Goal: Navigation & Orientation: Find specific page/section

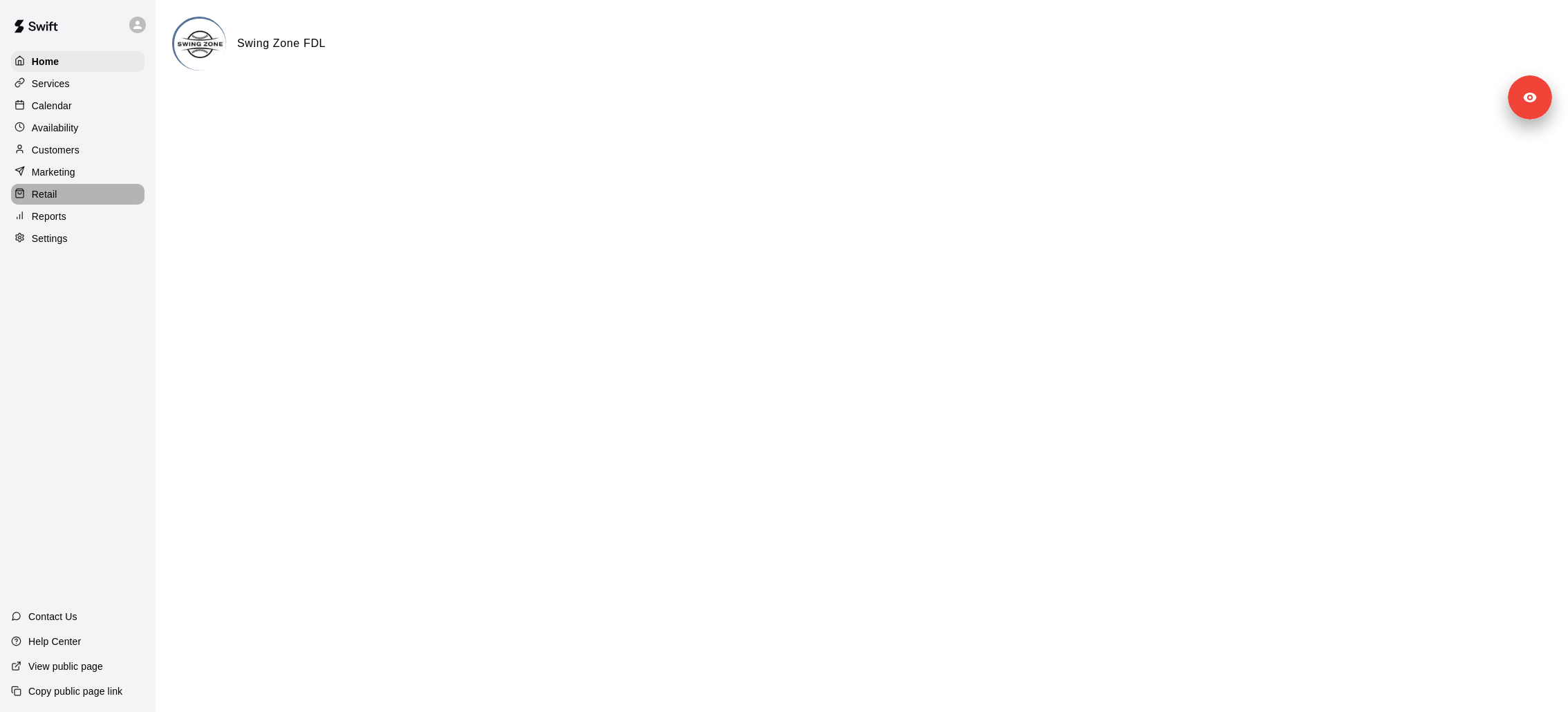
click at [69, 199] on div "Retail" at bounding box center [78, 194] width 134 height 21
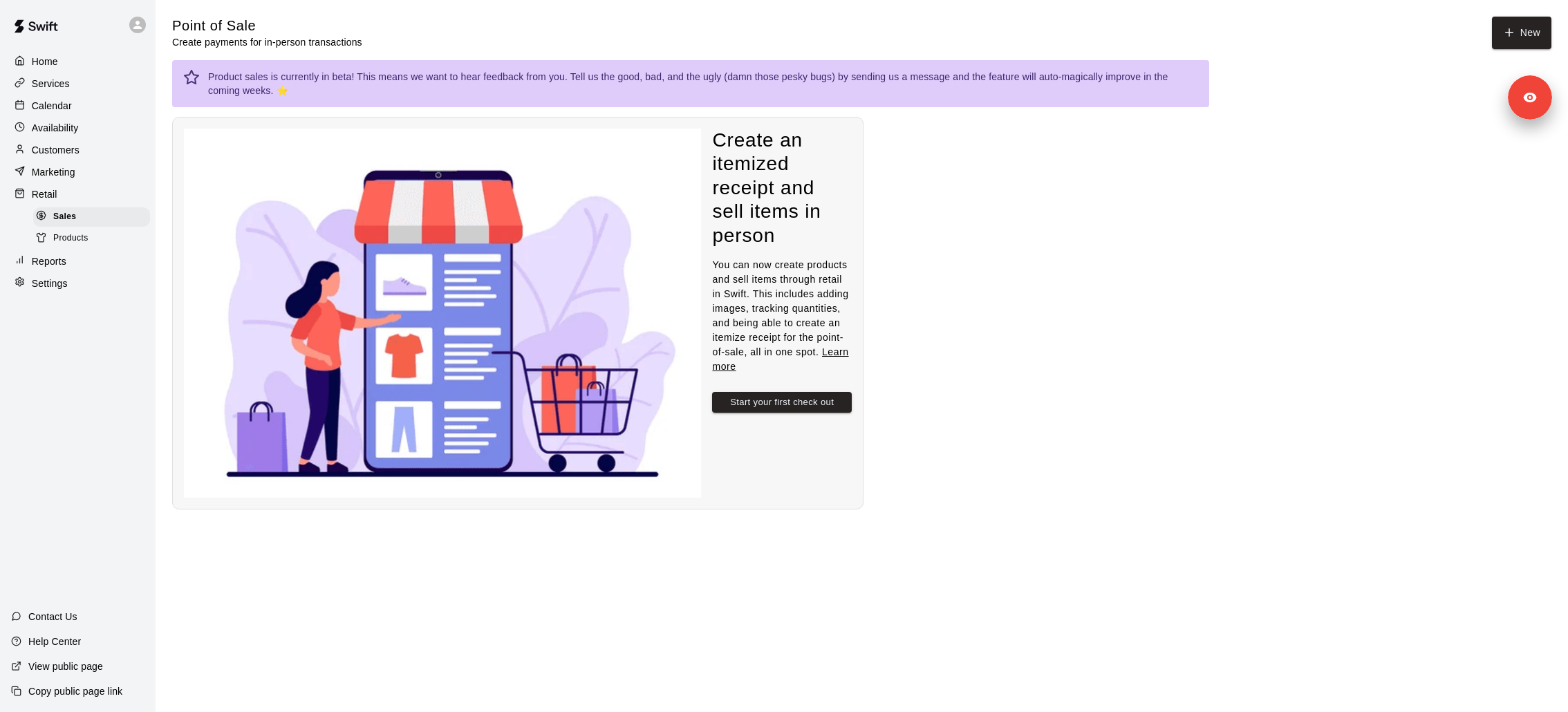
click at [110, 239] on div "Products" at bounding box center [91, 238] width 117 height 19
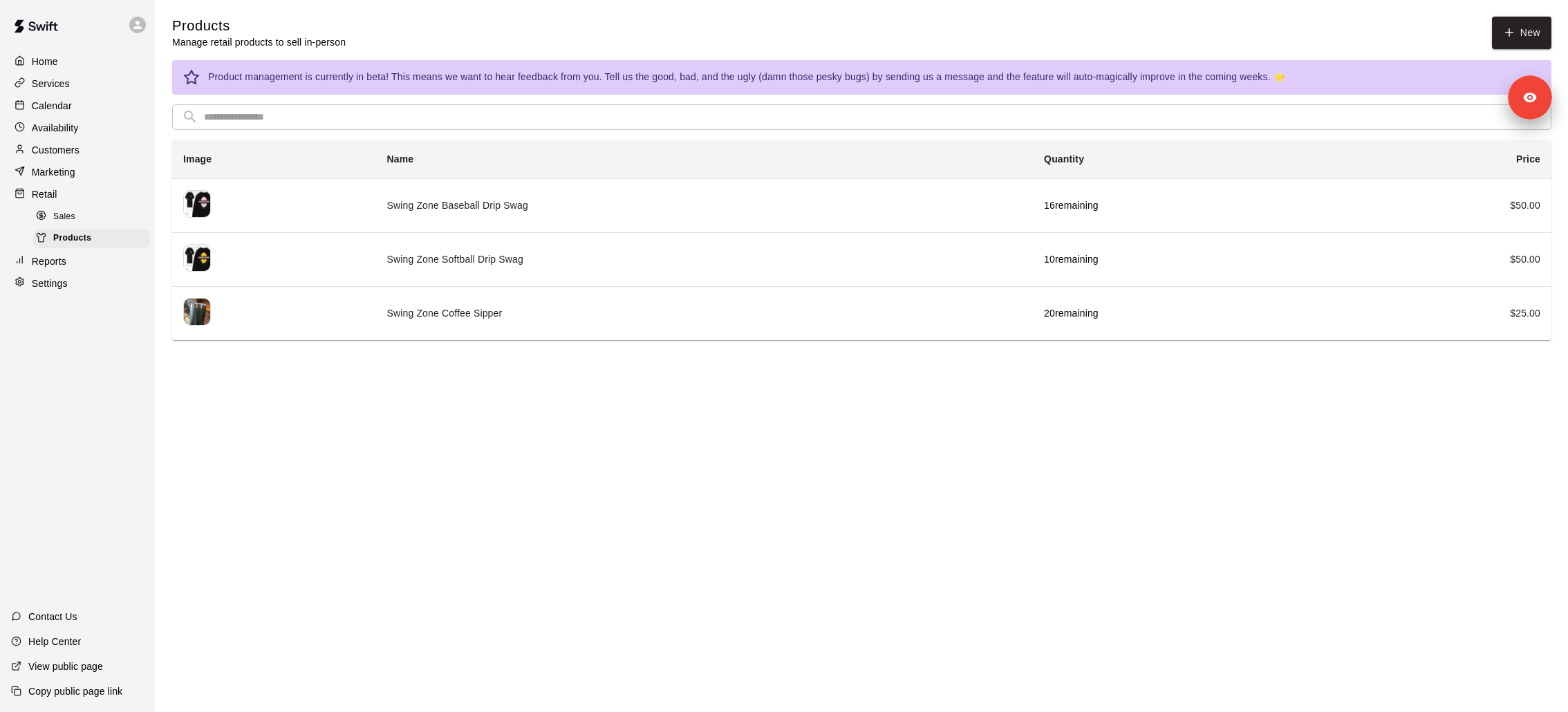
click at [62, 220] on span "Sales" at bounding box center [64, 217] width 22 height 14
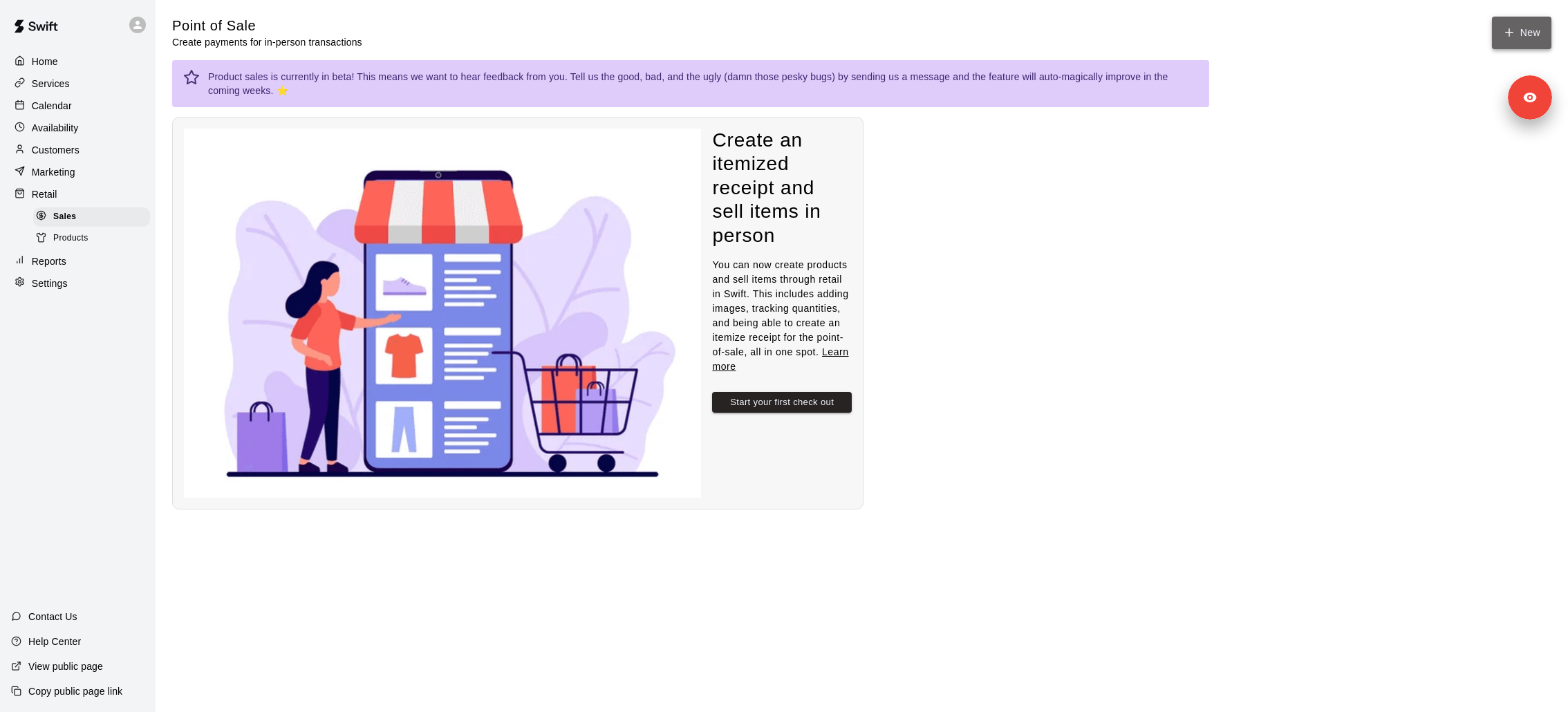
click at [1538, 38] on button "New" at bounding box center [1522, 33] width 60 height 33
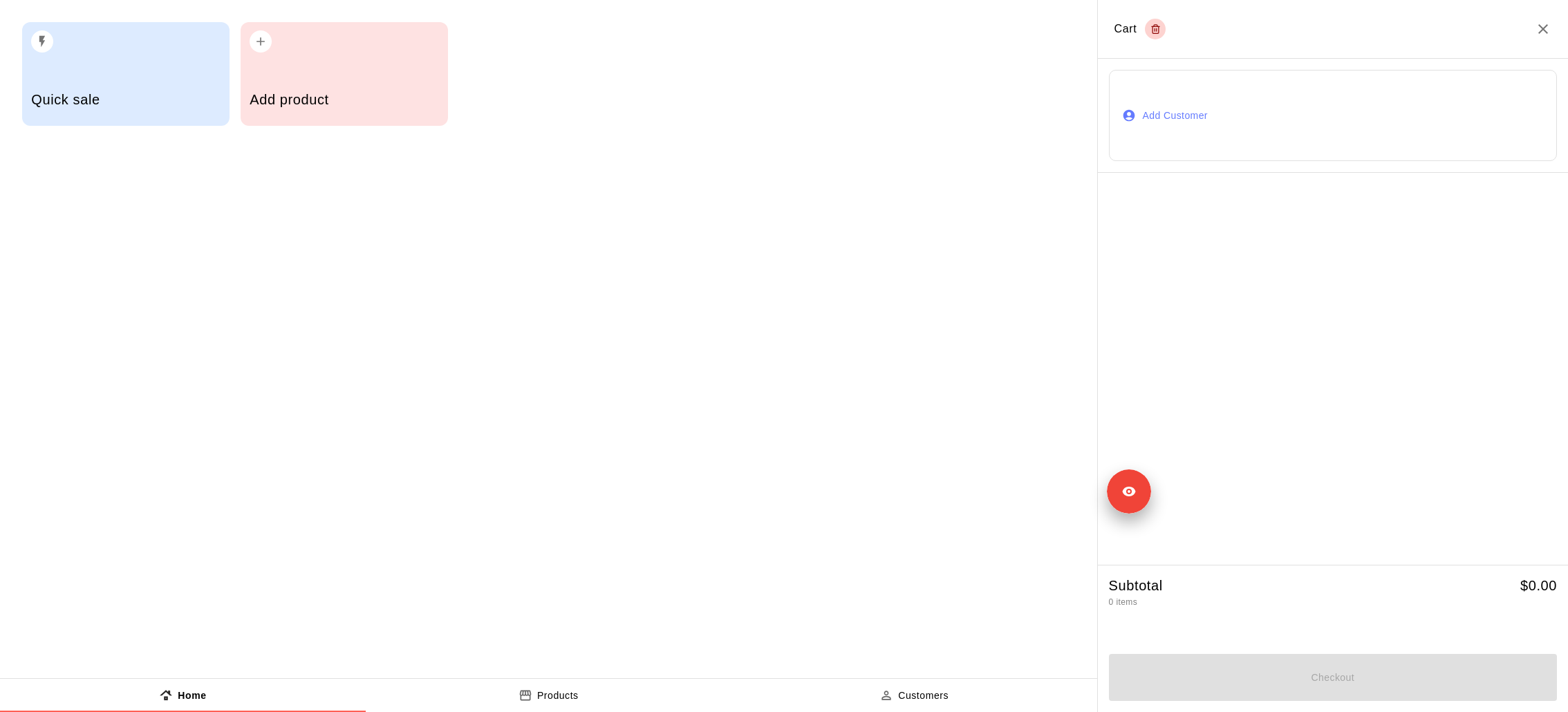
drag, startPoint x: 1531, startPoint y: 93, endPoint x: 747, endPoint y: 792, distance: 1050.4
click at [747, 548] on html "Home Services Calendar Availability Customers Marketing Retail Sales Products R…" at bounding box center [784, 274] width 1568 height 548
drag, startPoint x: 994, startPoint y: 572, endPoint x: 909, endPoint y: 572, distance: 85.0
click at [909, 572] on div "Signed in as Nick Rusch Sign out" at bounding box center [959, 563] width 142 height 24
click at [866, 453] on div "Quick sale Add product" at bounding box center [548, 339] width 1098 height 678
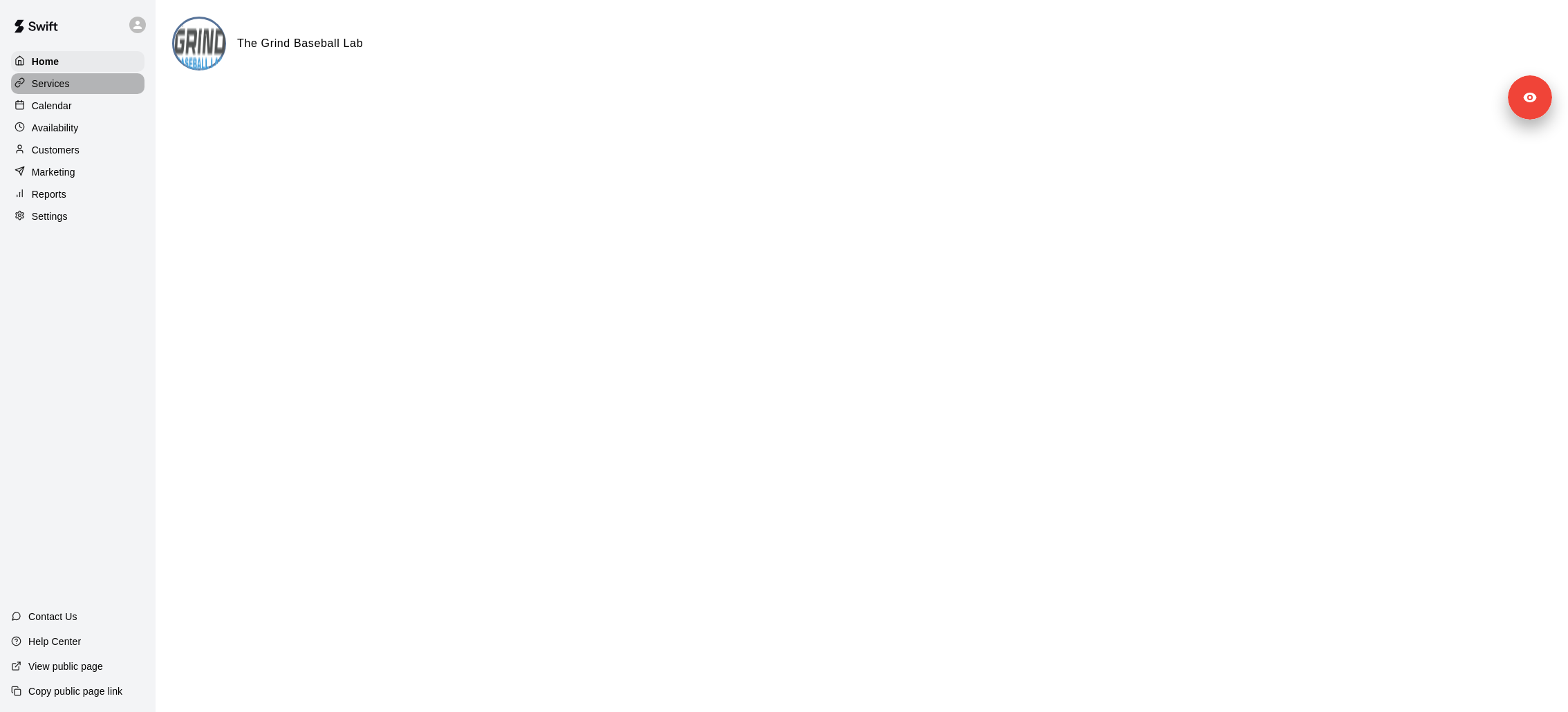
click at [83, 93] on div "Services" at bounding box center [78, 83] width 134 height 21
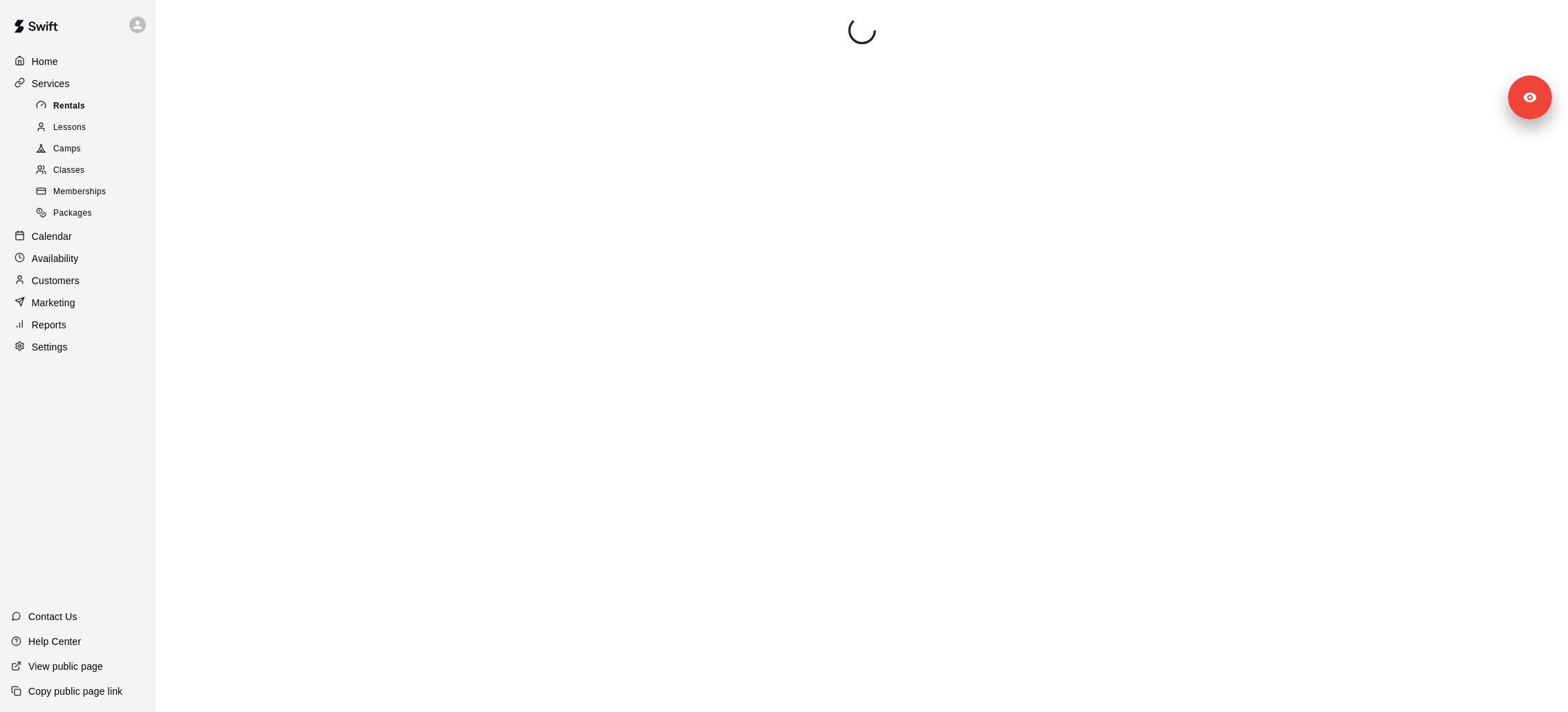
click at [83, 102] on span "Rentals" at bounding box center [69, 107] width 32 height 14
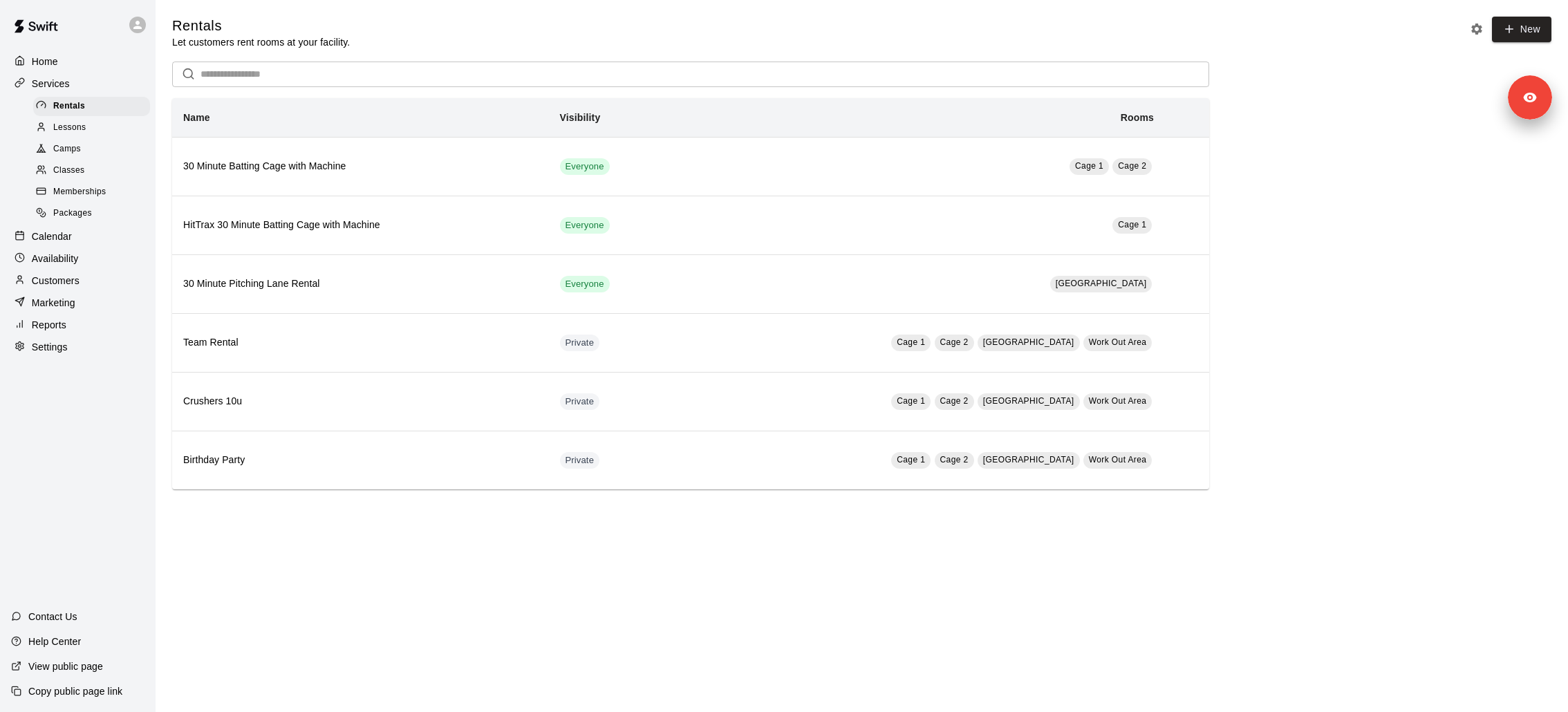
click at [60, 234] on p "Calendar" at bounding box center [52, 237] width 40 height 14
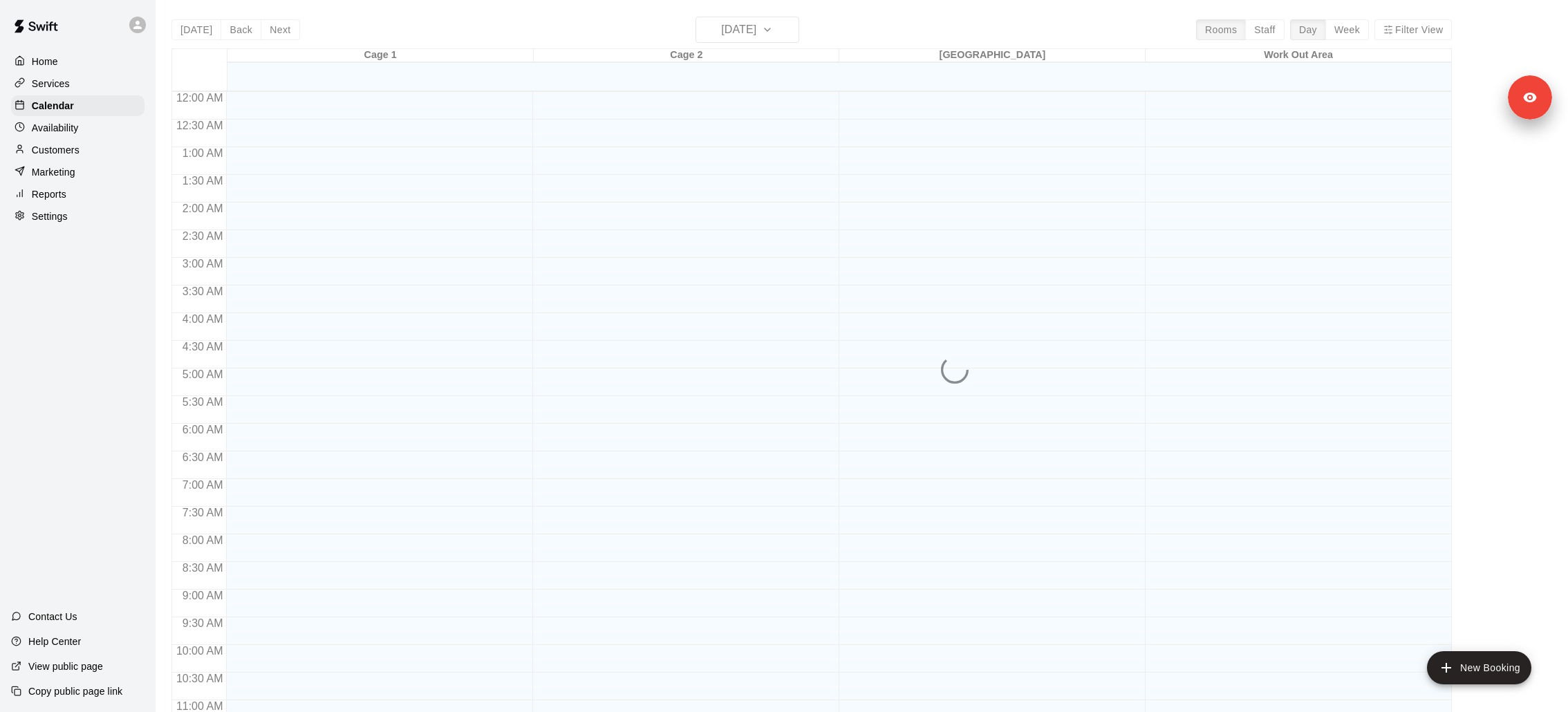
scroll to position [649, 0]
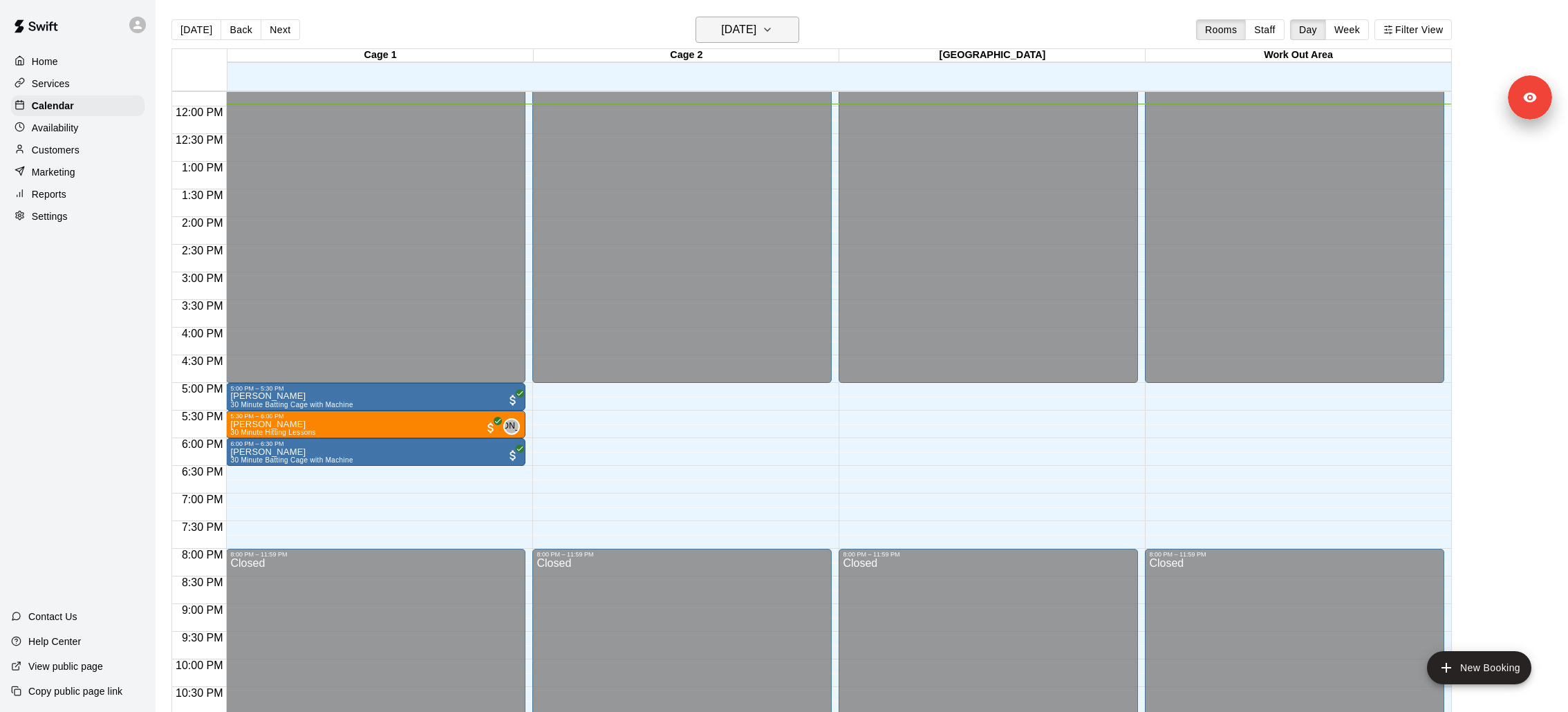
click at [773, 35] on icon "button" at bounding box center [767, 29] width 11 height 17
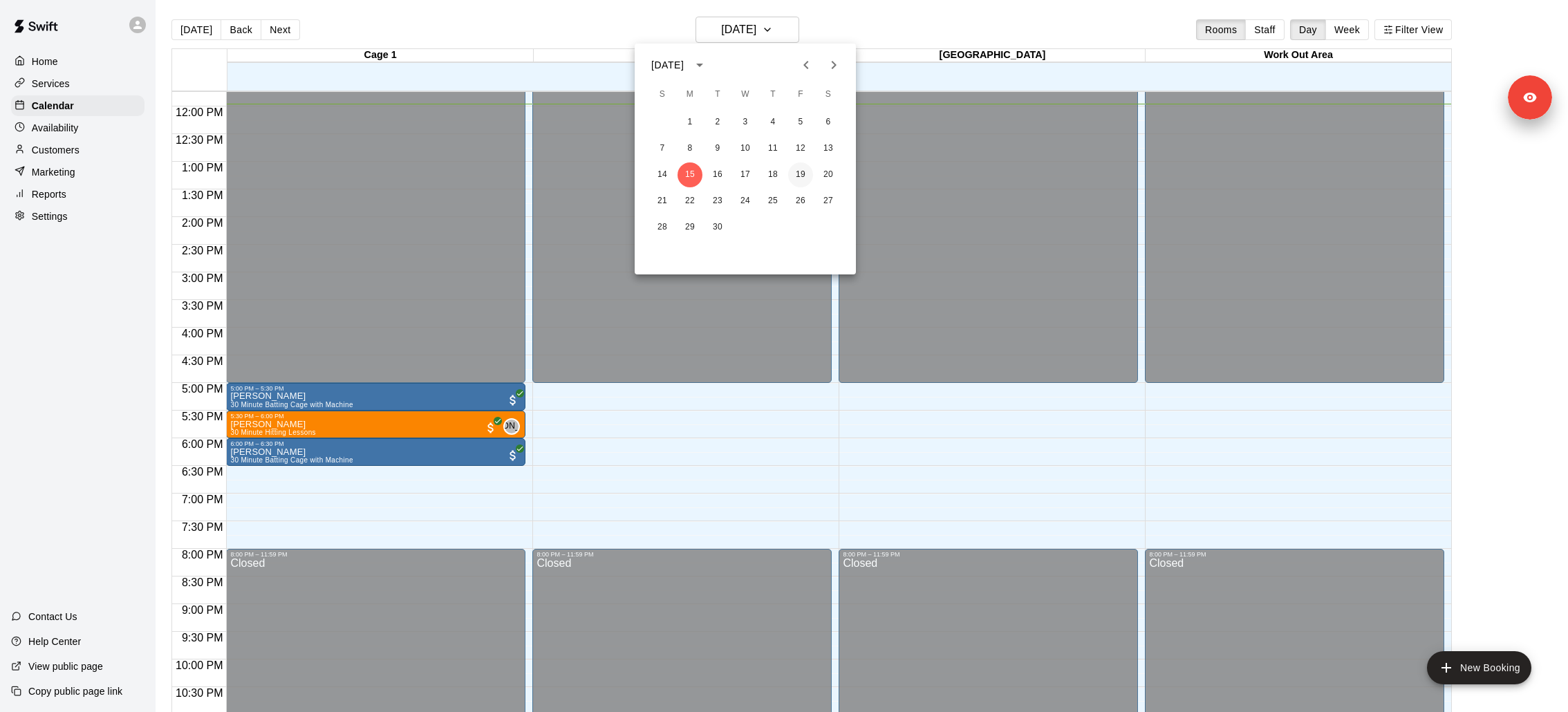
click at [804, 174] on button "19" at bounding box center [800, 175] width 25 height 25
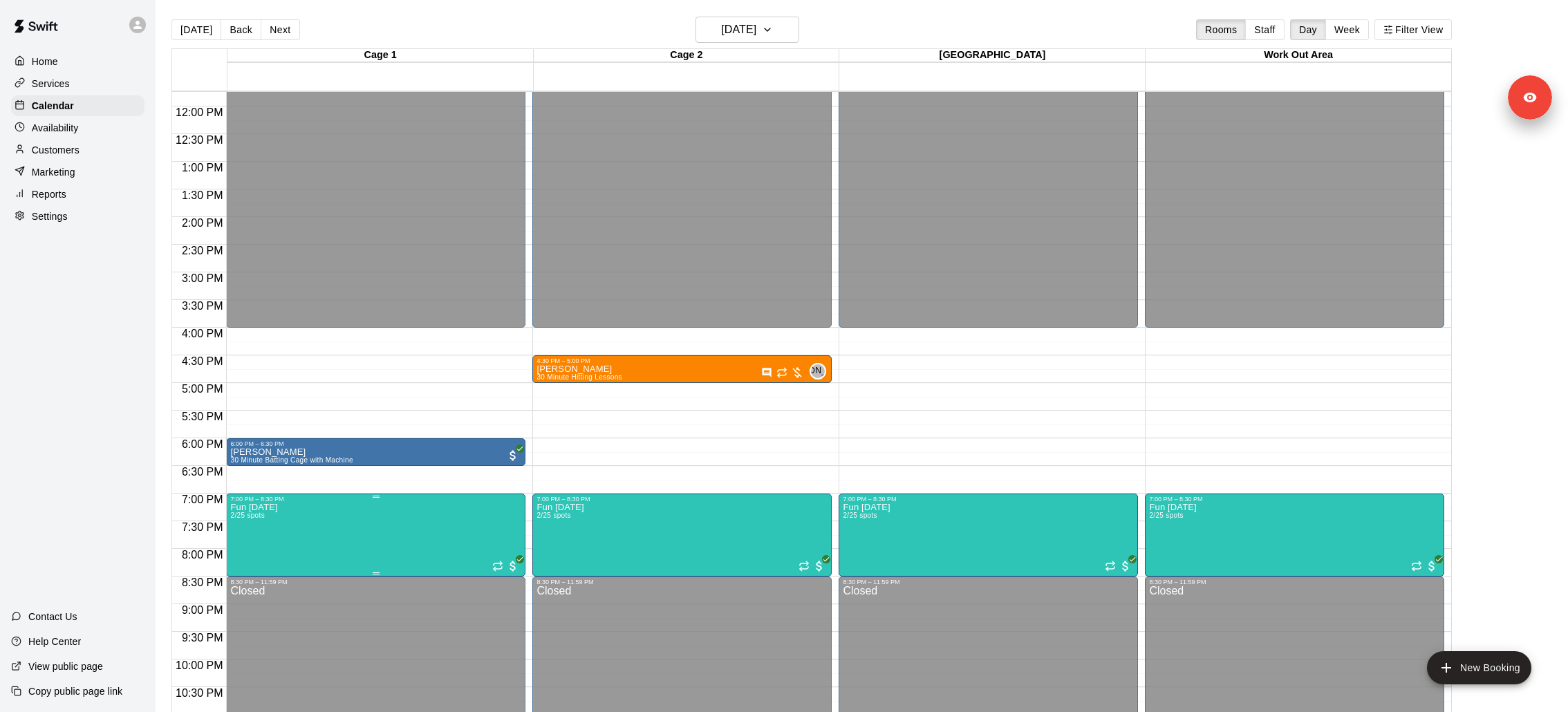
click at [251, 542] on img "edit" at bounding box center [245, 549] width 16 height 16
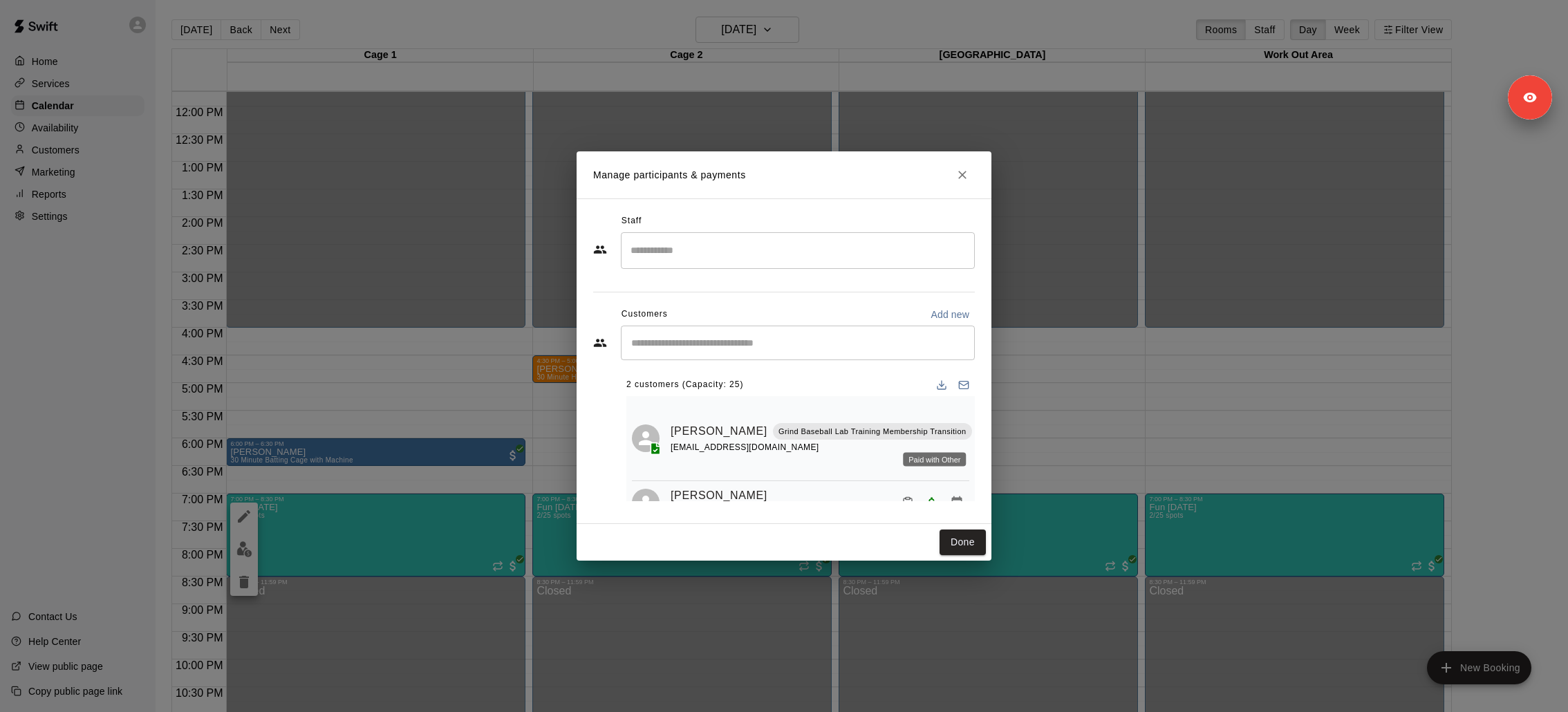
scroll to position [29, 0]
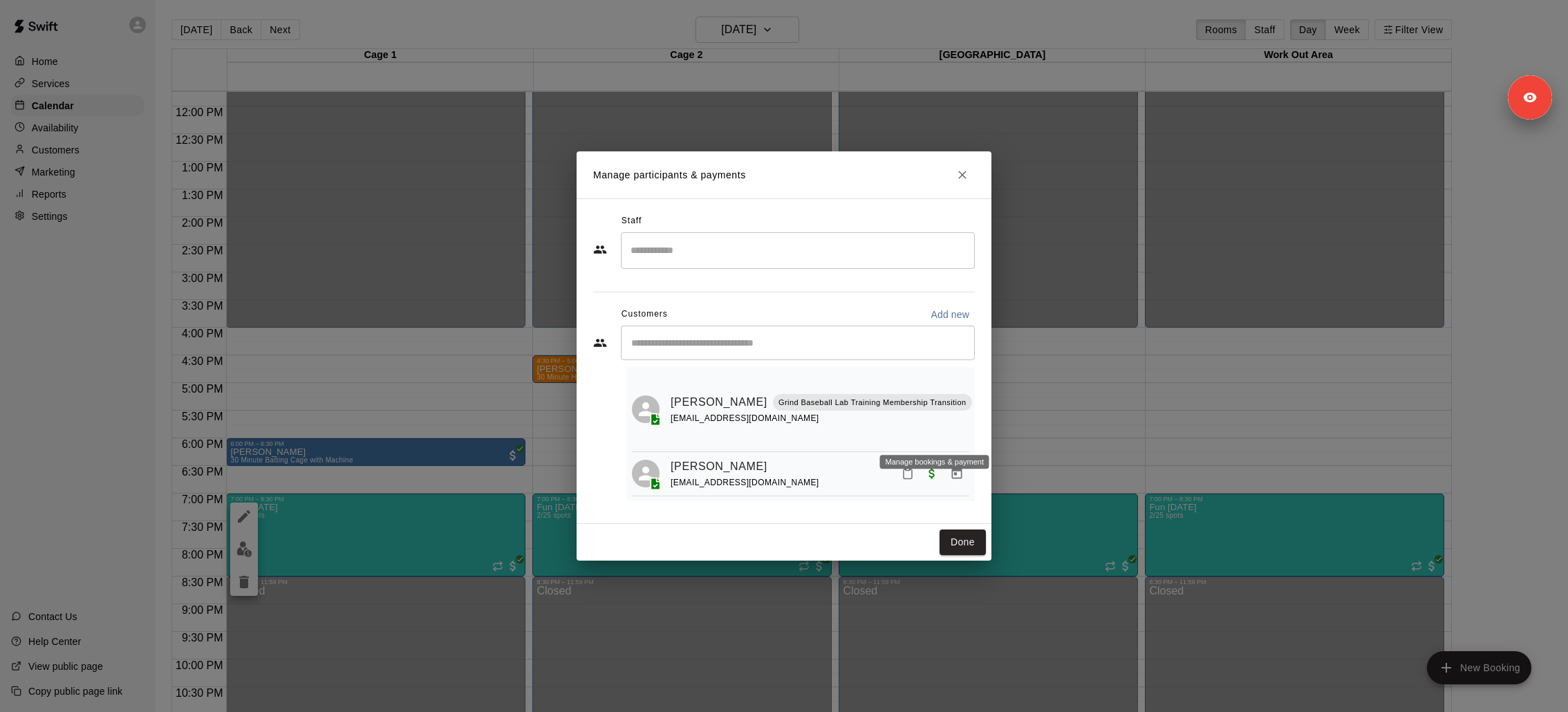
click at [978, 435] on icon "Manage bookings & payment" at bounding box center [985, 433] width 14 height 14
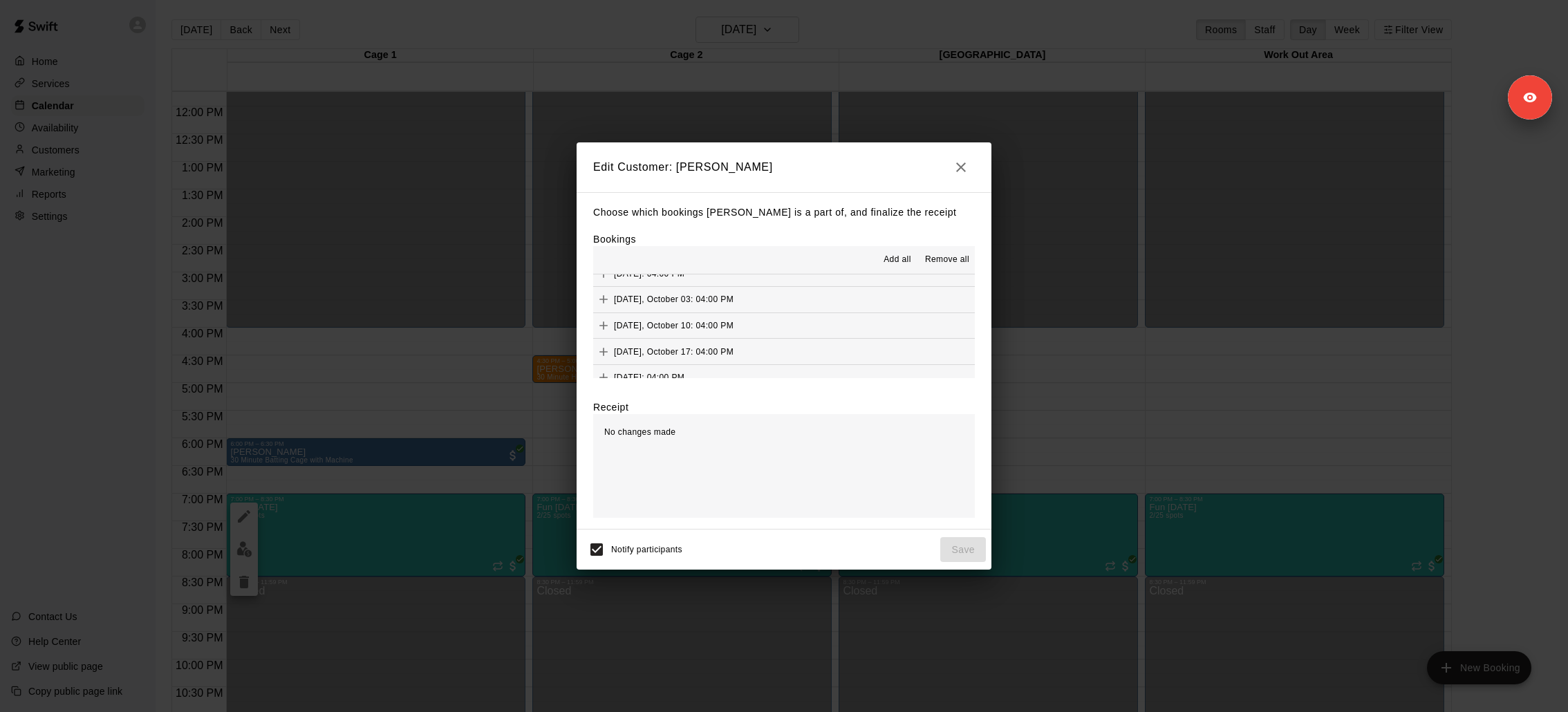
scroll to position [0, 0]
click at [960, 157] on button "button" at bounding box center [961, 168] width 28 height 28
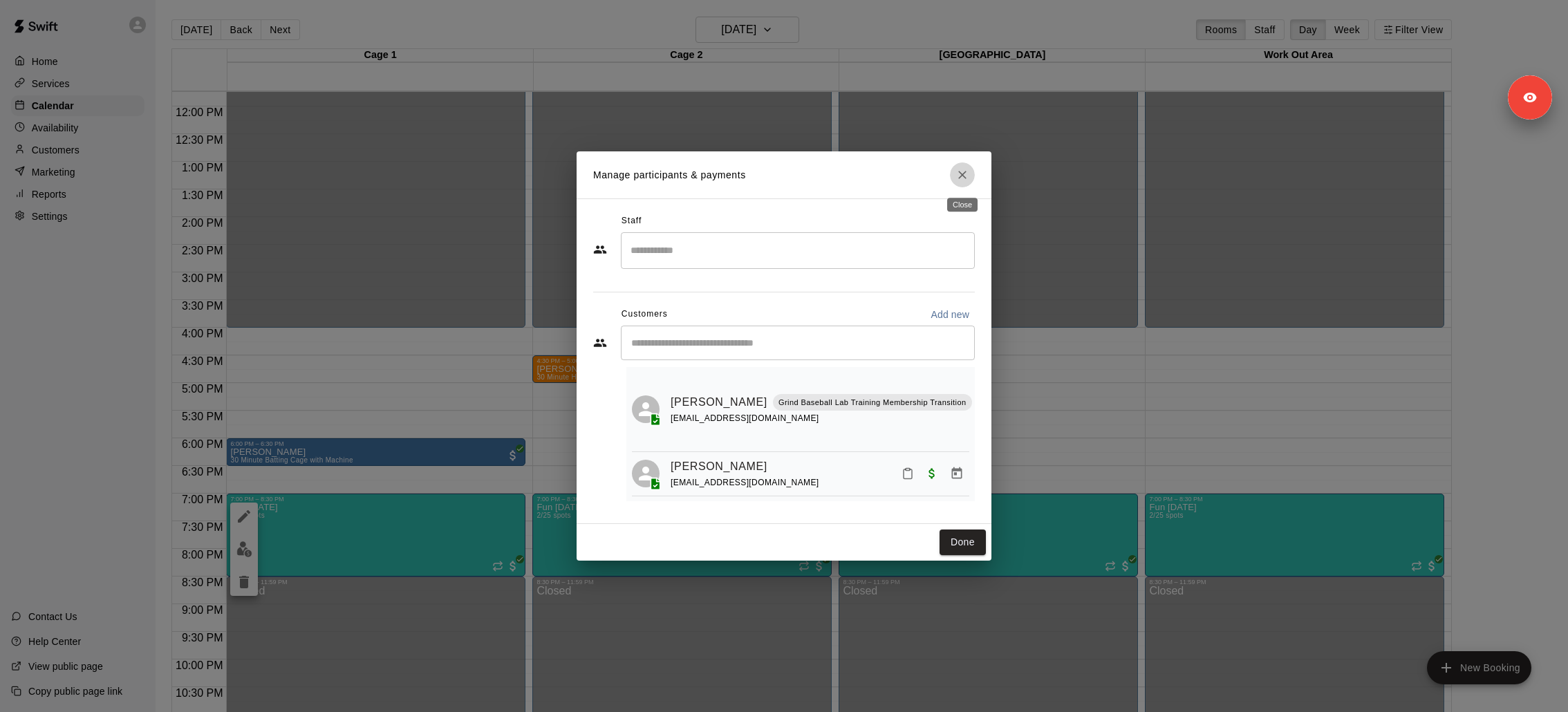
click at [961, 179] on icon "Close" at bounding box center [963, 175] width 14 height 14
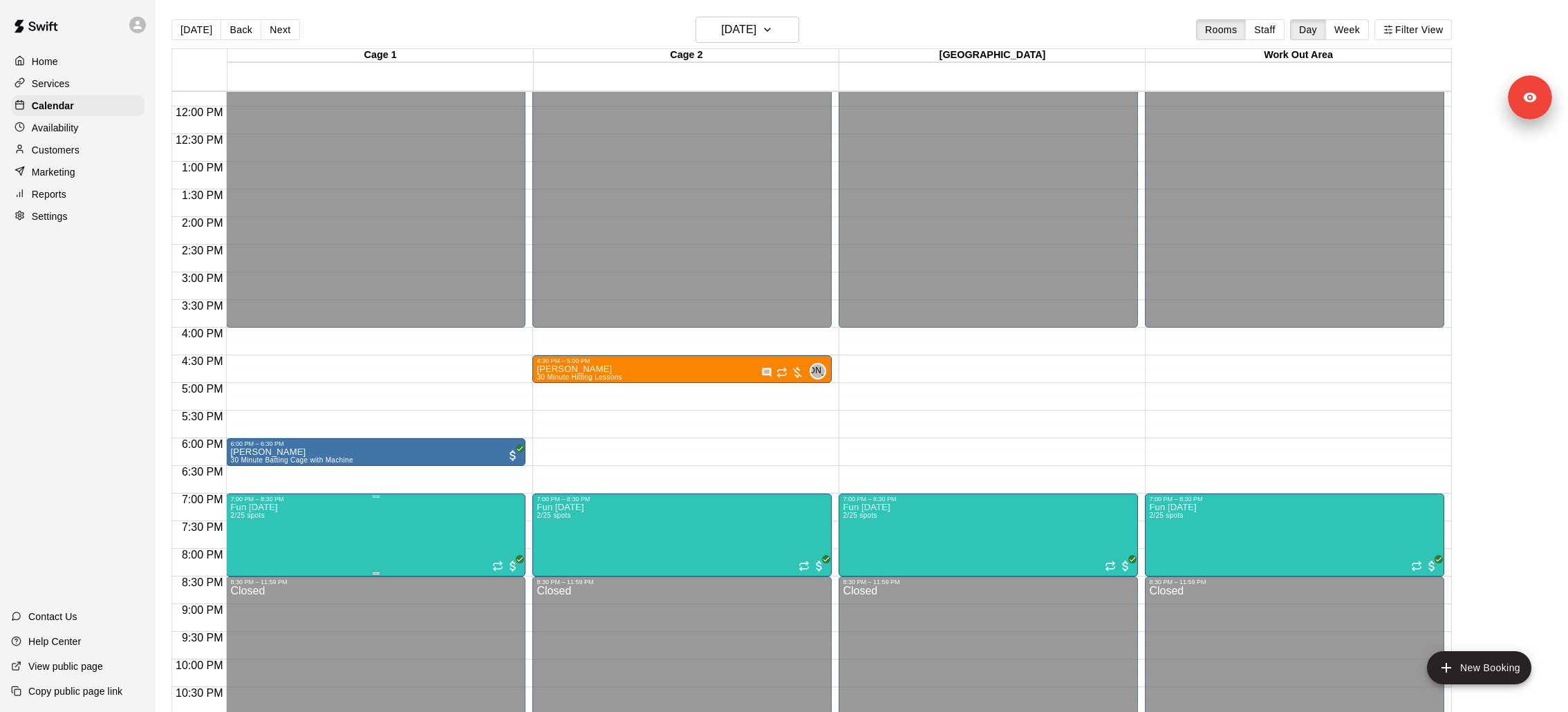
click at [240, 544] on img "edit" at bounding box center [245, 549] width 16 height 16
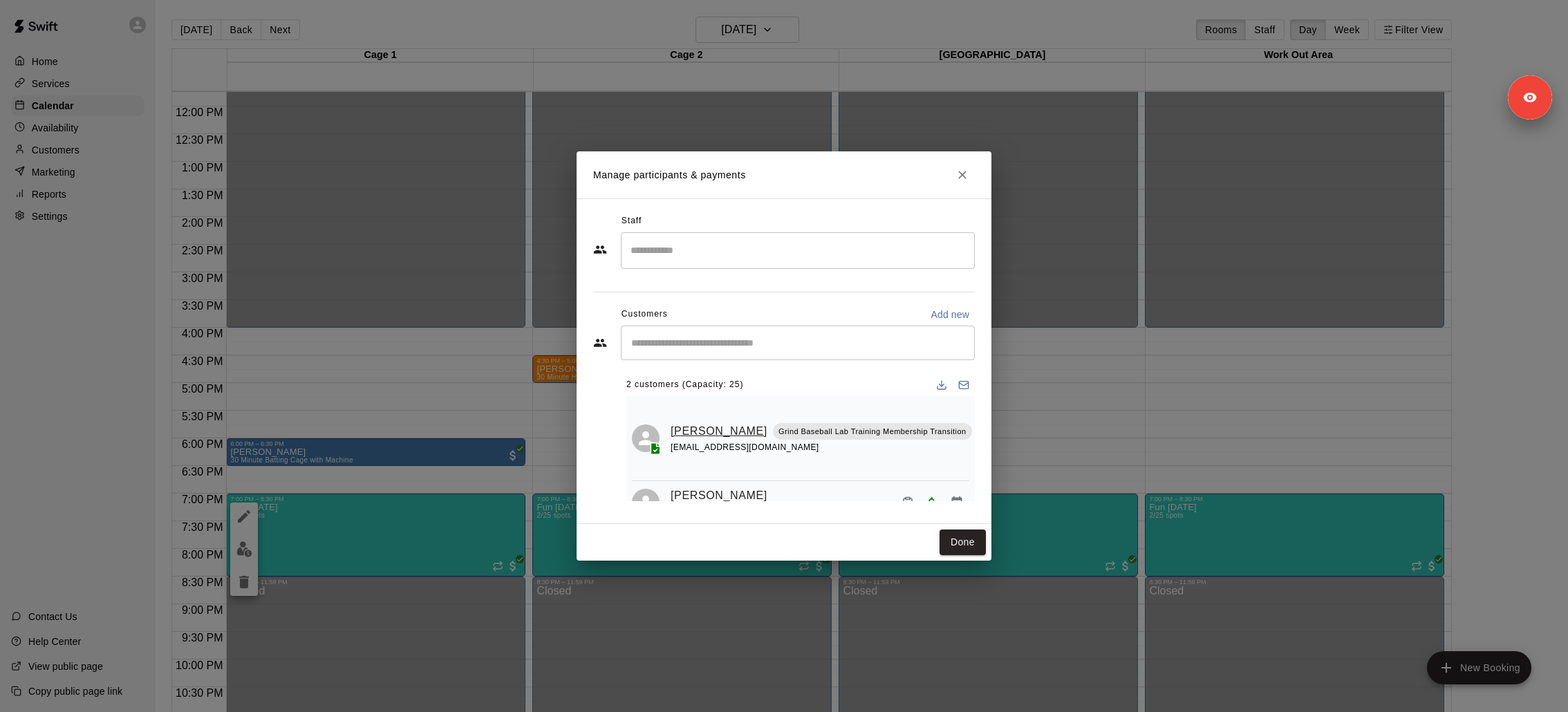
click at [677, 422] on link "Evan Schuster" at bounding box center [718, 431] width 97 height 18
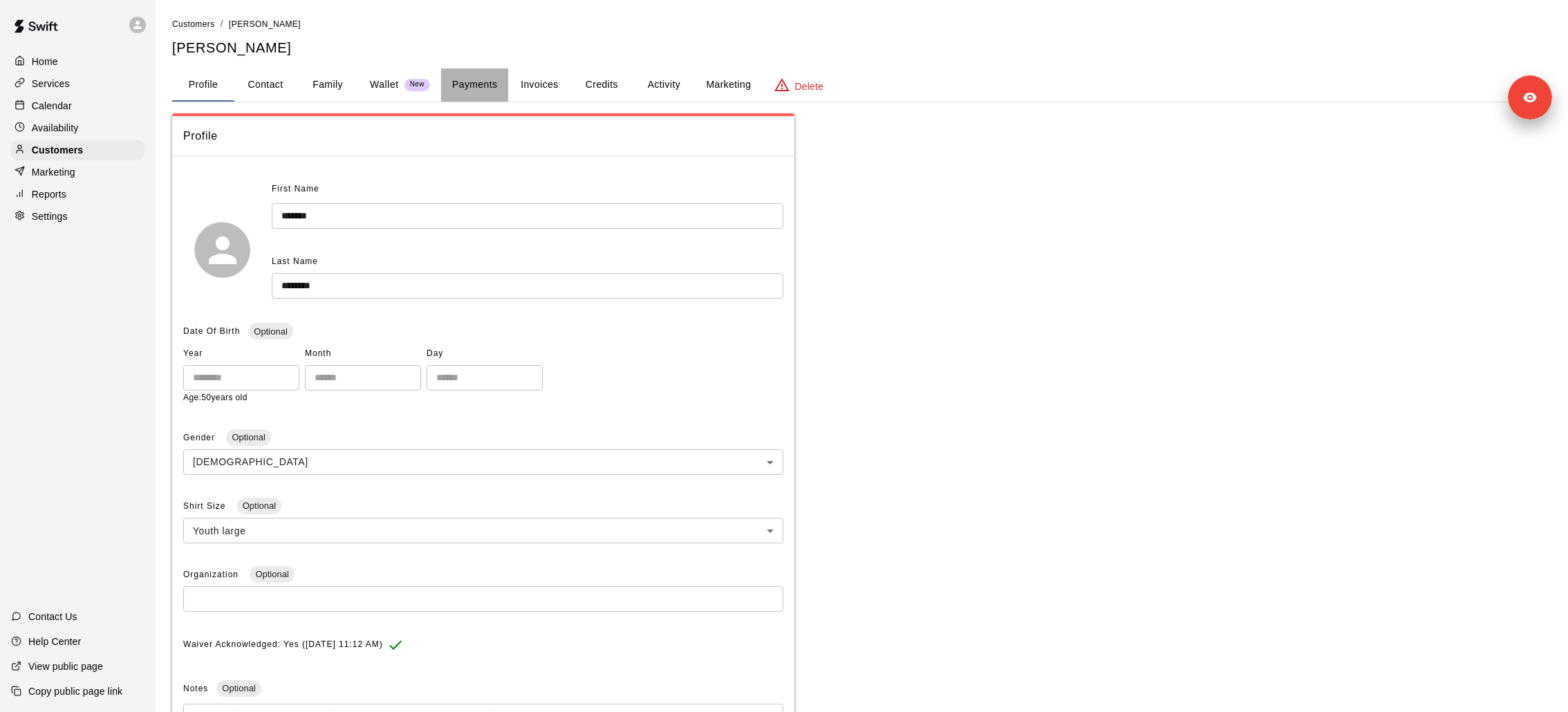
click at [479, 80] on button "Payments" at bounding box center [474, 85] width 67 height 33
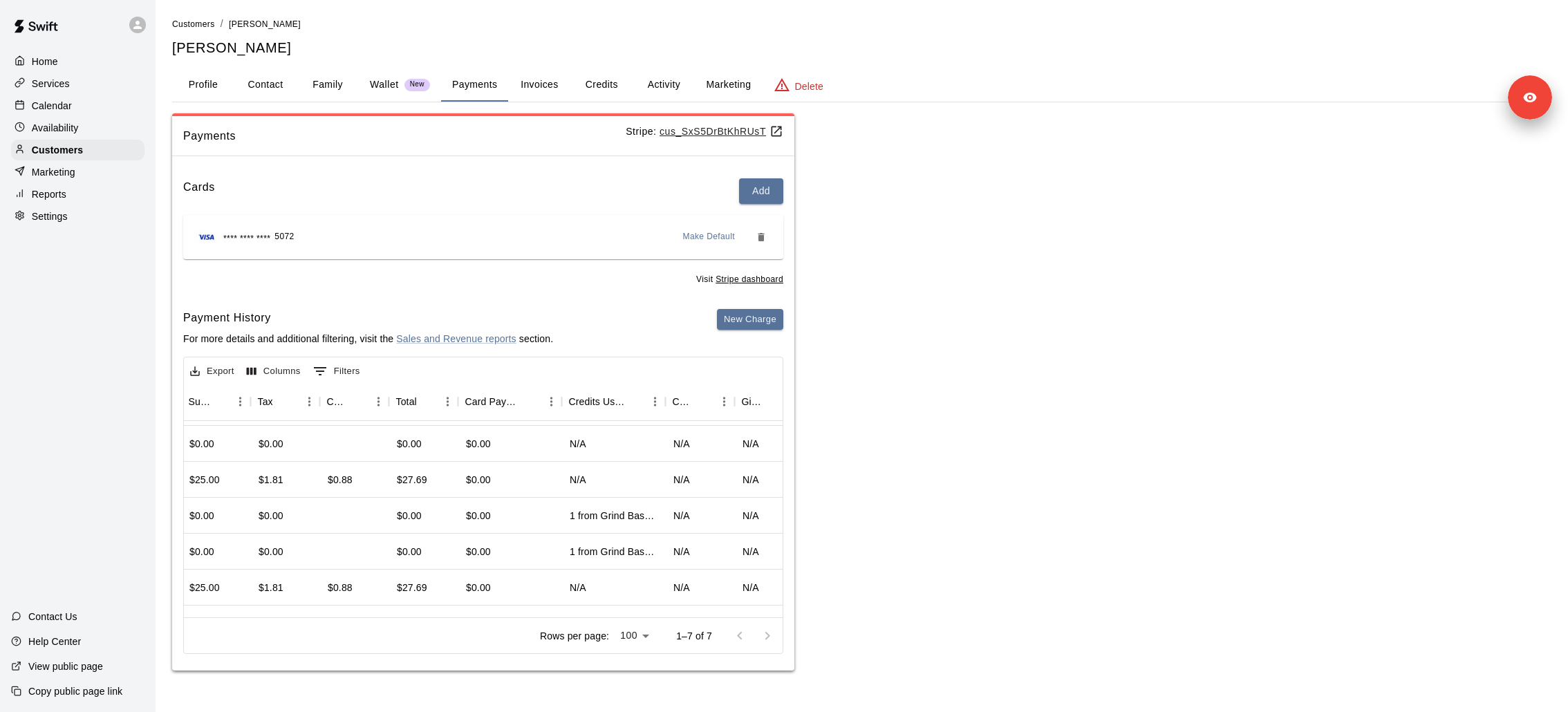
scroll to position [31, 0]
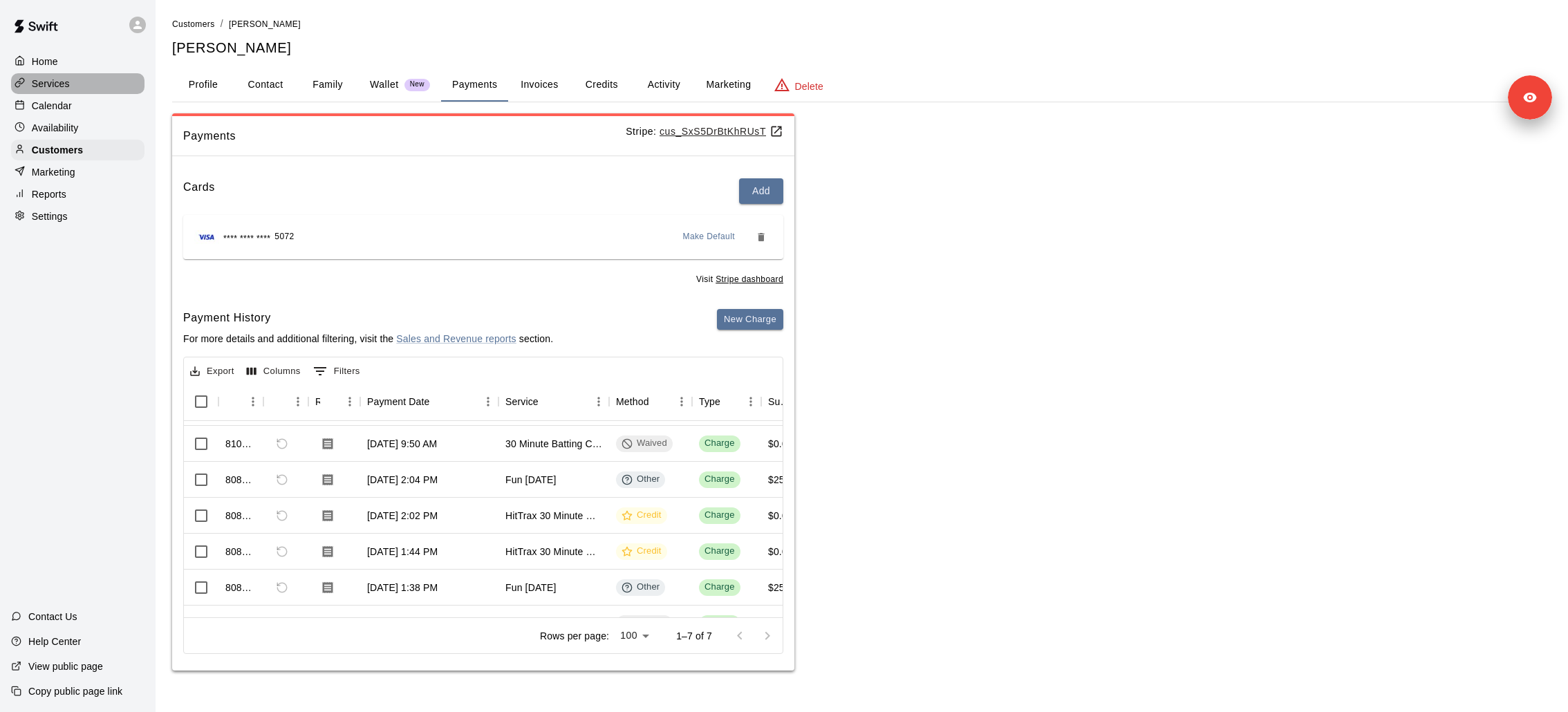
click at [78, 86] on div "Services" at bounding box center [78, 83] width 134 height 21
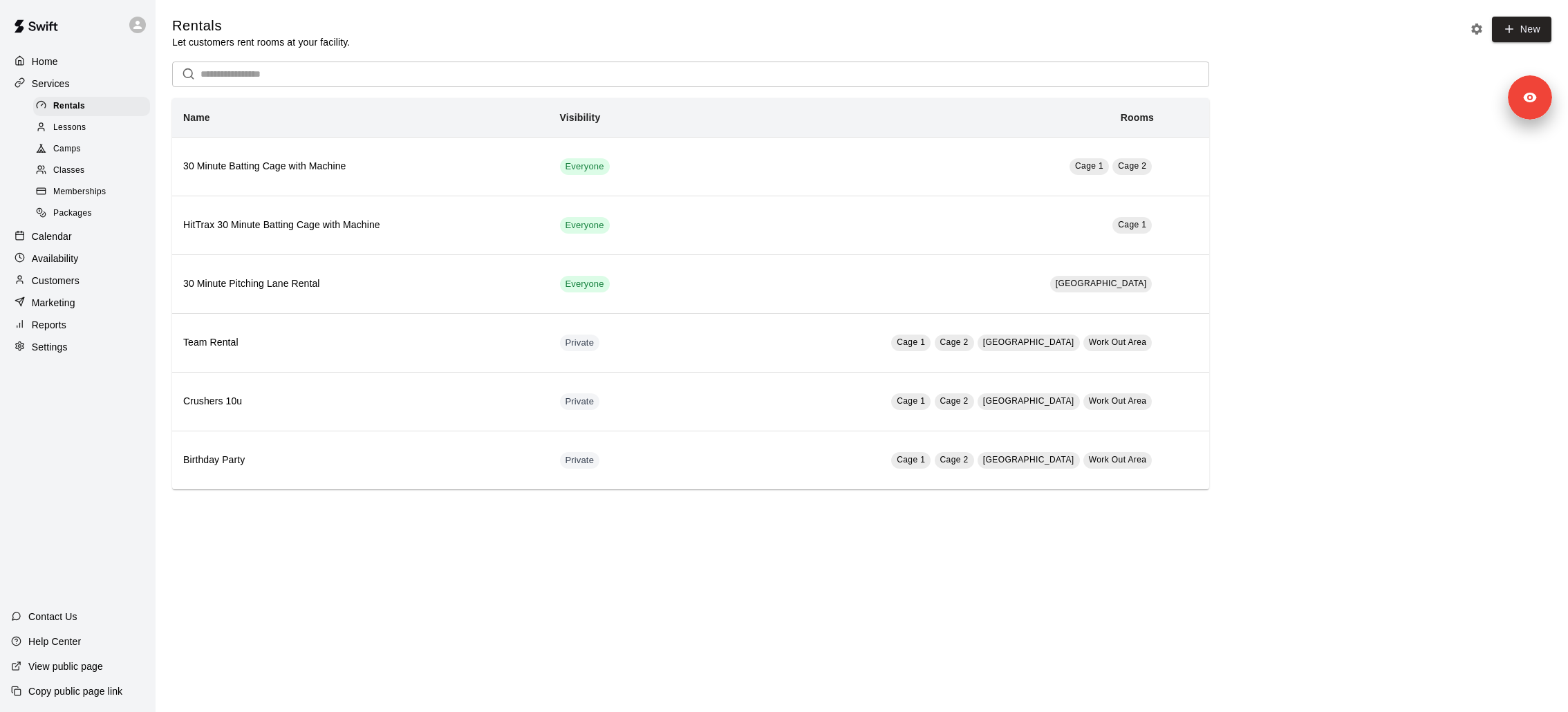
click at [55, 242] on p "Calendar" at bounding box center [52, 237] width 40 height 14
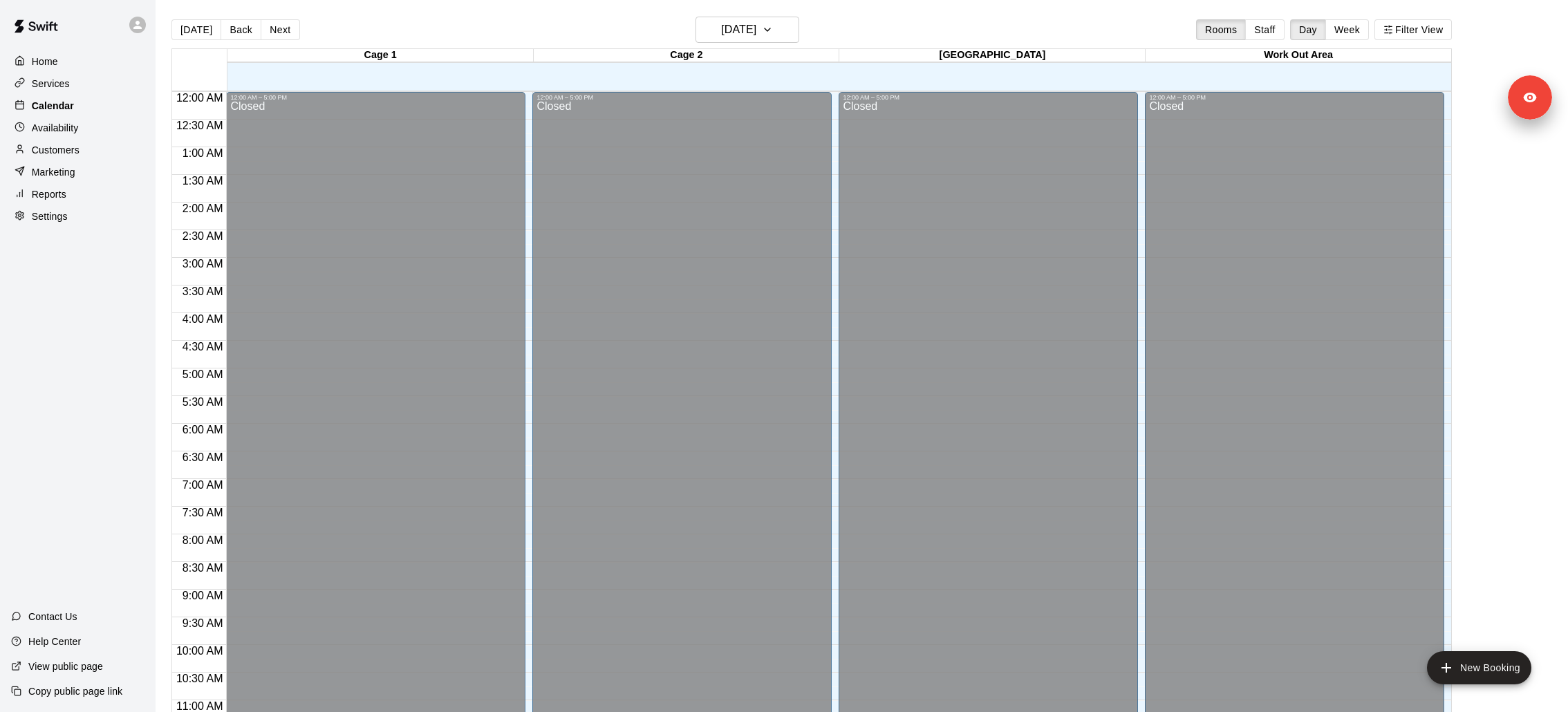
scroll to position [649, 0]
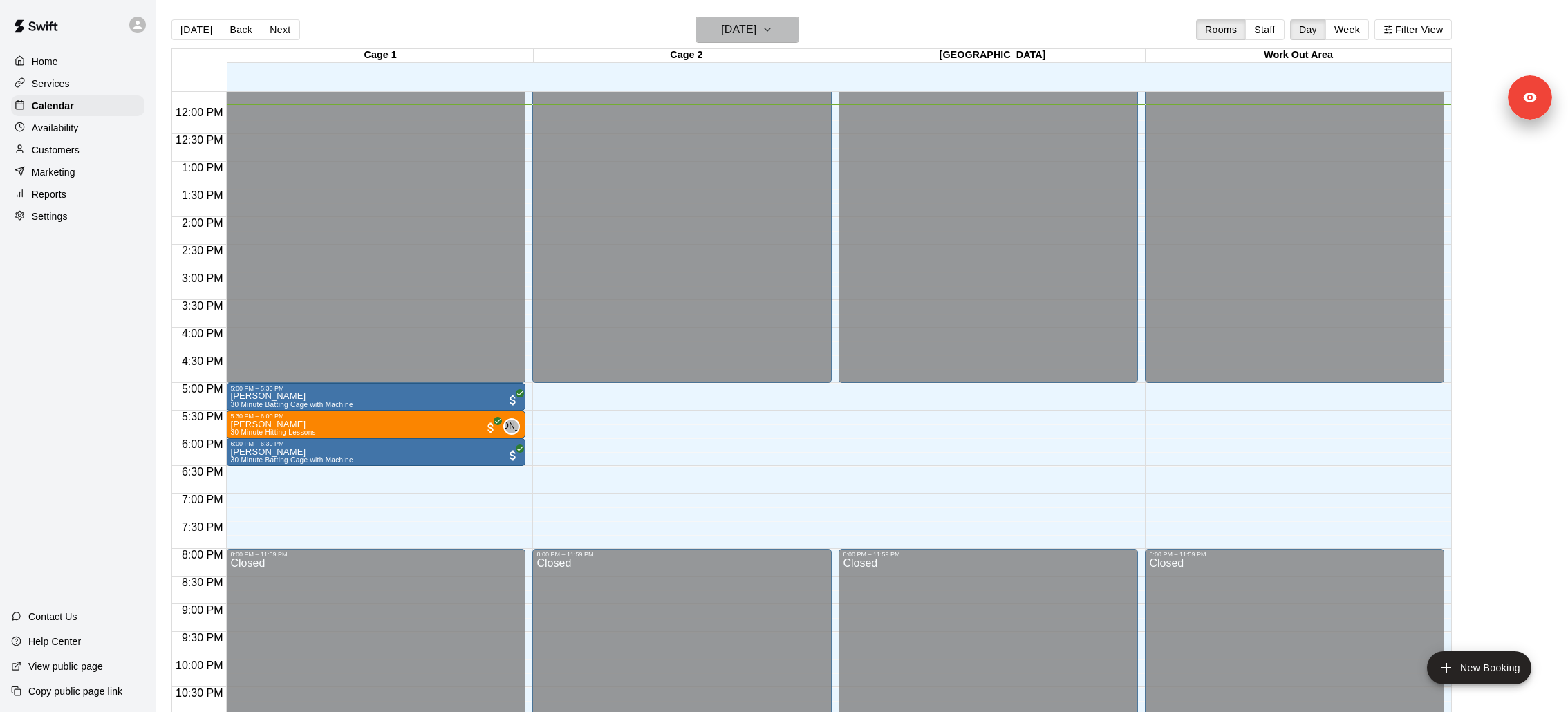
click at [779, 23] on button "[DATE]" at bounding box center [747, 30] width 104 height 26
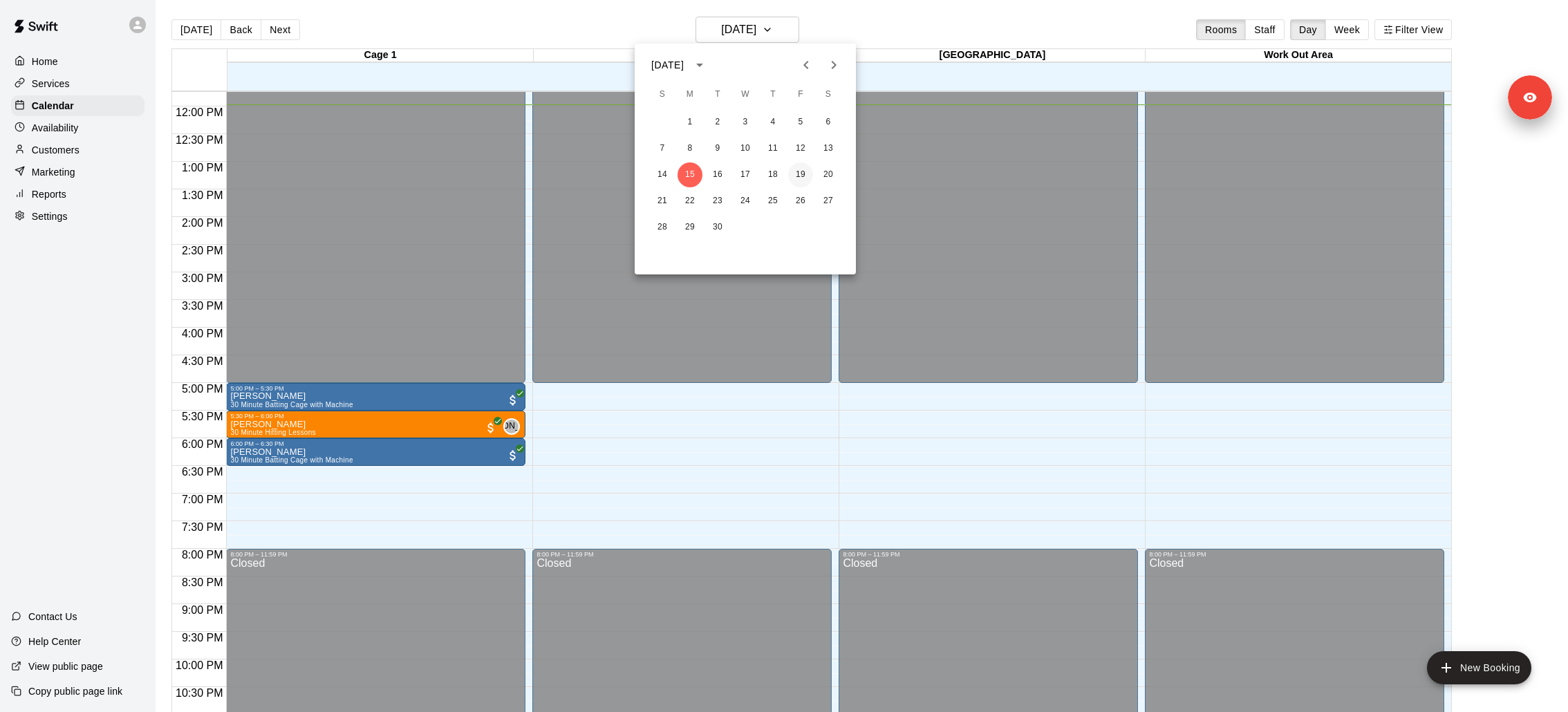
click at [795, 174] on button "19" at bounding box center [800, 175] width 25 height 25
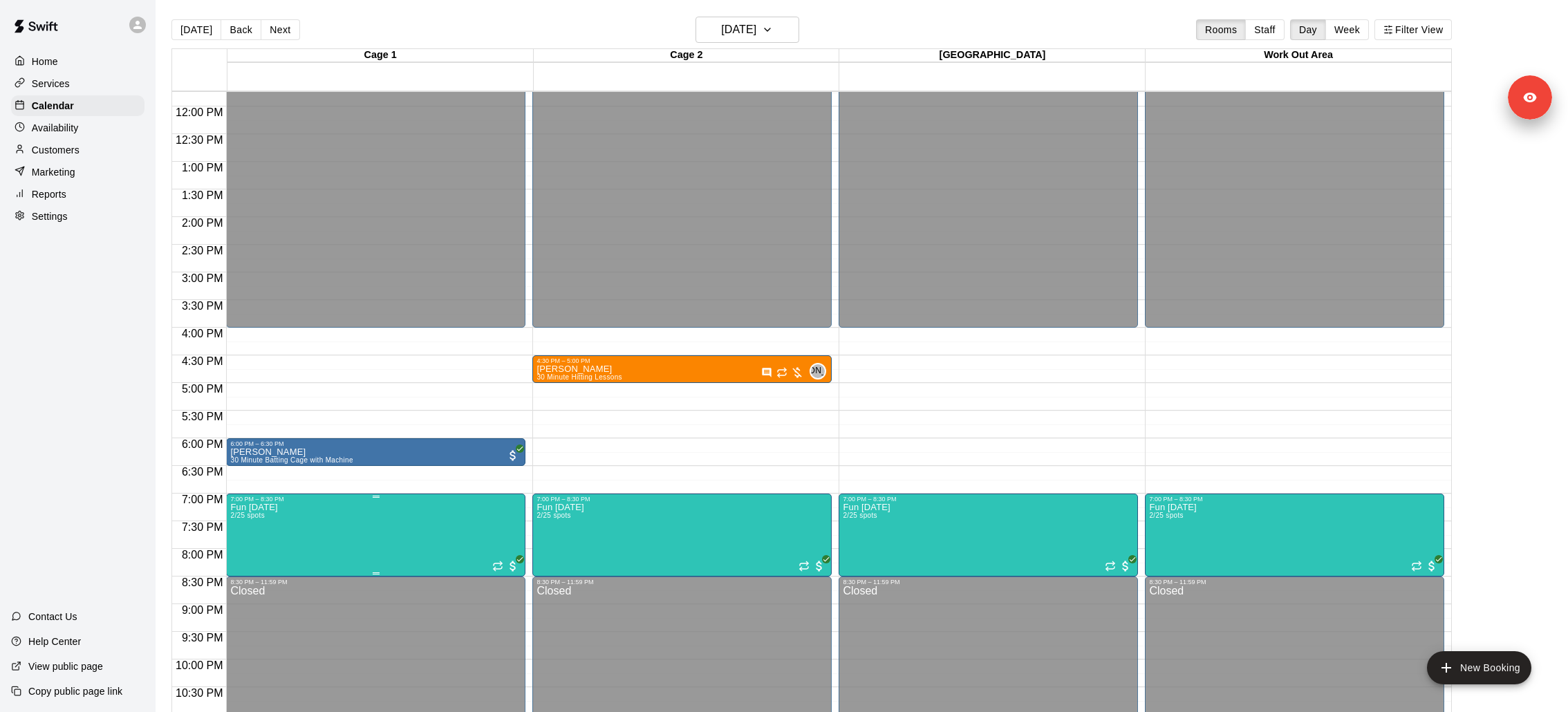
click at [241, 517] on icon "edit" at bounding box center [244, 516] width 12 height 12
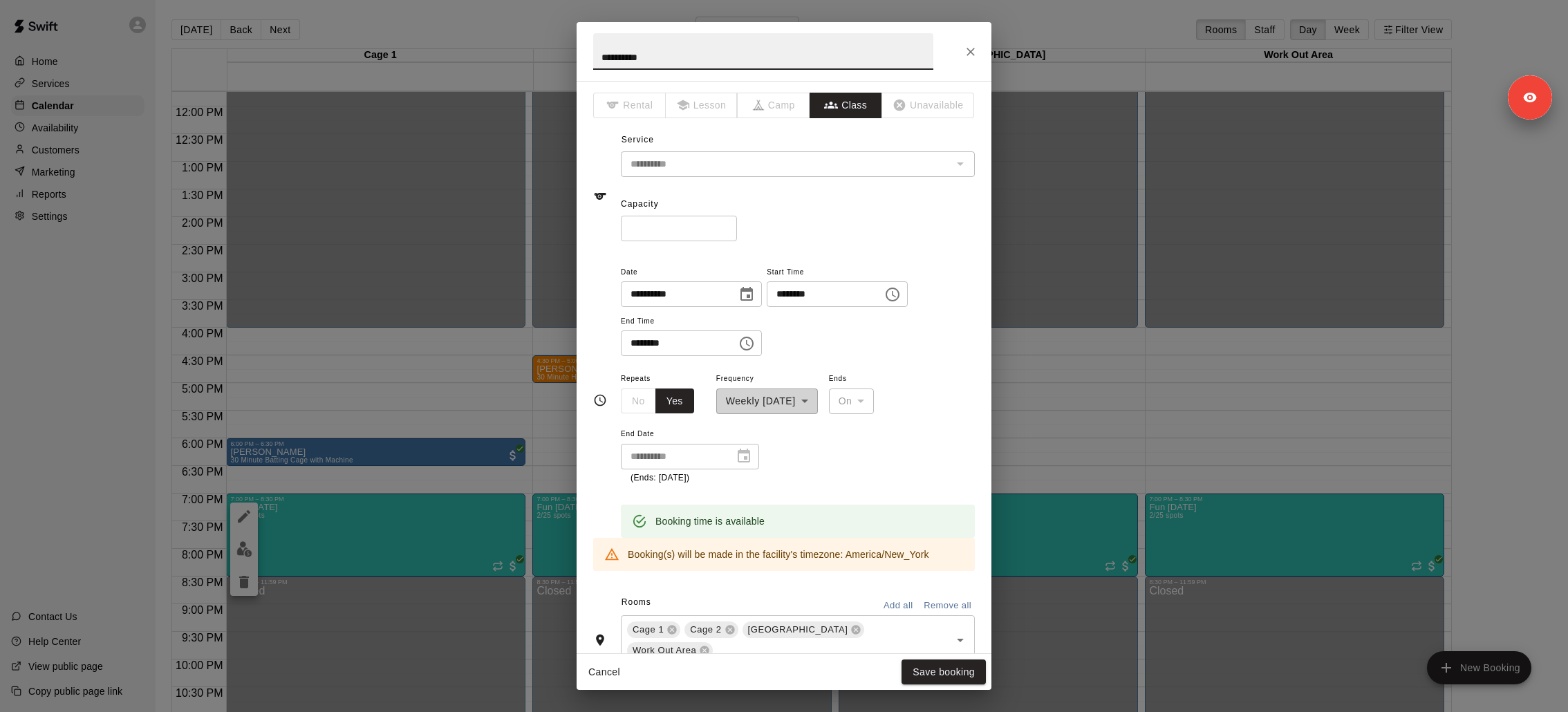
scroll to position [400, 0]
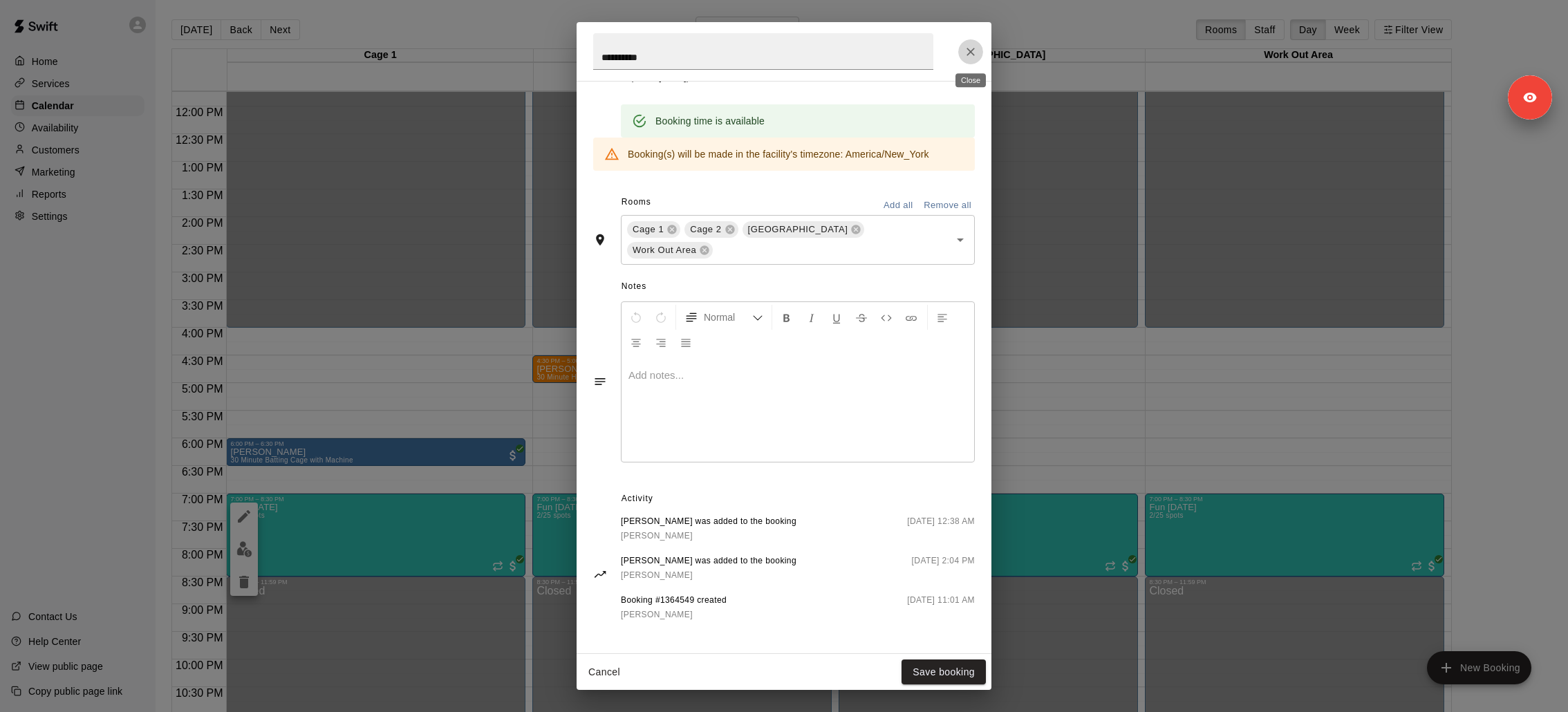
click at [967, 55] on icon "Close" at bounding box center [971, 52] width 14 height 14
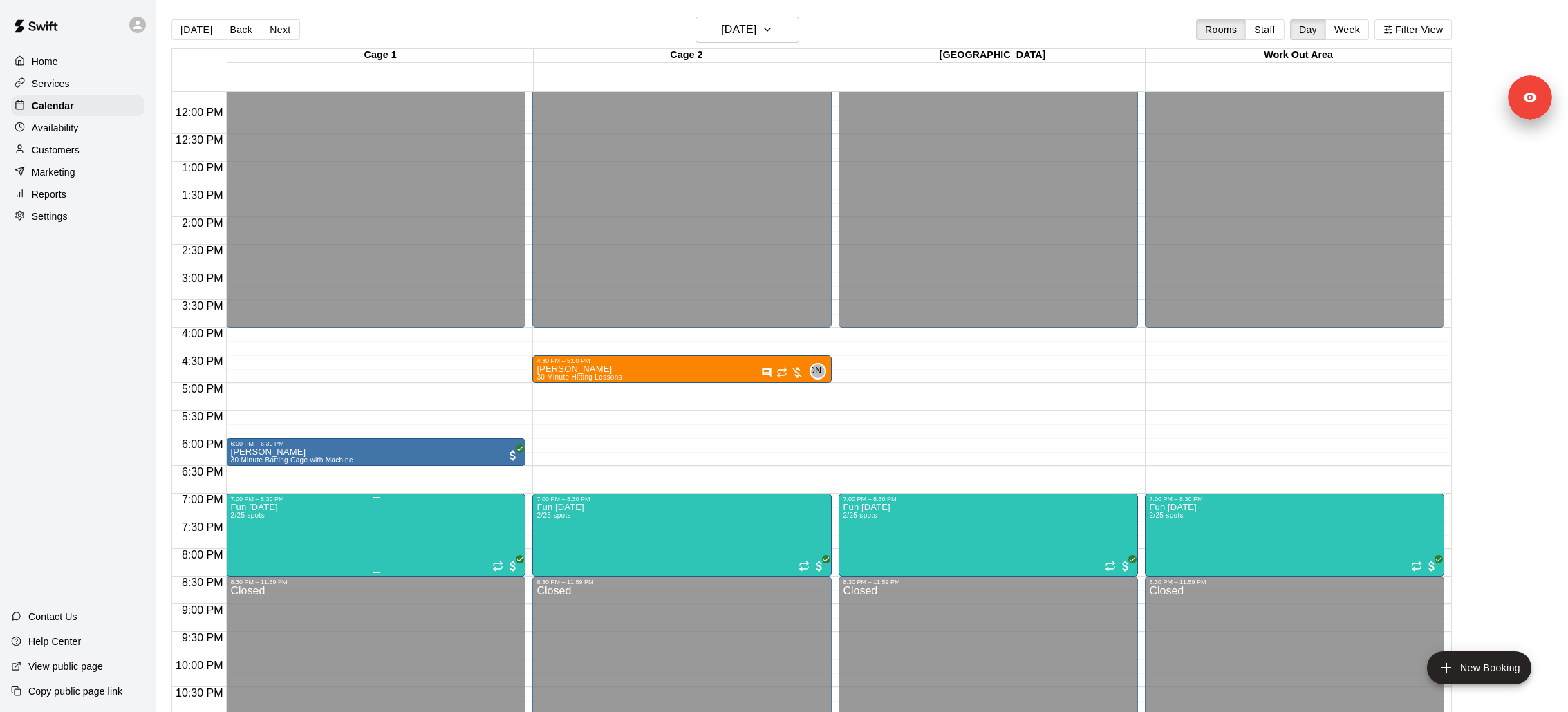
click at [253, 552] on button "edit" at bounding box center [245, 548] width 28 height 27
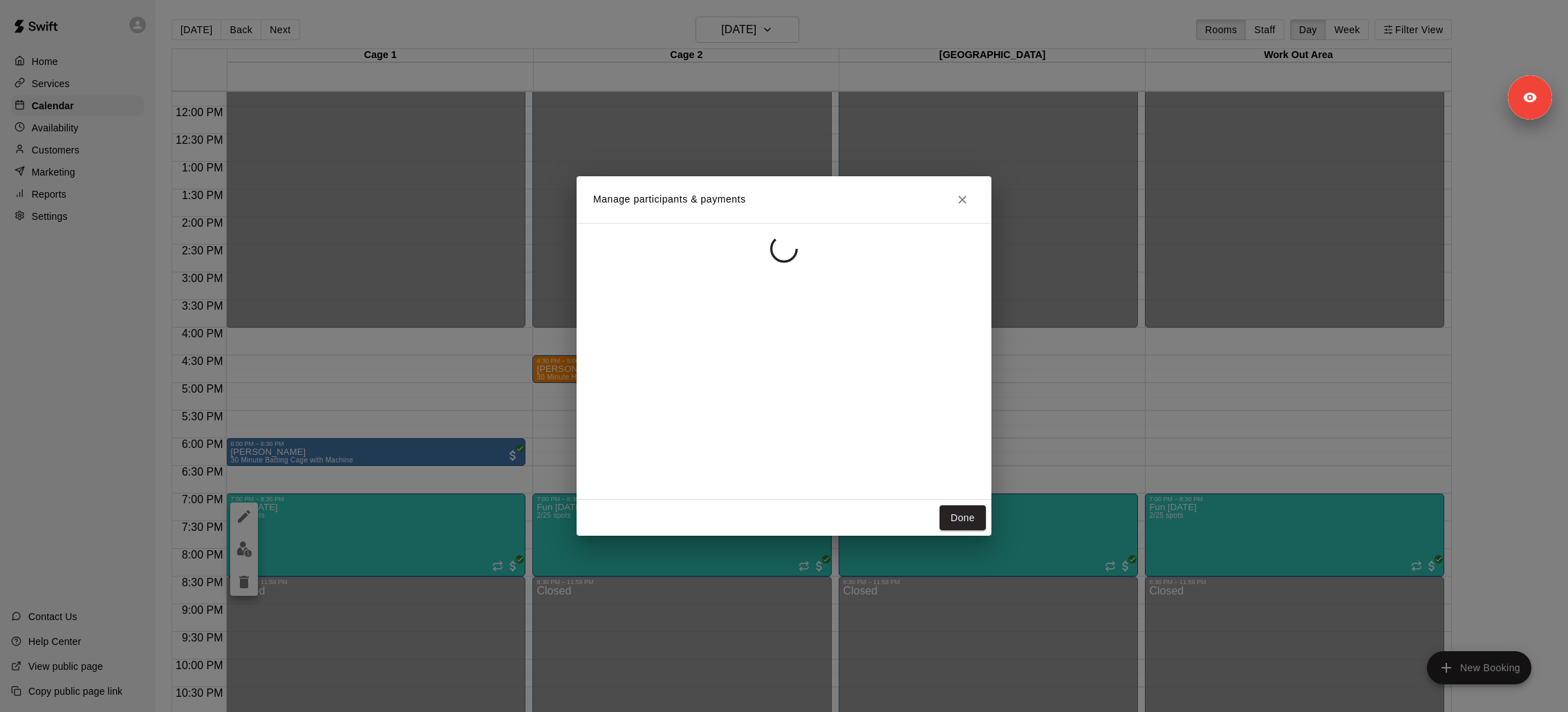
click at [253, 552] on div "Manage participants & payments Done" at bounding box center [784, 356] width 1568 height 712
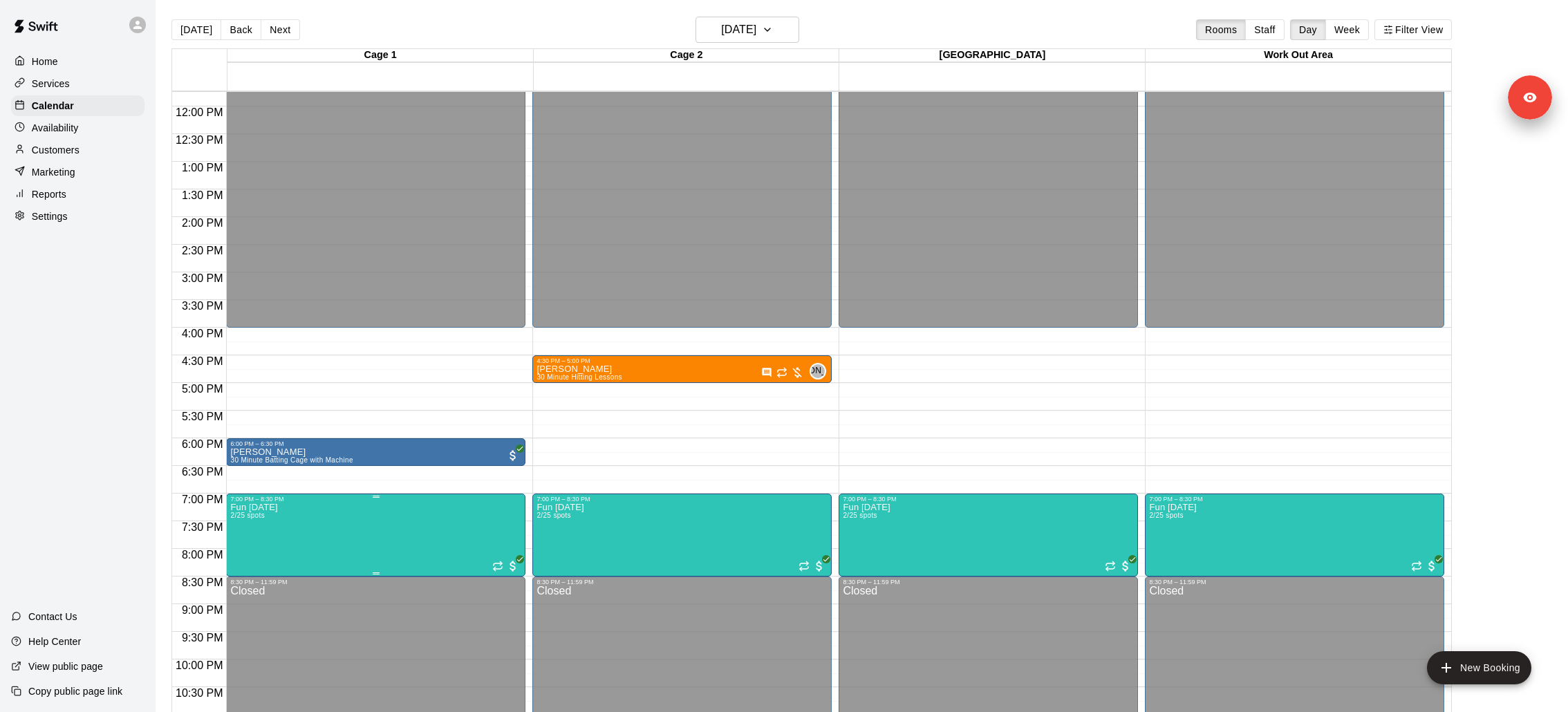
click at [247, 545] on img "edit" at bounding box center [245, 549] width 16 height 16
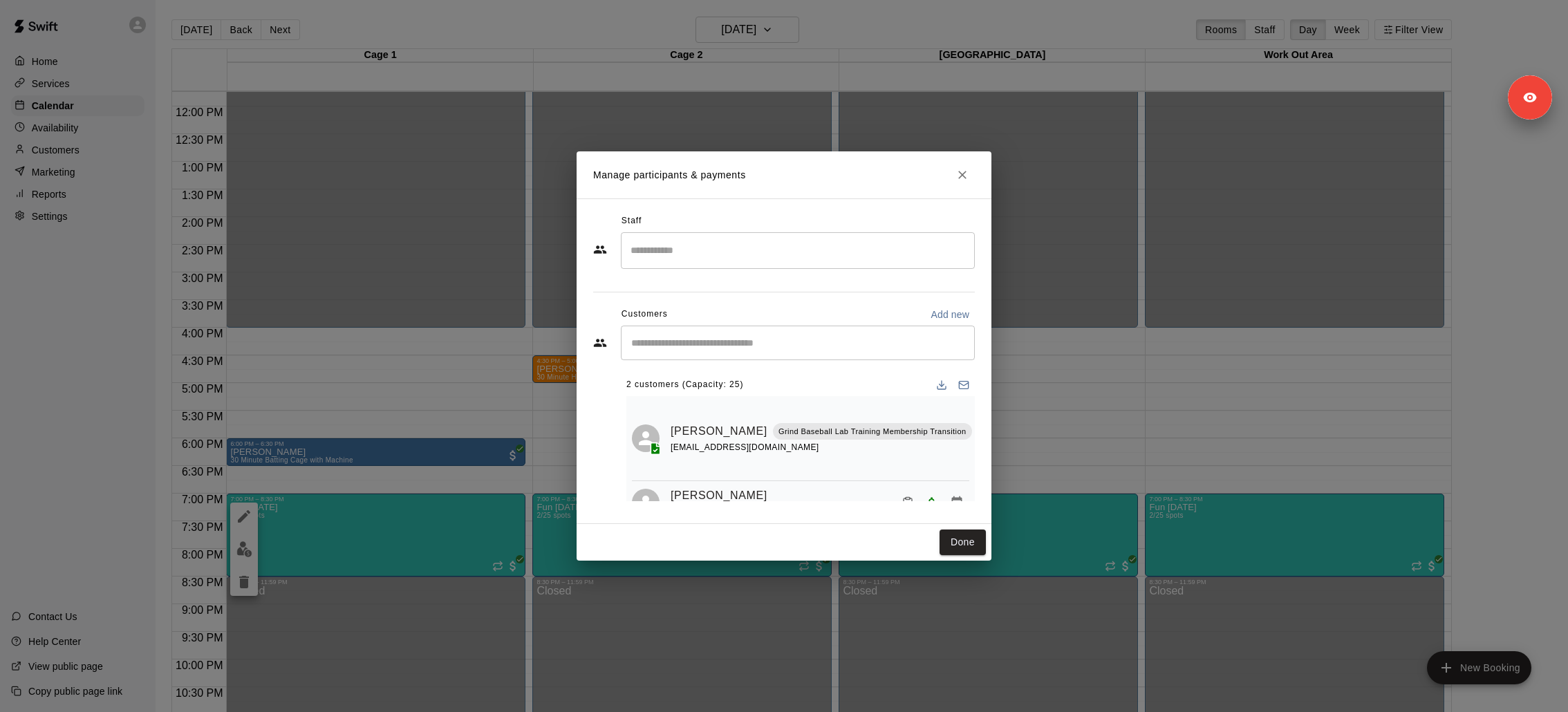
scroll to position [29, 0]
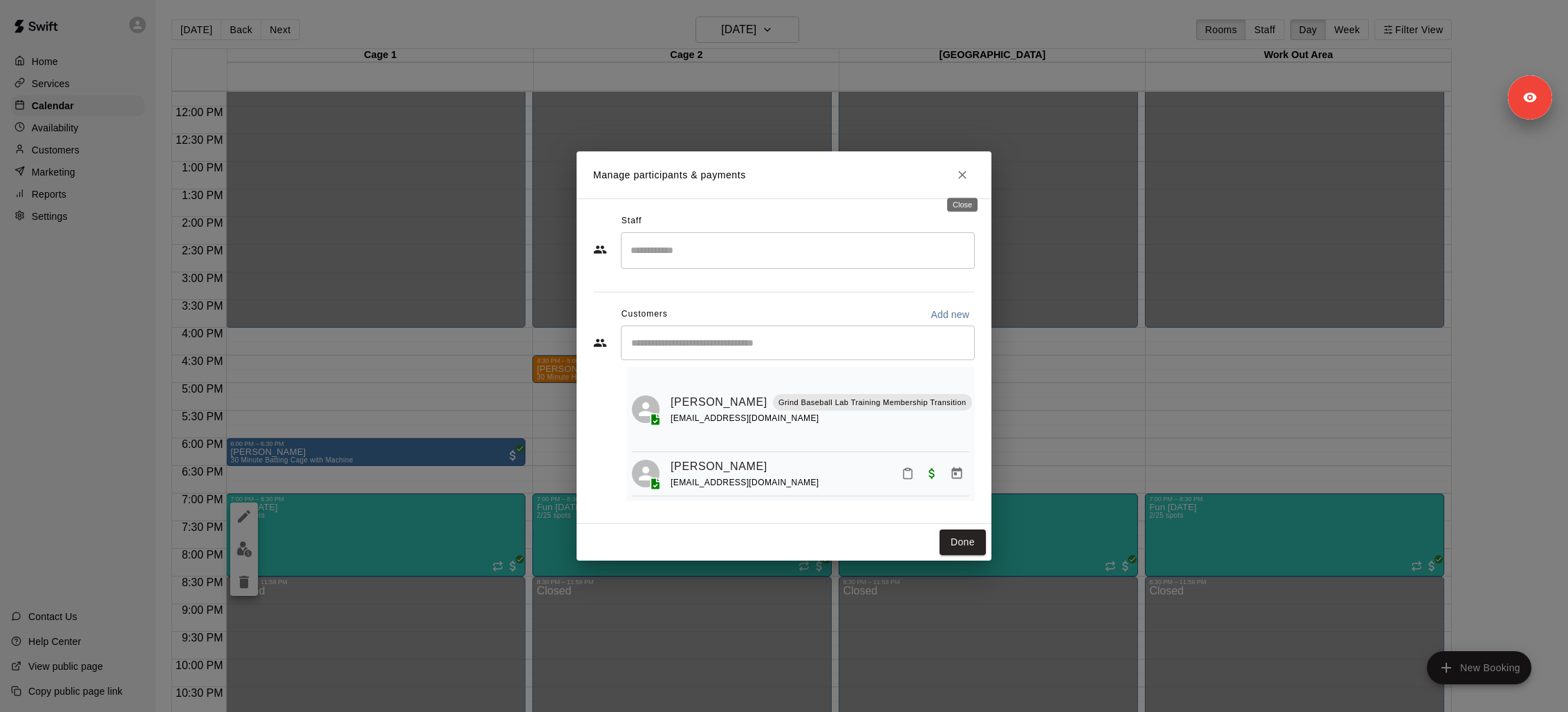
click at [965, 179] on icon "Close" at bounding box center [963, 175] width 14 height 14
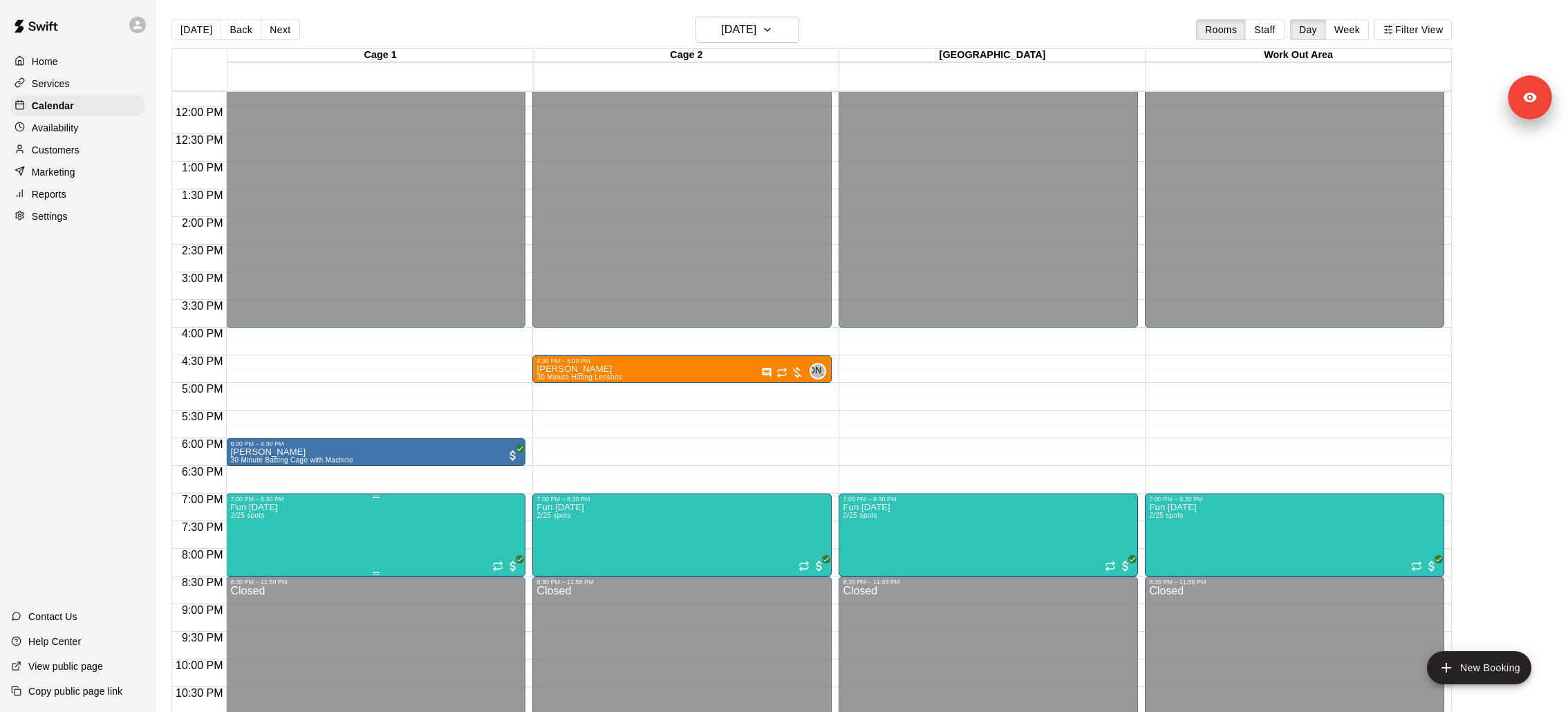
click at [241, 519] on icon "edit" at bounding box center [244, 516] width 12 height 12
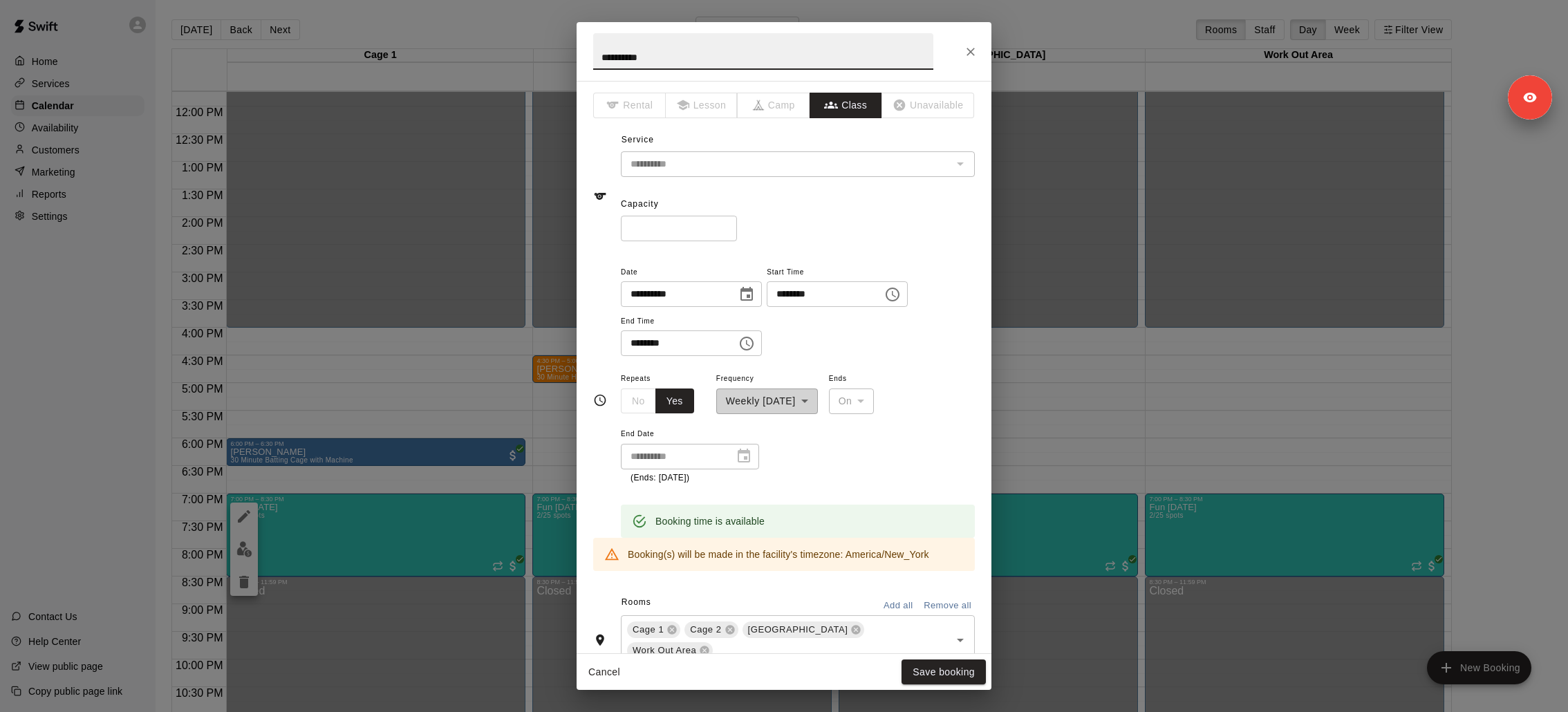
scroll to position [400, 0]
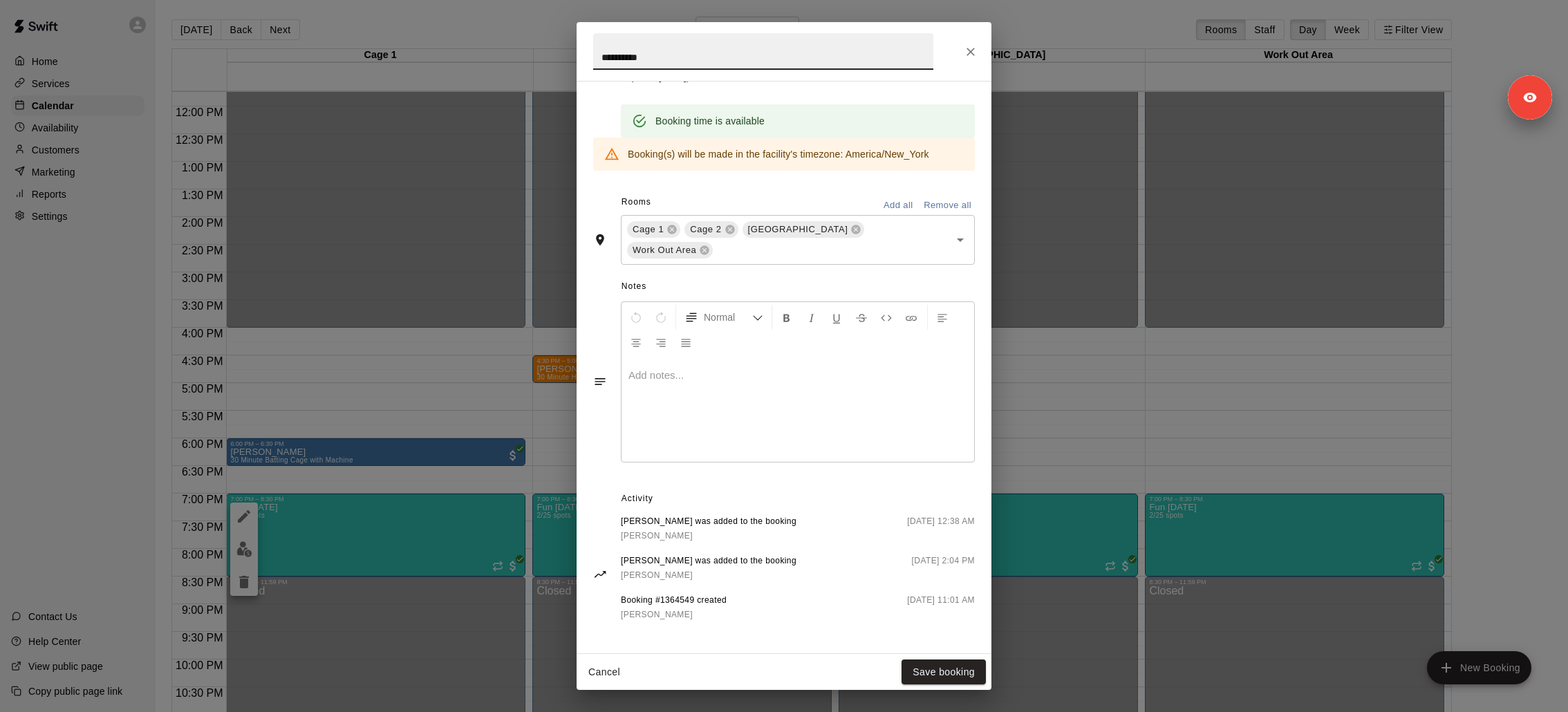
click at [973, 56] on icon "Close" at bounding box center [971, 52] width 14 height 14
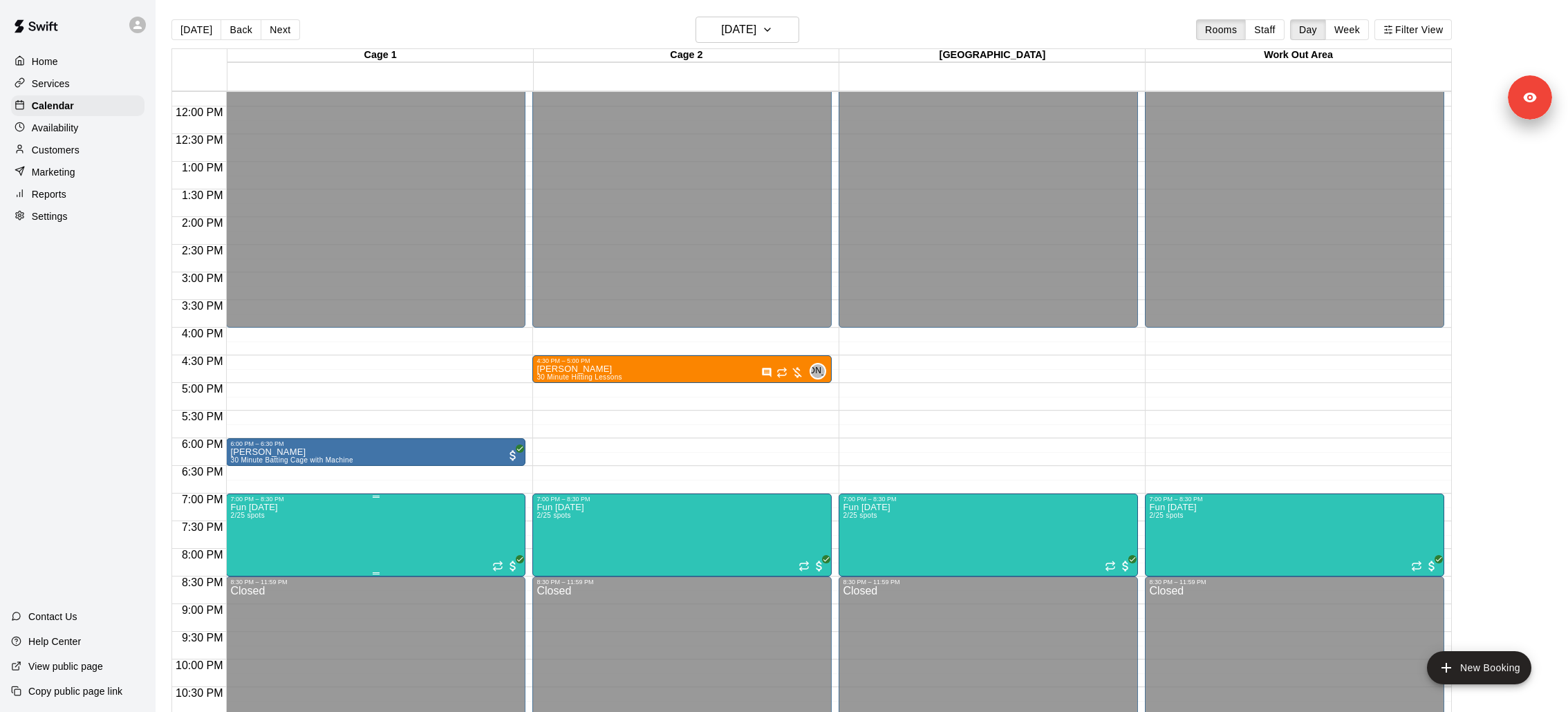
click at [225, 544] on div at bounding box center [784, 356] width 1568 height 712
click at [242, 549] on img "edit" at bounding box center [245, 549] width 16 height 16
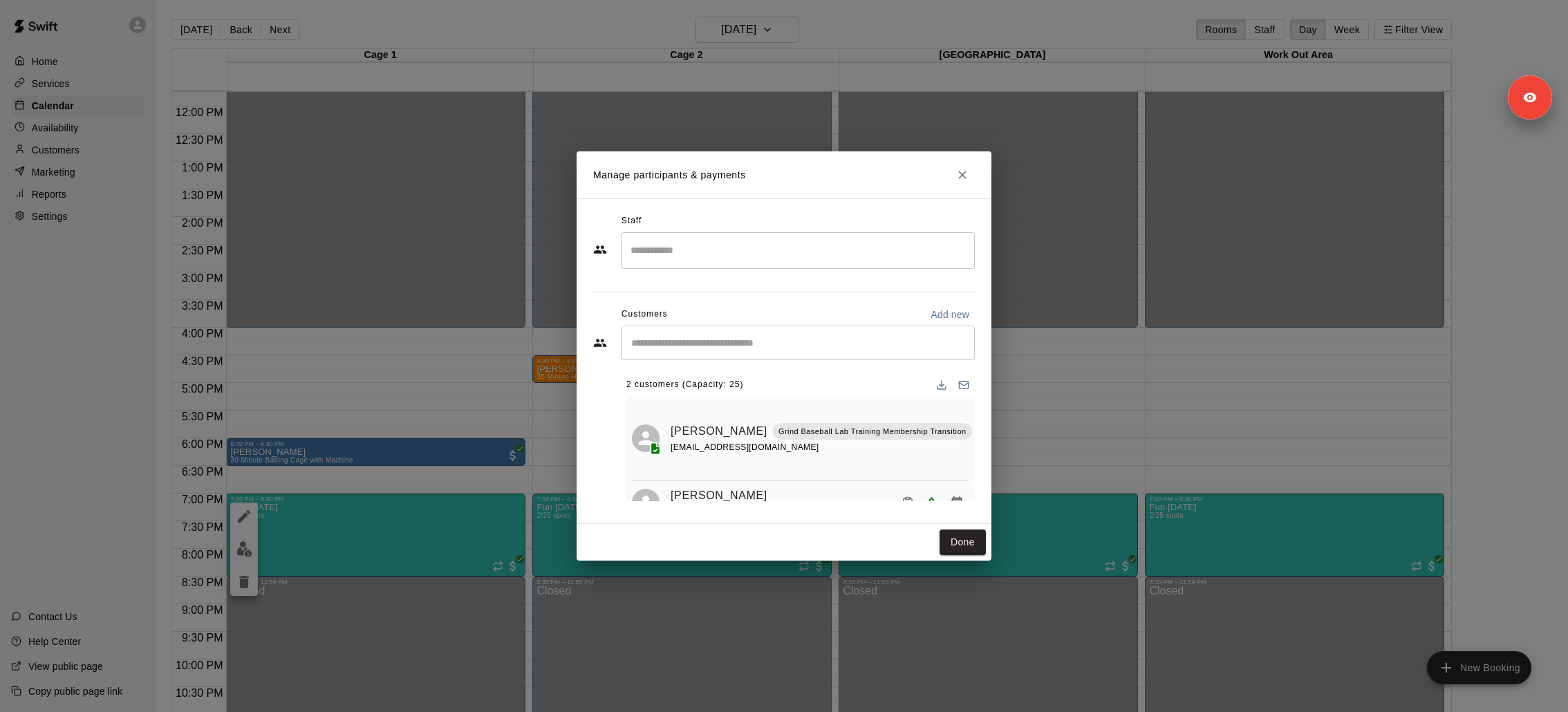
scroll to position [29, 0]
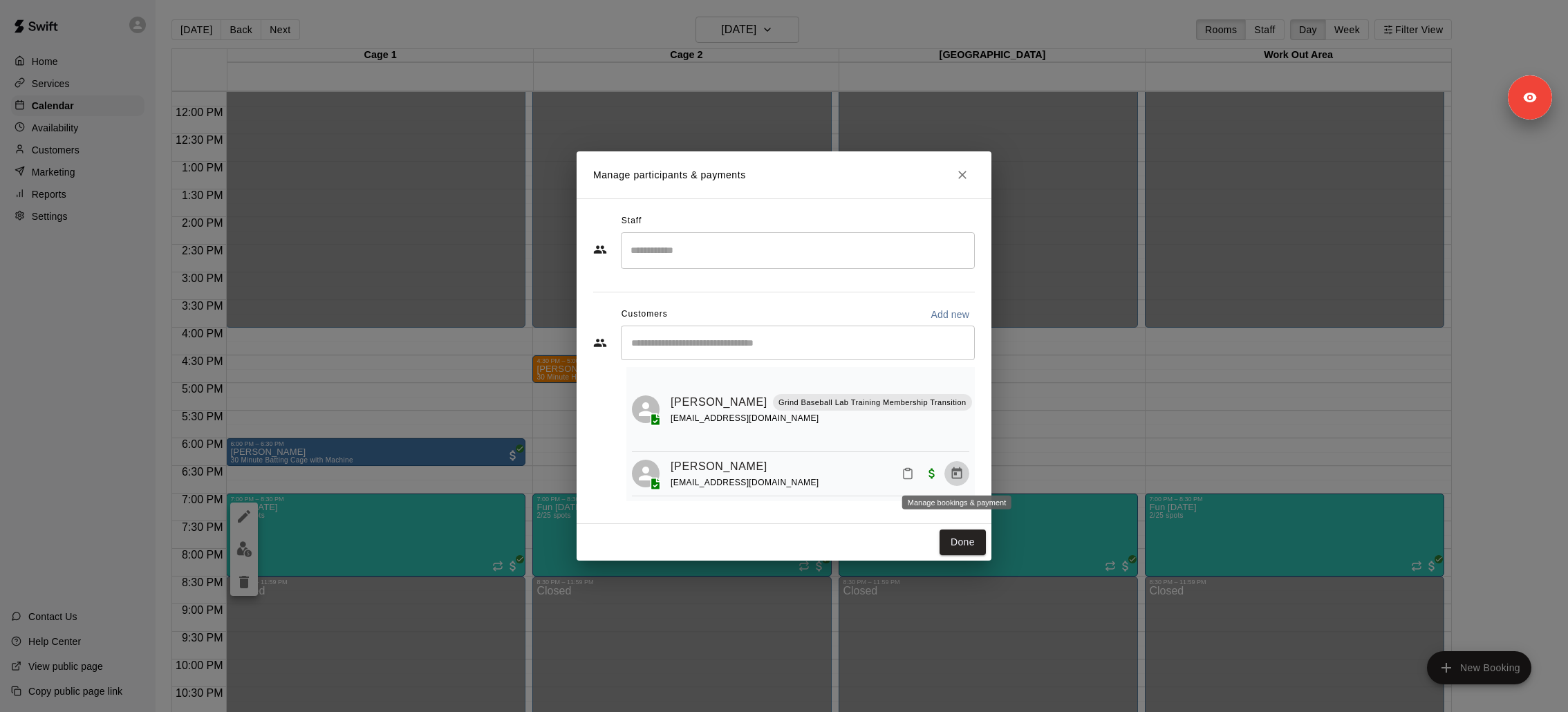
click at [958, 470] on icon "Manage bookings & payment" at bounding box center [957, 473] width 10 height 12
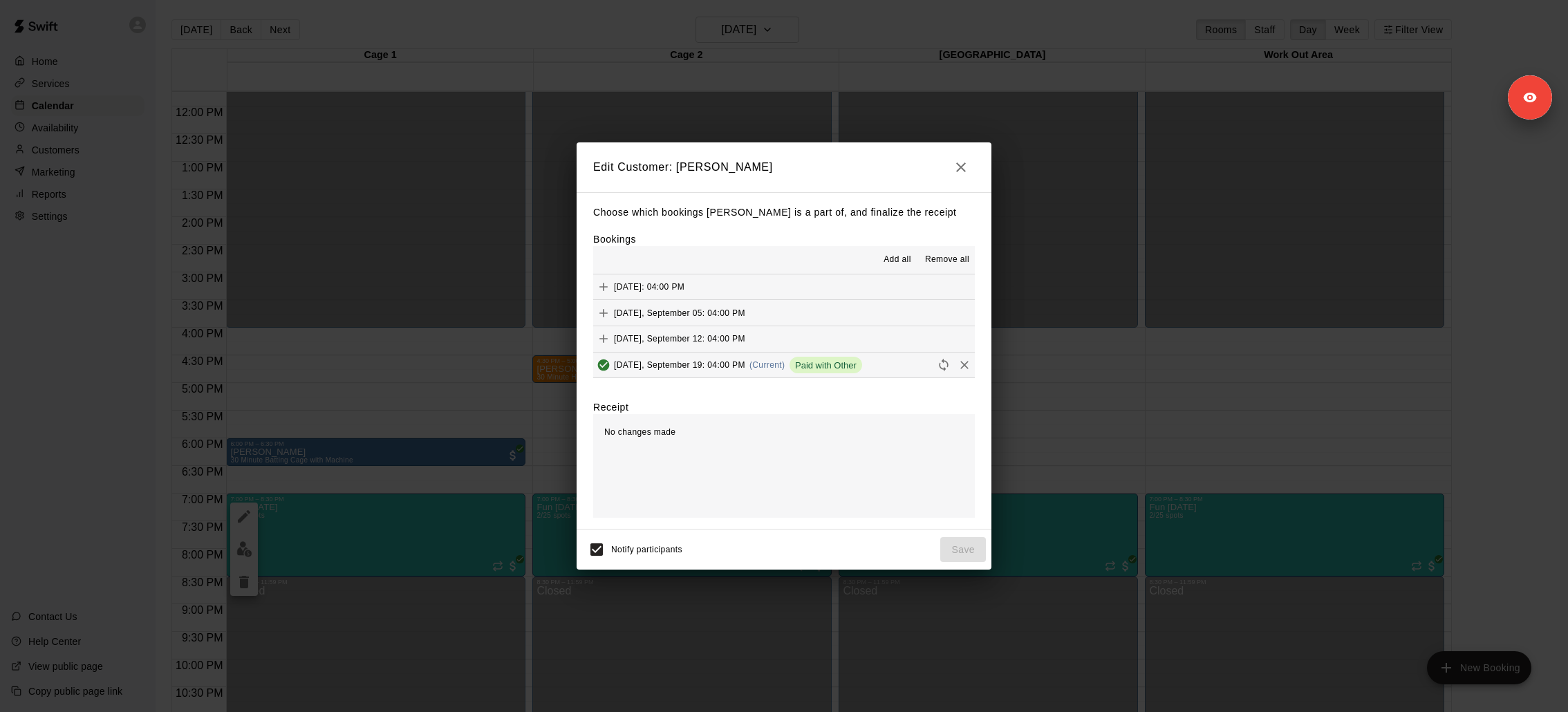
click at [965, 137] on div "Edit Customer: Jason Allaire Choose which bookings Jason Allaire is a part of, …" at bounding box center [784, 356] width 1568 height 712
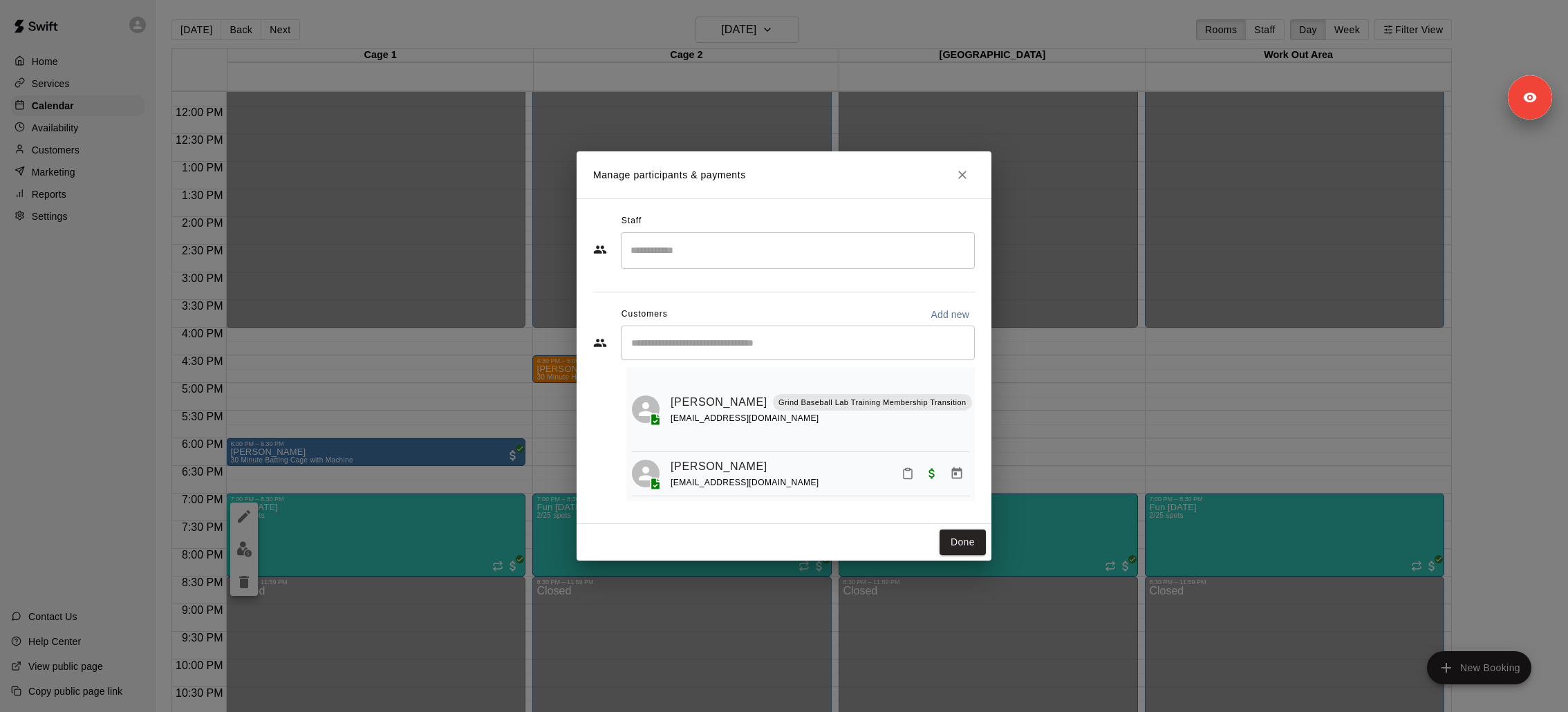
click at [963, 170] on icon "Close" at bounding box center [963, 175] width 14 height 14
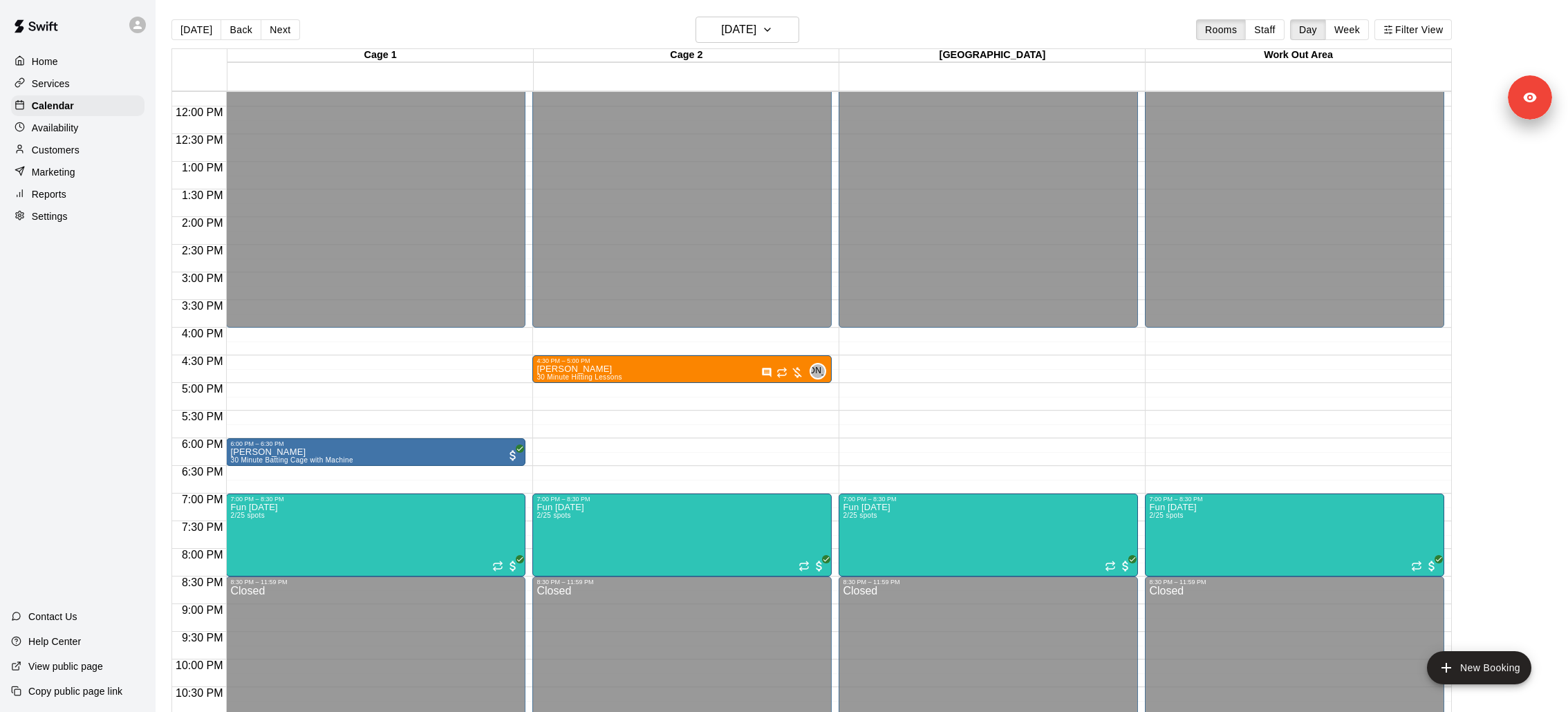
click at [107, 698] on div "Copy public page link" at bounding box center [78, 691] width 156 height 25
click at [242, 535] on button "edit" at bounding box center [245, 548] width 28 height 27
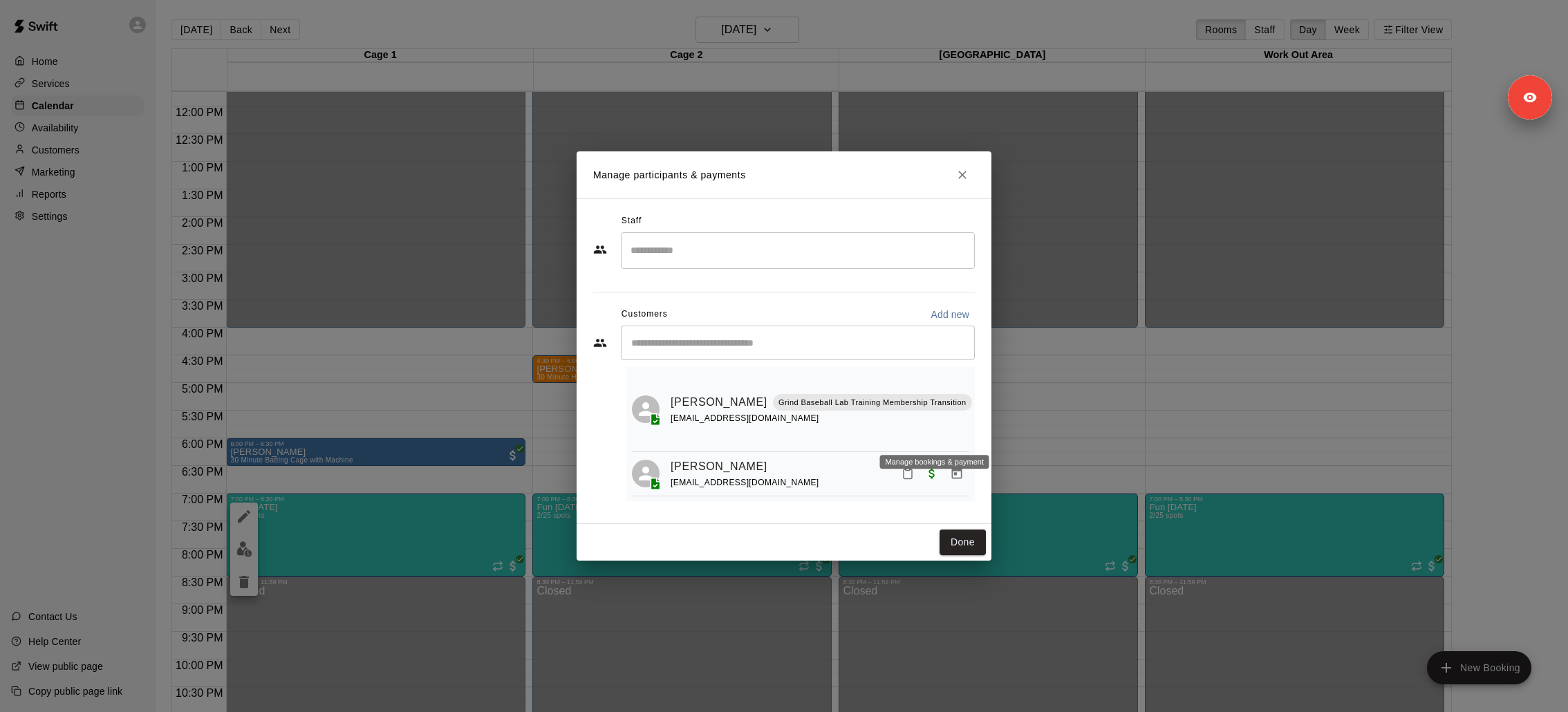
click at [978, 435] on icon "Manage bookings & payment" at bounding box center [985, 433] width 14 height 14
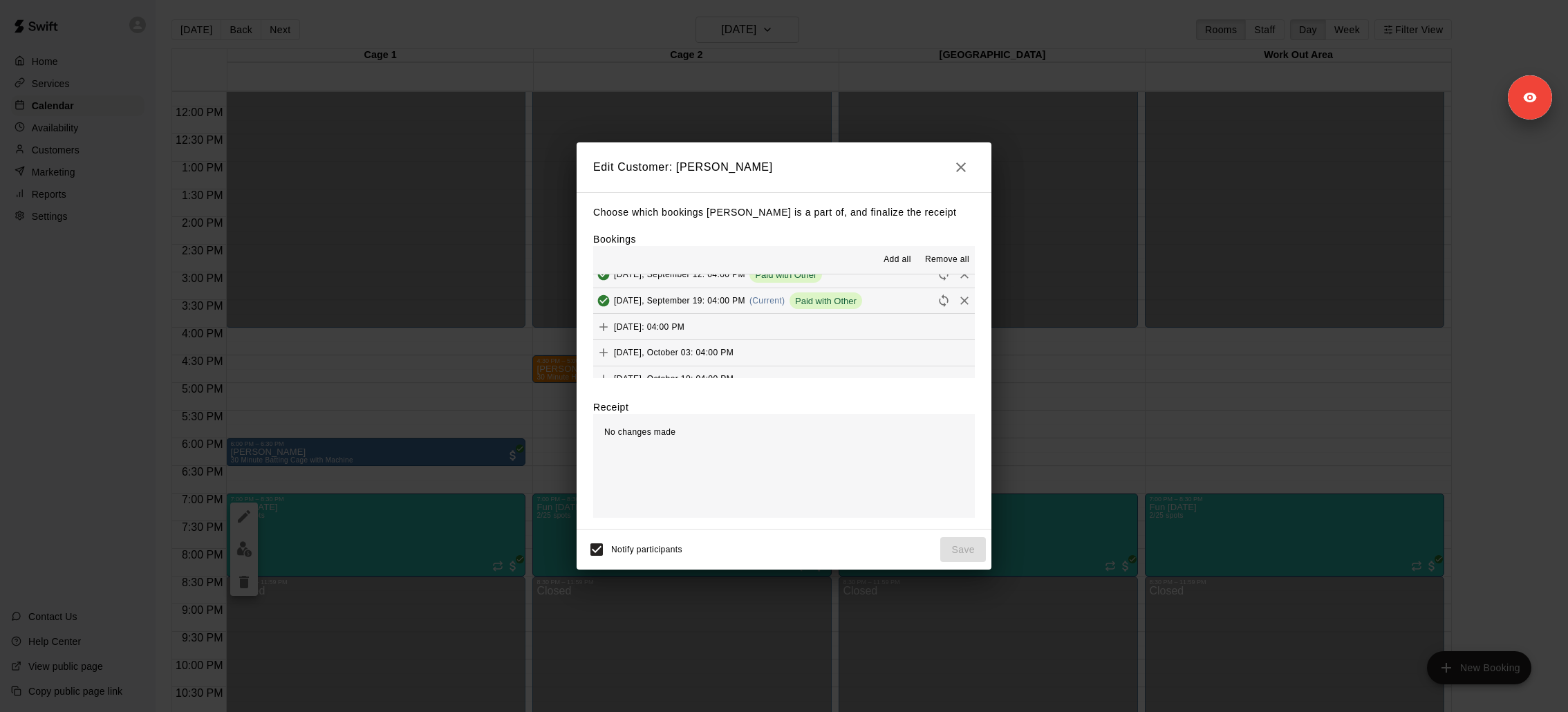
scroll to position [57, 0]
click at [965, 307] on icon "Remove" at bounding box center [964, 308] width 8 height 8
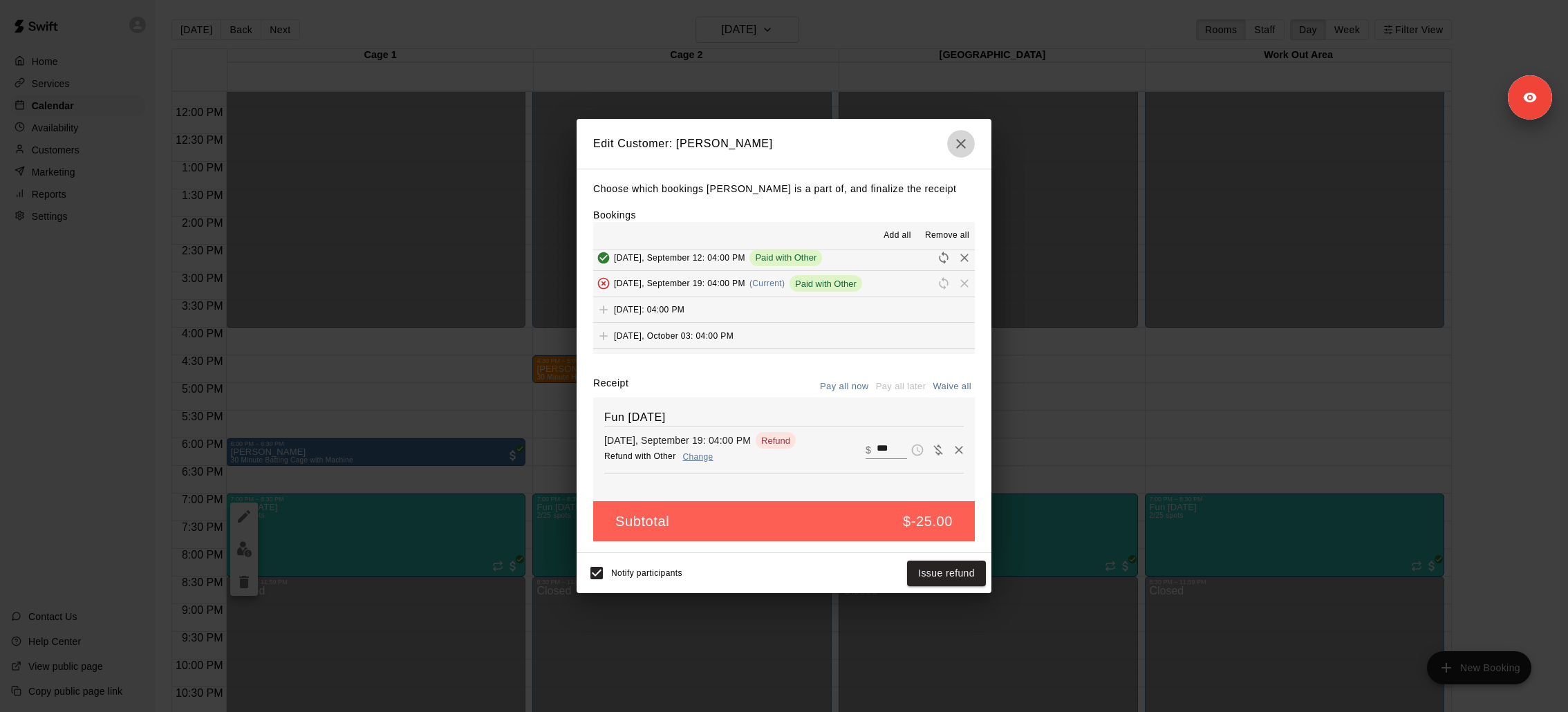
click at [958, 150] on icon "button" at bounding box center [961, 144] width 17 height 17
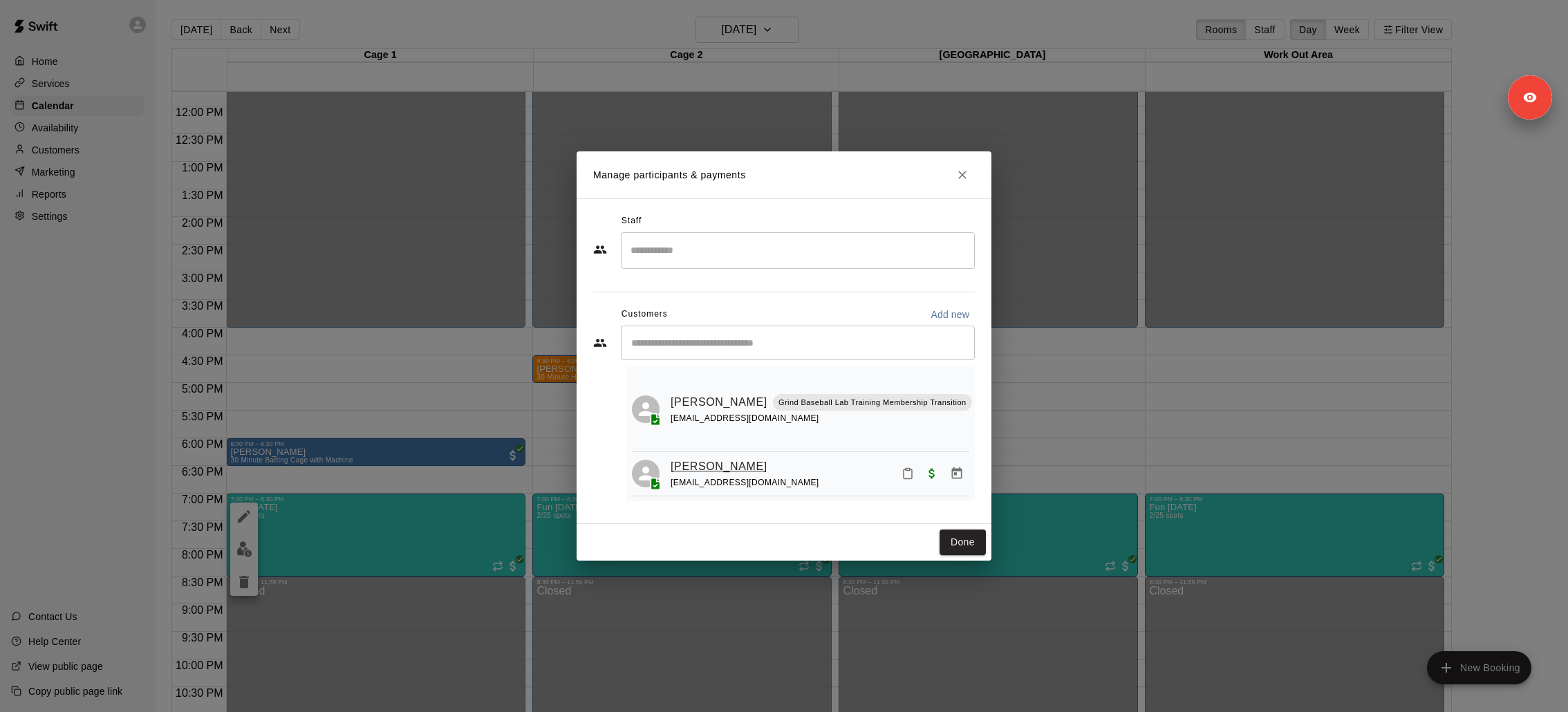
click at [682, 462] on link "Zachary Allaire" at bounding box center [718, 466] width 97 height 18
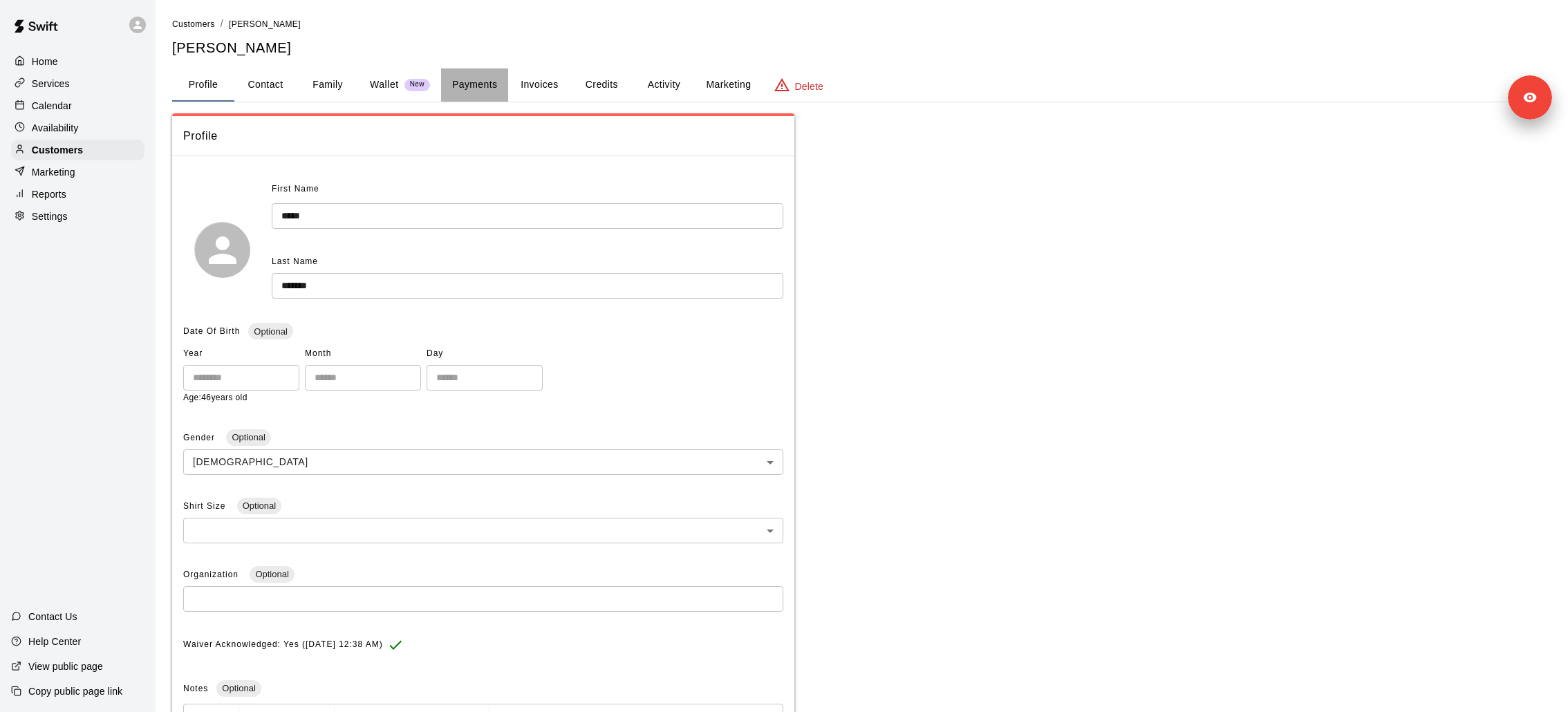
click at [457, 87] on button "Payments" at bounding box center [474, 85] width 67 height 33
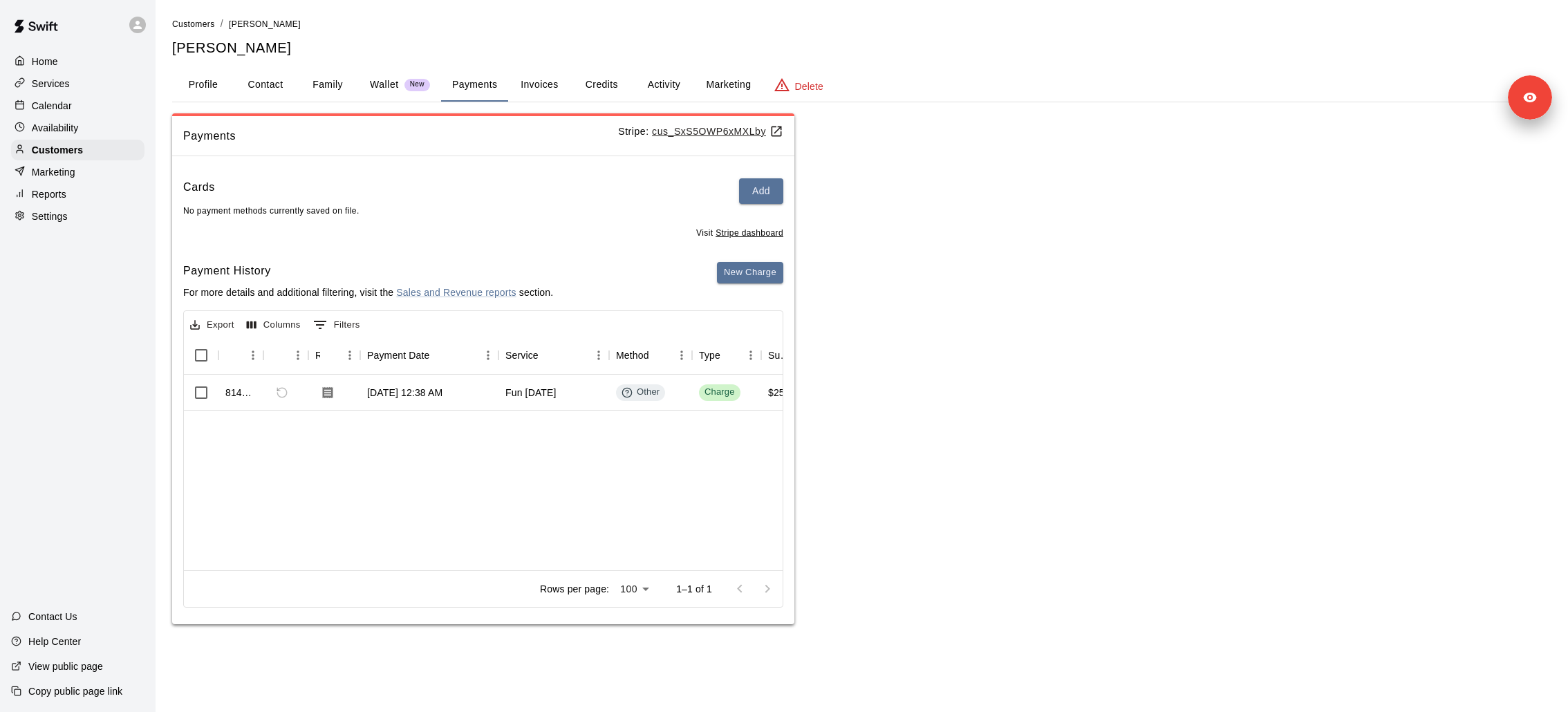
click at [675, 125] on p "Stripe: cus_SxS5OWP6xMXLby" at bounding box center [700, 132] width 165 height 15
click at [675, 129] on u "cus_SxS5OWP6xMXLby" at bounding box center [718, 131] width 132 height 11
click at [91, 159] on div "Customers" at bounding box center [78, 150] width 134 height 21
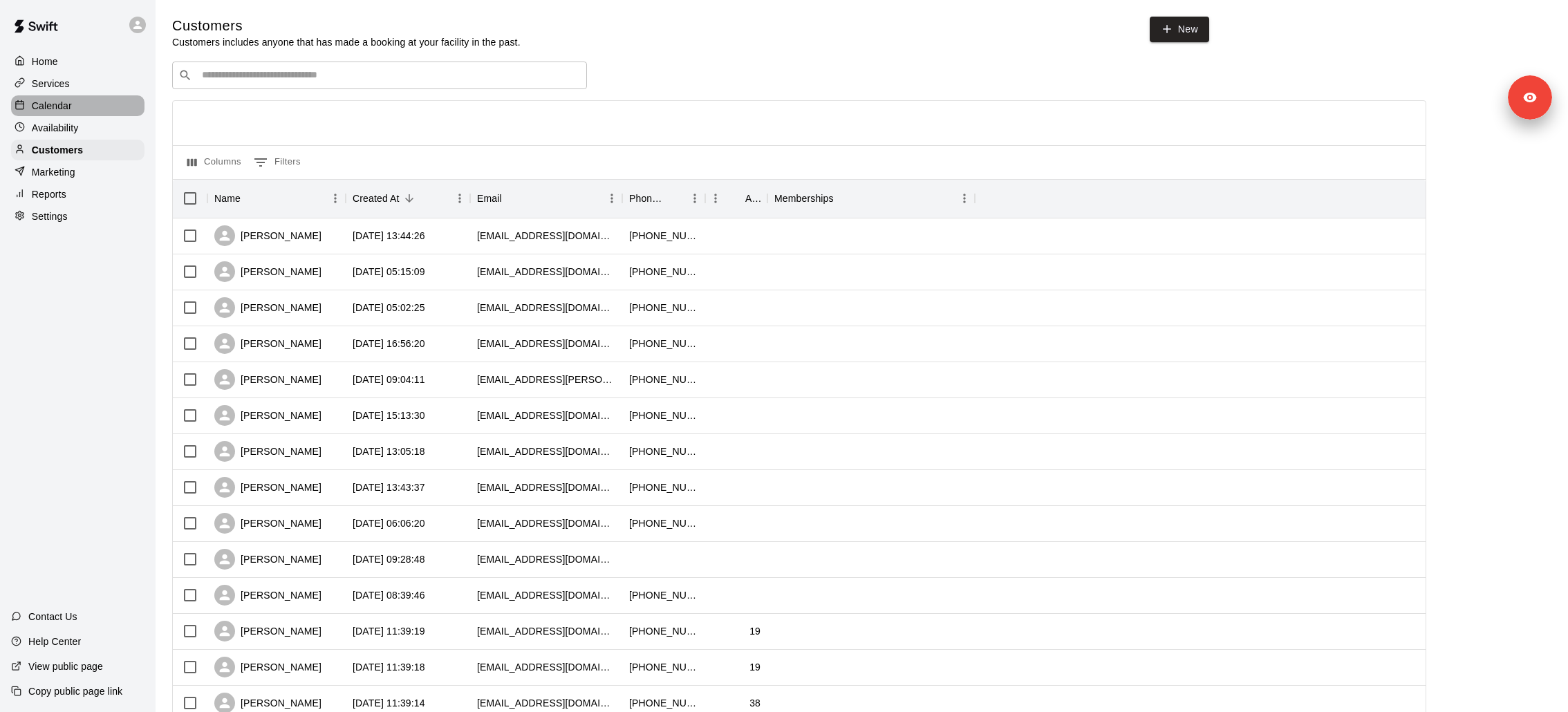
click at [64, 107] on p "Calendar" at bounding box center [52, 106] width 40 height 14
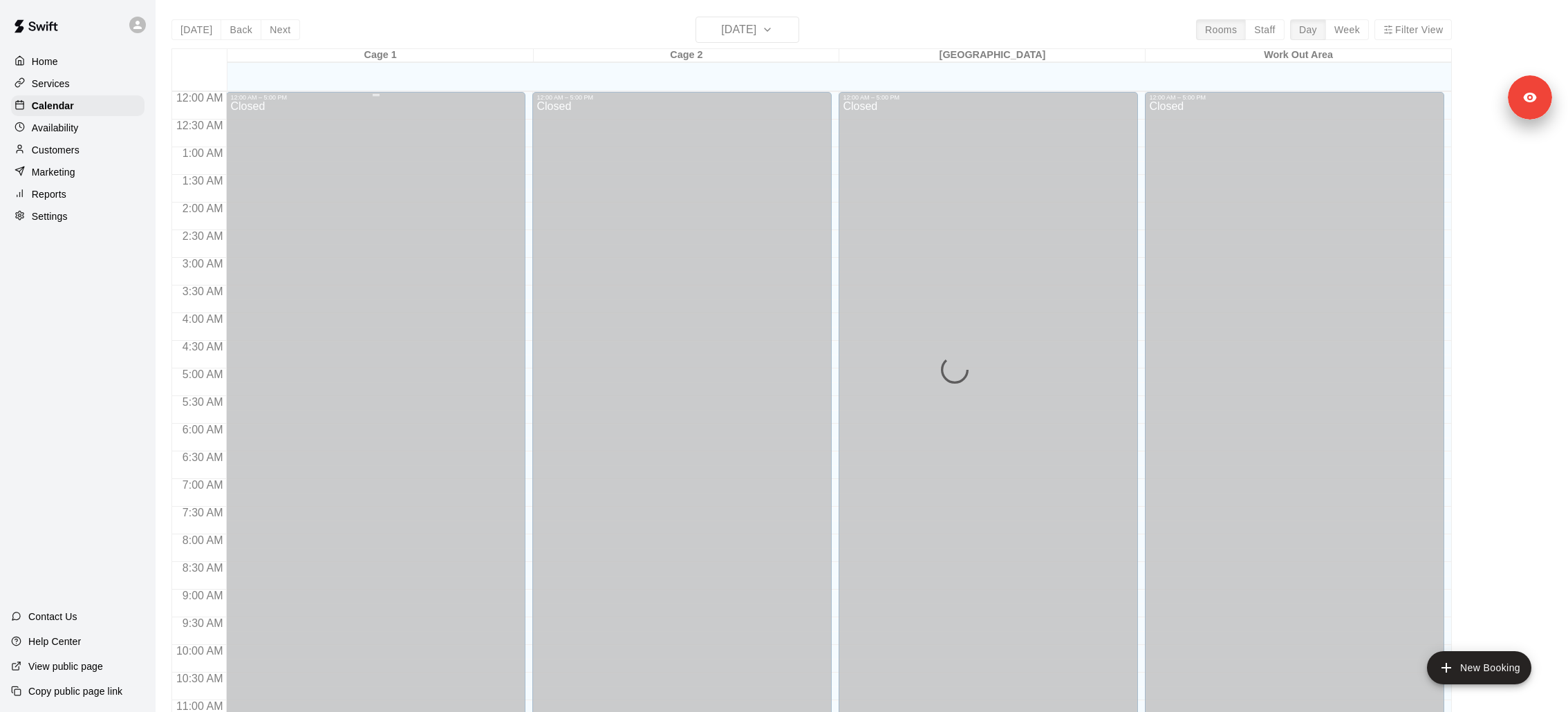
scroll to position [649, 0]
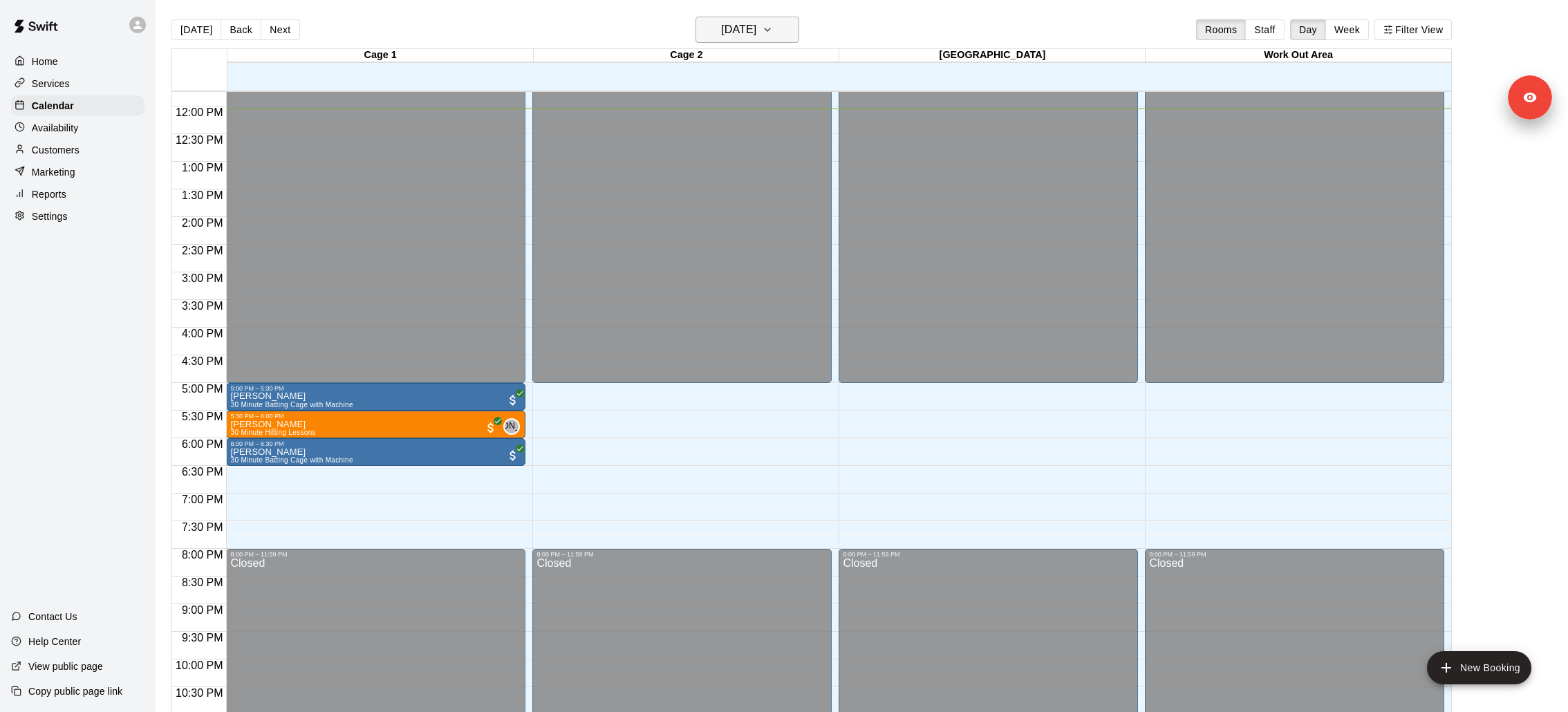
click at [722, 42] on button "[DATE]" at bounding box center [747, 30] width 104 height 26
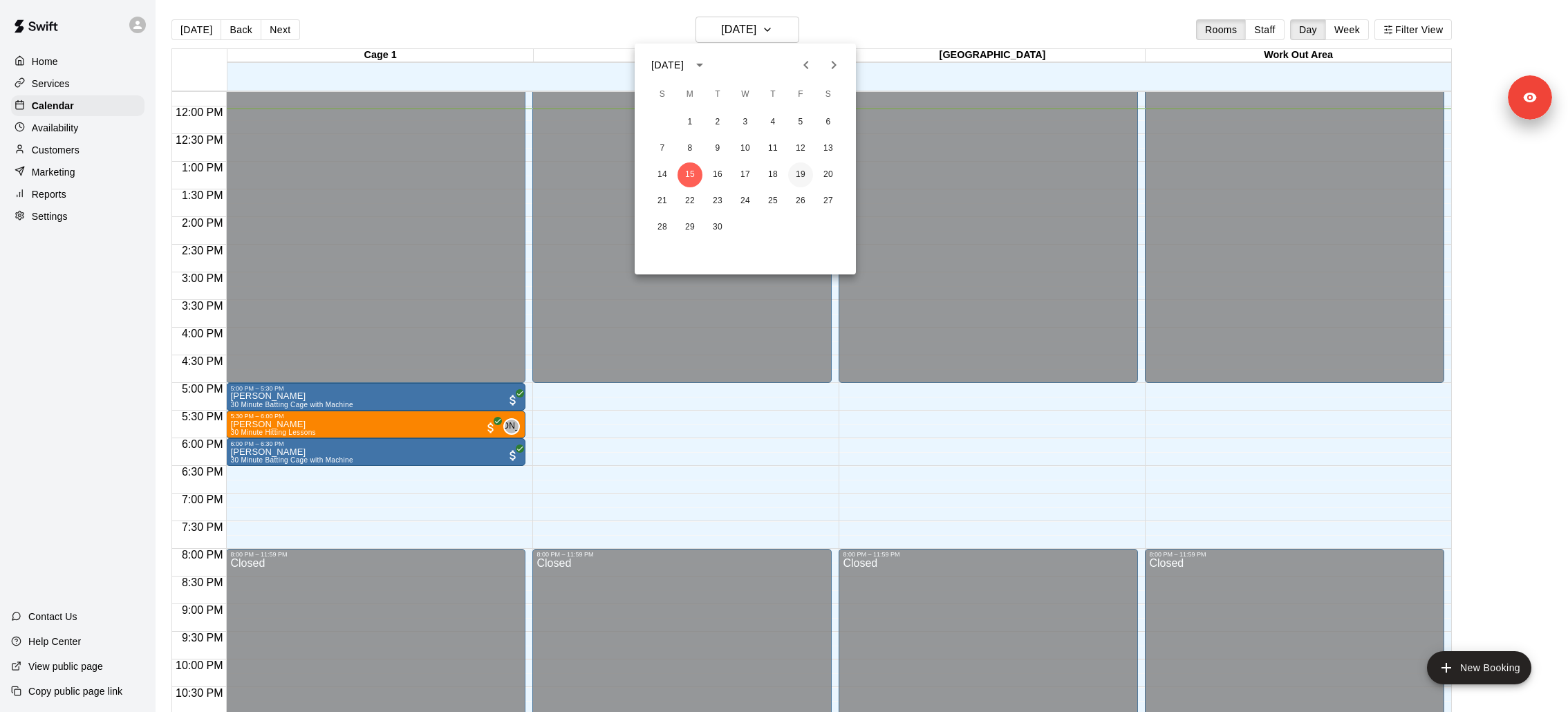
click at [801, 172] on button "19" at bounding box center [800, 175] width 25 height 25
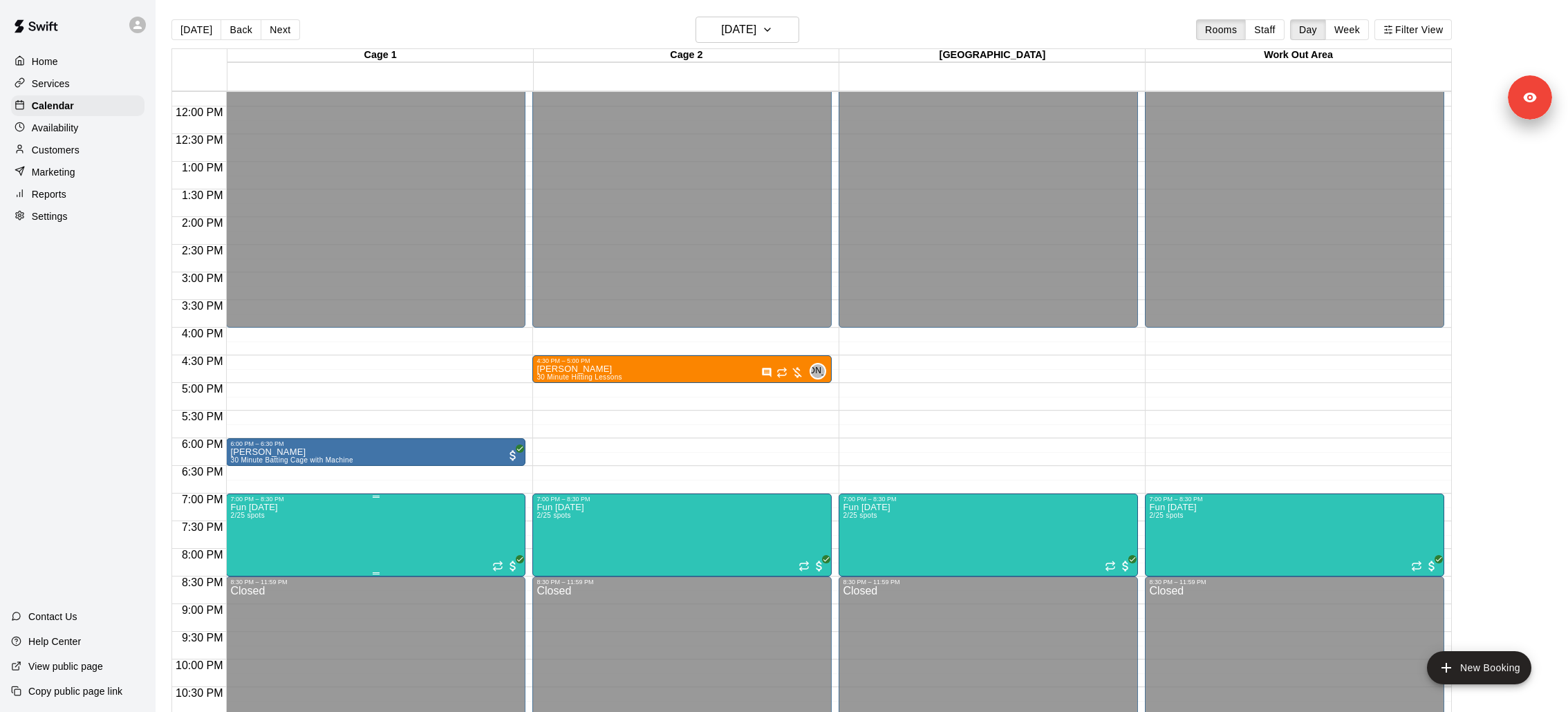
click at [241, 549] on img "edit" at bounding box center [245, 549] width 16 height 16
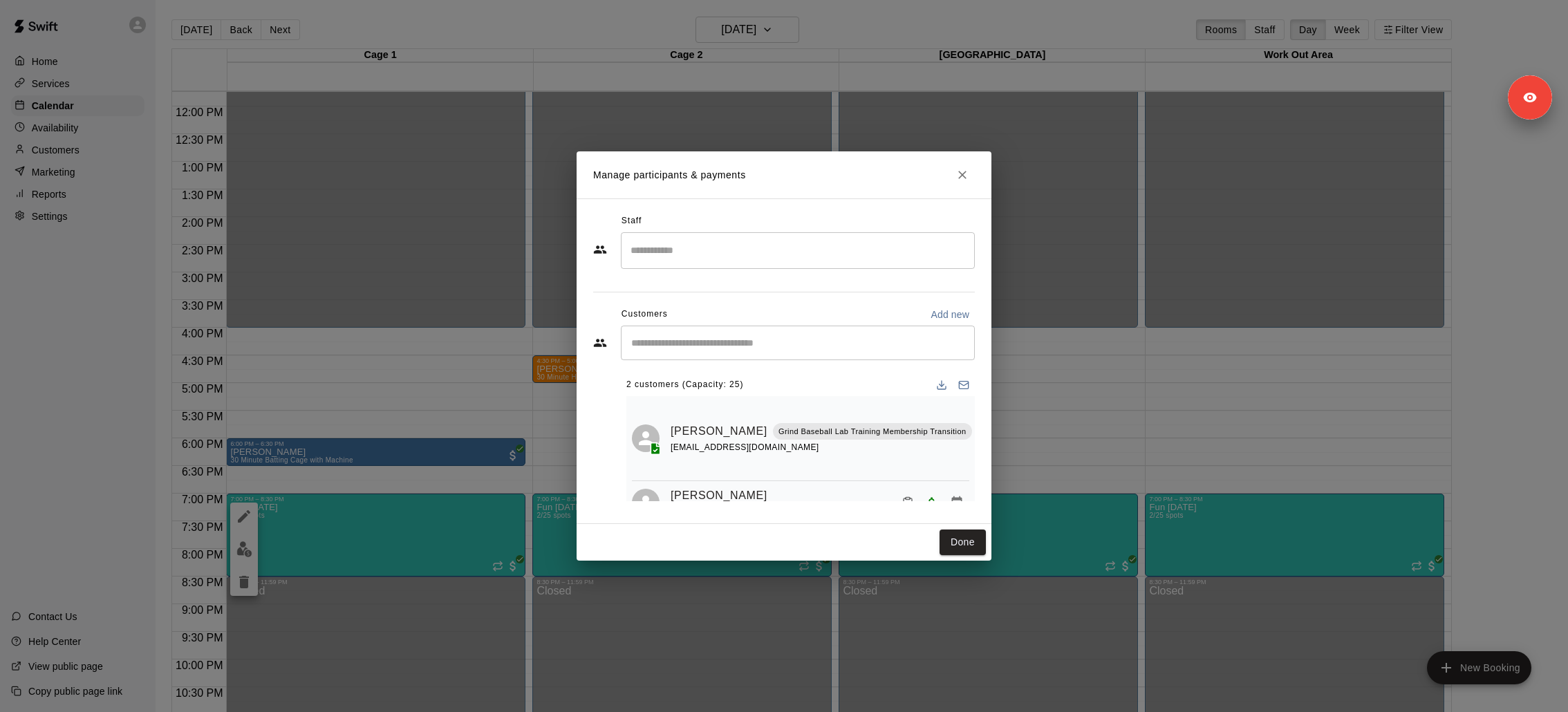
scroll to position [29, 0]
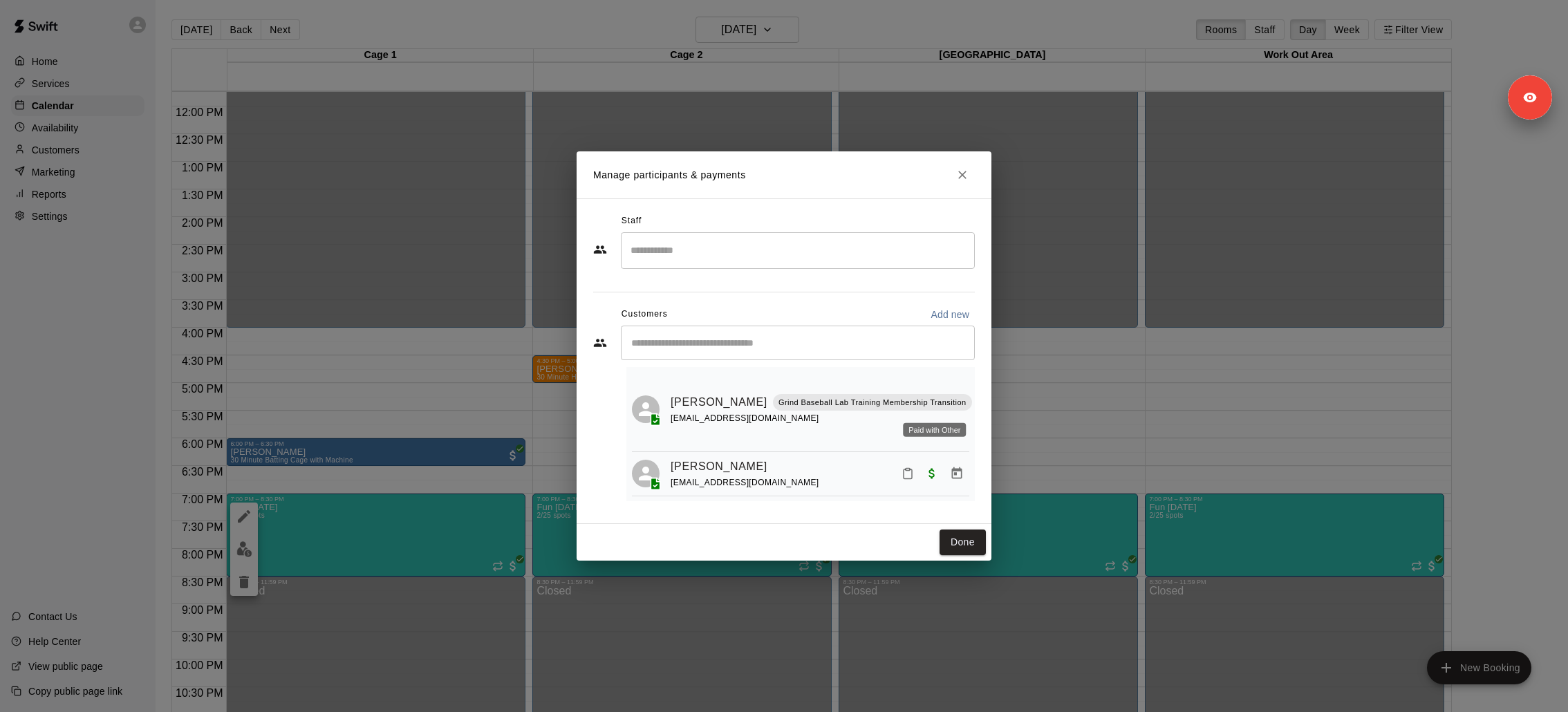
click at [972, 405] on span "Paid with Other" at bounding box center [984, 407] width 25 height 12
click at [934, 430] on div "Paid with Other" at bounding box center [934, 430] width 63 height 14
click at [979, 433] on icon "Manage bookings & payment" at bounding box center [984, 433] width 10 height 12
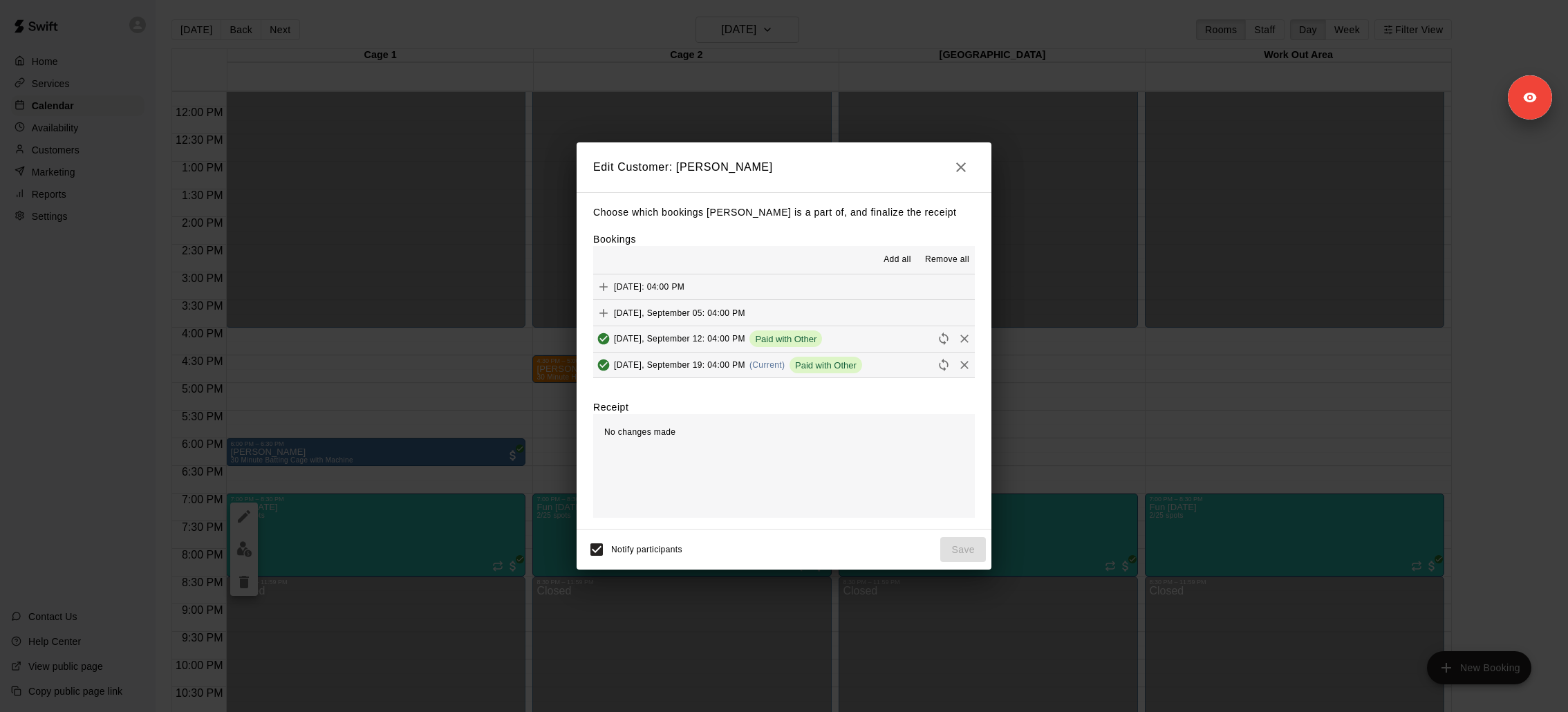
click at [709, 163] on h2 "Edit Customer: Tatiana Esquivel" at bounding box center [783, 168] width 414 height 50
click at [953, 165] on icon "button" at bounding box center [961, 167] width 17 height 17
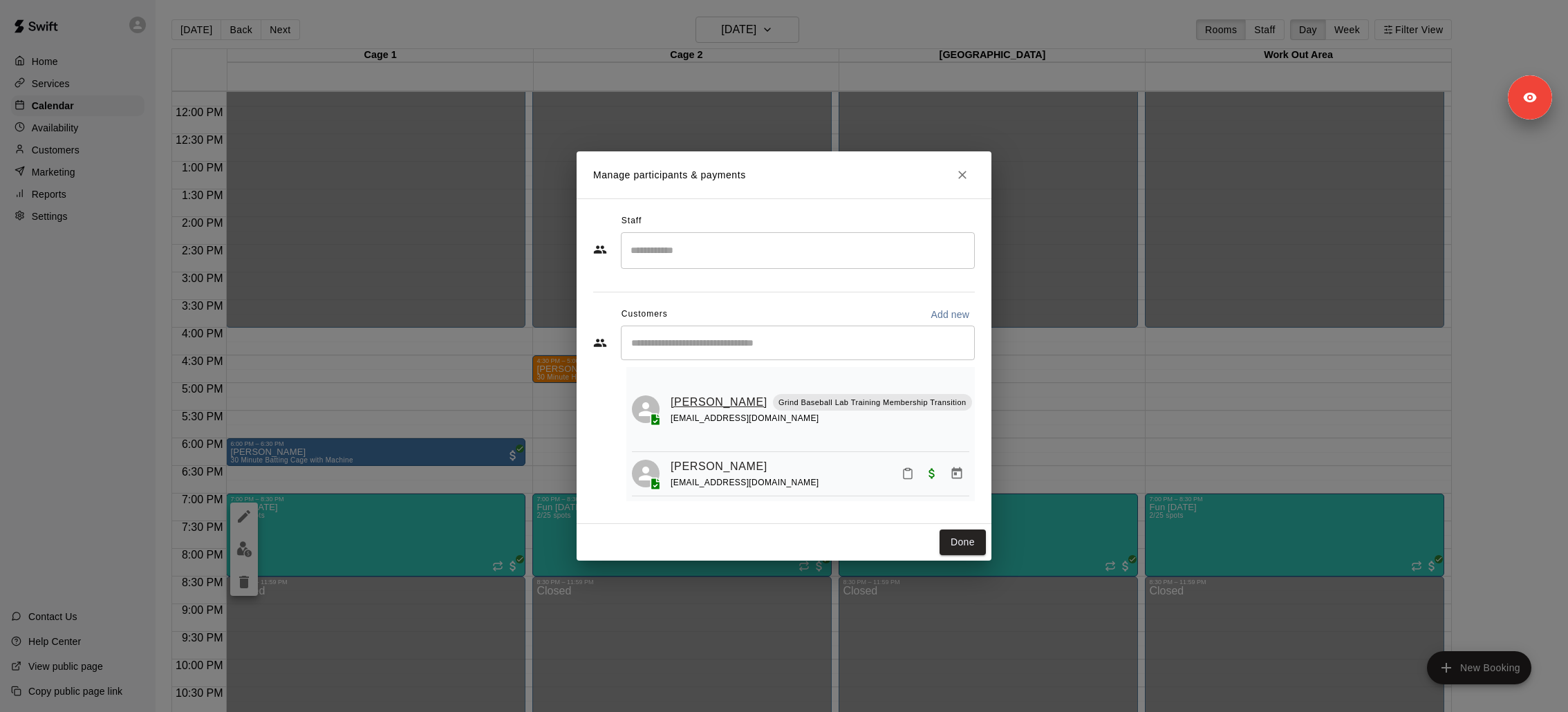
click at [685, 398] on link "Evan Schuster" at bounding box center [718, 402] width 97 height 18
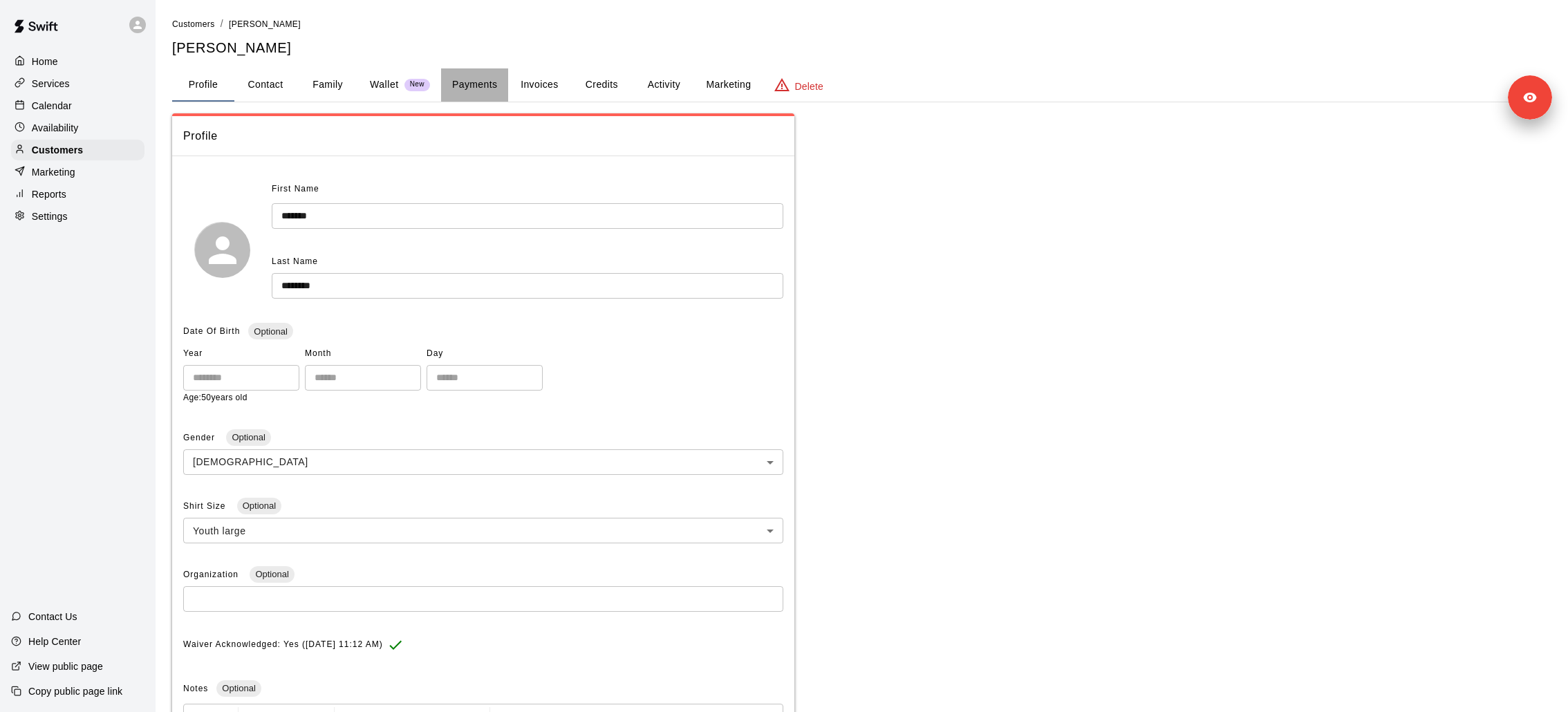
click at [473, 79] on button "Payments" at bounding box center [474, 85] width 67 height 33
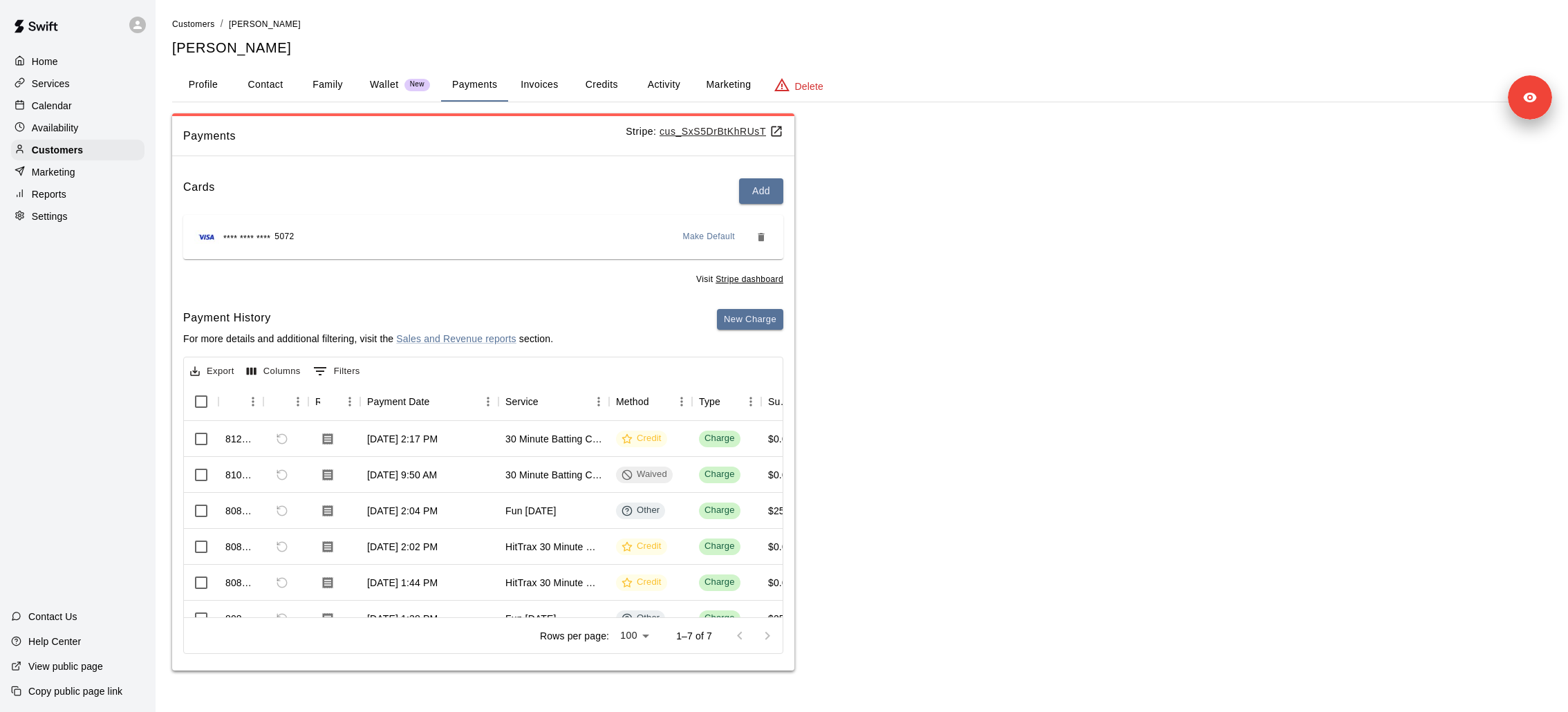
click at [670, 132] on u "cus_SxS5DrBtKhRUsT" at bounding box center [721, 131] width 124 height 11
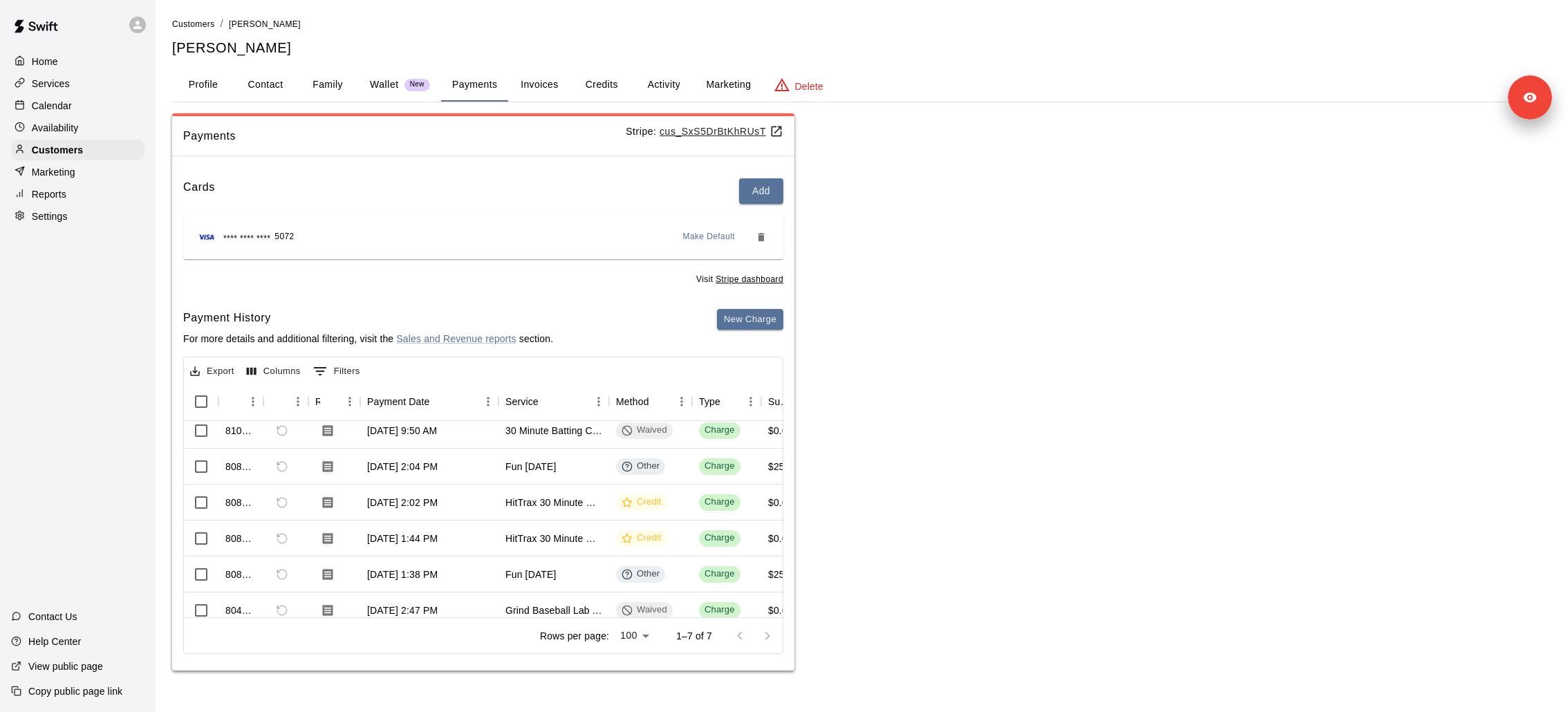
scroll to position [46, 0]
click at [73, 218] on div "Settings" at bounding box center [78, 216] width 134 height 21
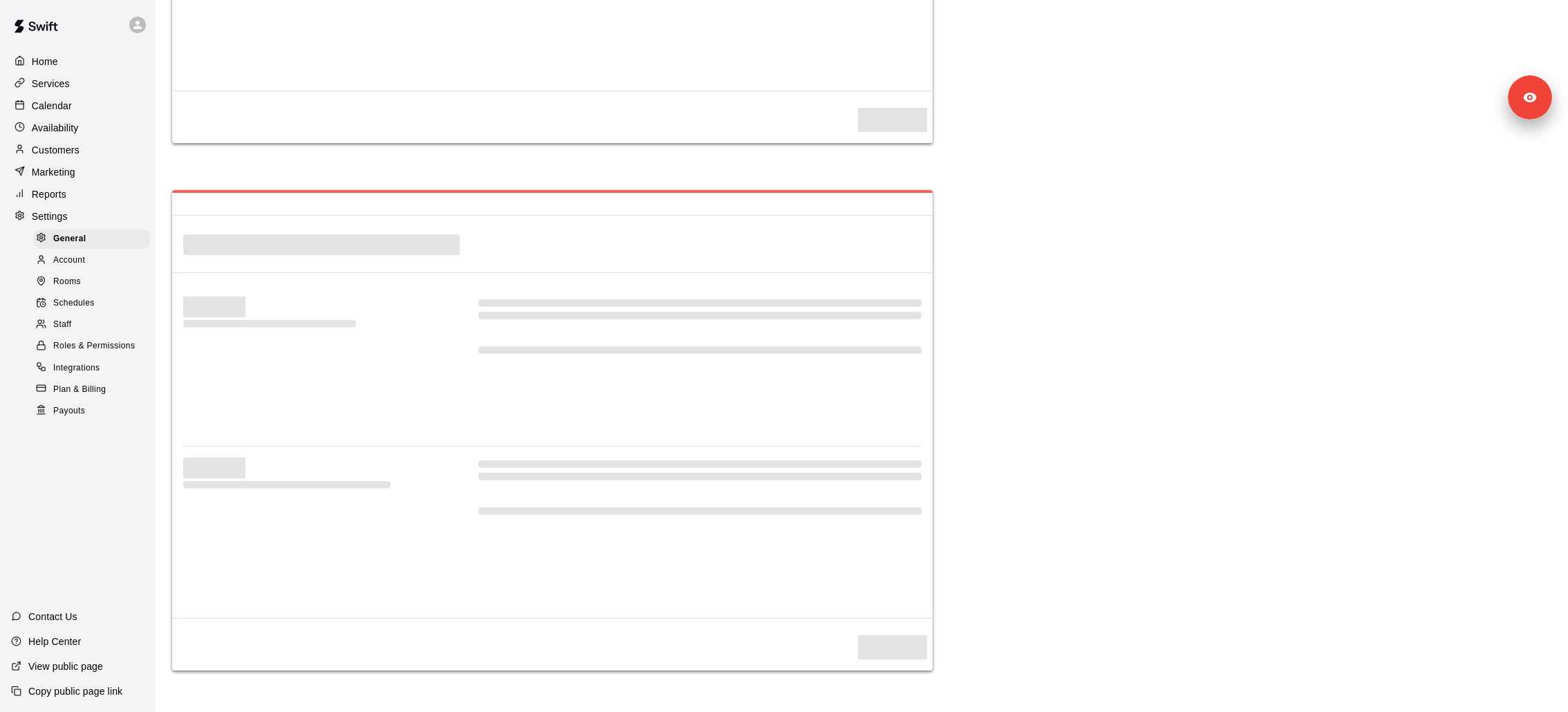
select select "**"
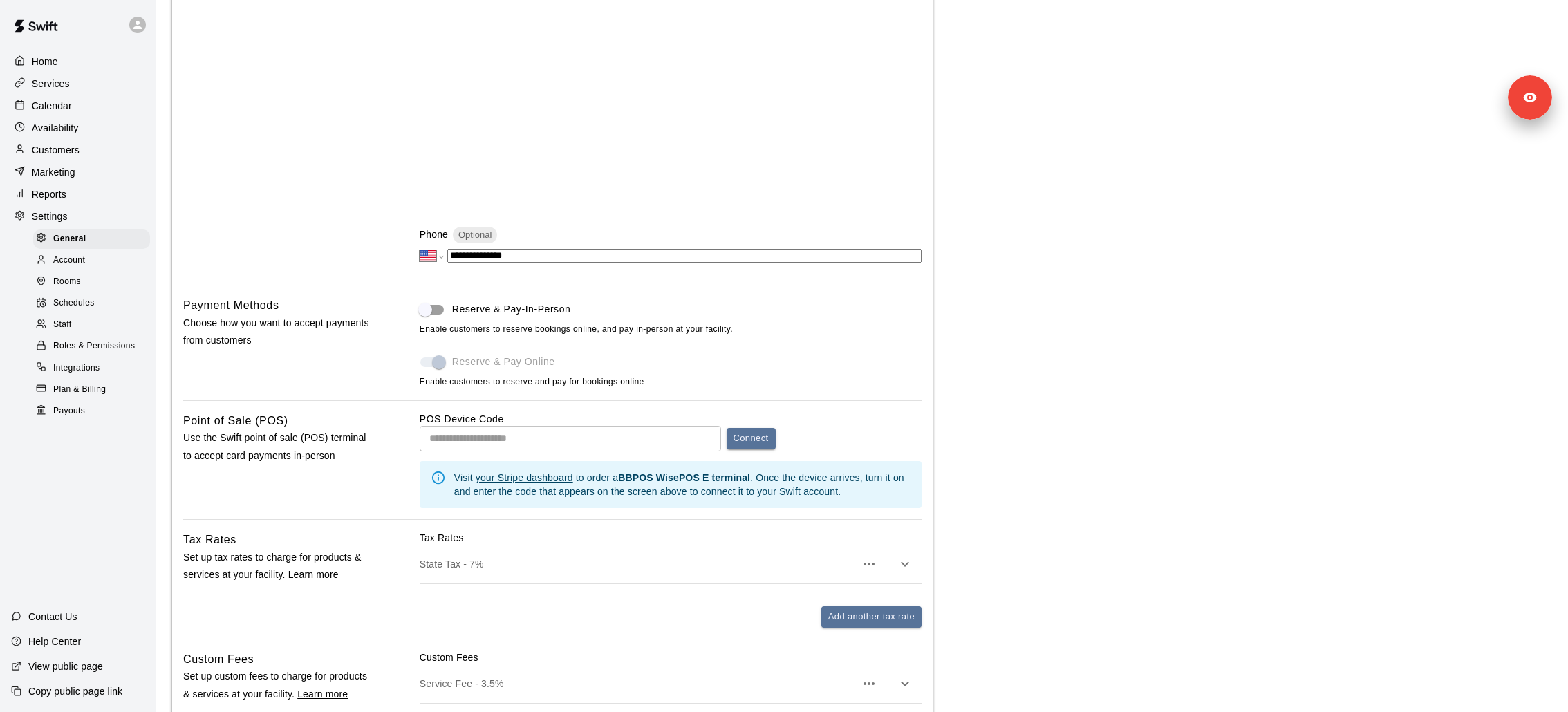
scroll to position [415, 0]
click at [97, 98] on div "Calendar" at bounding box center [78, 106] width 134 height 21
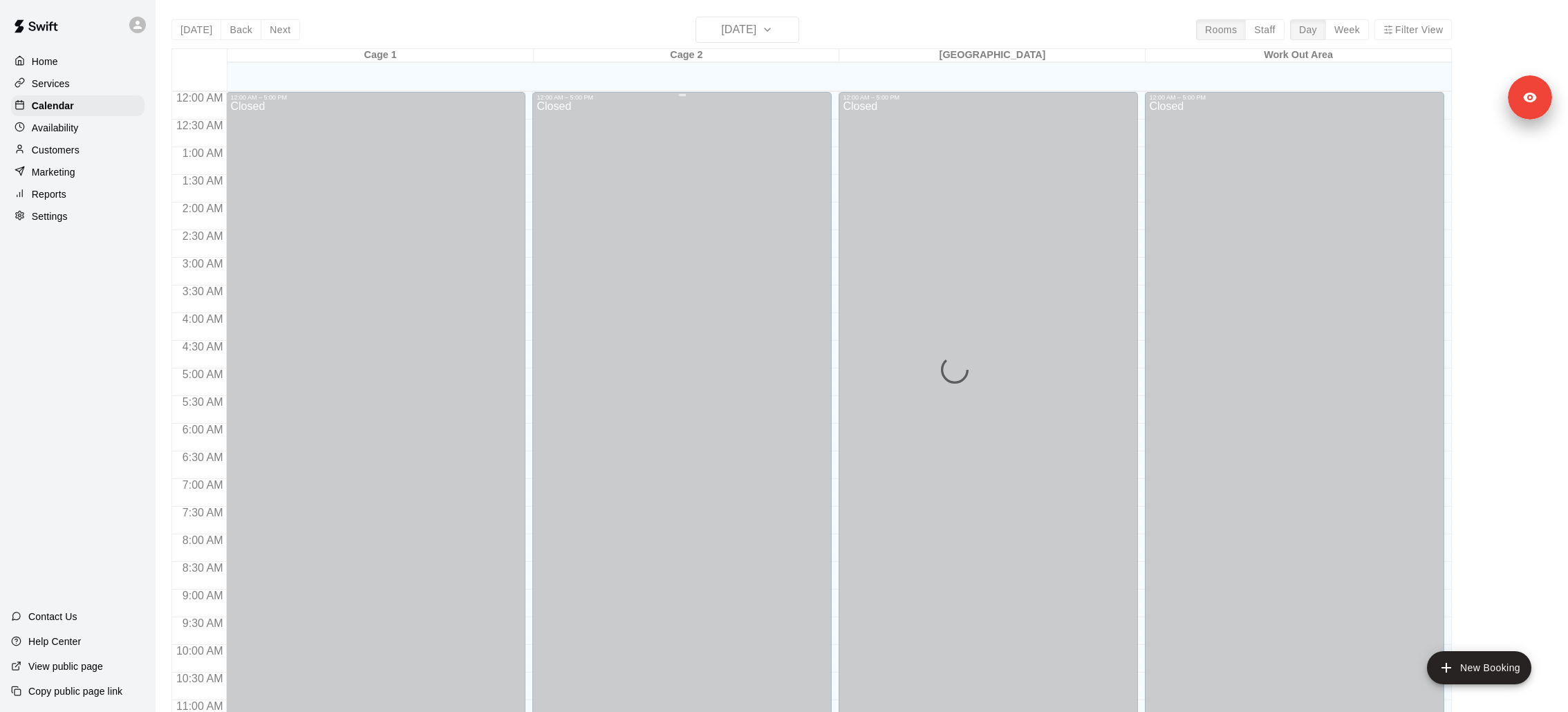
scroll to position [649, 0]
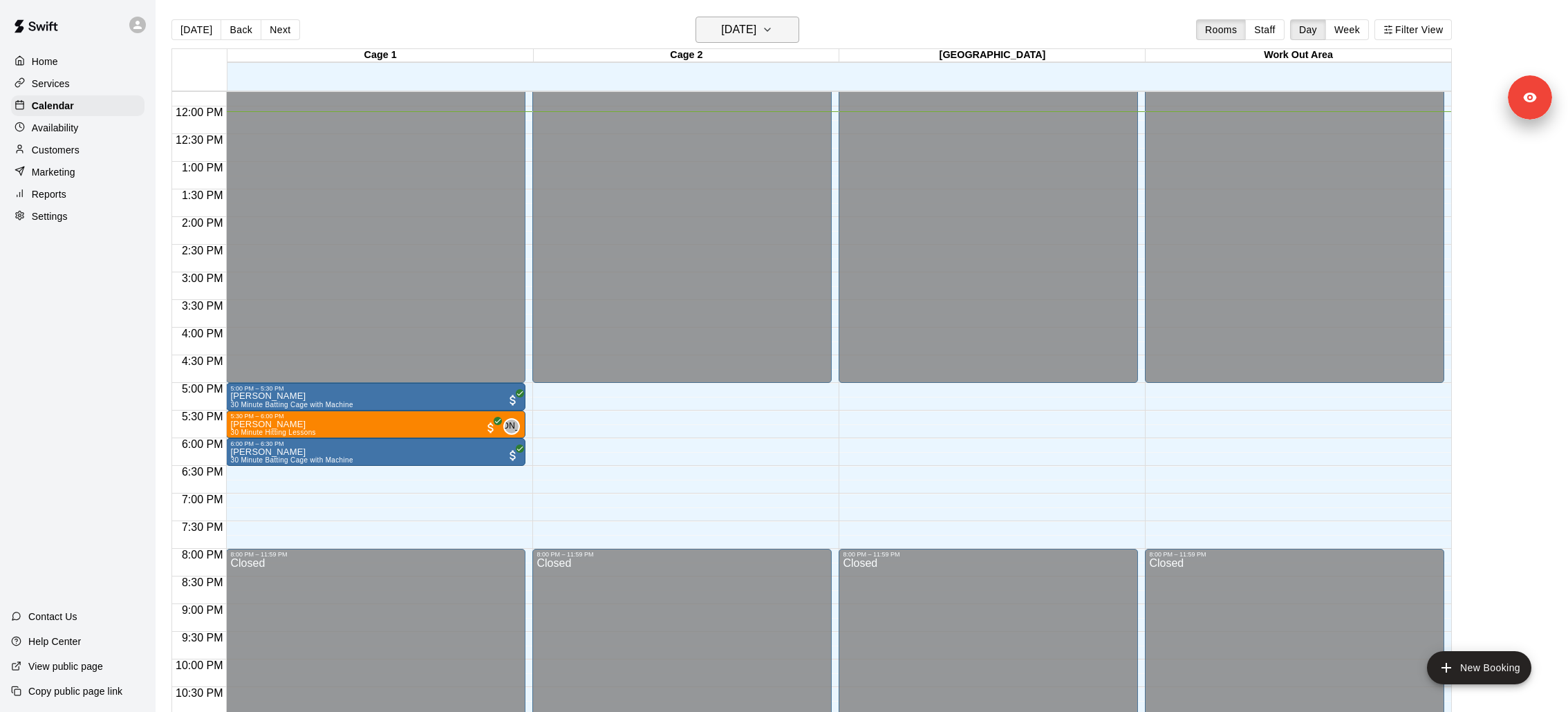
click at [756, 24] on h6 "[DATE]" at bounding box center [738, 29] width 35 height 19
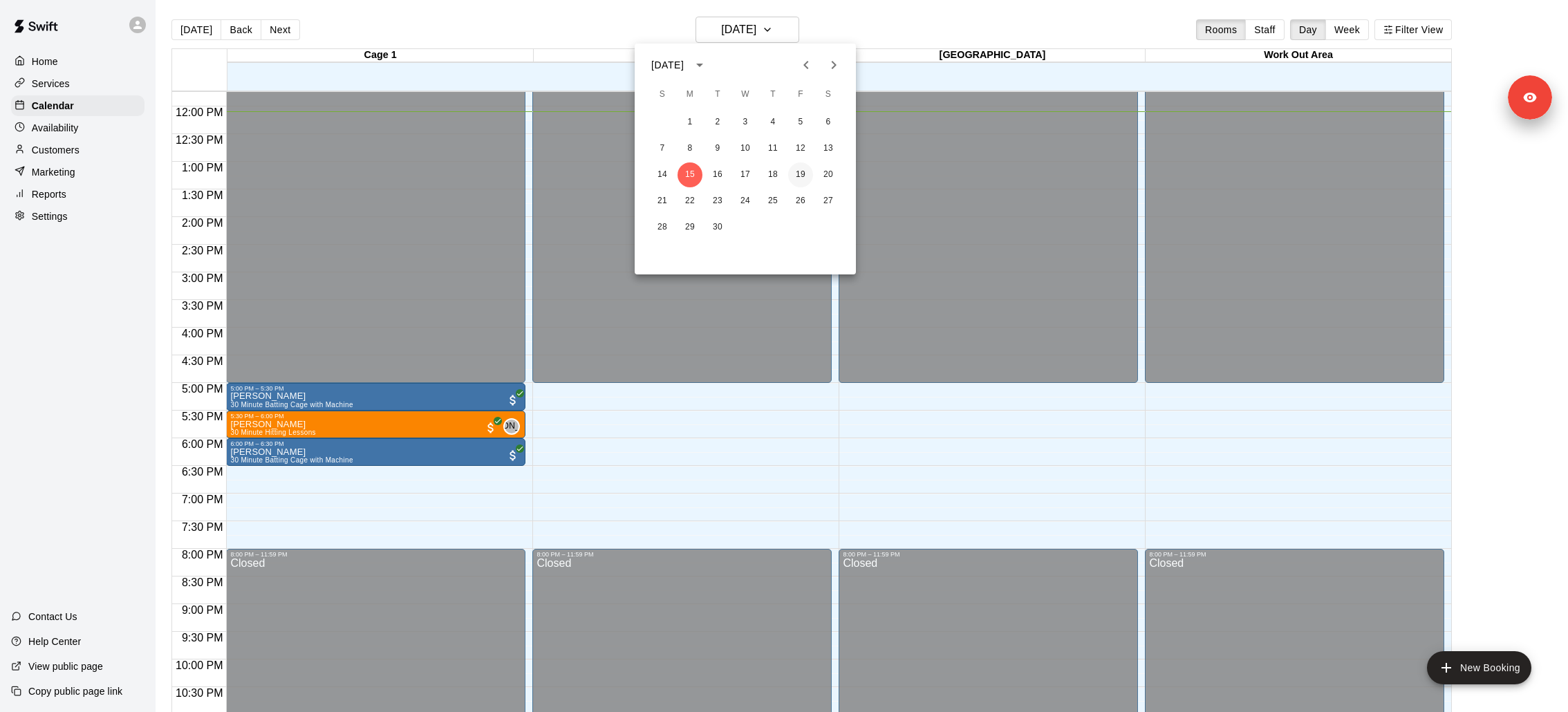
click at [800, 169] on button "19" at bounding box center [800, 175] width 25 height 25
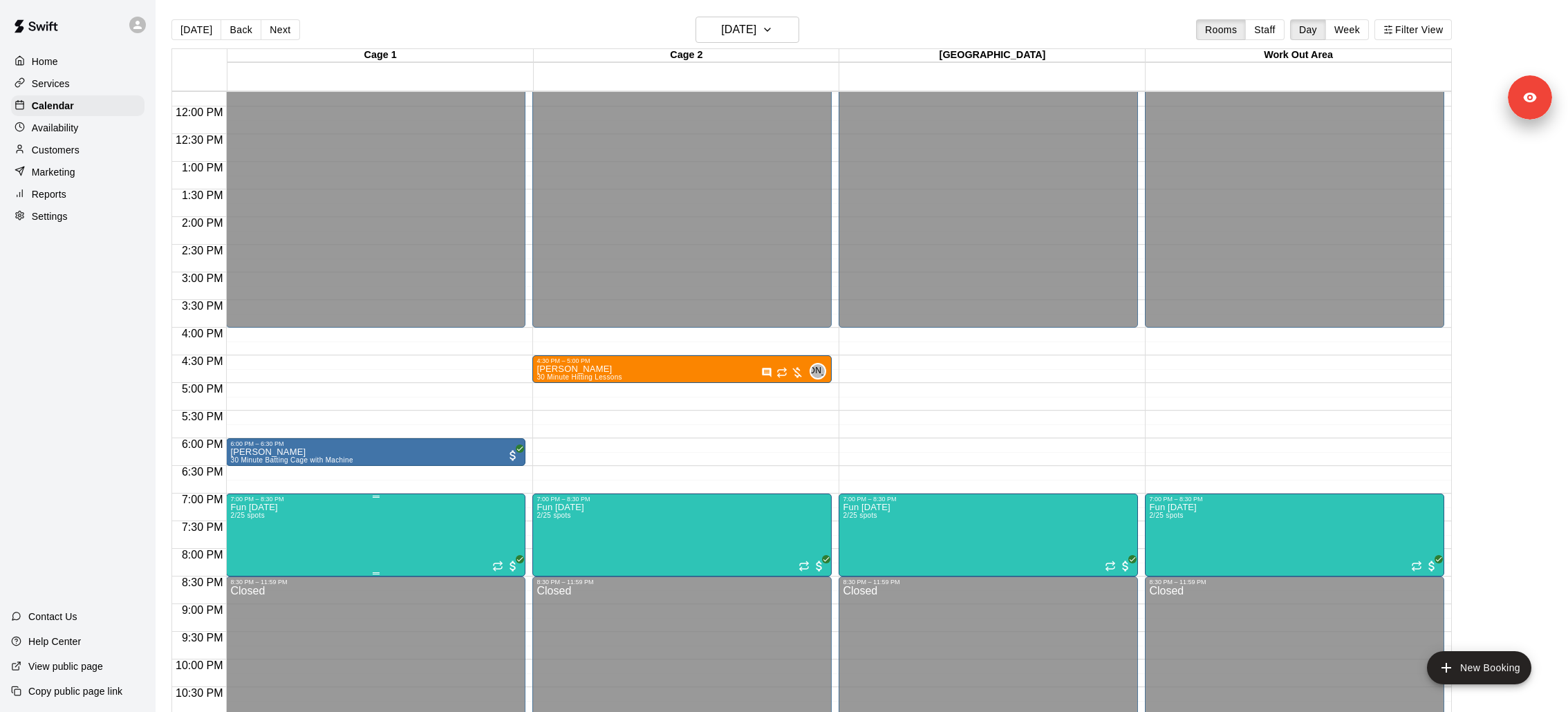
click at [251, 546] on img "edit" at bounding box center [245, 549] width 16 height 16
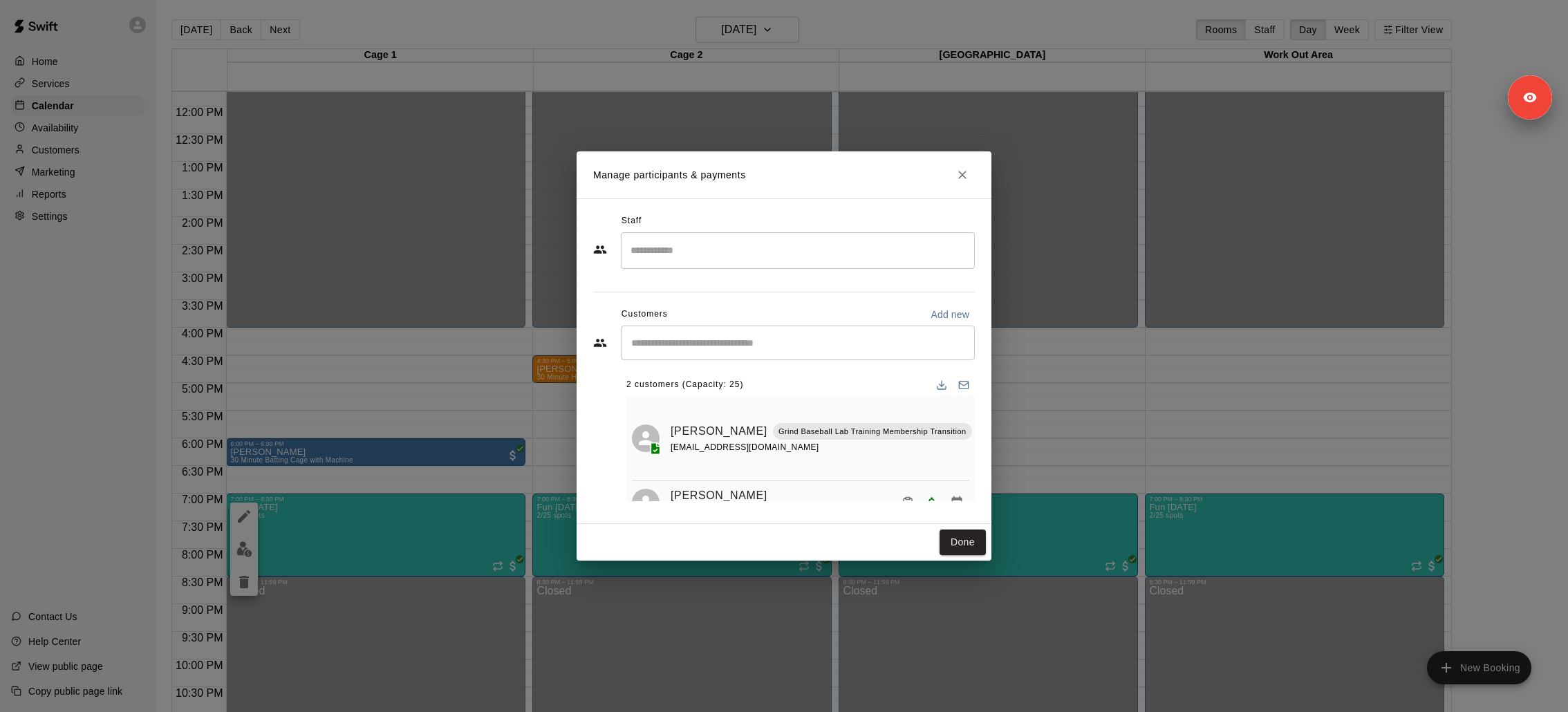
scroll to position [29, 0]
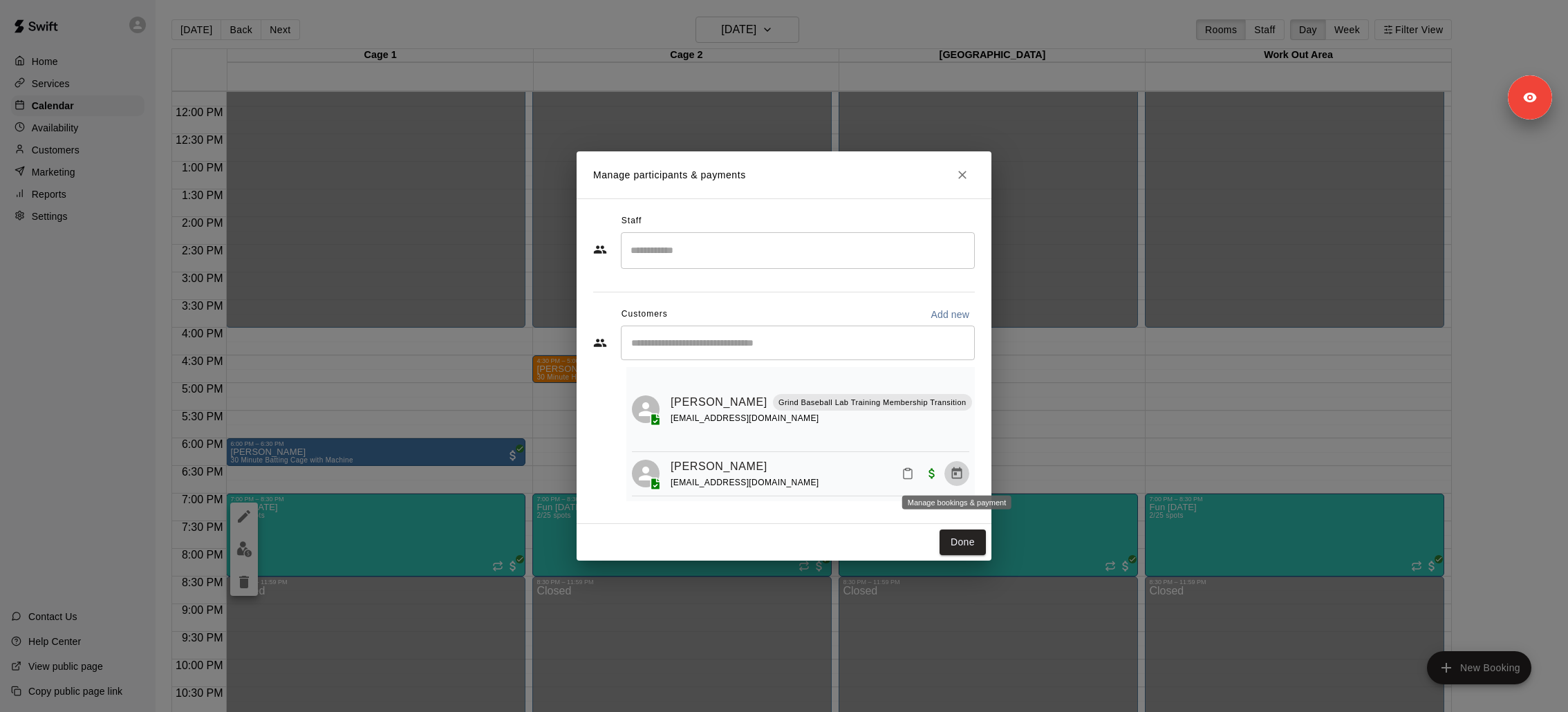
click at [964, 467] on button "Manage bookings & payment" at bounding box center [957, 473] width 25 height 25
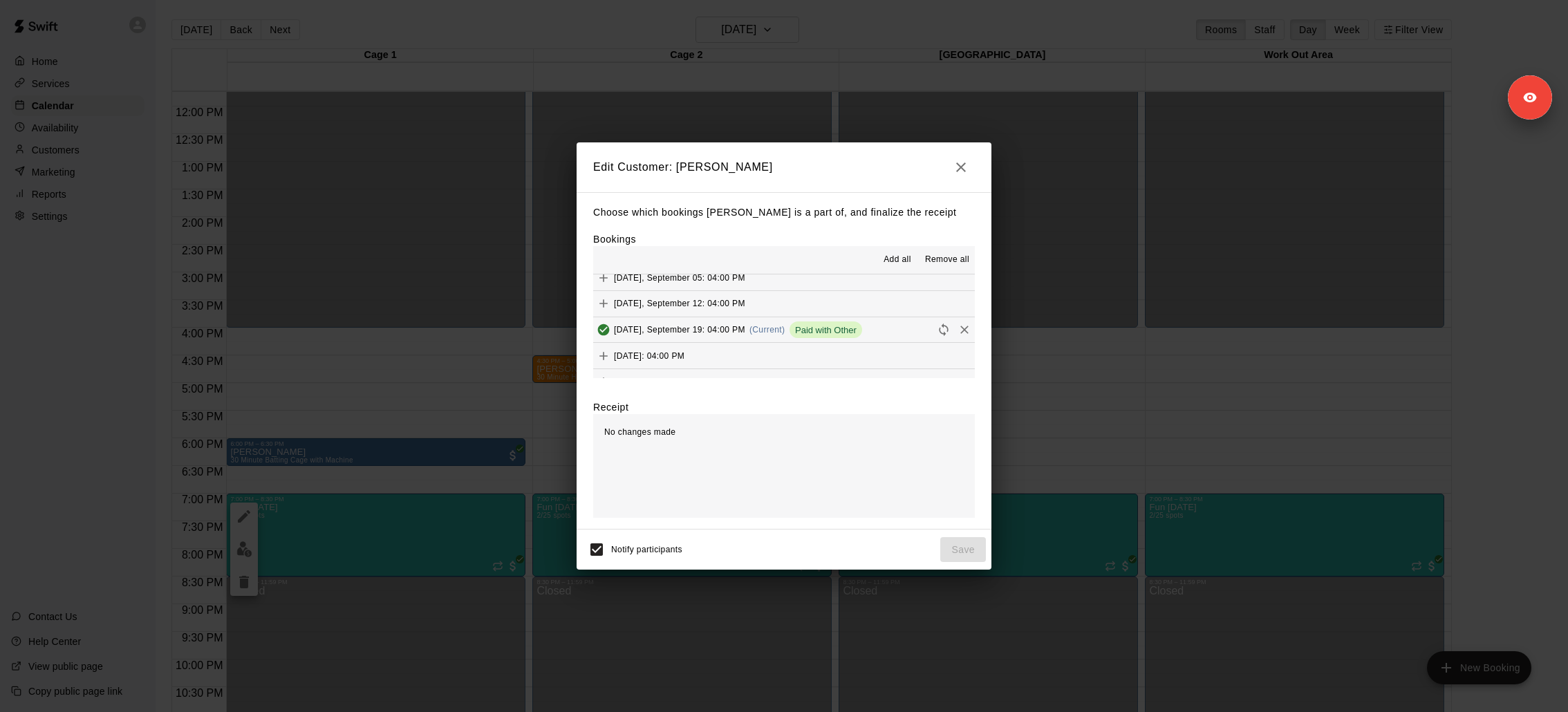
scroll to position [32, 0]
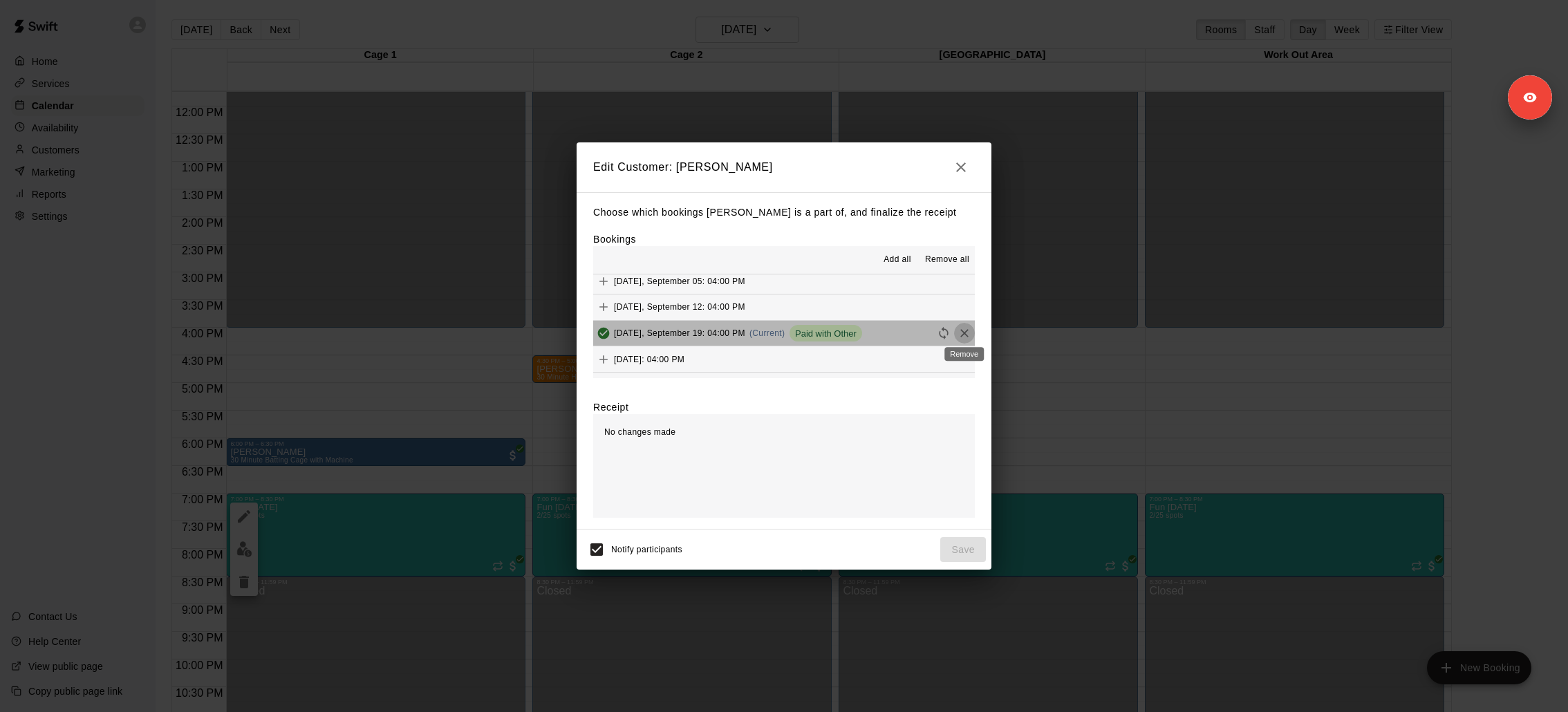
click at [967, 331] on icon "Remove" at bounding box center [964, 333] width 8 height 8
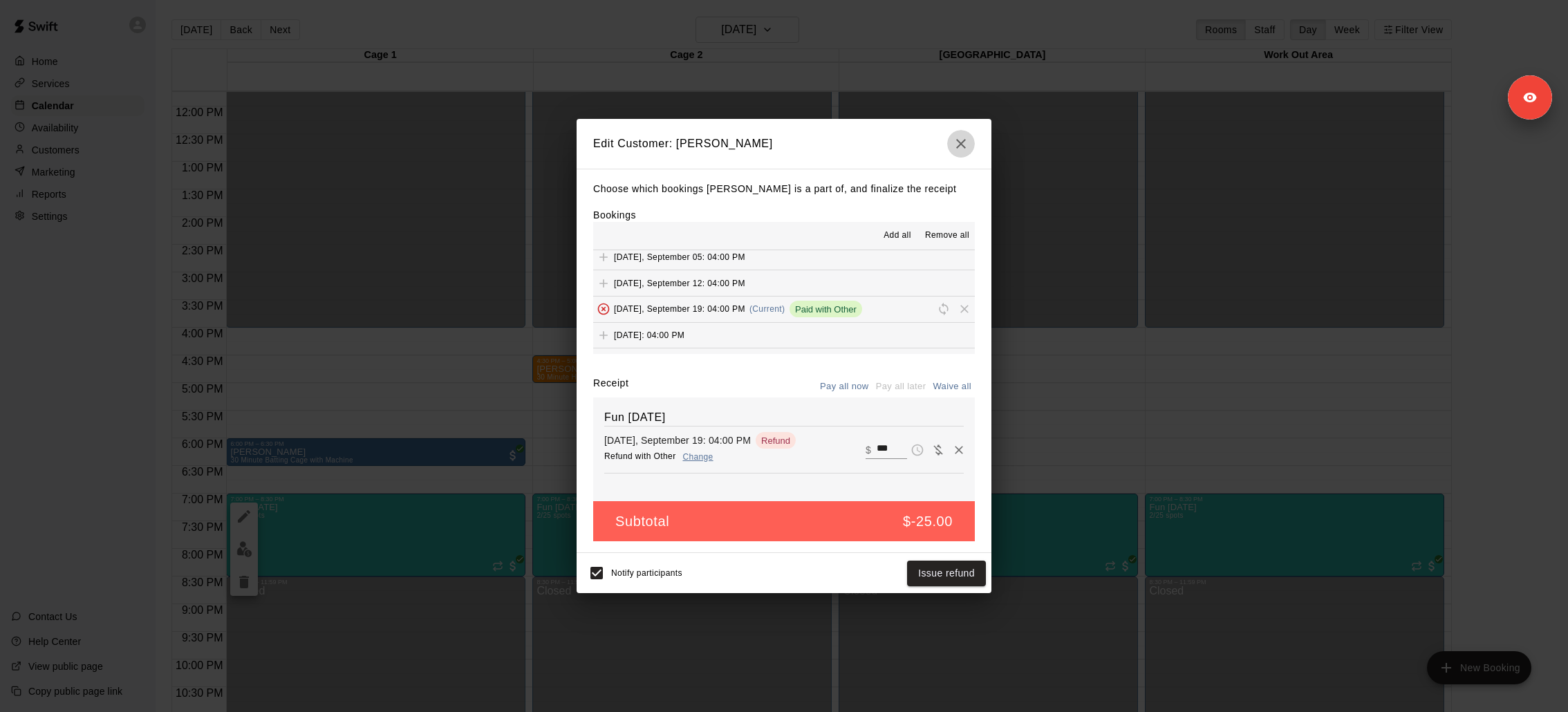
click at [963, 143] on icon "button" at bounding box center [961, 144] width 17 height 17
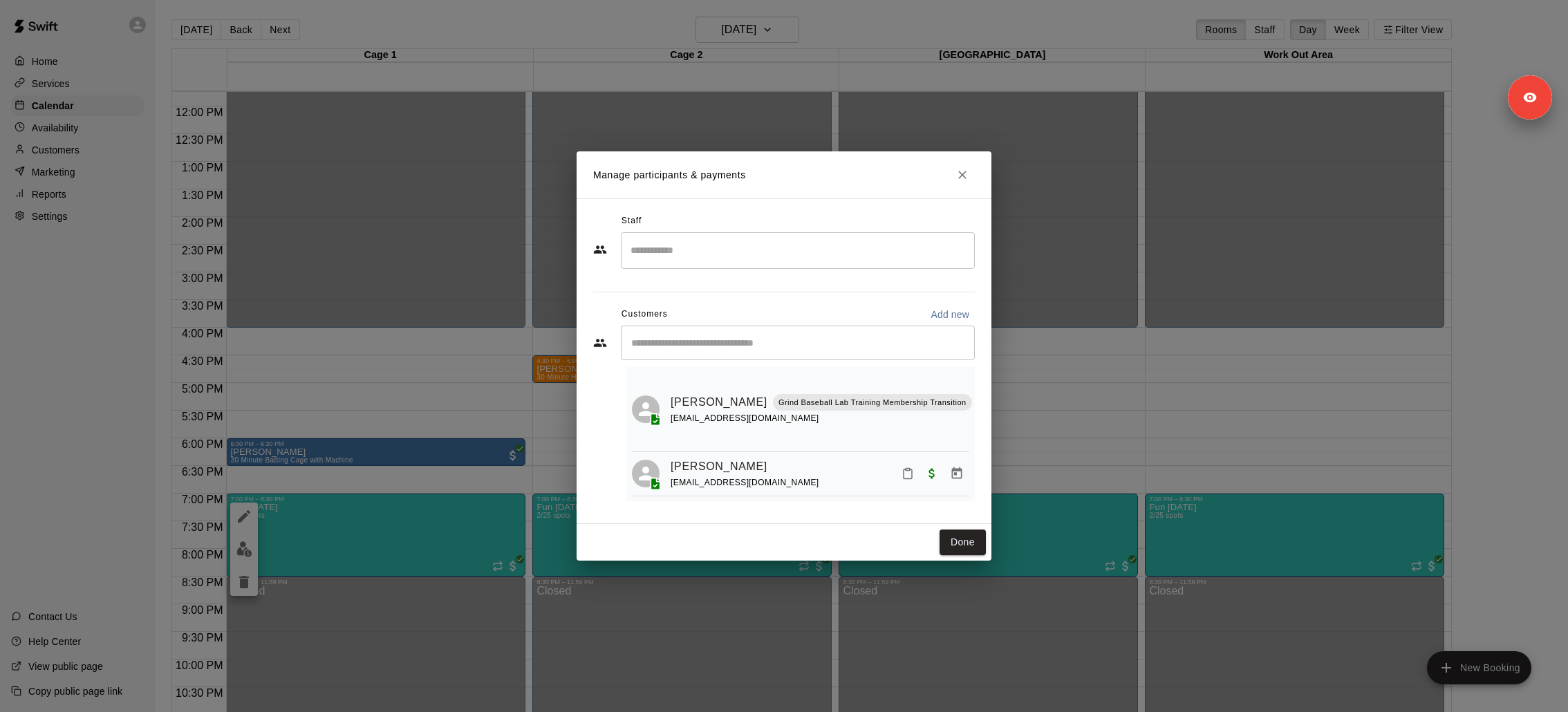
click at [669, 398] on div "Evan Schuster Grind Baseball Lab Training Membership Transition tatiamor@gmail.…" at bounding box center [801, 408] width 338 height 73
click at [692, 461] on link "Zachary Allaire" at bounding box center [718, 466] width 97 height 18
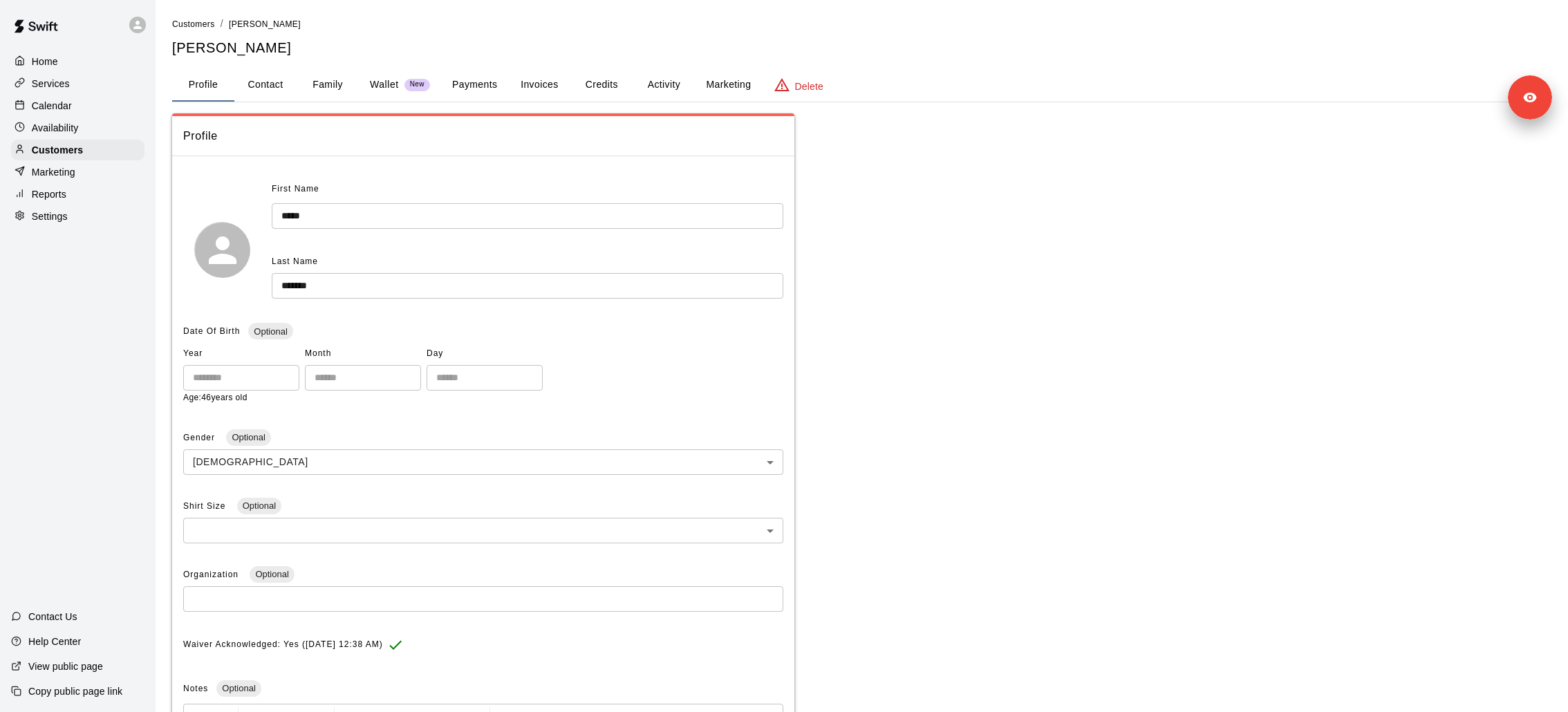
click at [481, 86] on button "Payments" at bounding box center [474, 85] width 67 height 33
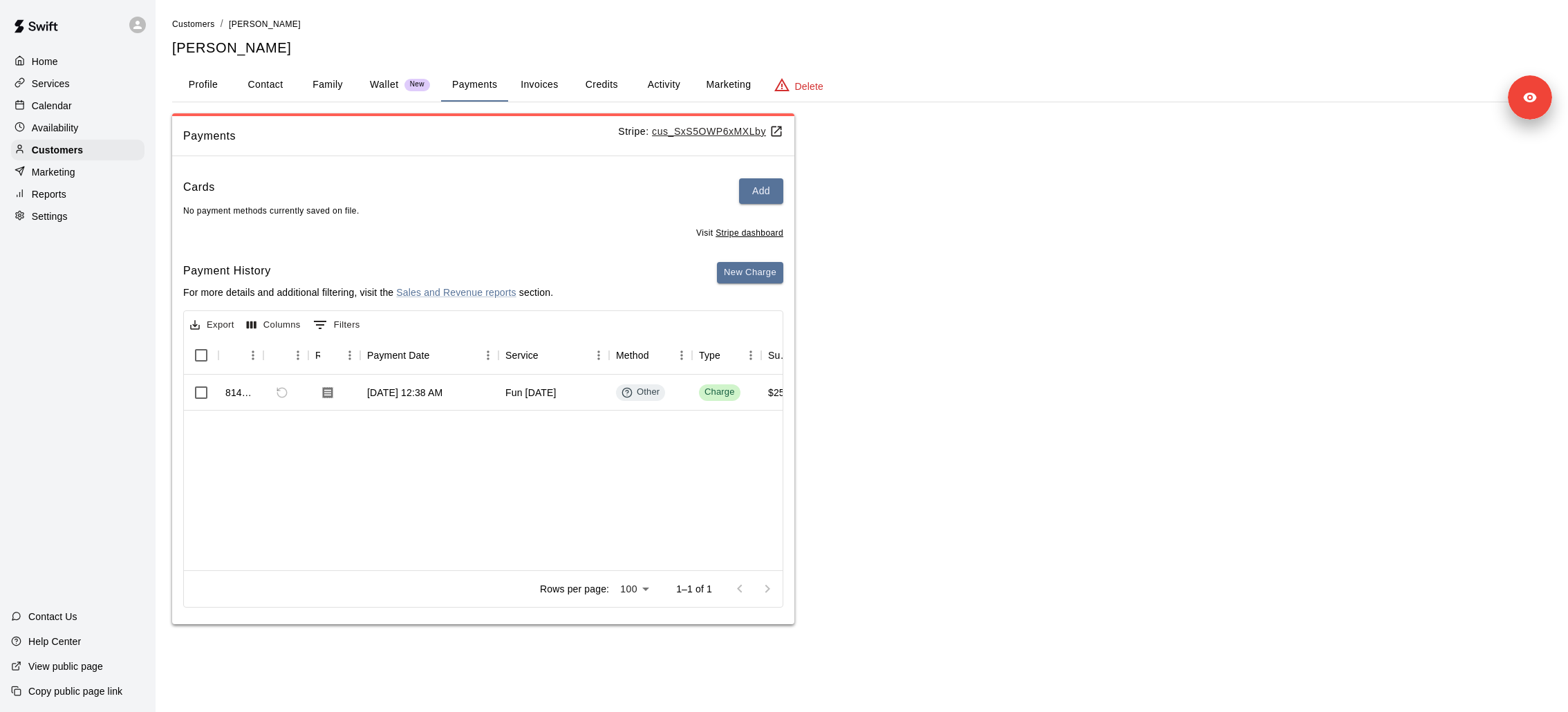
click at [479, 84] on button "Payments" at bounding box center [474, 85] width 67 height 33
click at [392, 85] on p "Wallet" at bounding box center [384, 85] width 29 height 15
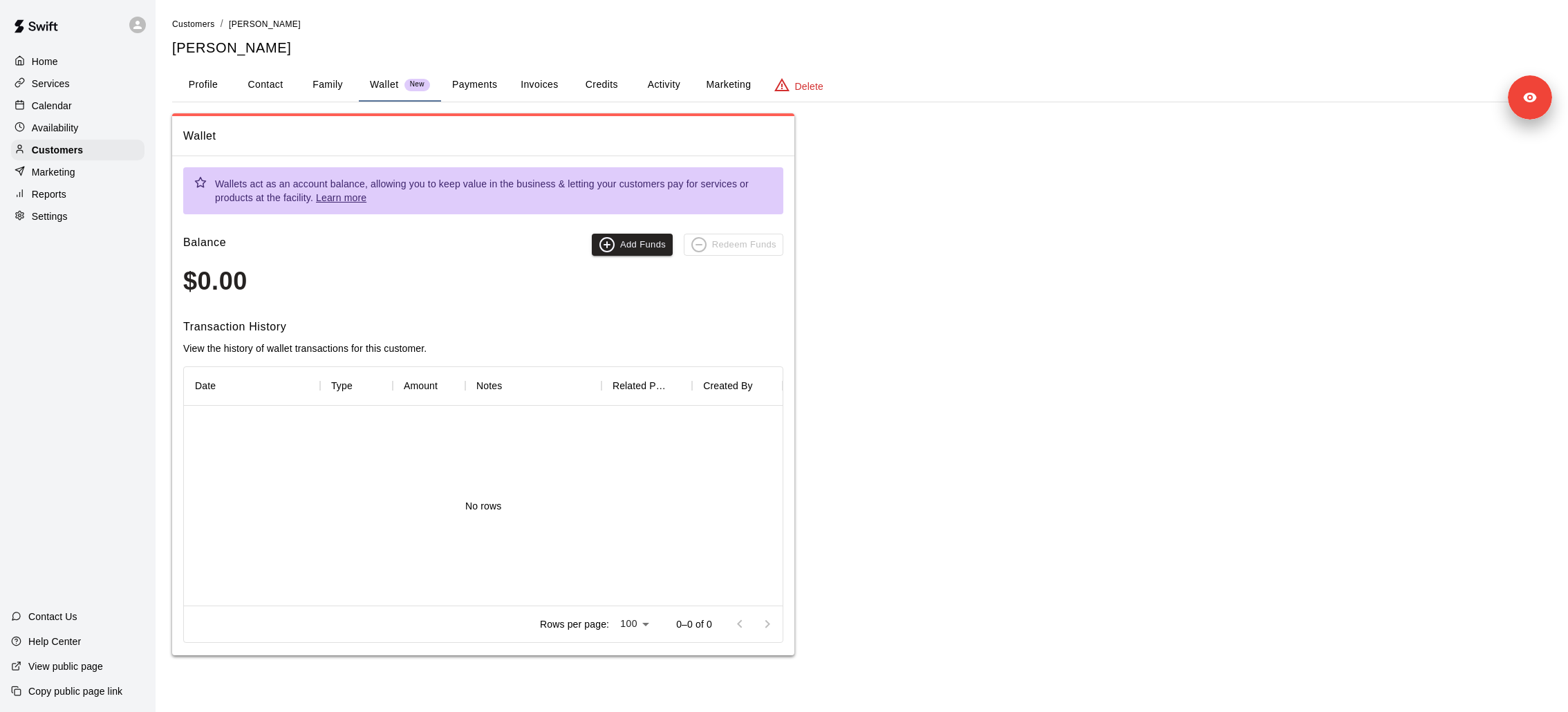
click at [459, 80] on button "Payments" at bounding box center [474, 85] width 67 height 33
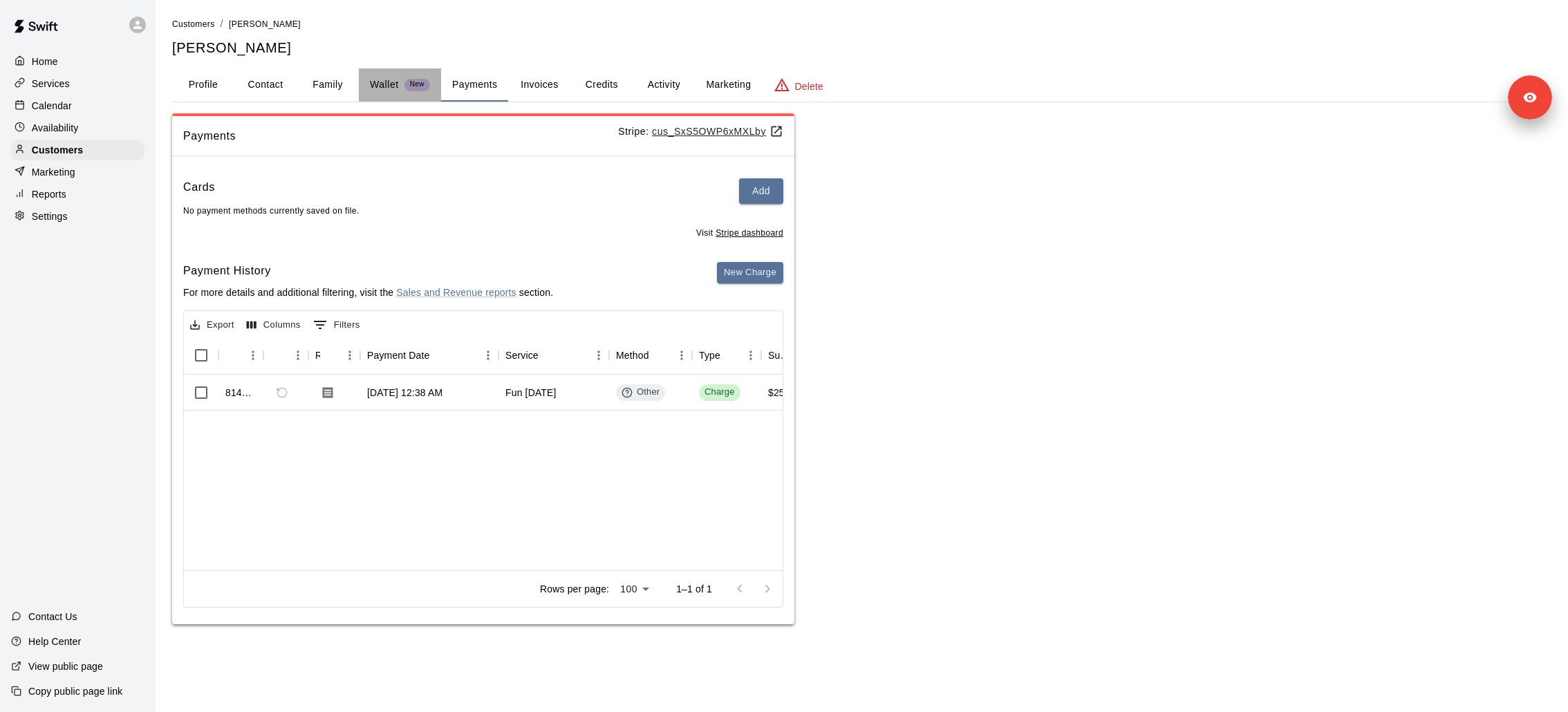
click at [401, 84] on div "Wallet New" at bounding box center [399, 85] width 60 height 15
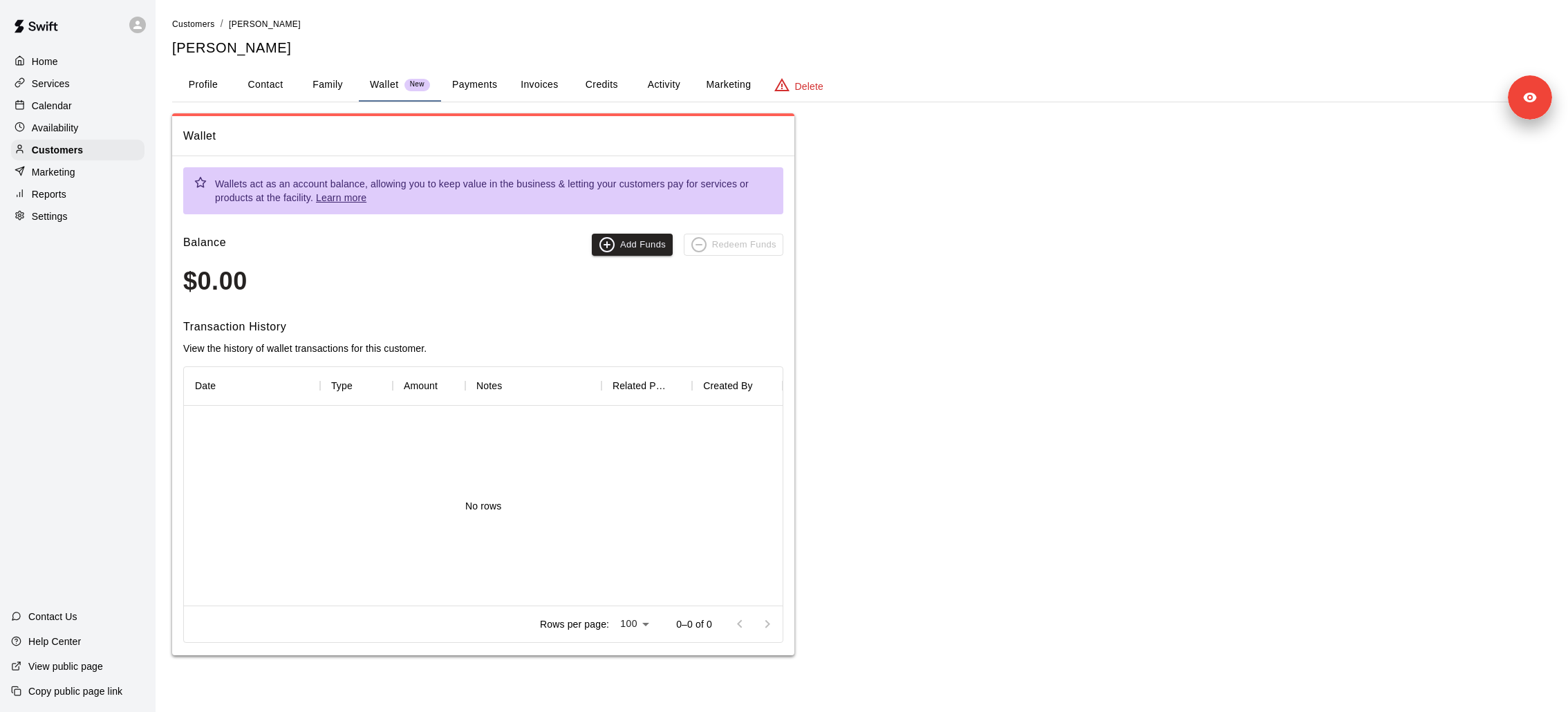
click at [478, 87] on button "Payments" at bounding box center [474, 85] width 67 height 33
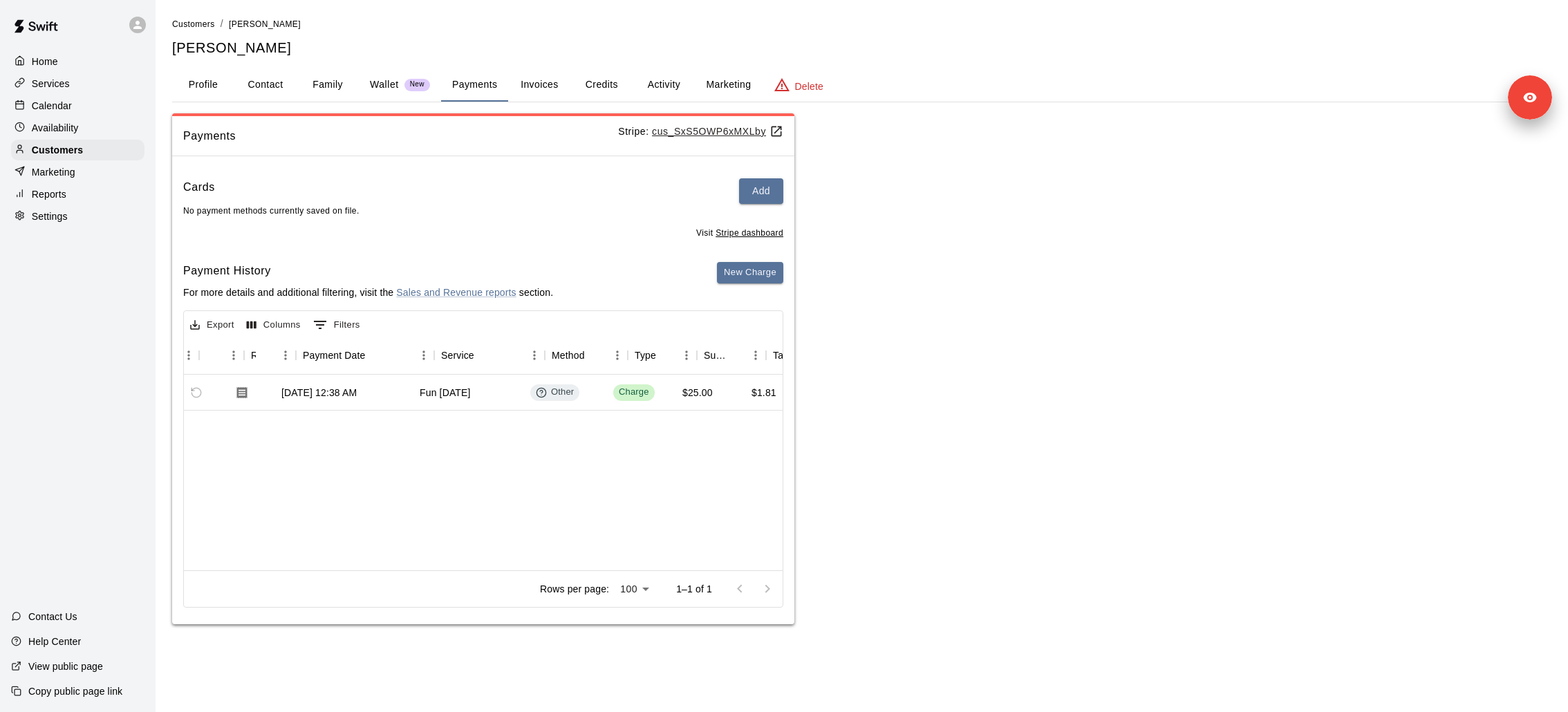
scroll to position [0, 91]
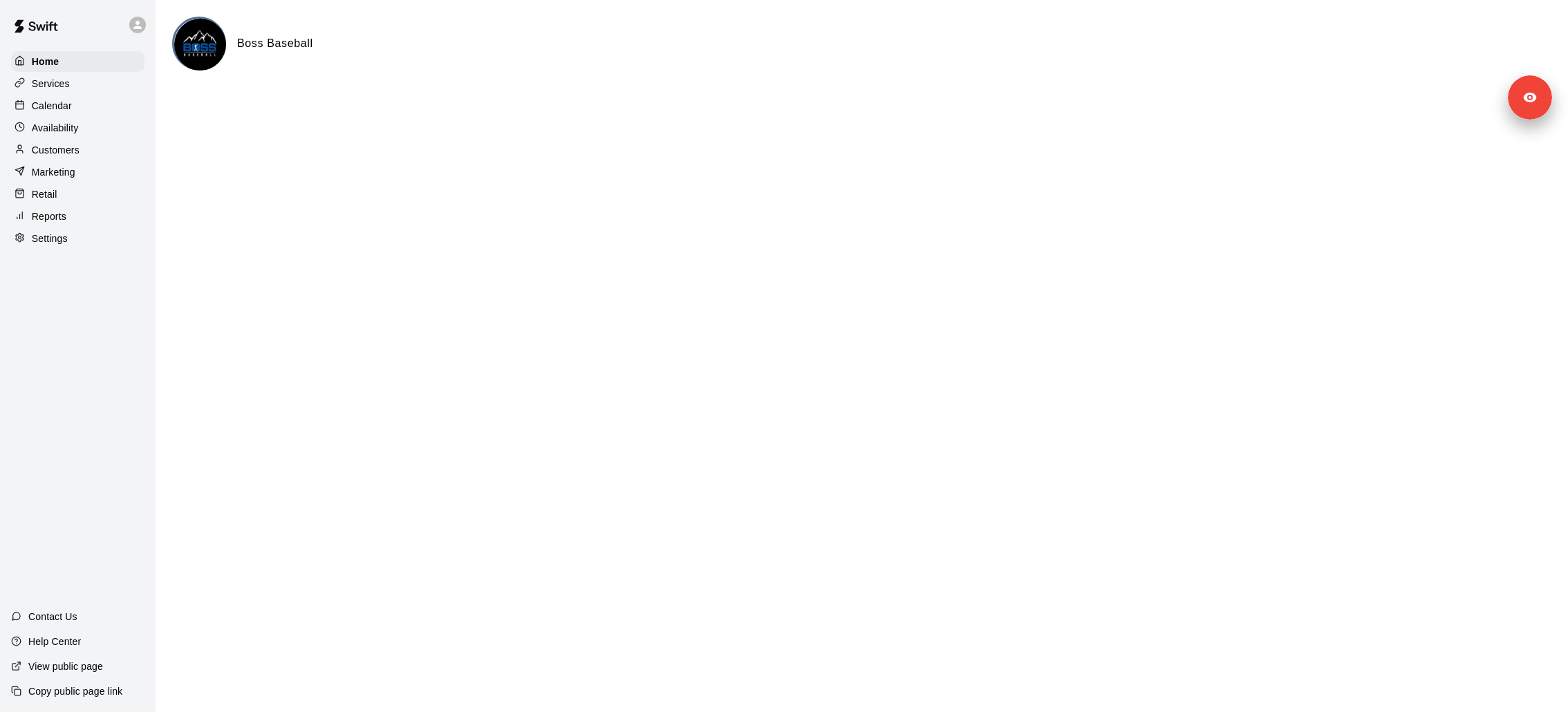
click at [65, 143] on p "Customers" at bounding box center [56, 150] width 48 height 14
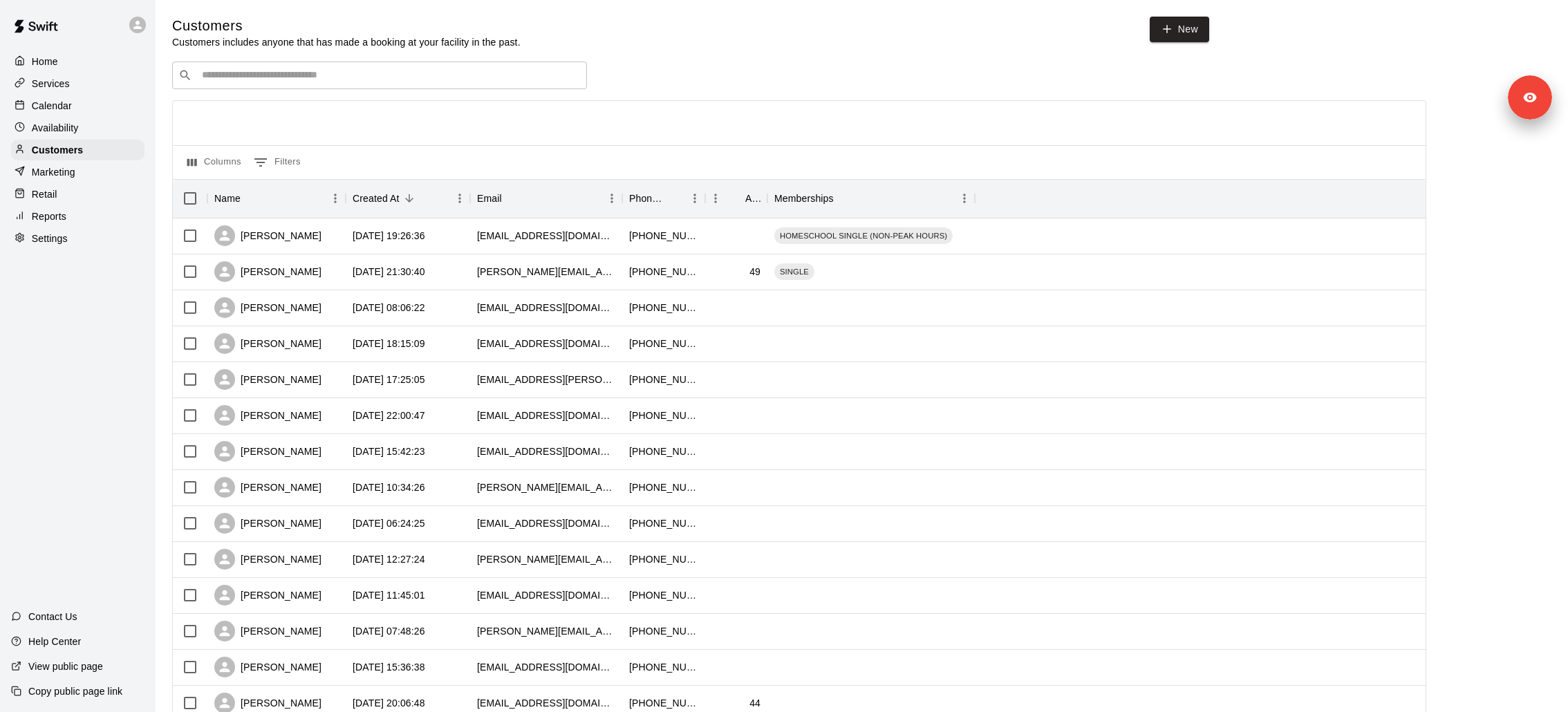
click at [291, 80] on input "Search customers by name or email" at bounding box center [389, 76] width 383 height 14
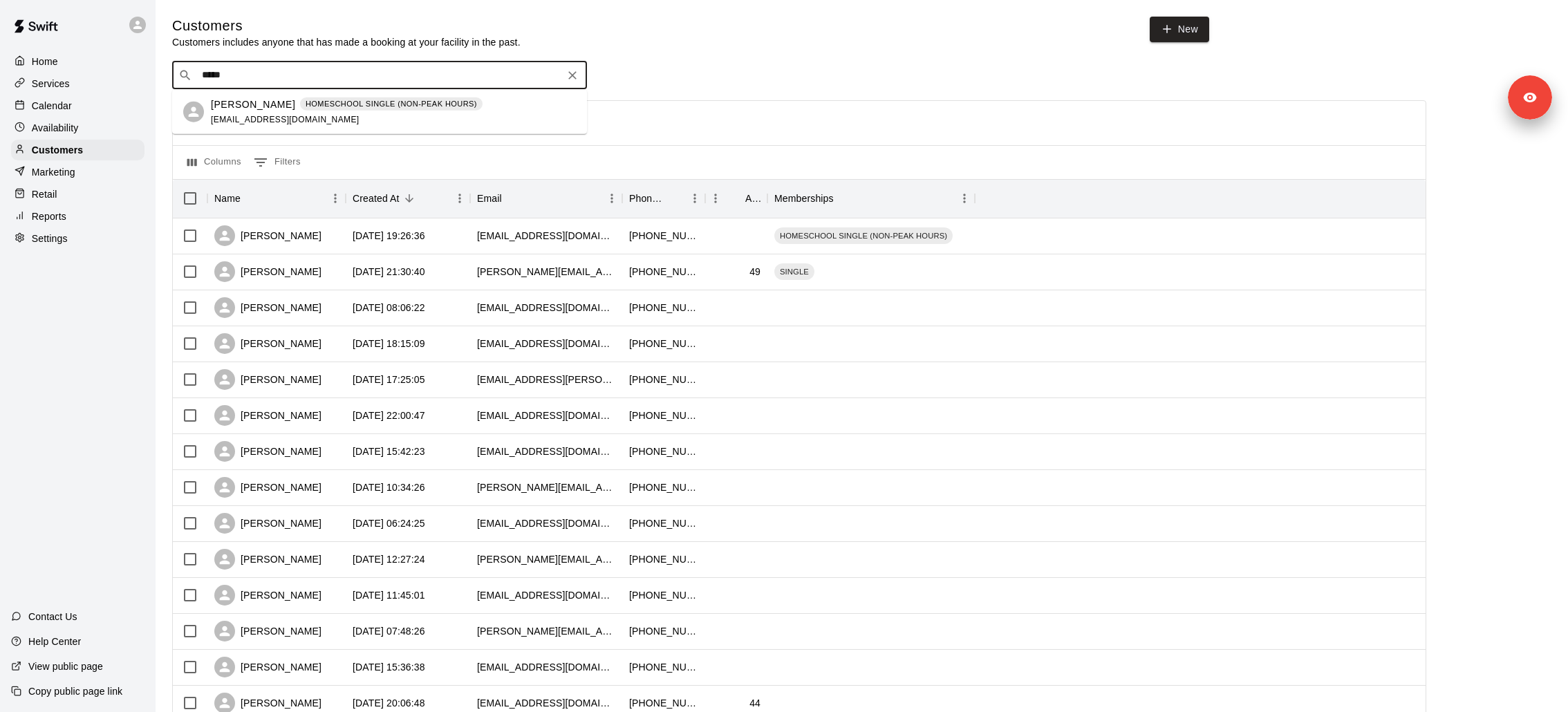
type input "*****"
click at [266, 228] on div "[PERSON_NAME]" at bounding box center [268, 236] width 107 height 21
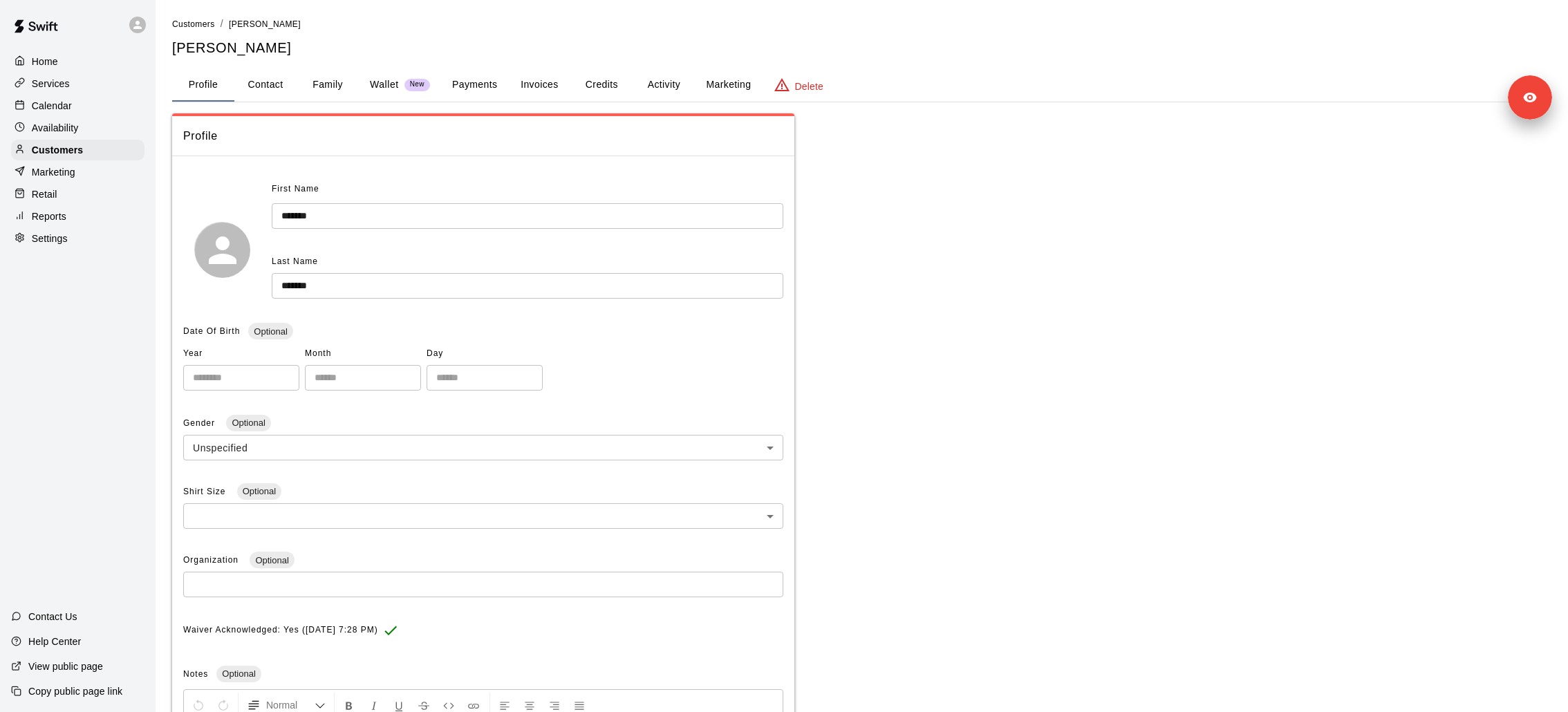
click at [475, 84] on button "Payments" at bounding box center [474, 85] width 67 height 33
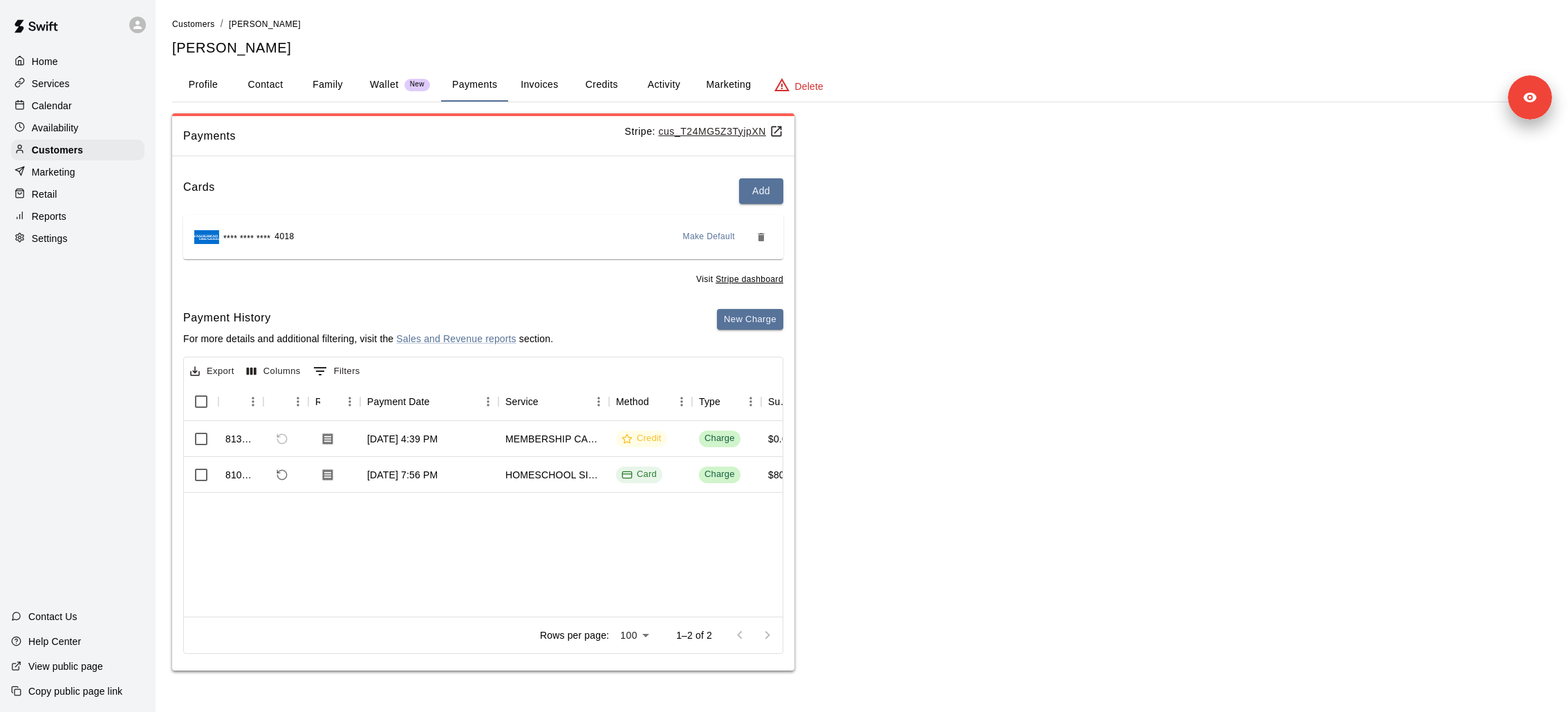
click at [667, 85] on button "Activity" at bounding box center [663, 85] width 62 height 33
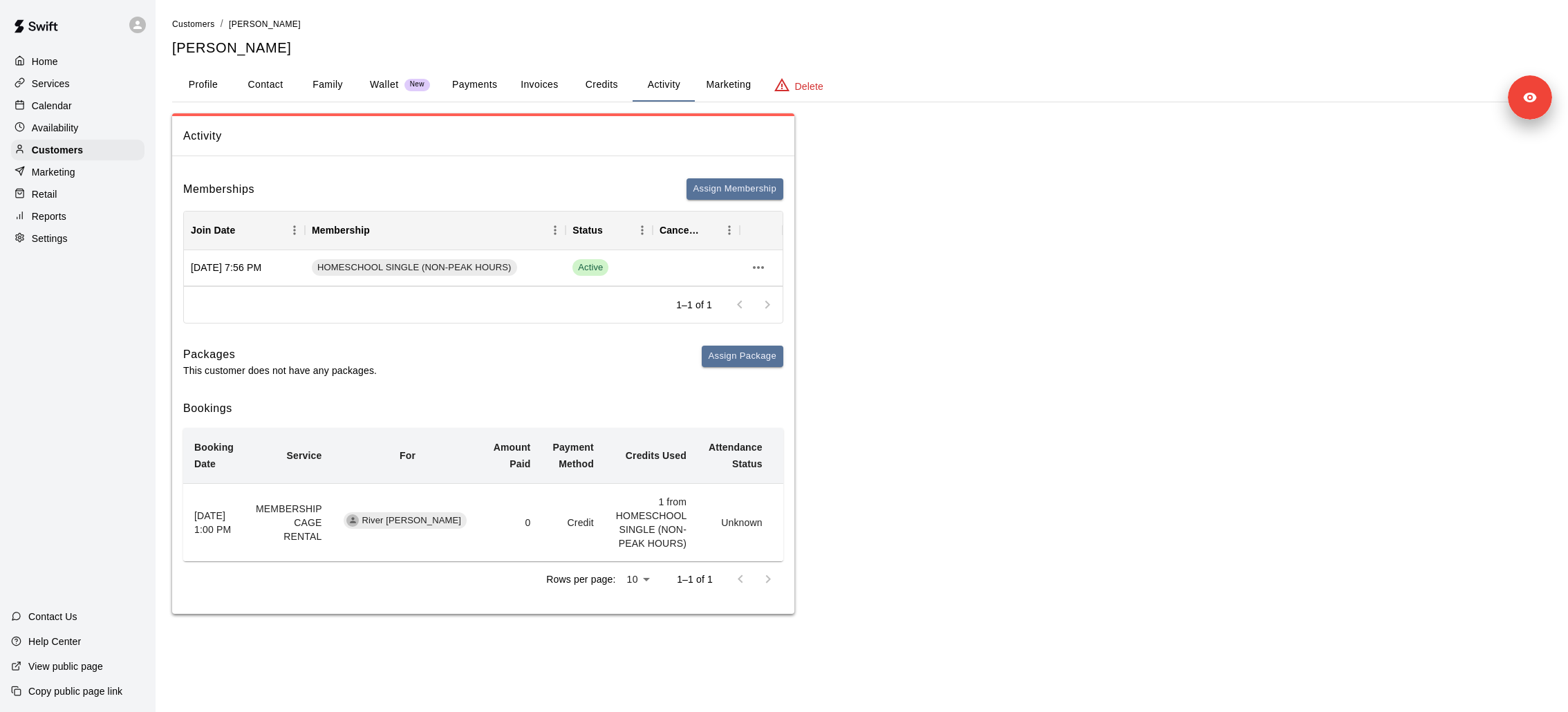
click at [603, 88] on button "Credits" at bounding box center [601, 85] width 62 height 33
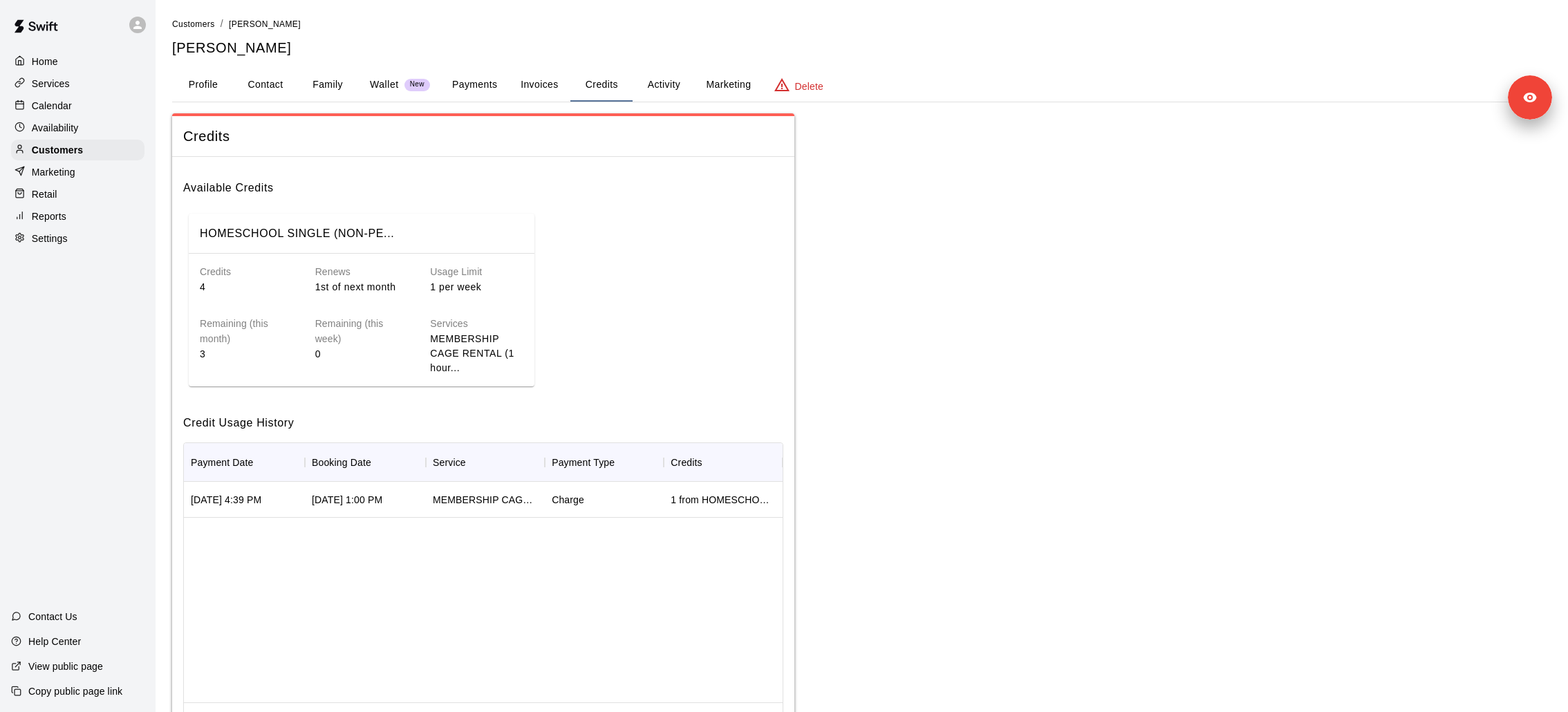
click at [482, 78] on button "Payments" at bounding box center [474, 85] width 67 height 33
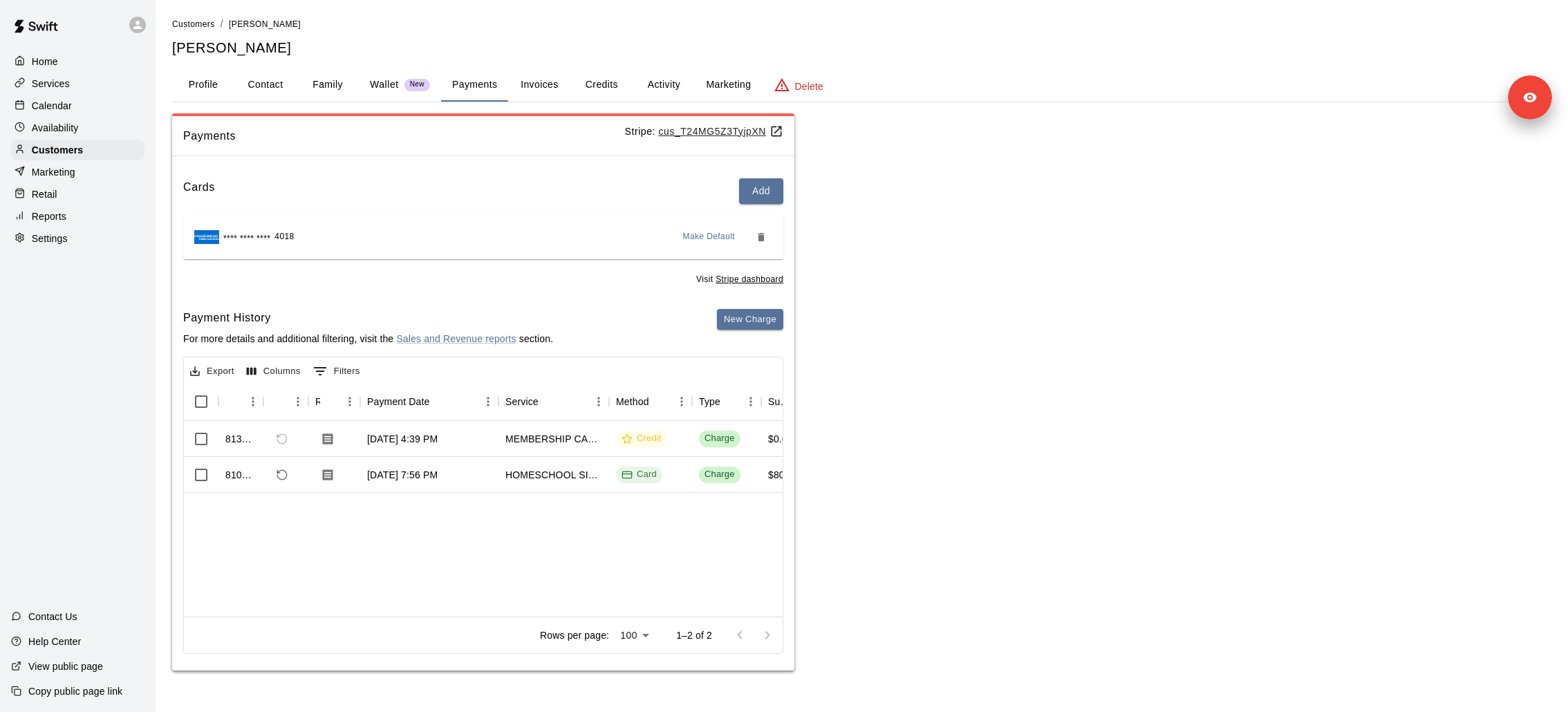
drag, startPoint x: 164, startPoint y: 46, endPoint x: 293, endPoint y: 46, distance: 129.0
click at [293, 46] on div "Customers / Candice Worthan Candice Worthan Profile Contact Family Wallet New P…" at bounding box center [861, 344] width 1401 height 654
copy h5 "Candice Worthan"
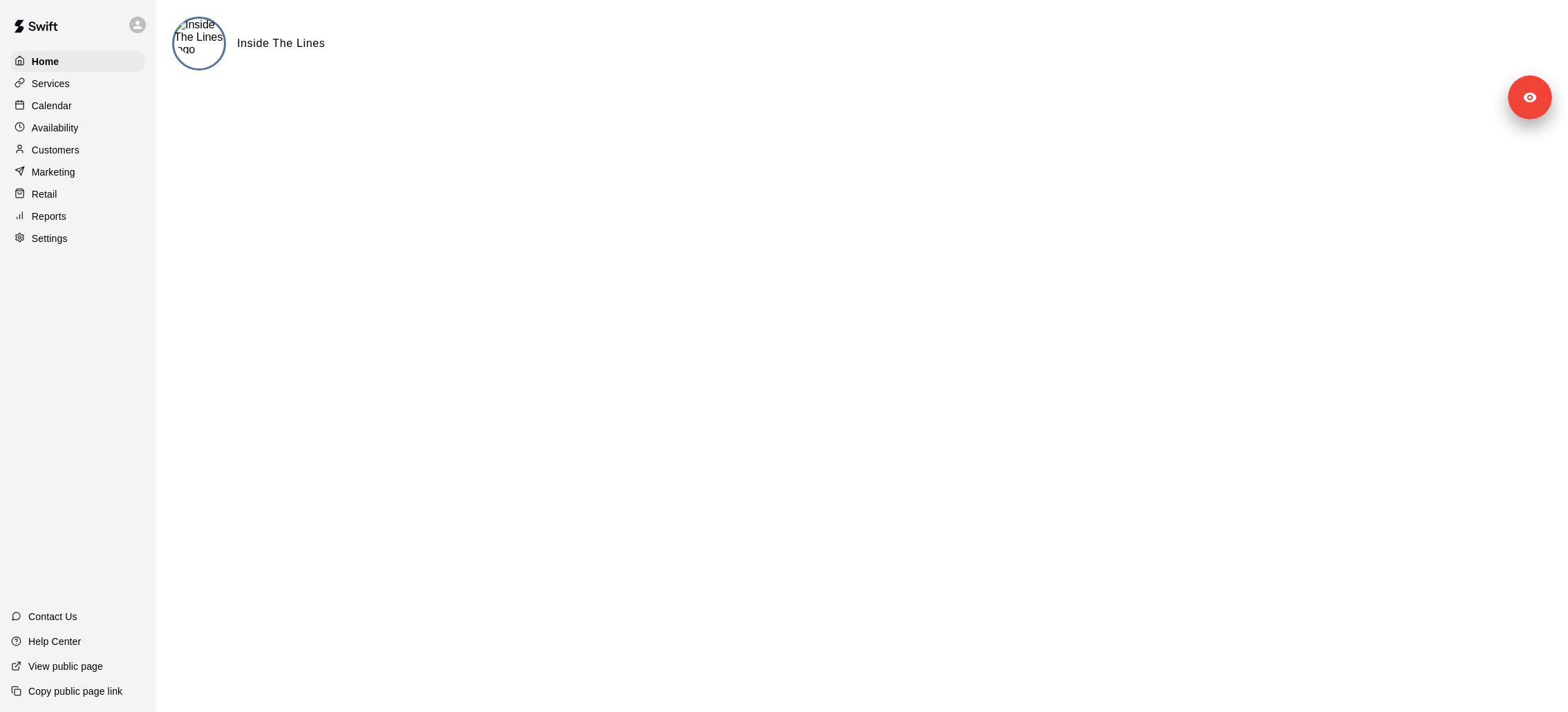
click at [73, 246] on div "Settings" at bounding box center [78, 238] width 134 height 21
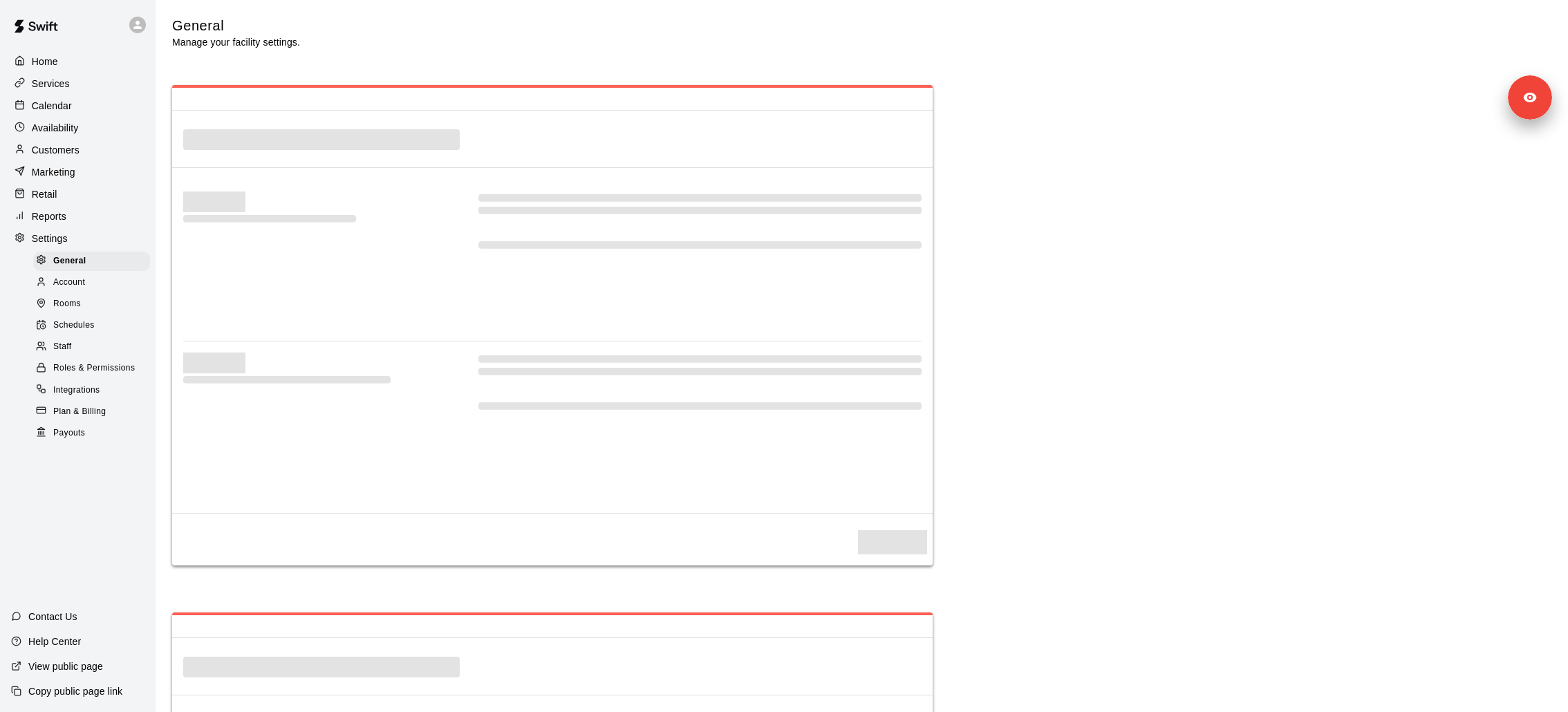
select select "**"
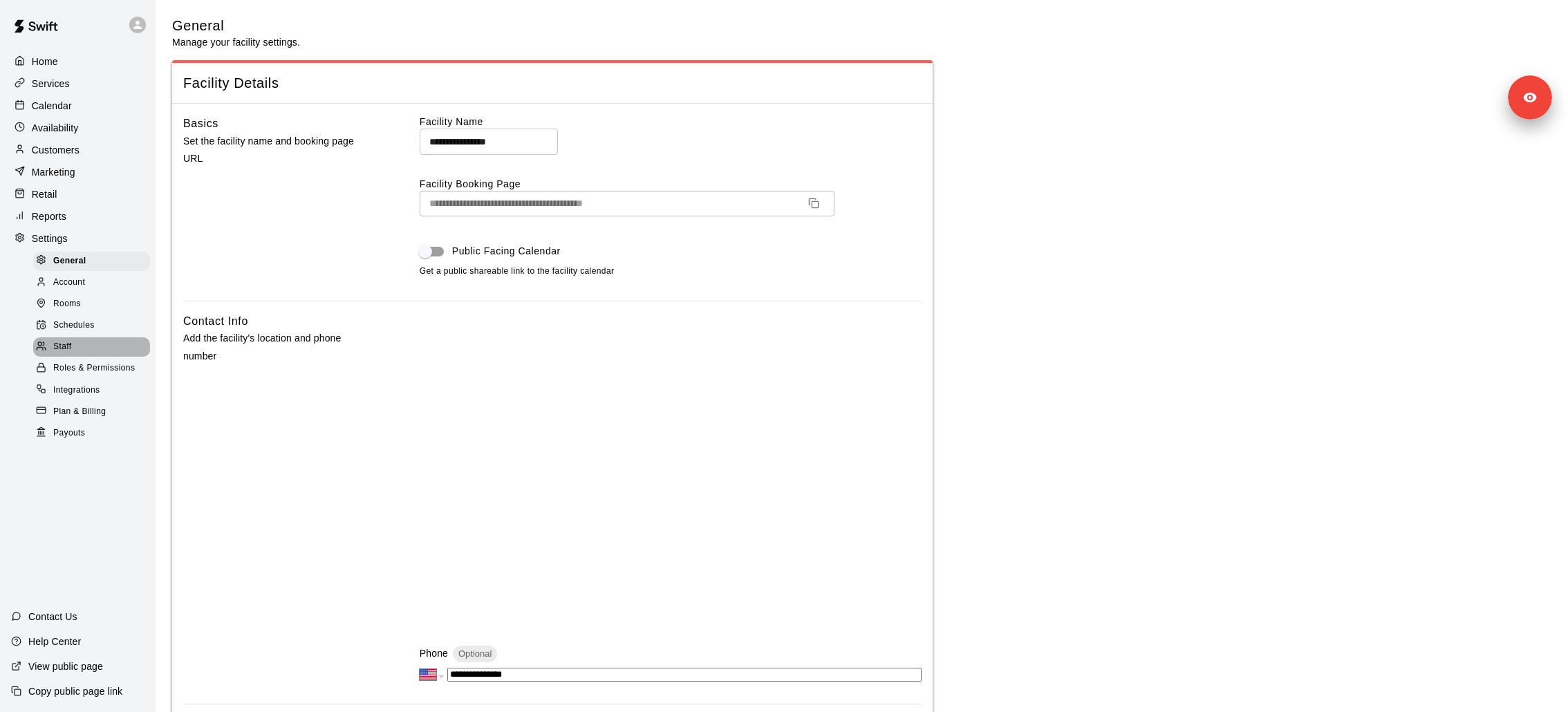
click at [82, 346] on div "Staff" at bounding box center [91, 347] width 117 height 19
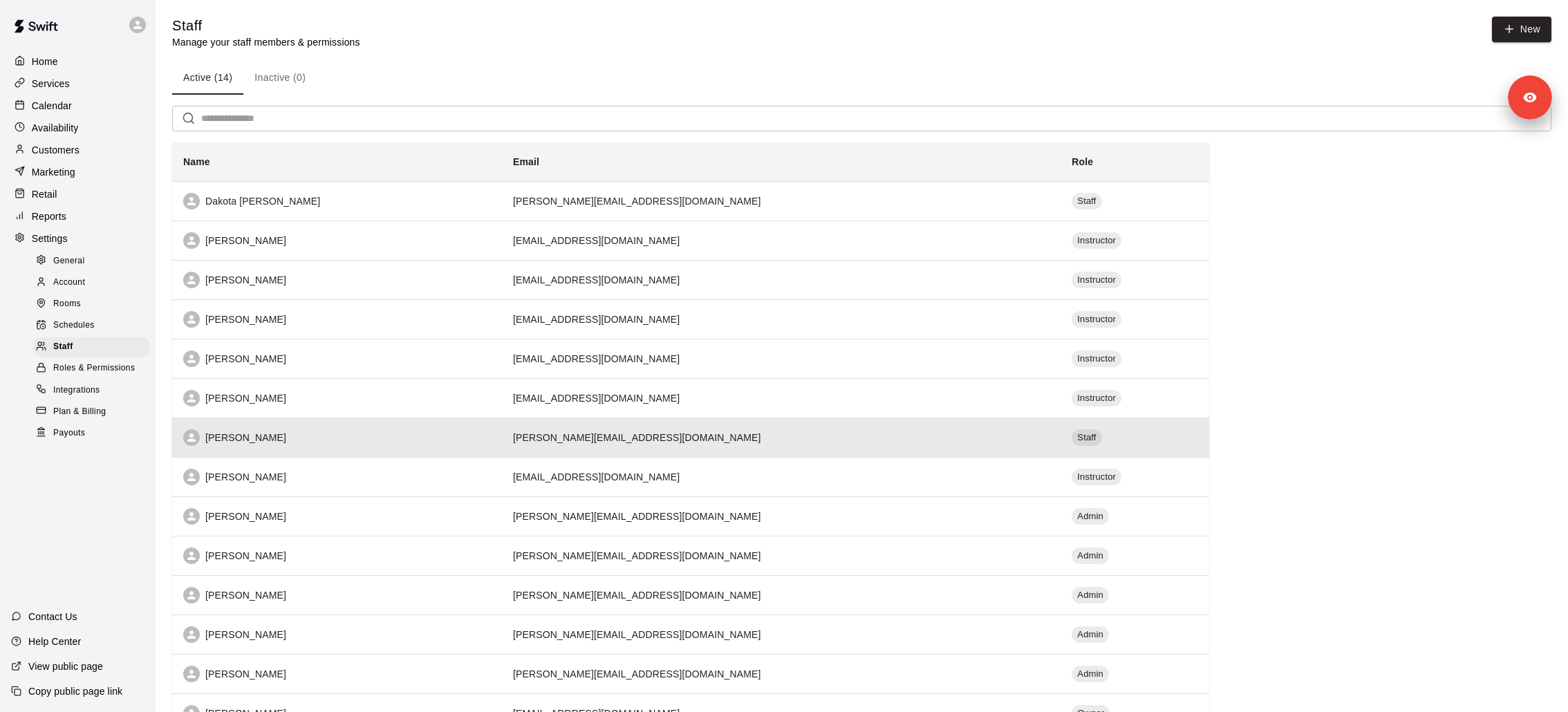
scroll to position [93, 0]
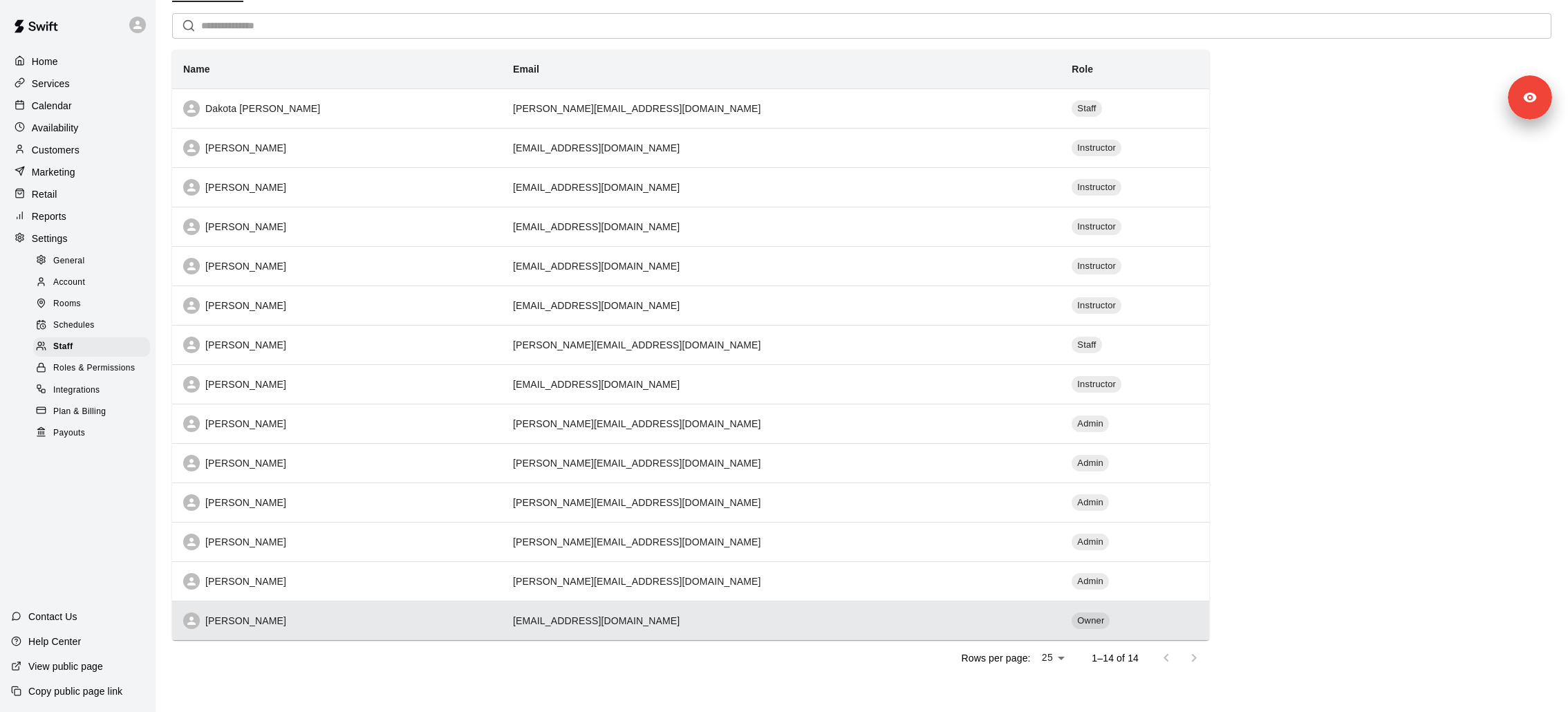
click at [462, 627] on th "Ryan Hintze" at bounding box center [337, 620] width 330 height 39
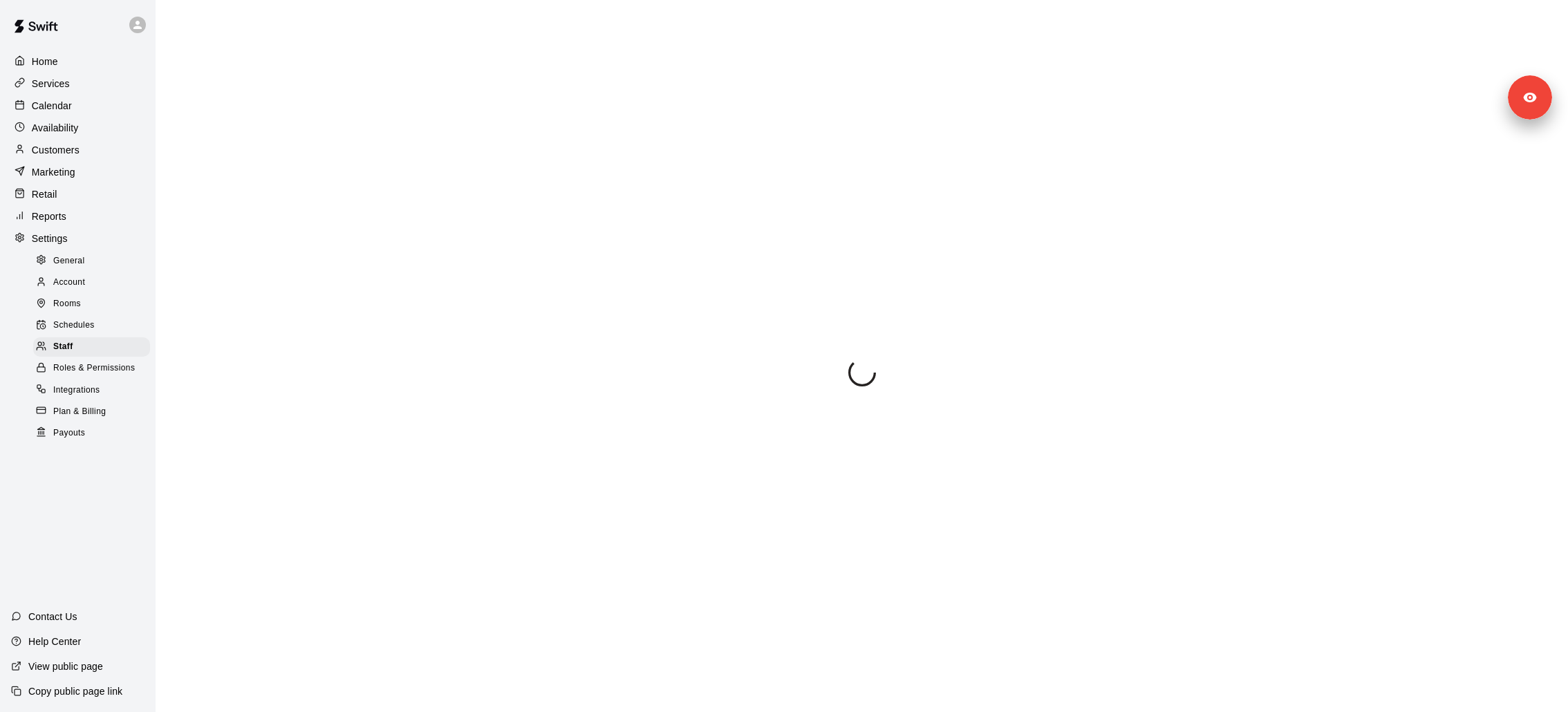
select select "**"
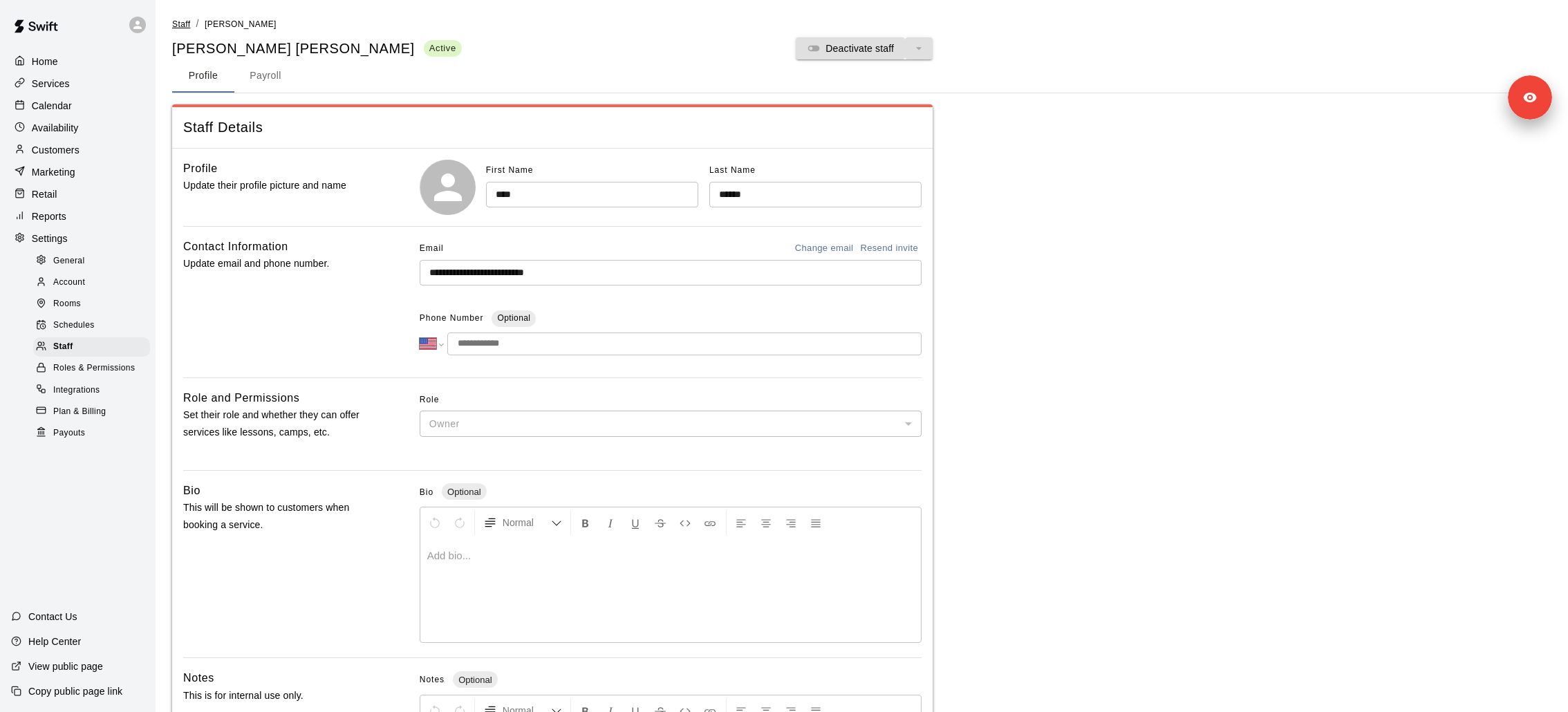
click at [185, 24] on span "Staff" at bounding box center [181, 24] width 18 height 10
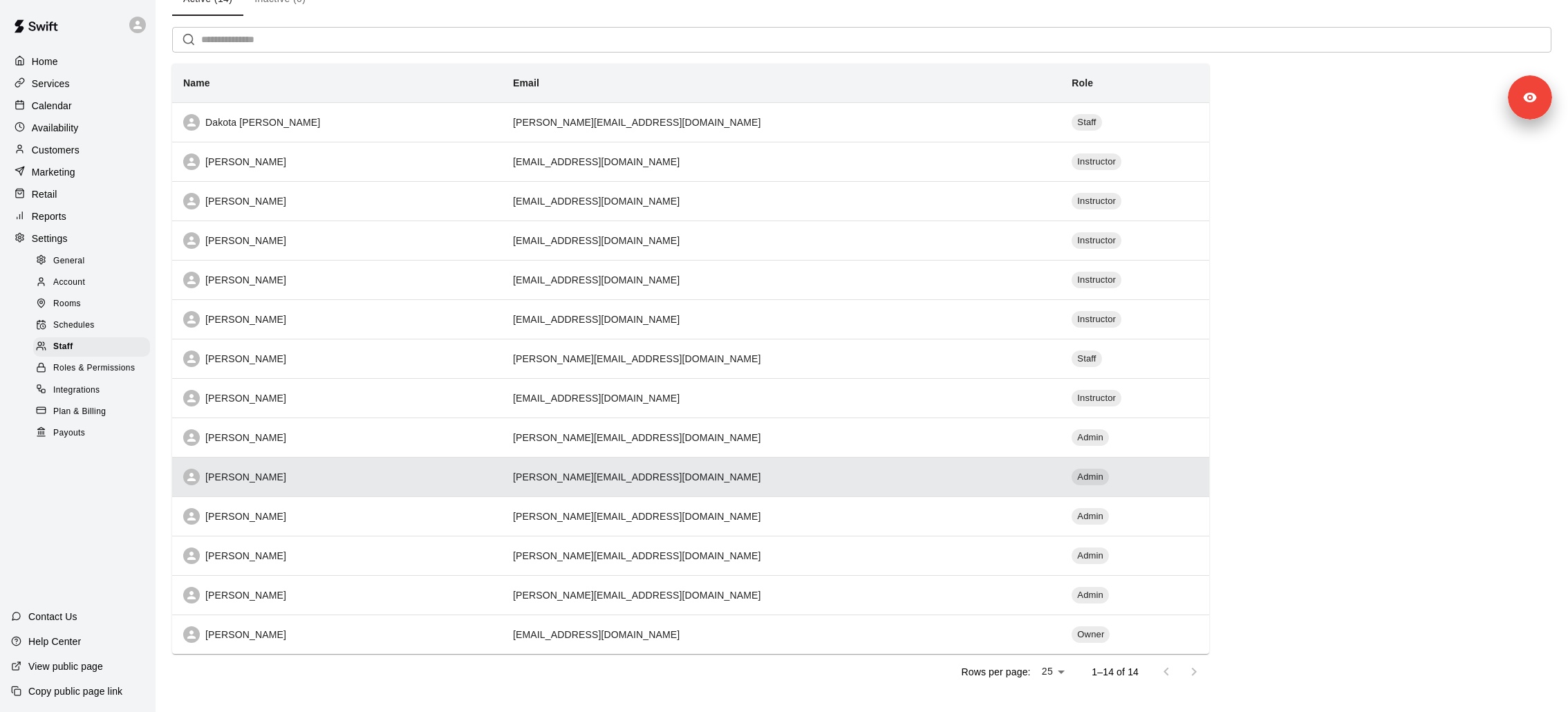
scroll to position [80, 0]
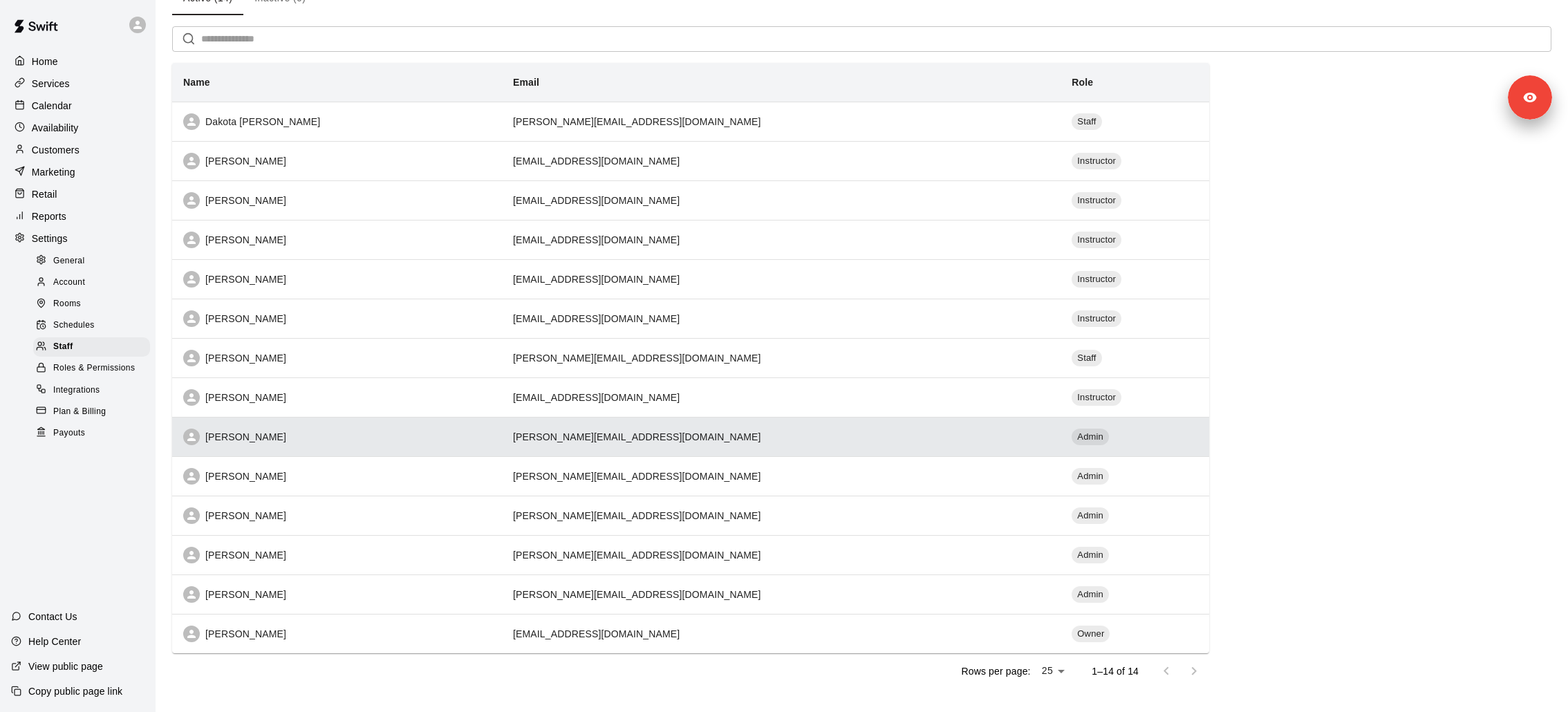
click at [522, 436] on td "m.harris@tbkbanksportscomplex.com" at bounding box center [781, 435] width 558 height 39
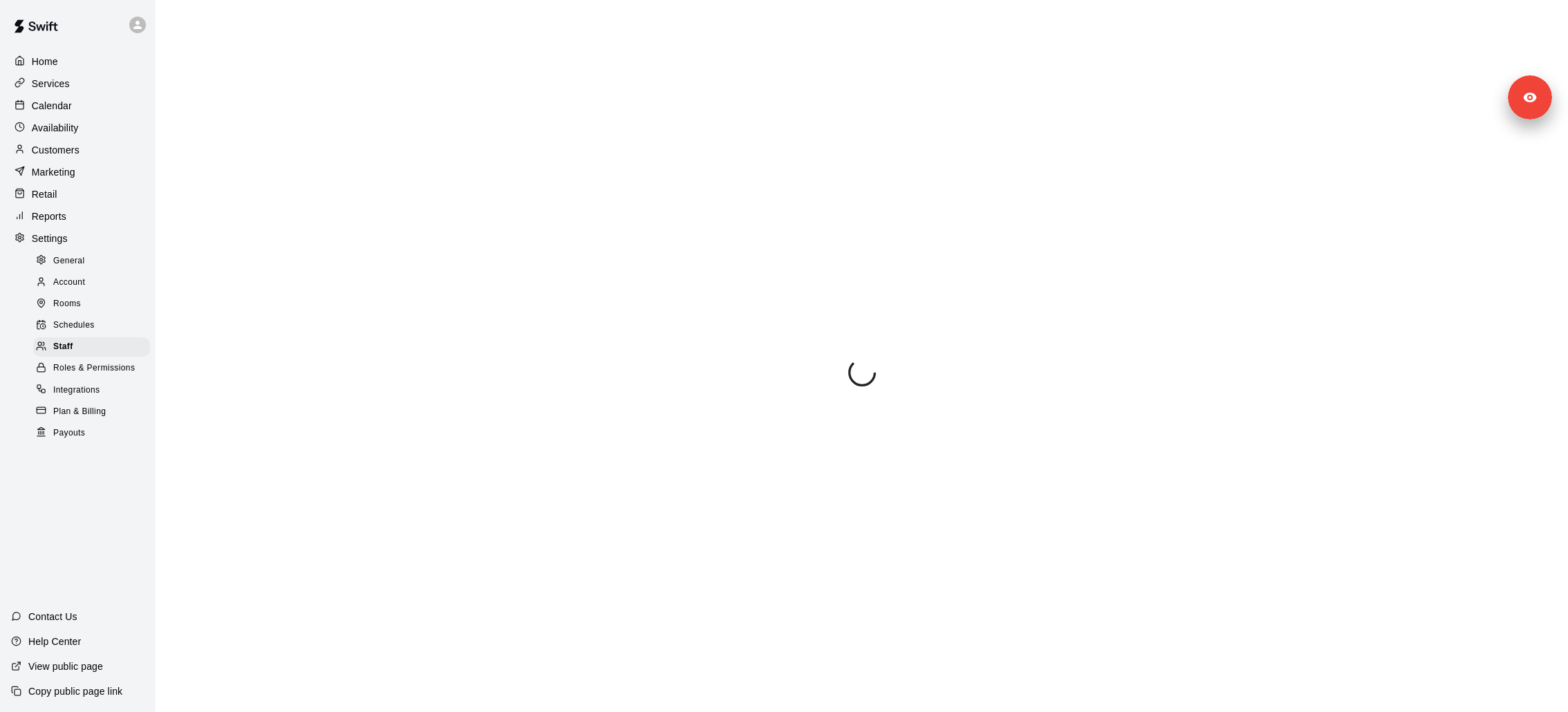
select select "**"
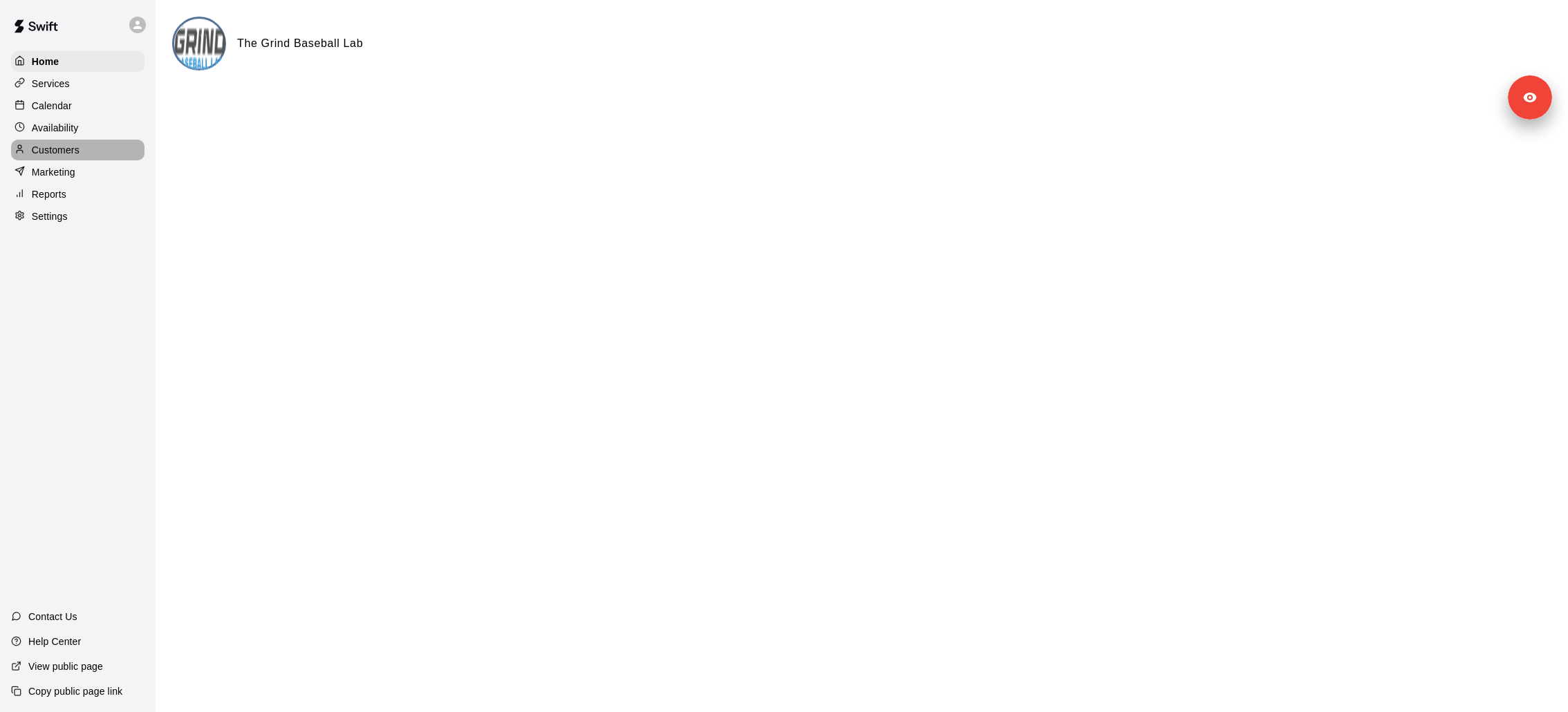
click at [68, 152] on p "Customers" at bounding box center [56, 150] width 48 height 14
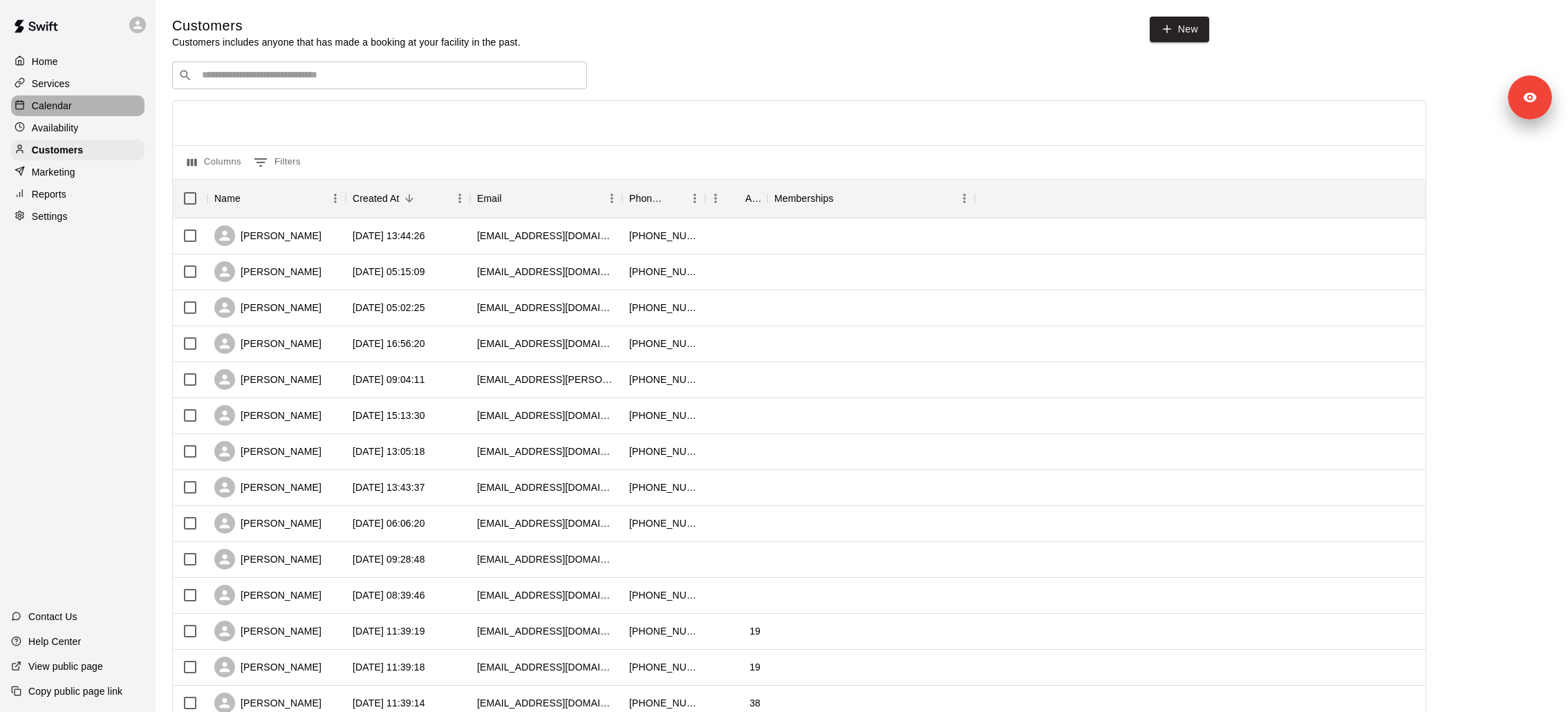
click at [66, 111] on p "Calendar" at bounding box center [52, 106] width 40 height 14
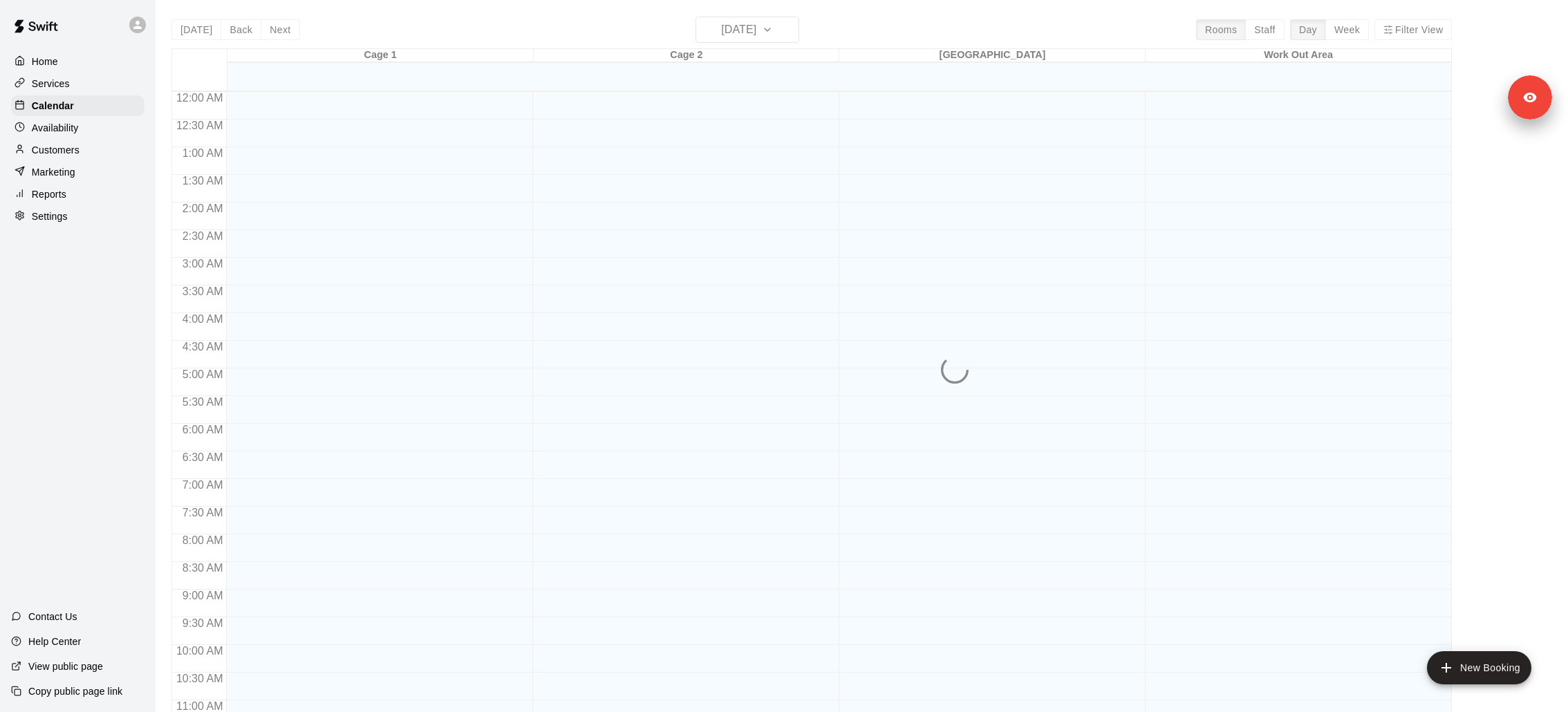
scroll to position [649, 0]
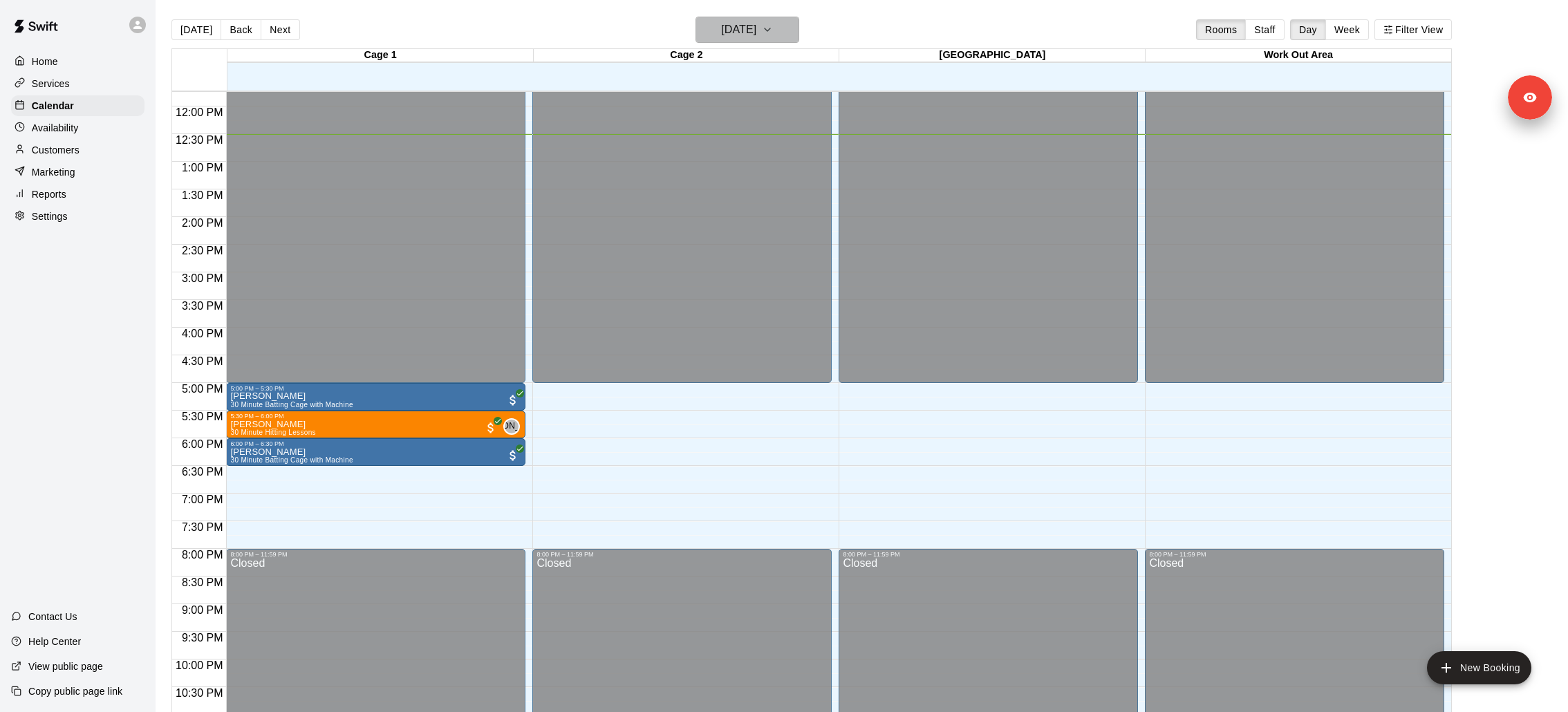
click at [782, 41] on button "[DATE]" at bounding box center [747, 30] width 104 height 26
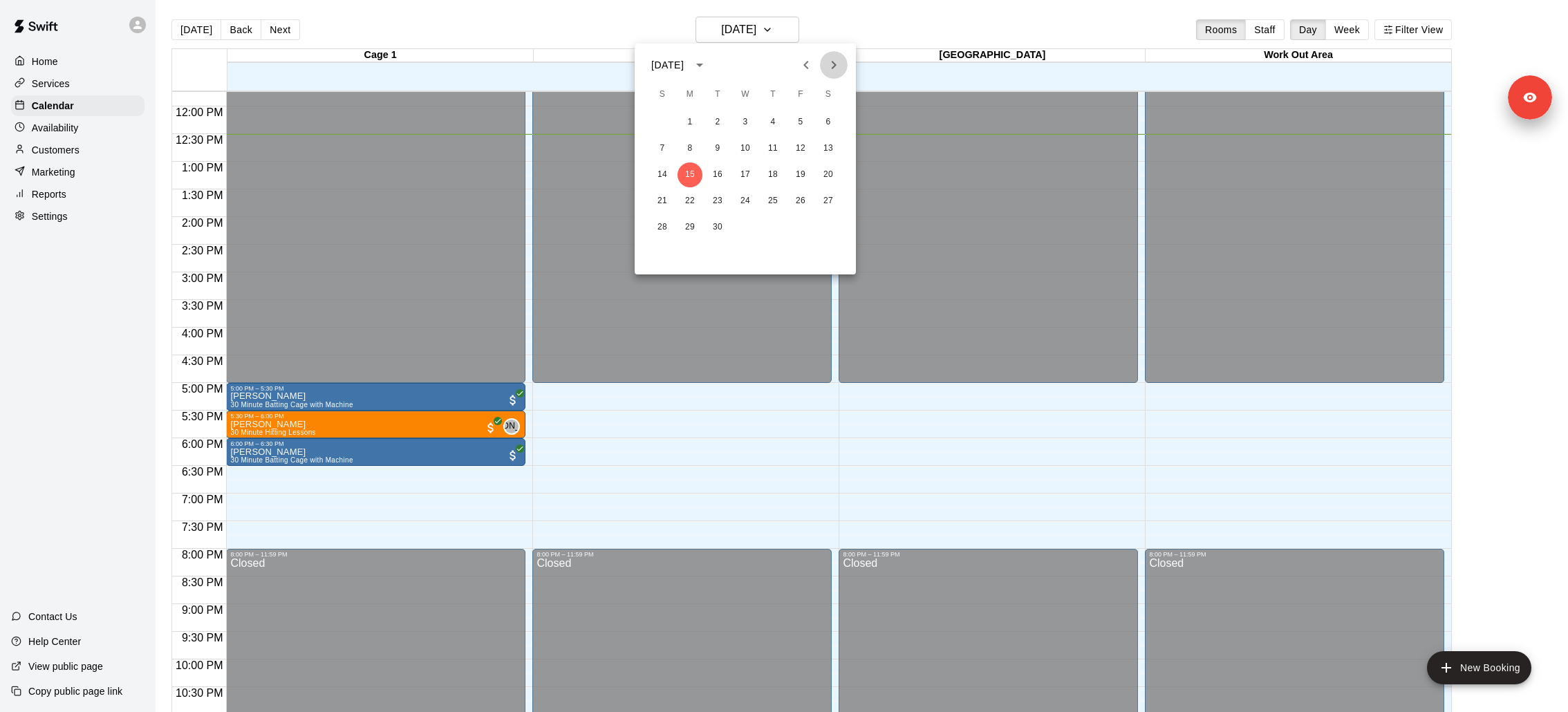
click at [832, 66] on icon "Next month" at bounding box center [833, 65] width 17 height 17
click at [800, 57] on icon "Previous month" at bounding box center [806, 65] width 17 height 17
drag, startPoint x: 813, startPoint y: 172, endPoint x: 794, endPoint y: 175, distance: 19.2
click at [794, 174] on div "14 15 16 17 18 19 20" at bounding box center [745, 175] width 222 height 25
click at [794, 175] on button "19" at bounding box center [800, 175] width 25 height 25
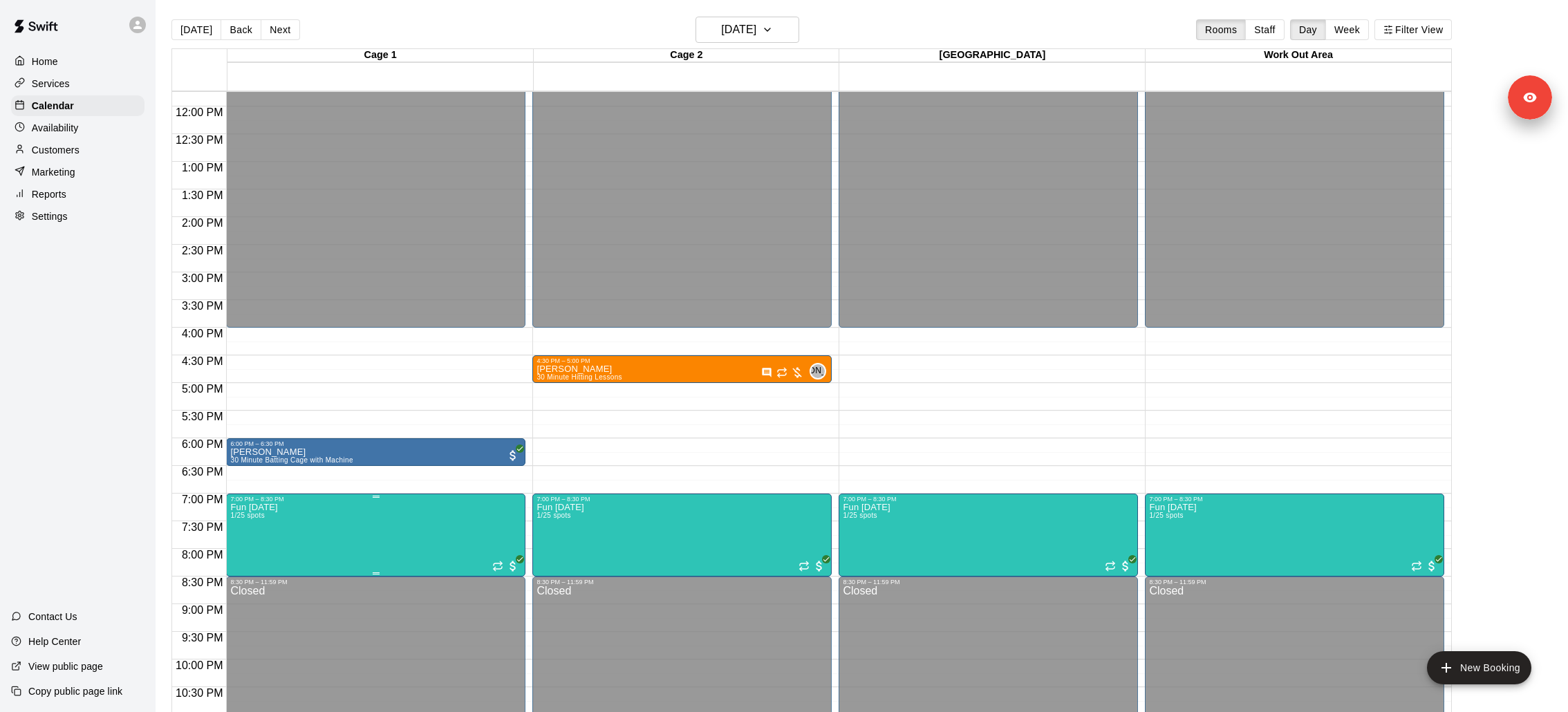
click at [244, 474] on img "edit" at bounding box center [245, 549] width 16 height 16
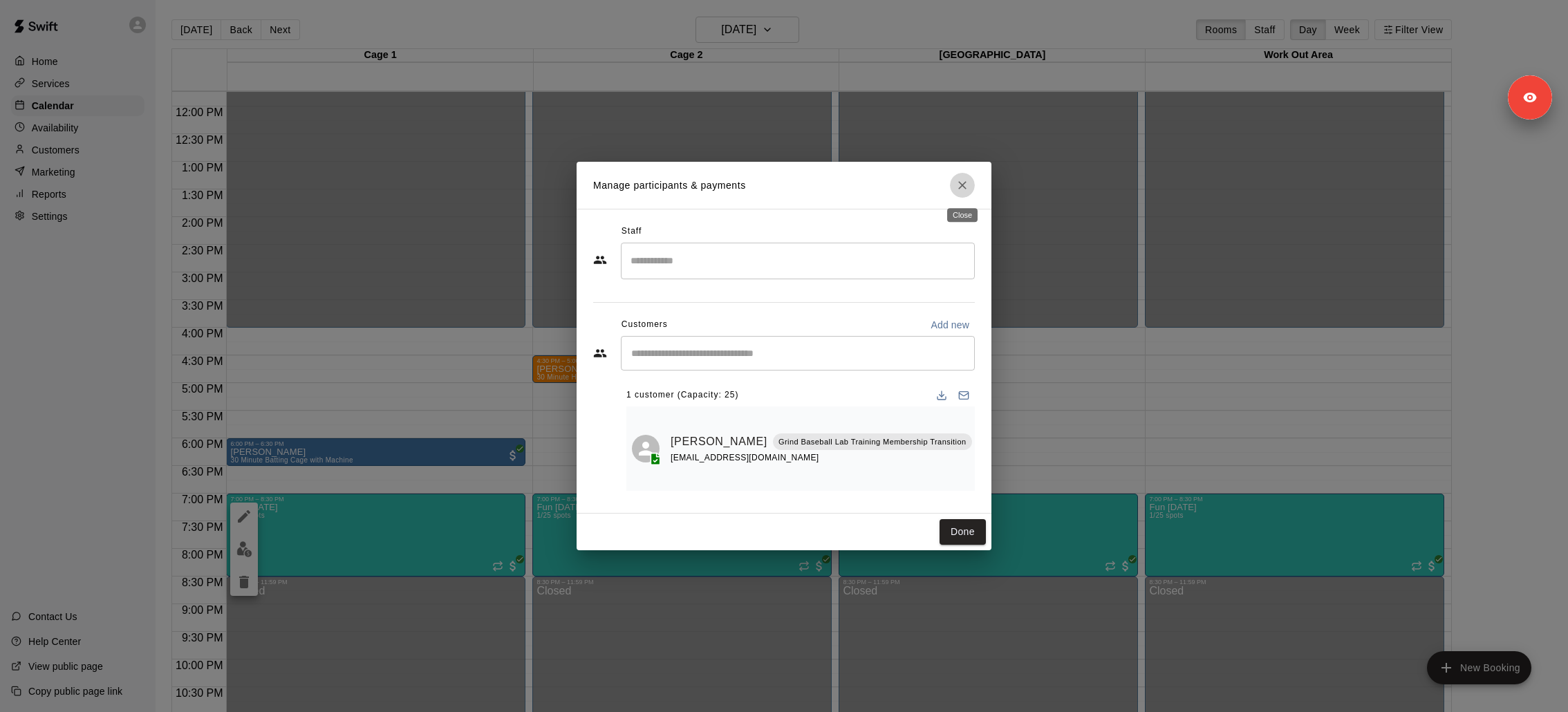
click at [967, 183] on icon "Close" at bounding box center [963, 186] width 14 height 14
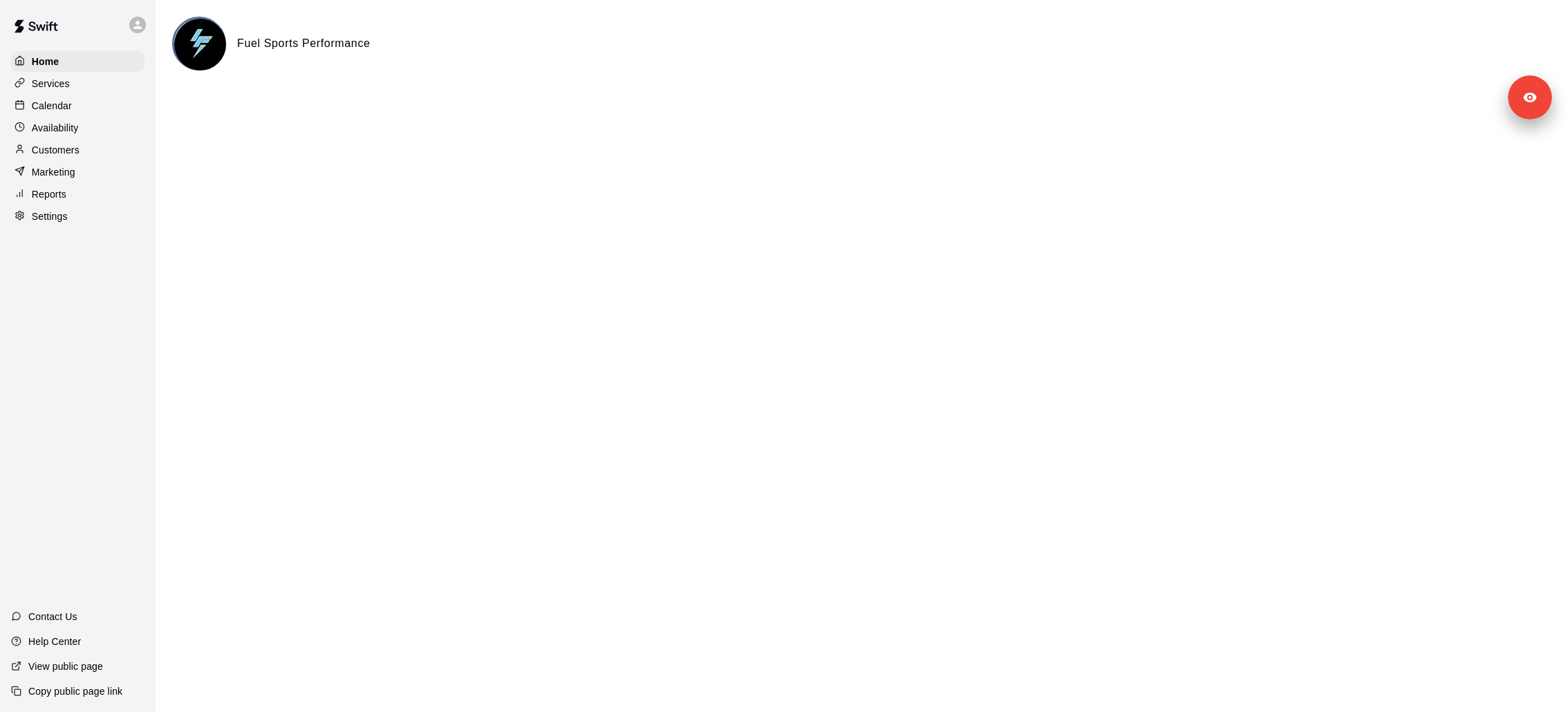
click at [101, 99] on div "Calendar" at bounding box center [78, 106] width 134 height 21
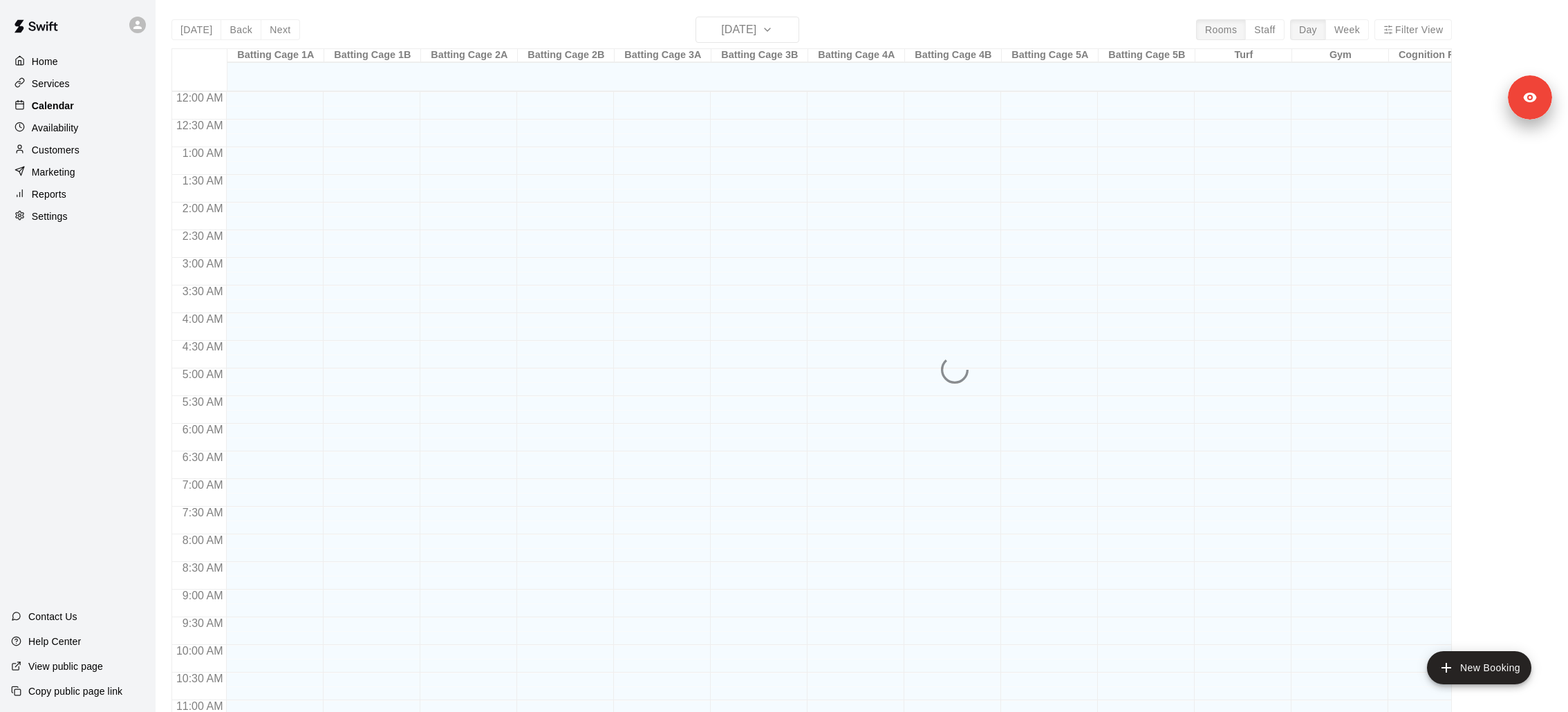
scroll to position [647, 0]
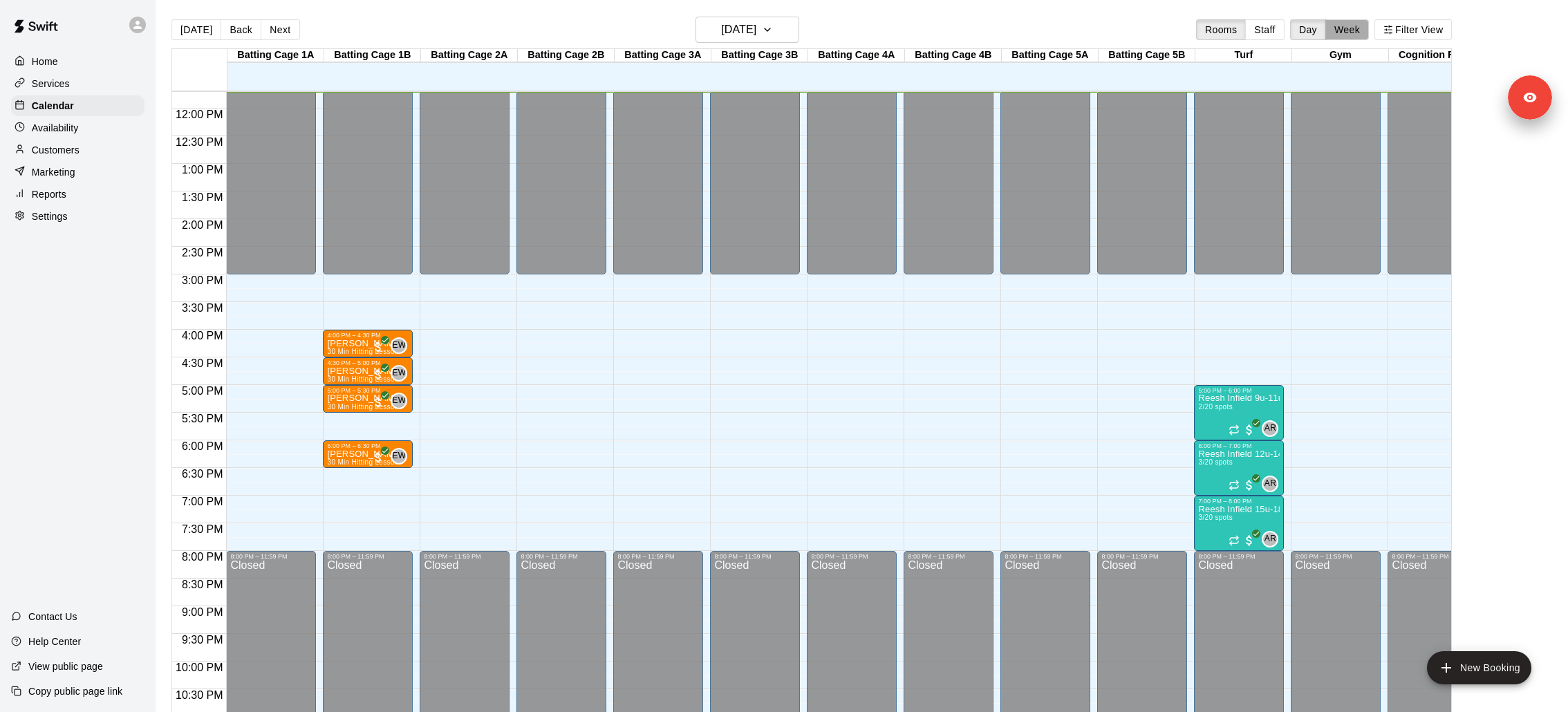
click at [1341, 28] on button "Week" at bounding box center [1347, 29] width 44 height 21
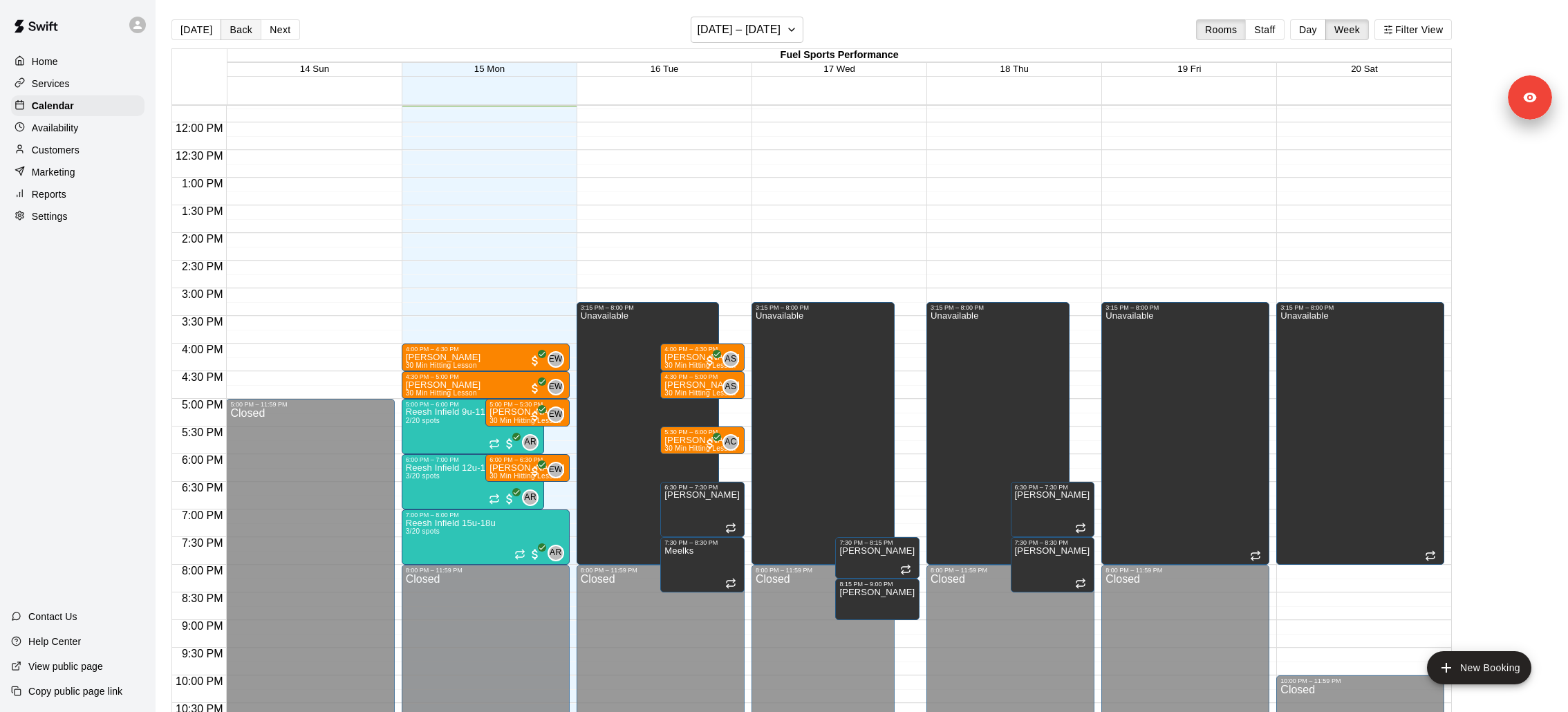
click at [242, 26] on button "Back" at bounding box center [241, 29] width 41 height 21
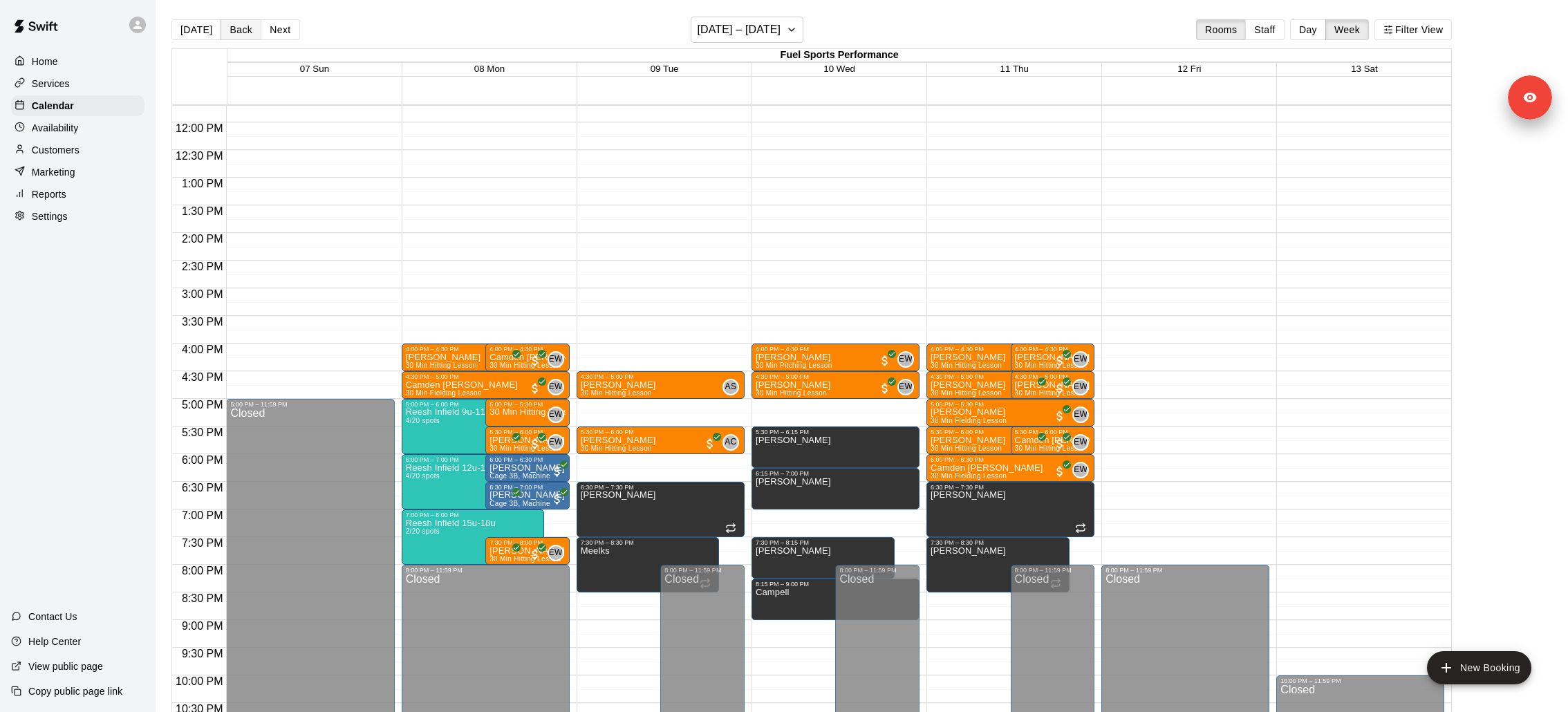
click at [240, 37] on button "Back" at bounding box center [241, 29] width 41 height 21
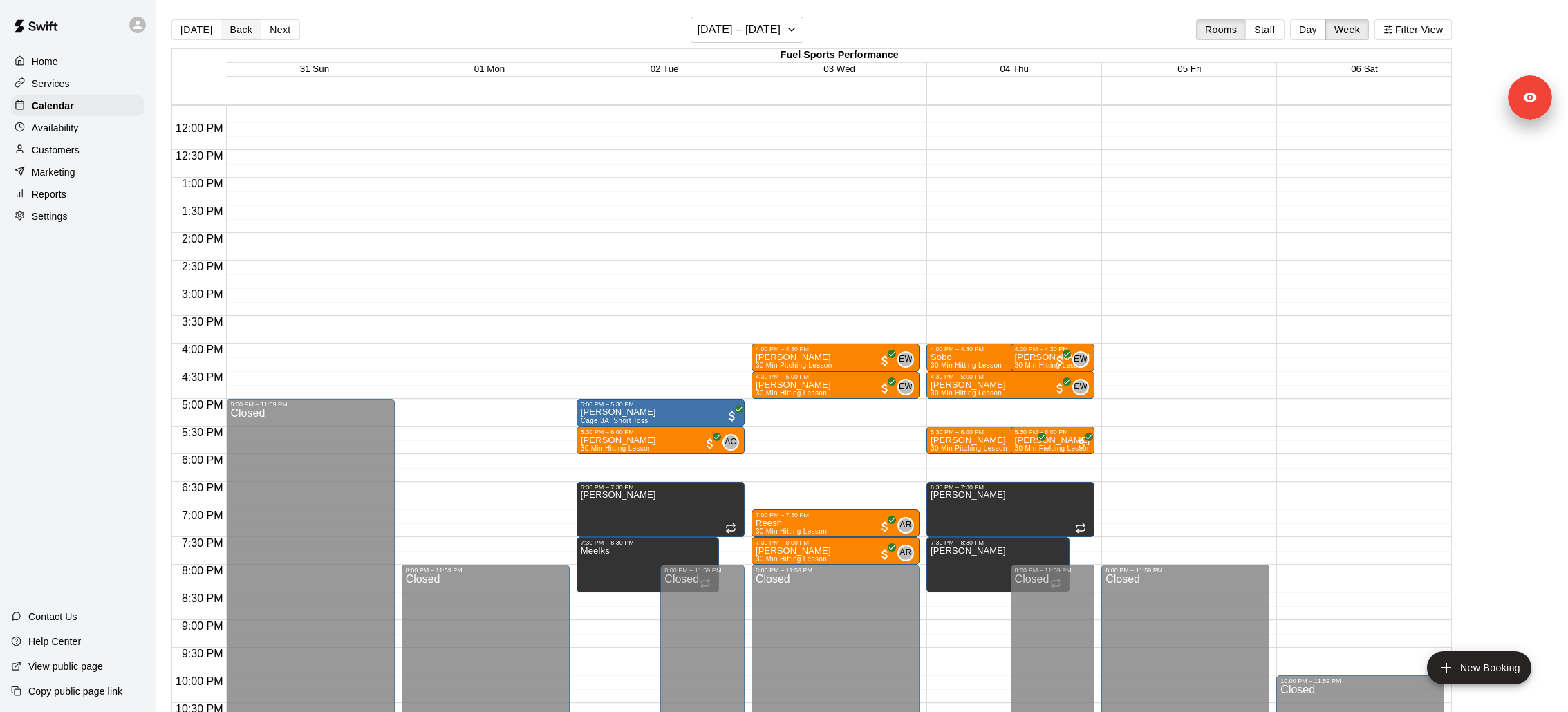
click at [232, 39] on button "Back" at bounding box center [241, 29] width 41 height 21
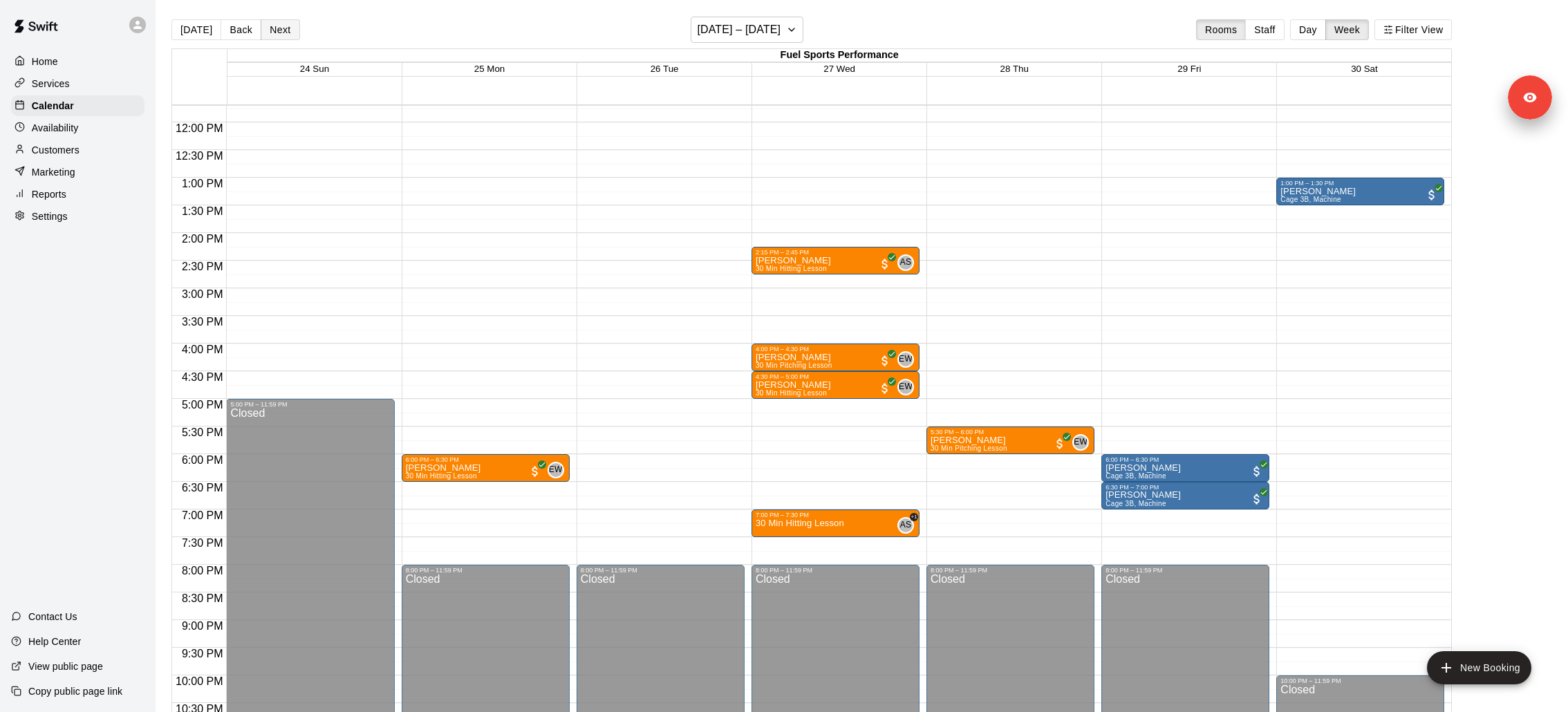
click at [266, 30] on button "Next" at bounding box center [280, 29] width 39 height 21
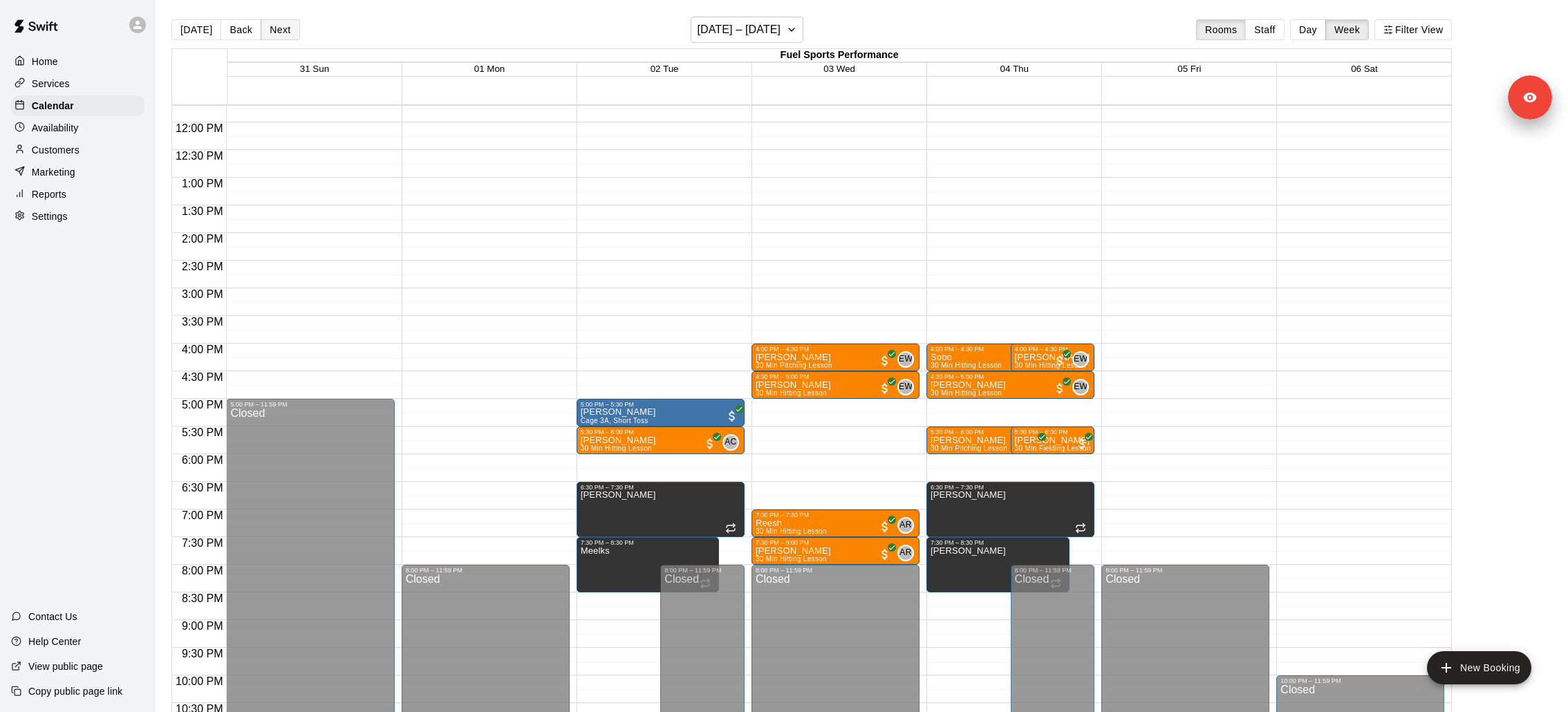
click at [266, 30] on button "Next" at bounding box center [280, 29] width 39 height 21
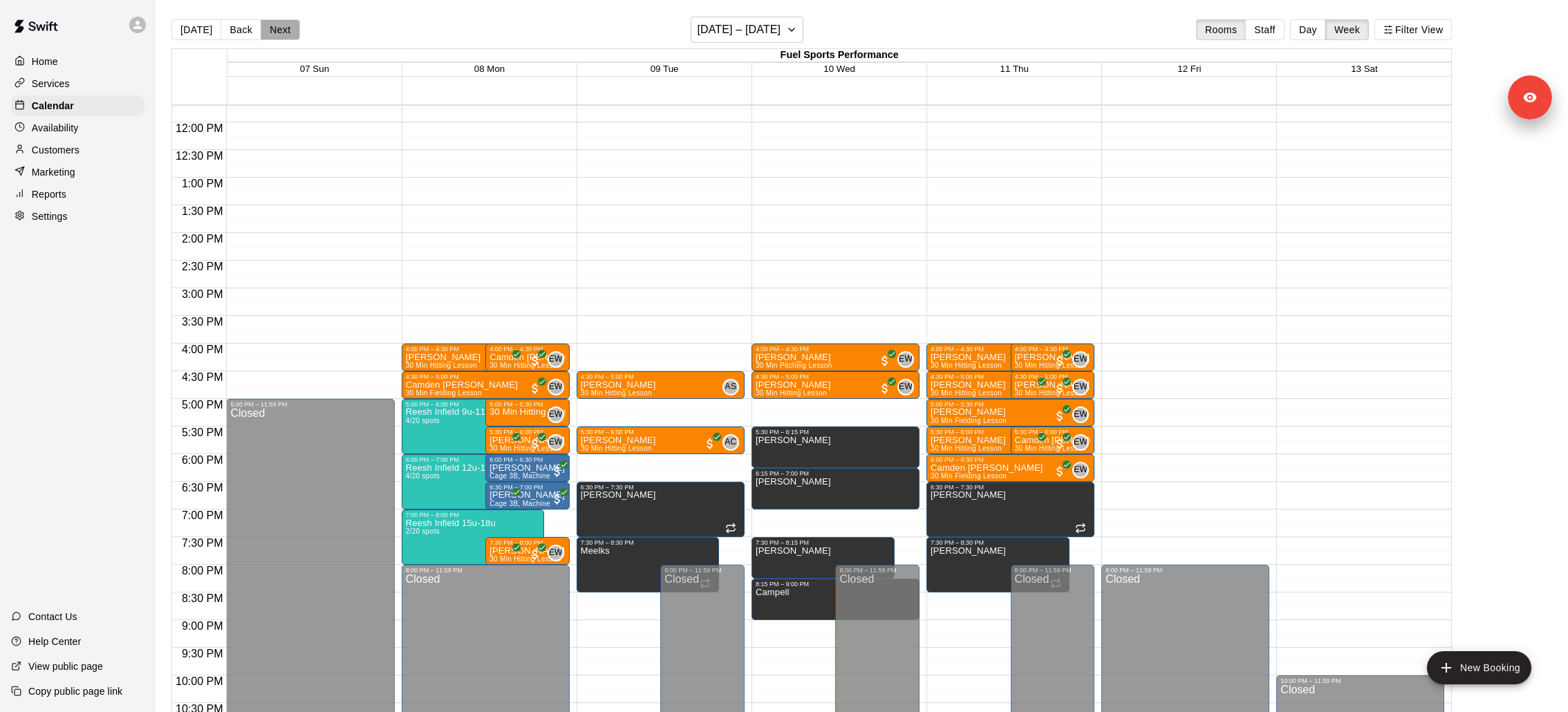
click at [266, 30] on button "Next" at bounding box center [280, 29] width 39 height 21
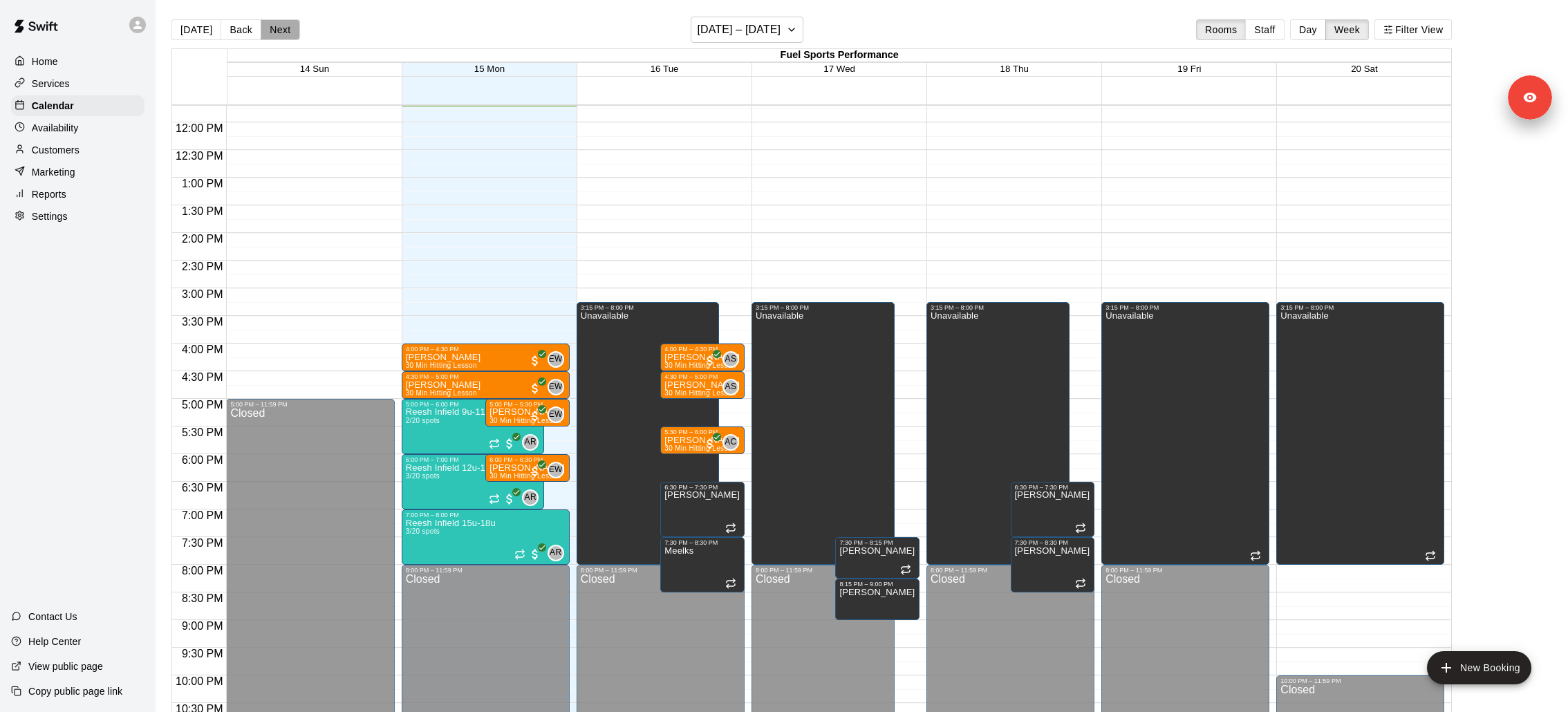
click at [266, 30] on button "Next" at bounding box center [280, 29] width 39 height 21
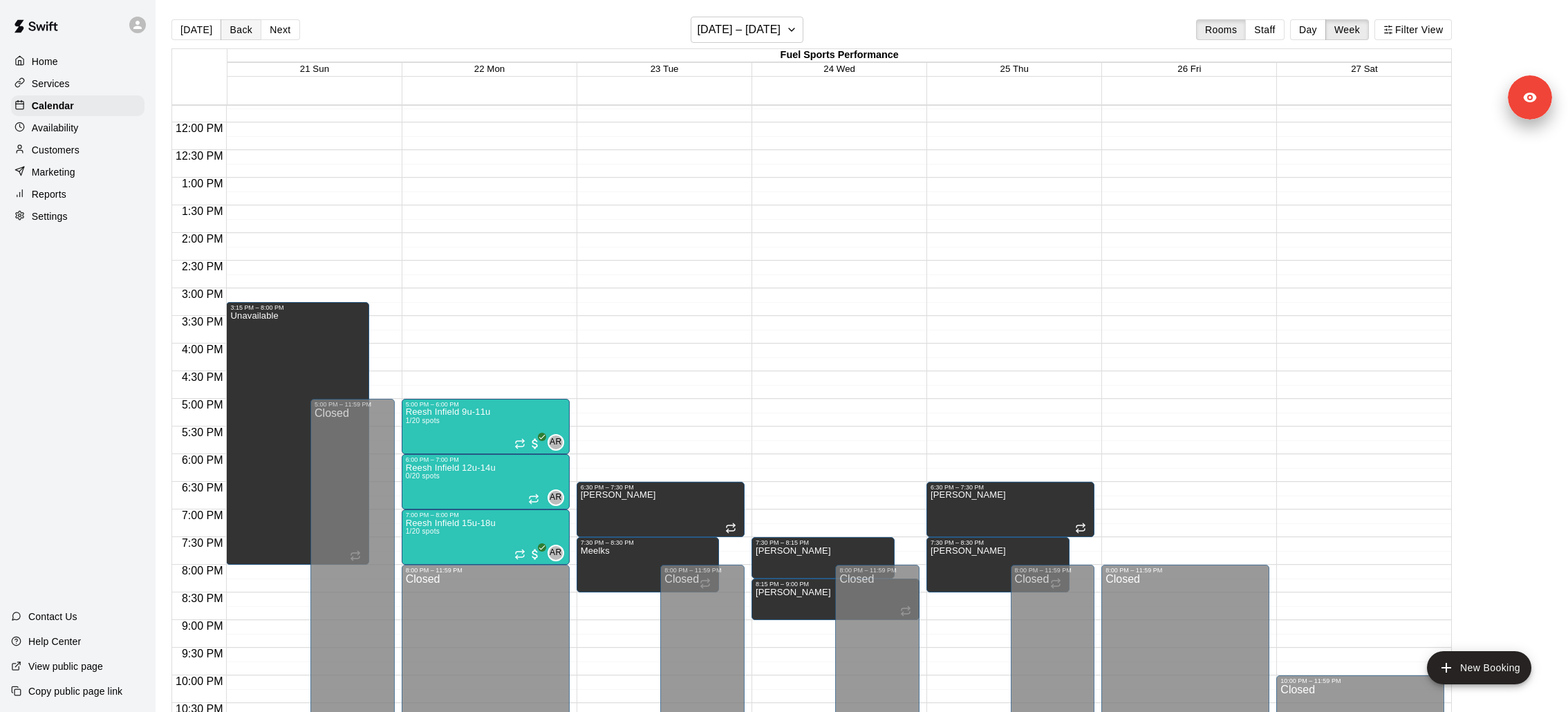
click at [235, 35] on button "Back" at bounding box center [241, 29] width 41 height 21
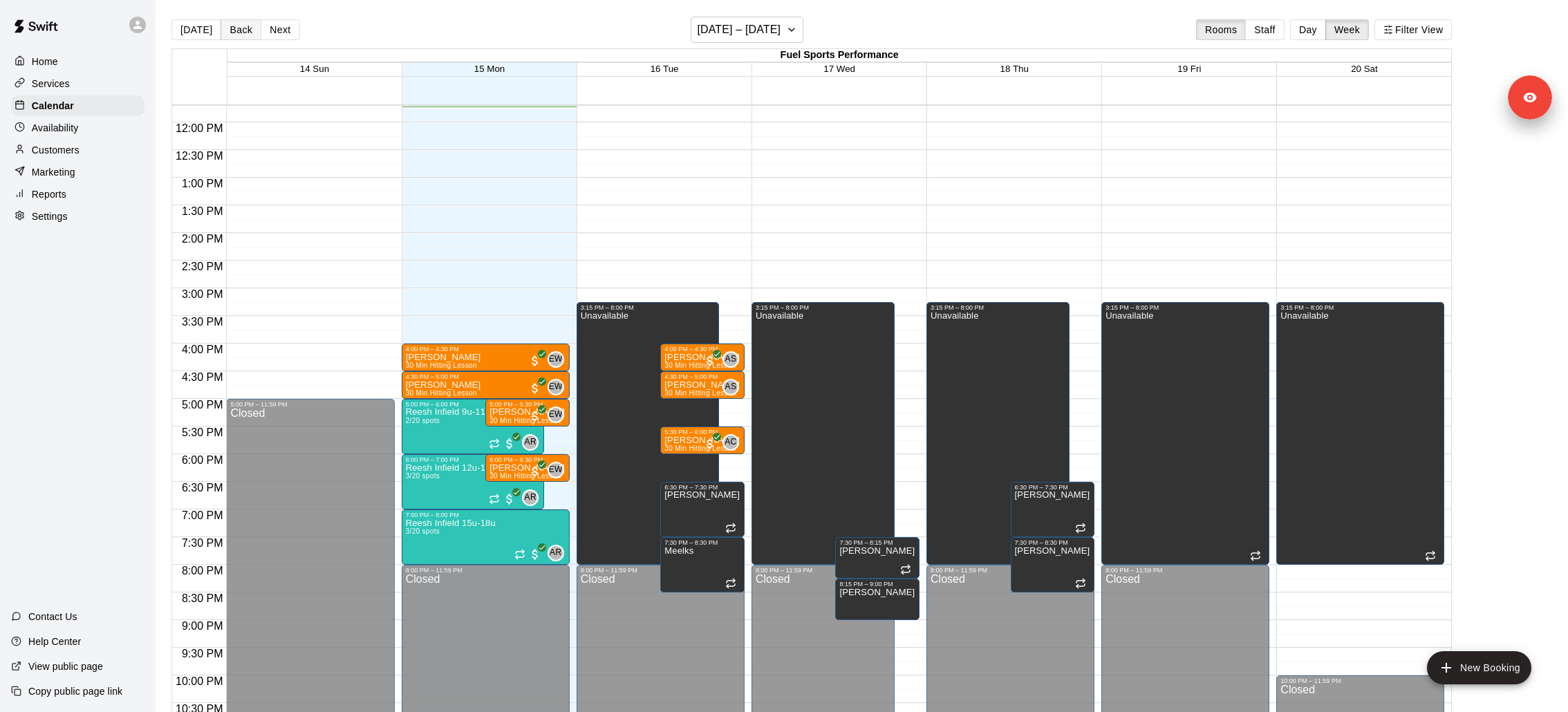
click at [235, 35] on button "Back" at bounding box center [241, 29] width 41 height 21
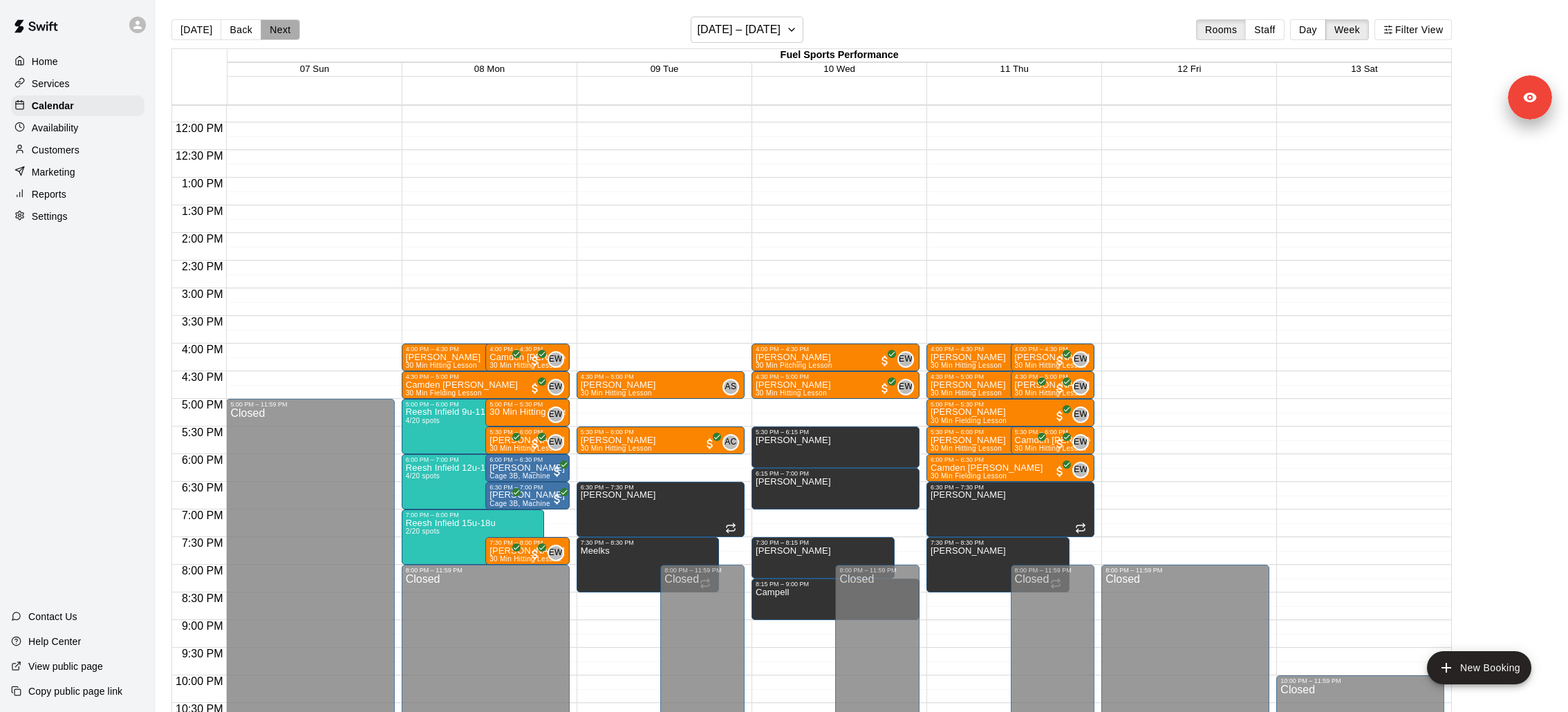
click at [282, 39] on button "Next" at bounding box center [280, 29] width 39 height 21
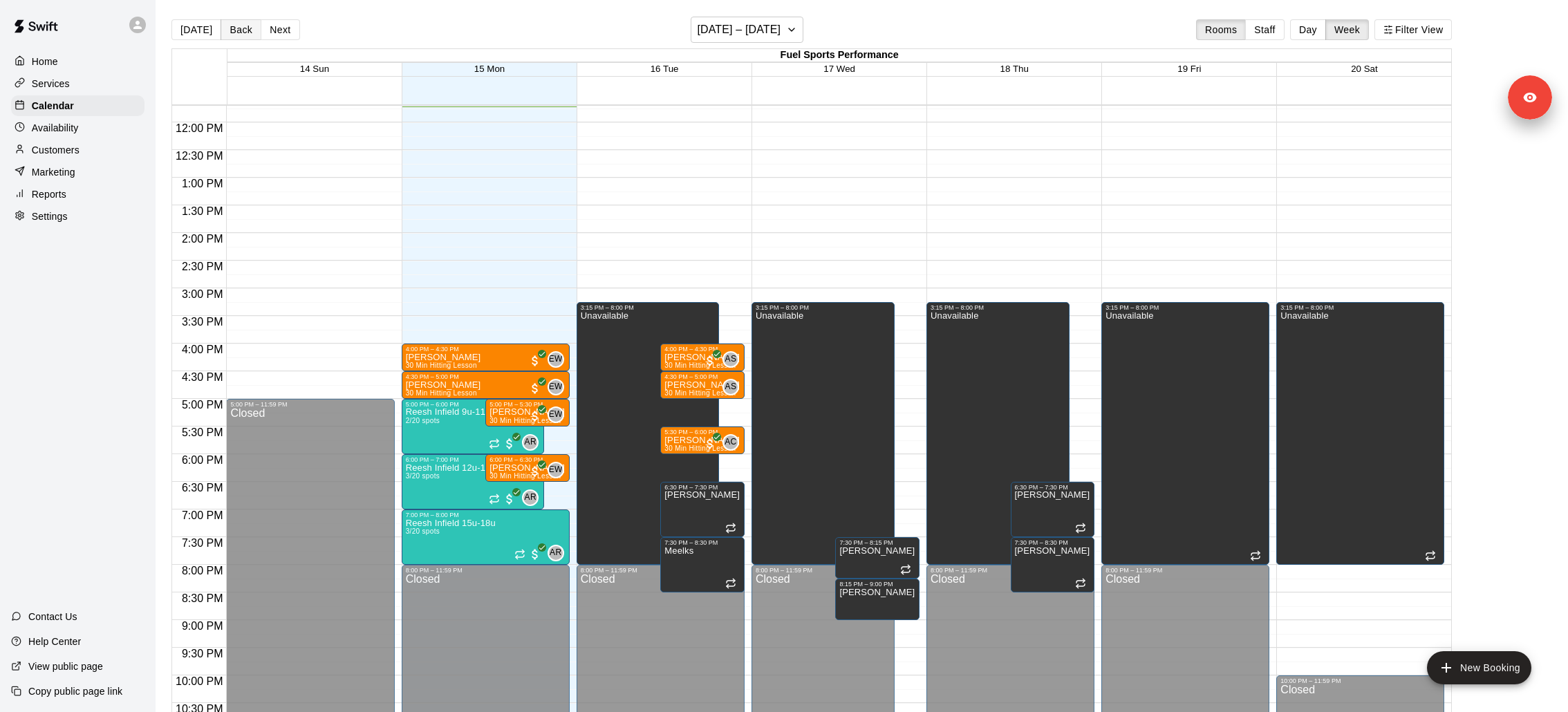
click at [242, 35] on button "Back" at bounding box center [241, 29] width 41 height 21
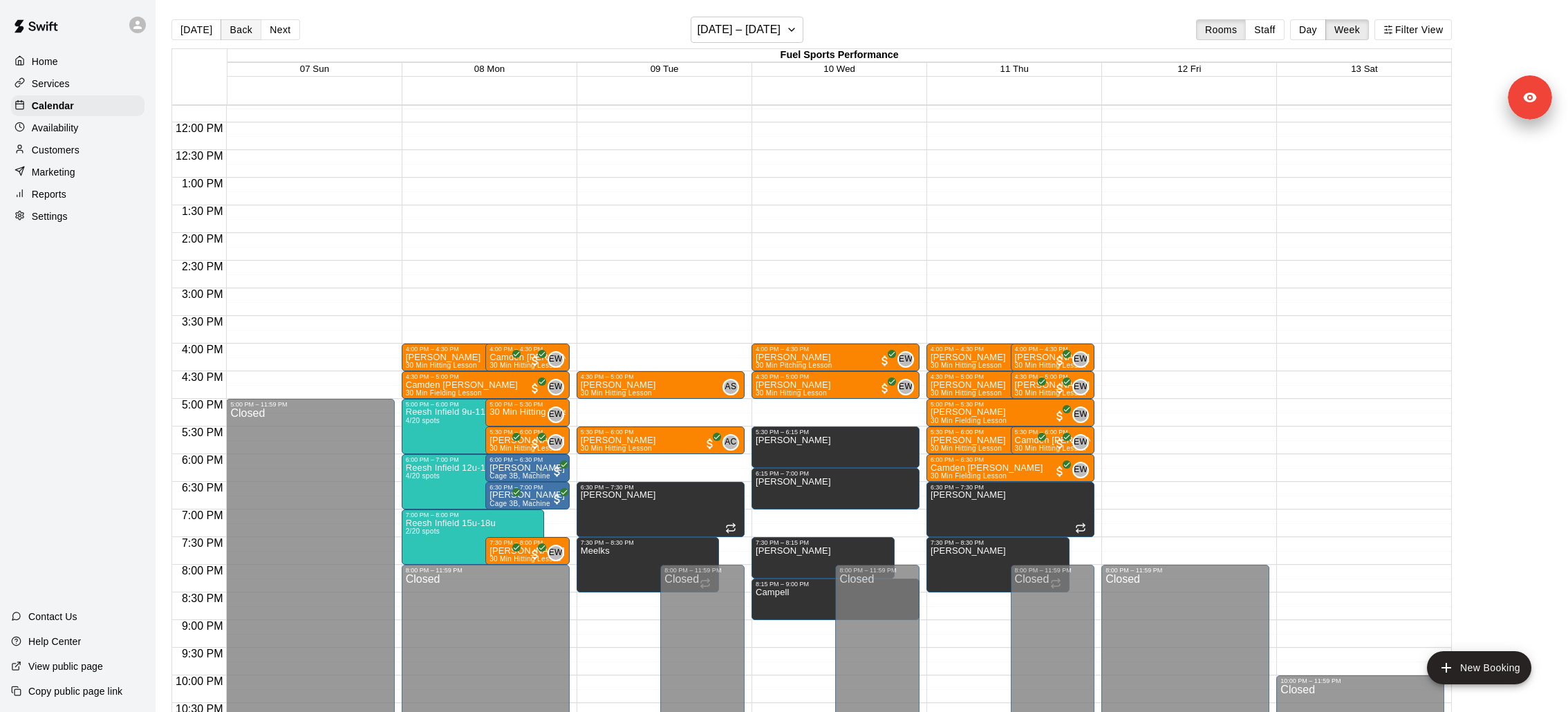
click at [242, 35] on button "Back" at bounding box center [241, 29] width 41 height 21
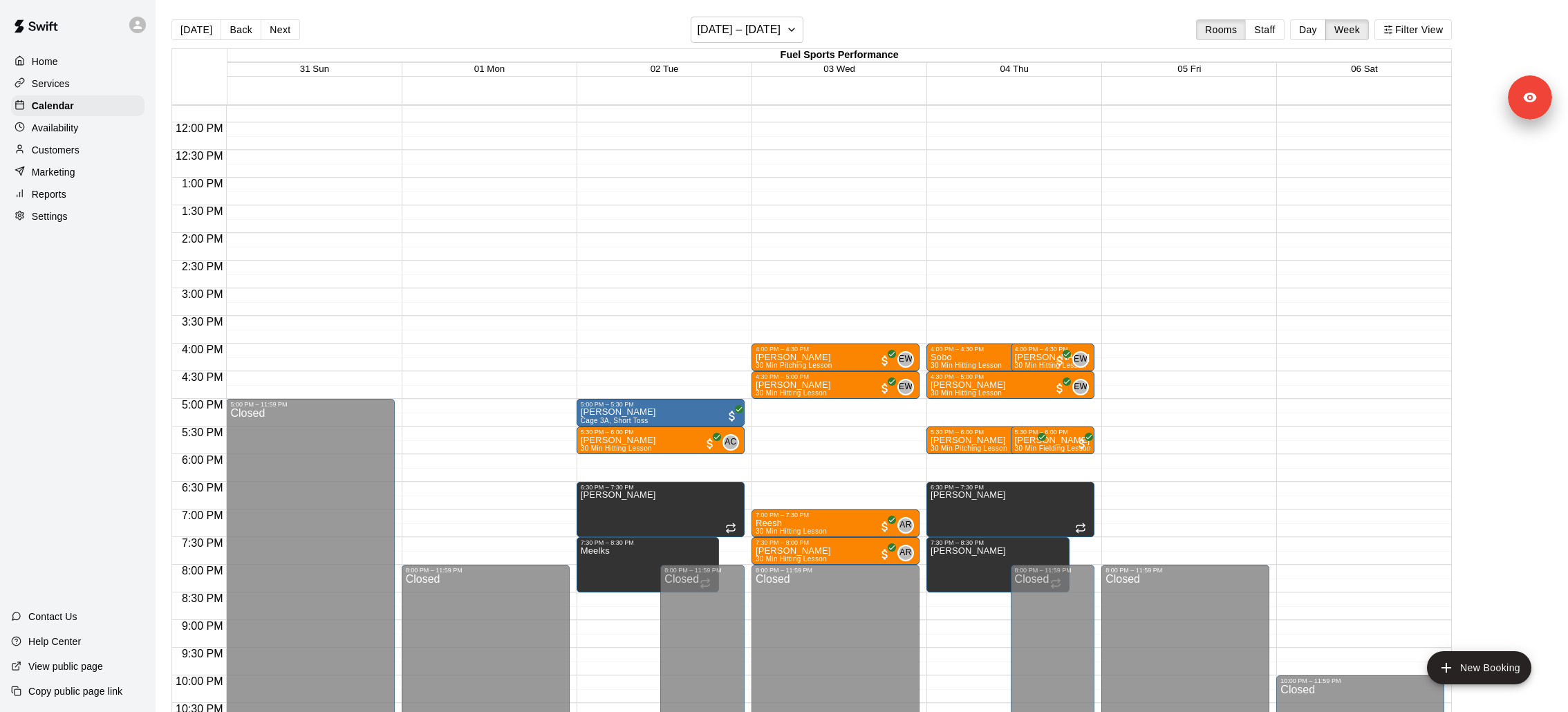
click at [277, 40] on div "[DATE] Back Next [DATE] – [DATE] Rooms Staff Day Week Filter View" at bounding box center [812, 33] width 1280 height 32
click at [273, 33] on button "Next" at bounding box center [280, 29] width 39 height 21
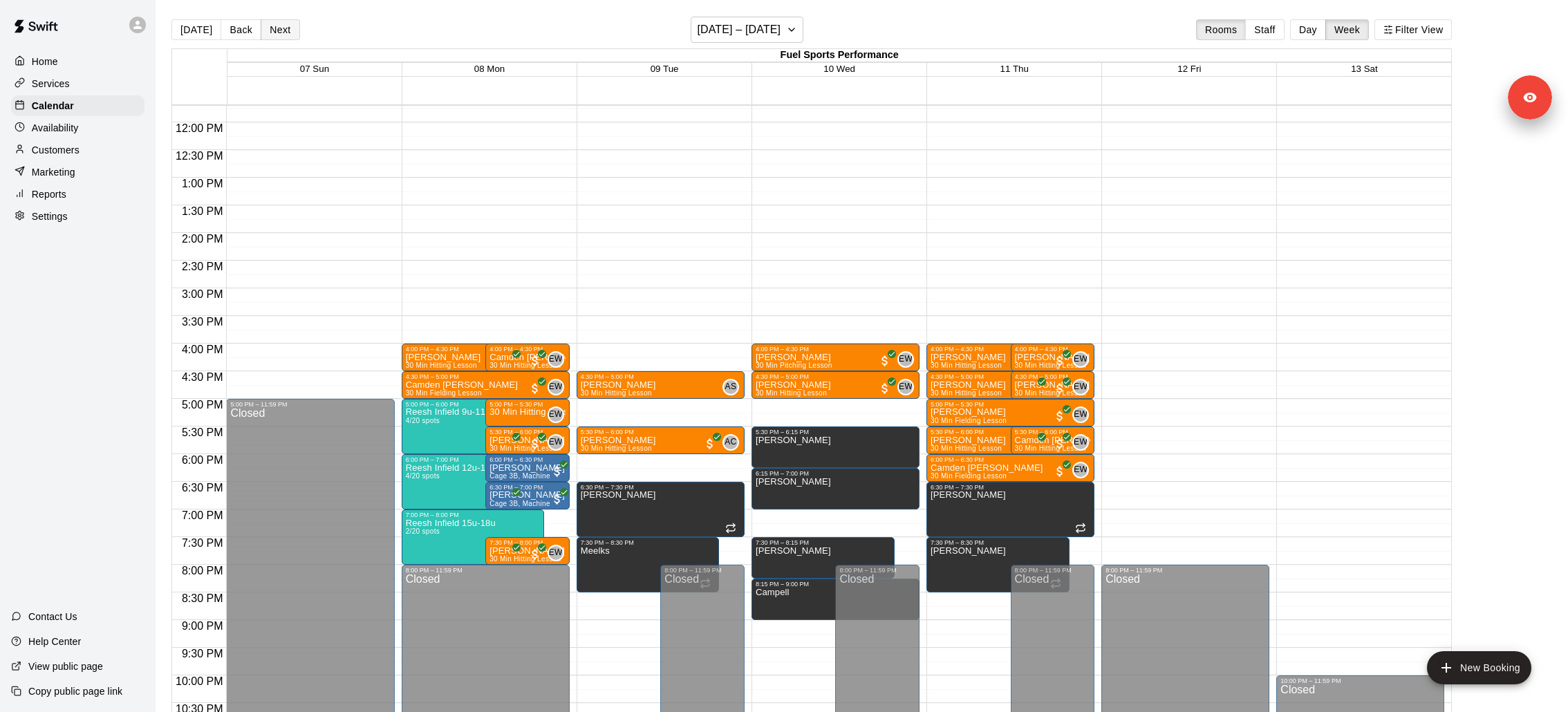
click at [273, 33] on button "Next" at bounding box center [280, 29] width 39 height 21
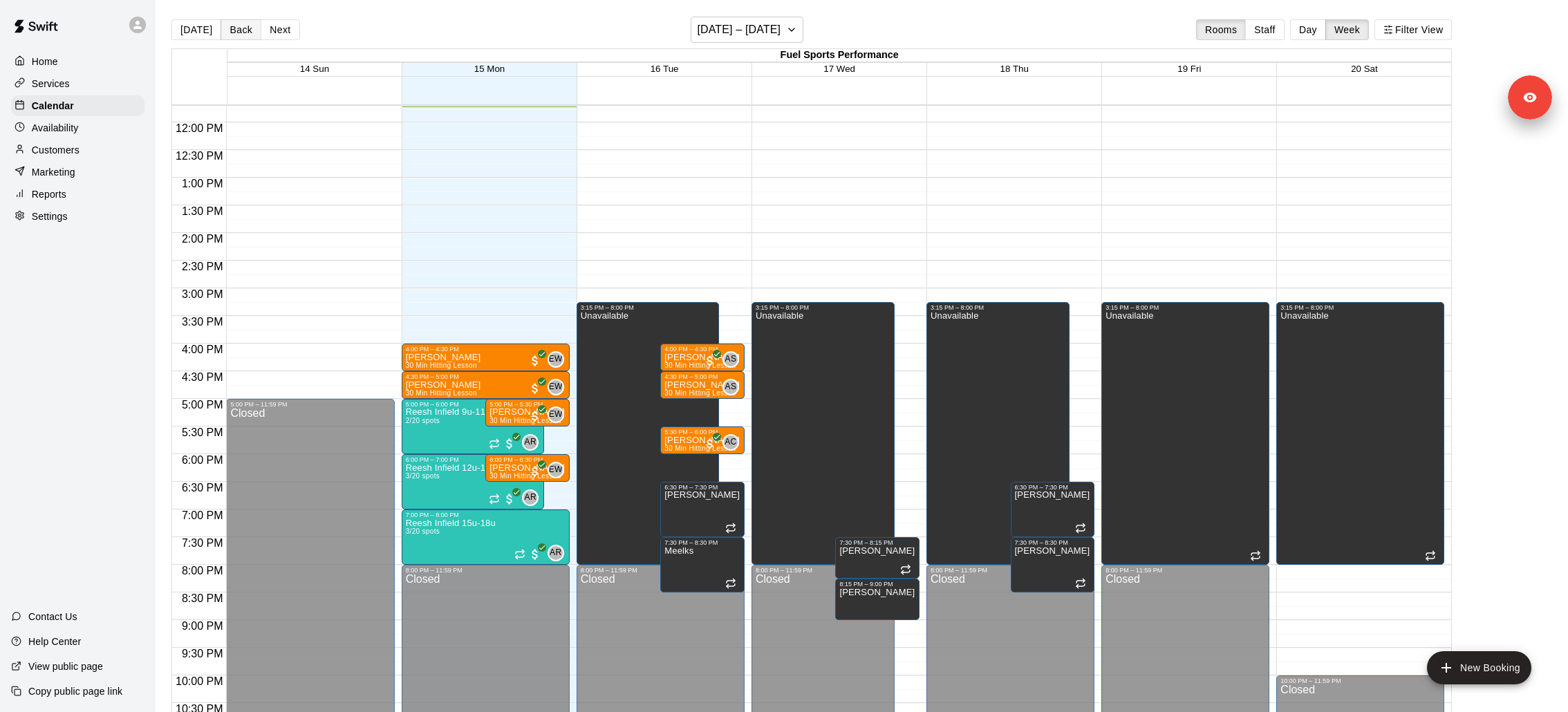
click at [231, 27] on button "Back" at bounding box center [241, 29] width 41 height 21
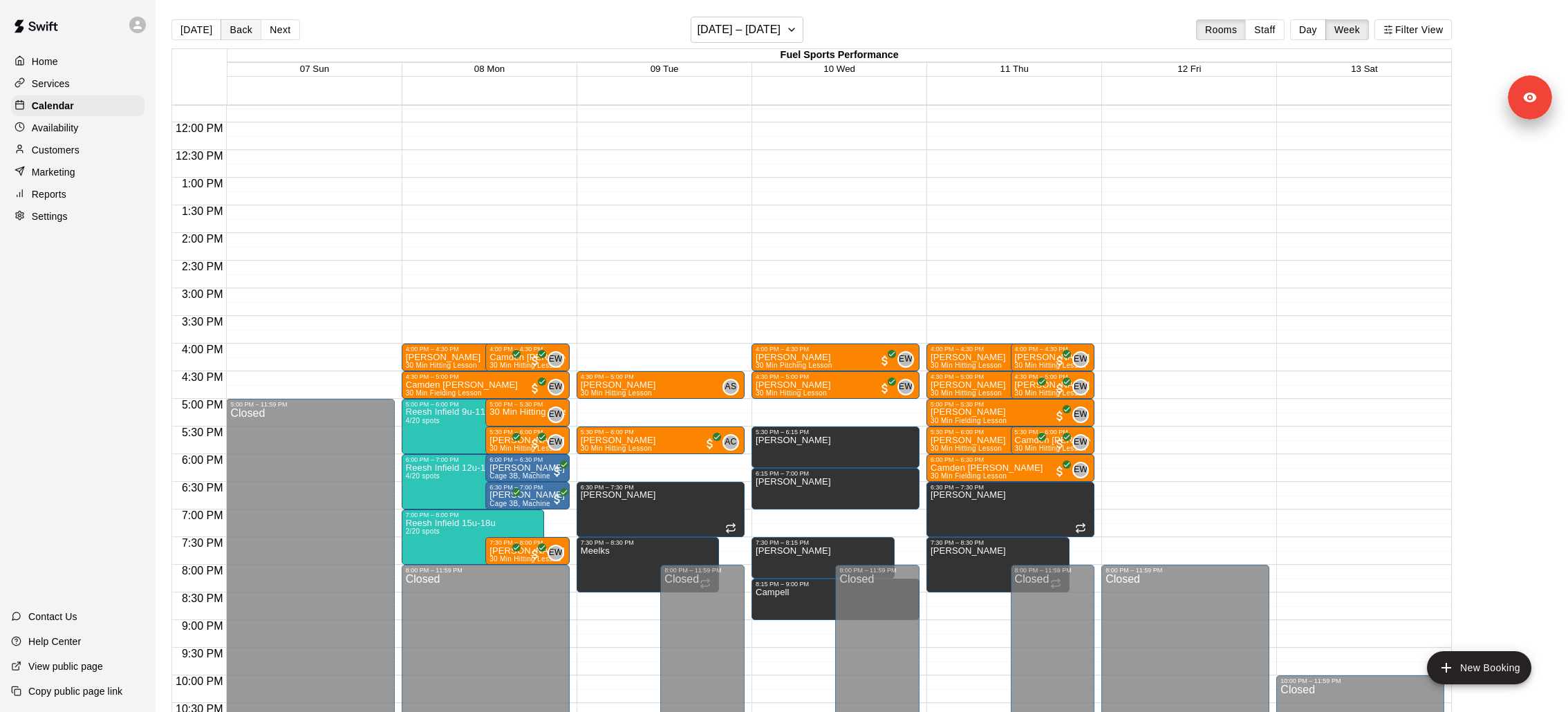
click at [242, 36] on button "Back" at bounding box center [241, 29] width 41 height 21
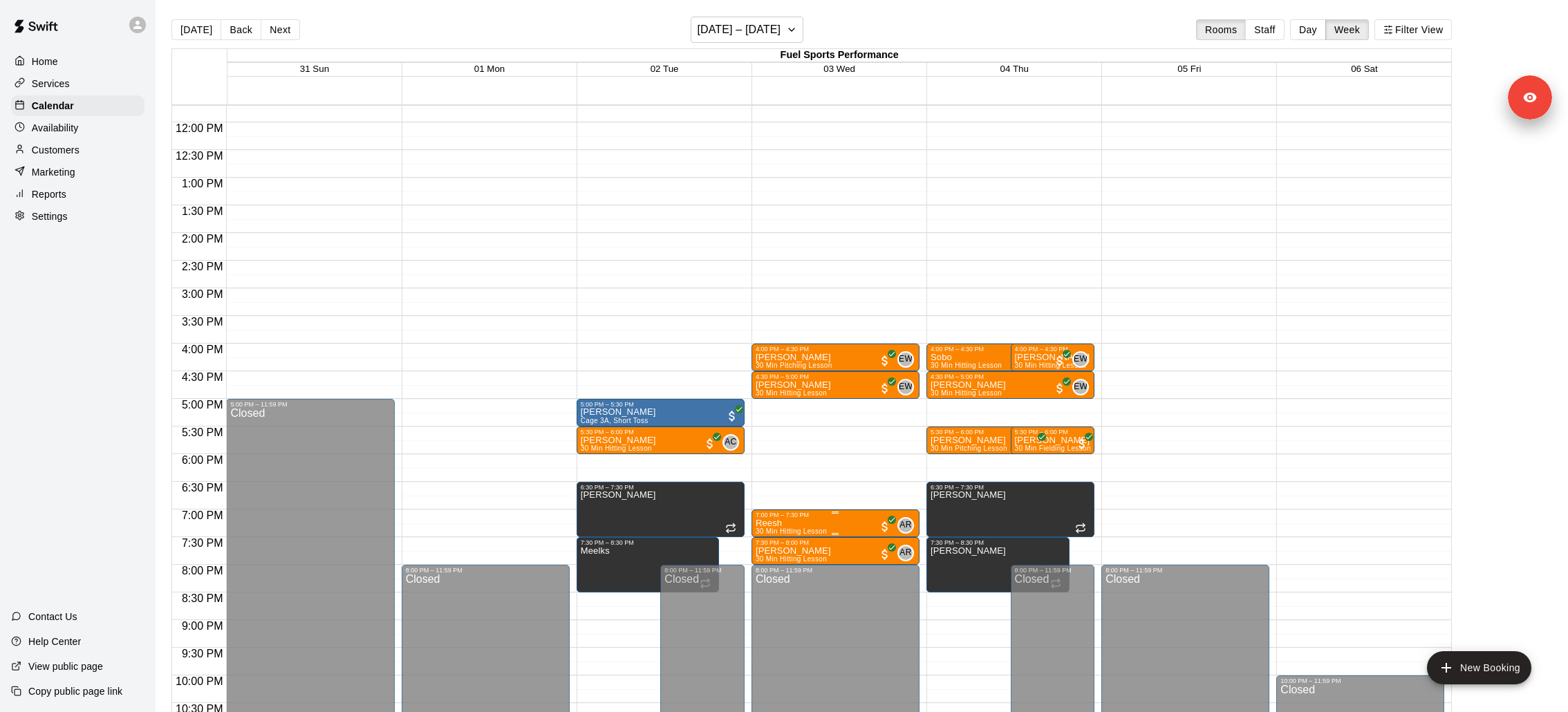
click at [774, 559] on img "edit" at bounding box center [770, 565] width 16 height 16
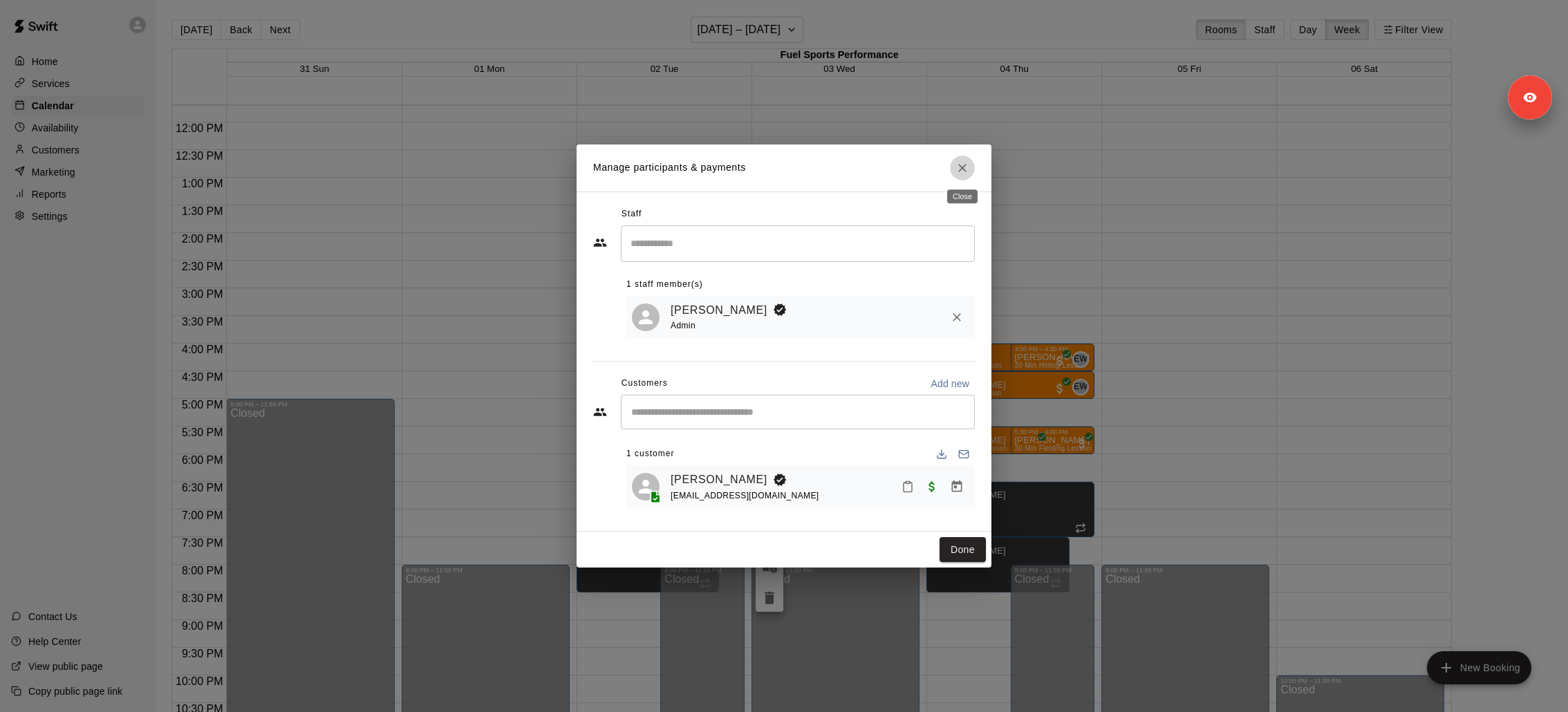
click at [961, 167] on icon "Close" at bounding box center [962, 168] width 8 height 8
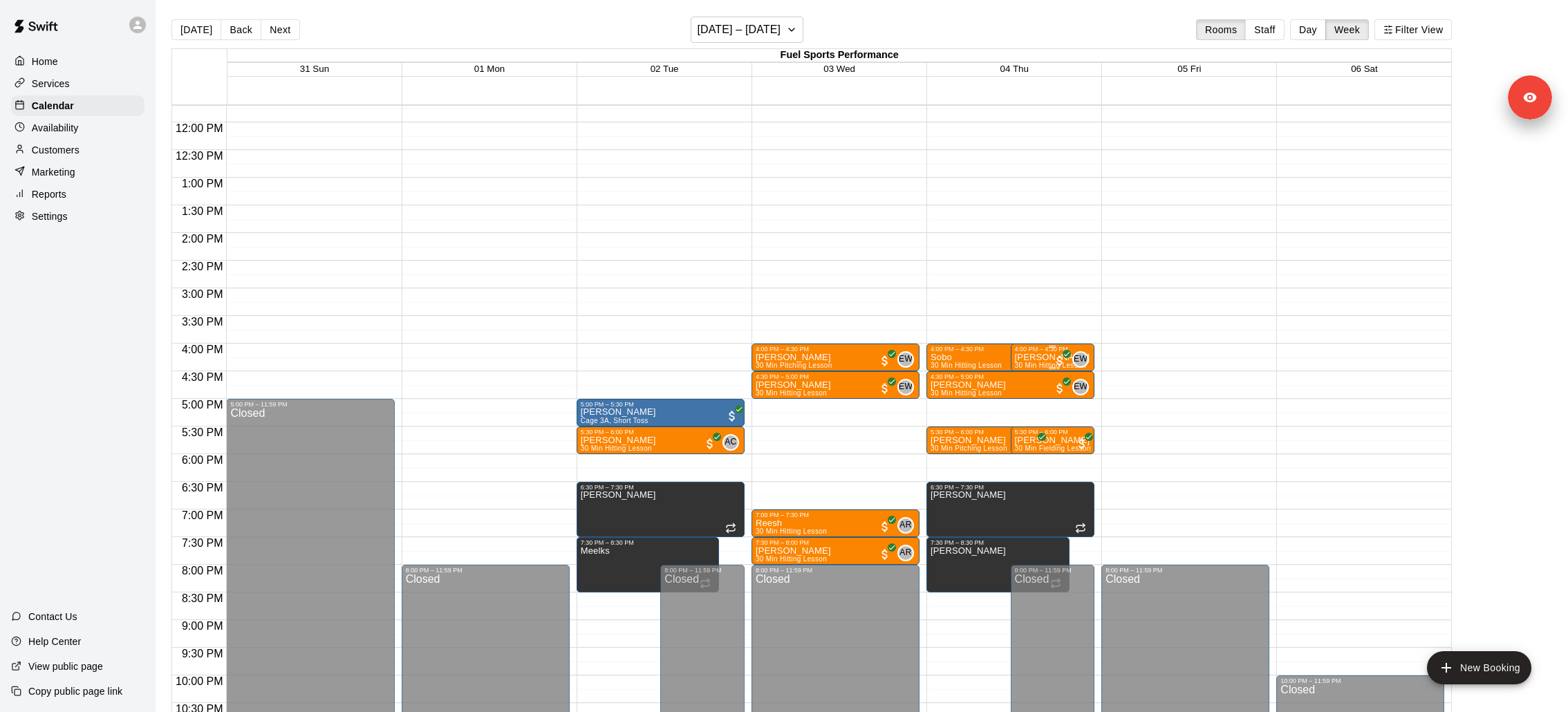
click at [1039, 360] on div "[PERSON_NAME] 30 Min Hitting Lesson" at bounding box center [1052, 708] width 75 height 712
click at [1026, 403] on img "edit" at bounding box center [1029, 399] width 16 height 16
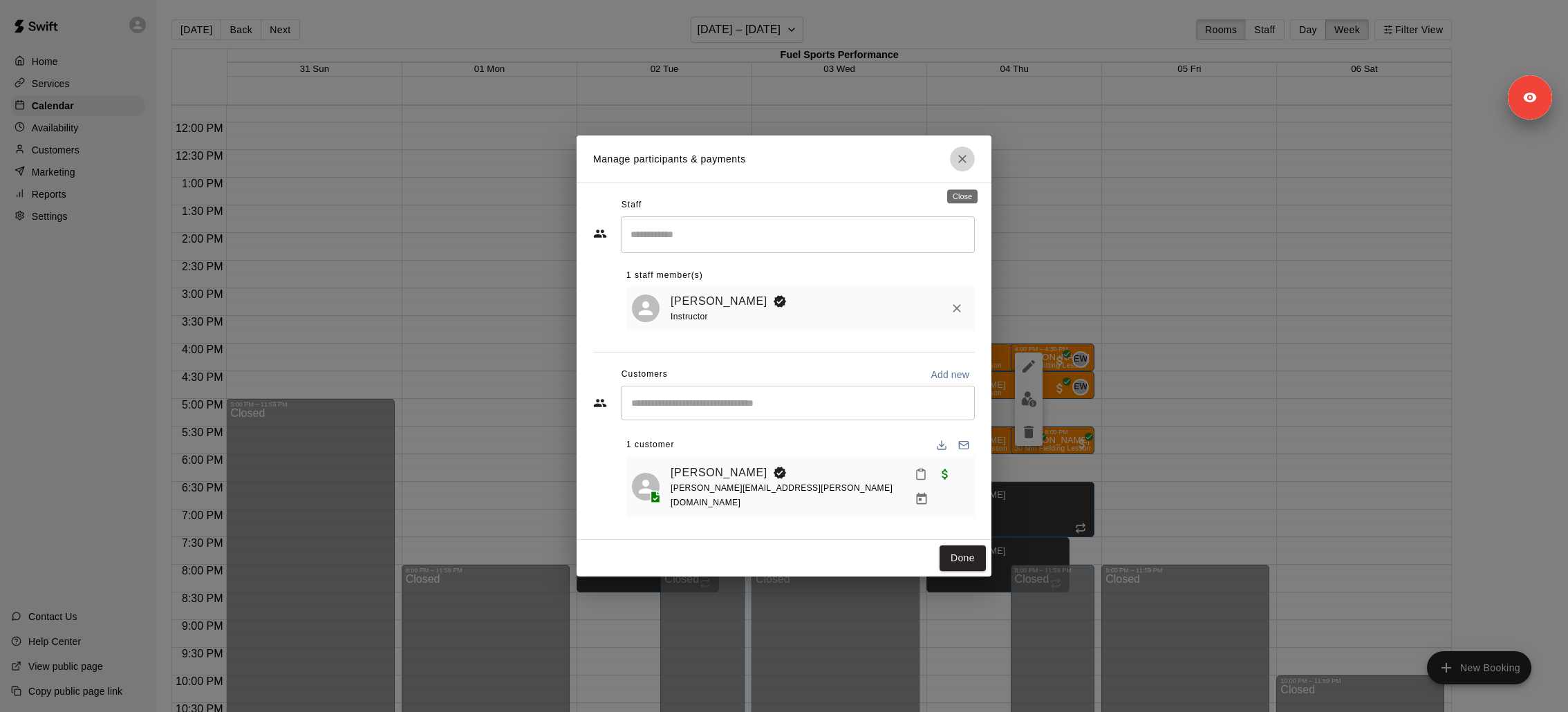
click at [967, 166] on icon "Close" at bounding box center [963, 159] width 14 height 14
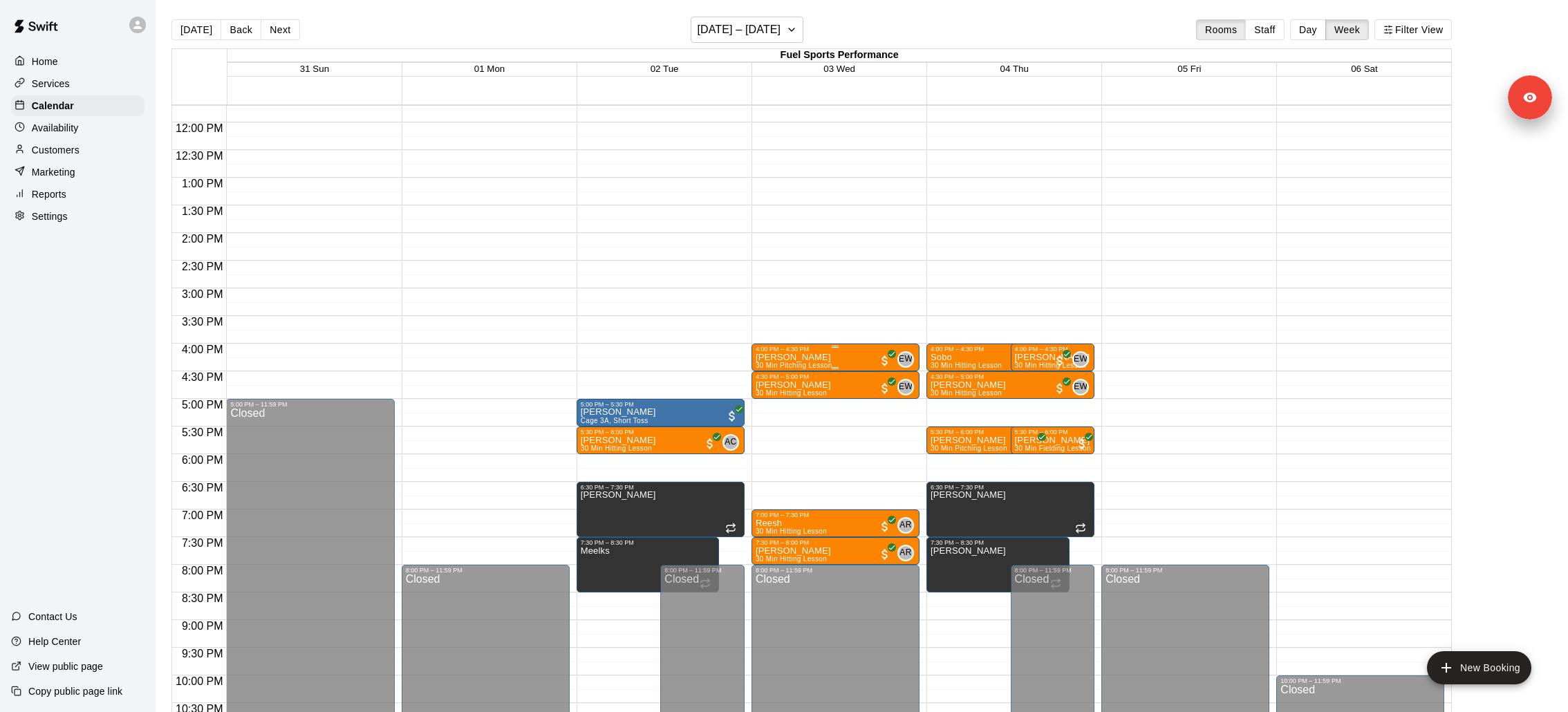
click at [848, 359] on div "[PERSON_NAME] 30 Min Pitching Lesson EW 0" at bounding box center [836, 708] width 160 height 712
click at [770, 401] on img "edit" at bounding box center [770, 399] width 16 height 16
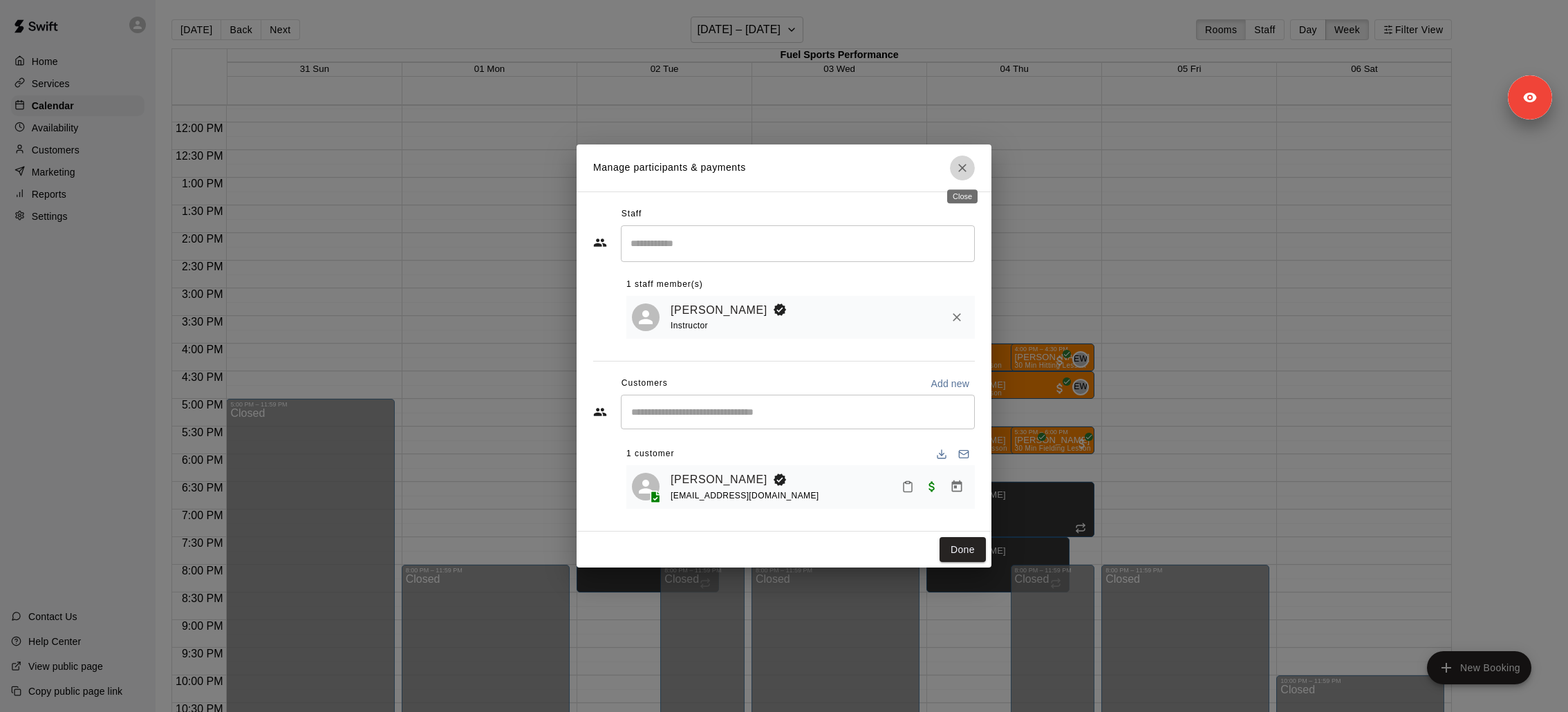
click at [964, 165] on icon "Close" at bounding box center [963, 168] width 14 height 14
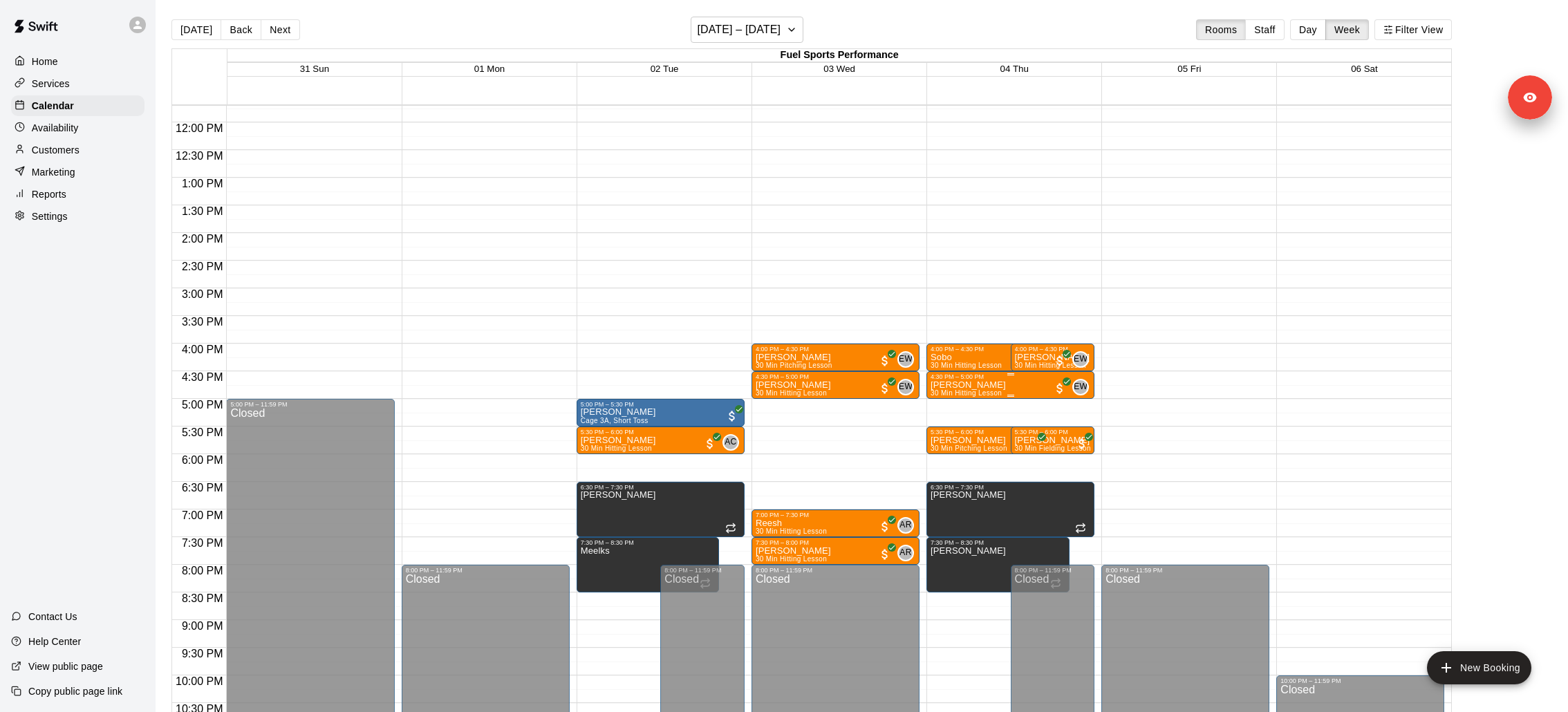
click at [957, 421] on button "edit" at bounding box center [945, 426] width 28 height 27
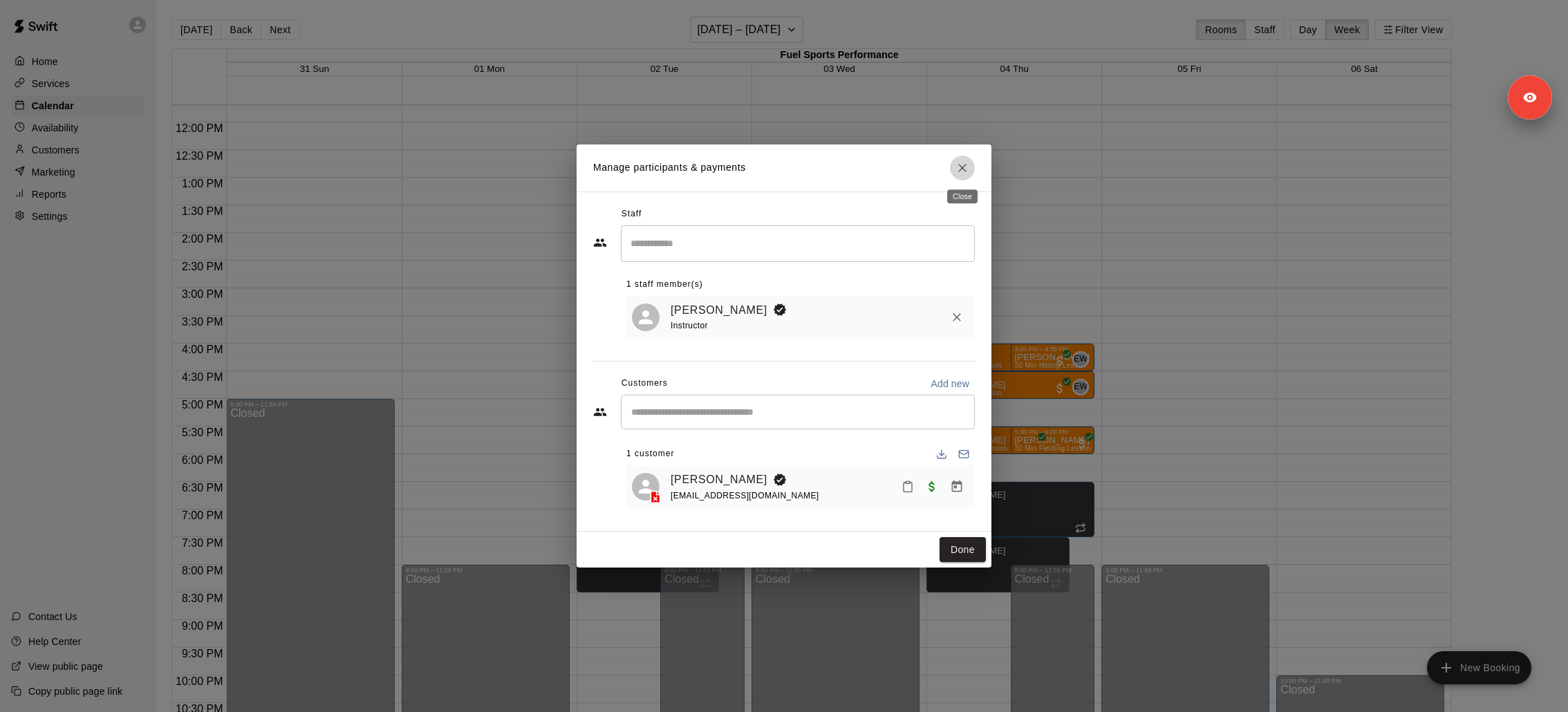
click at [960, 164] on icon "Close" at bounding box center [963, 168] width 14 height 14
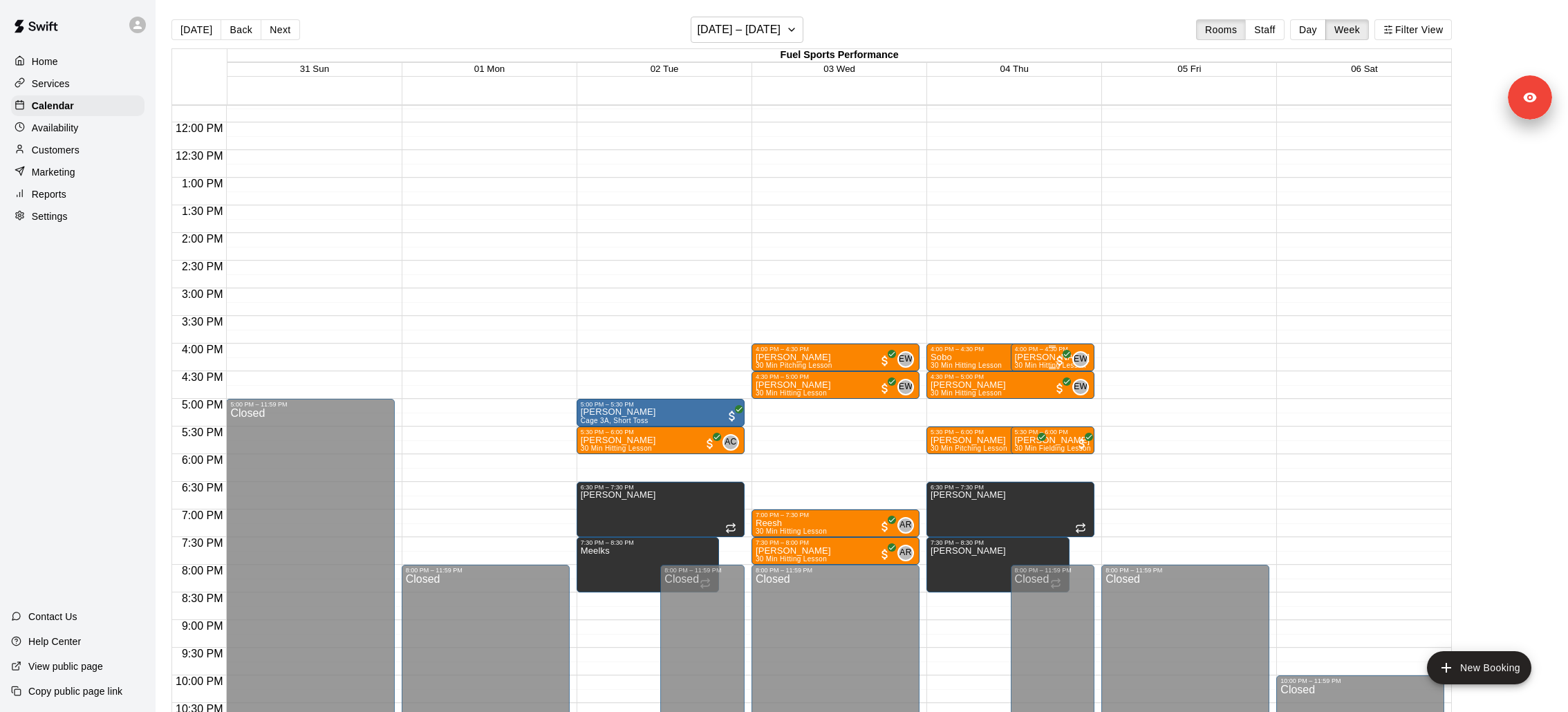
click at [1057, 362] on span "All customers have paid" at bounding box center [1060, 360] width 14 height 14
click at [1068, 413] on button "edit" at bounding box center [1069, 400] width 28 height 27
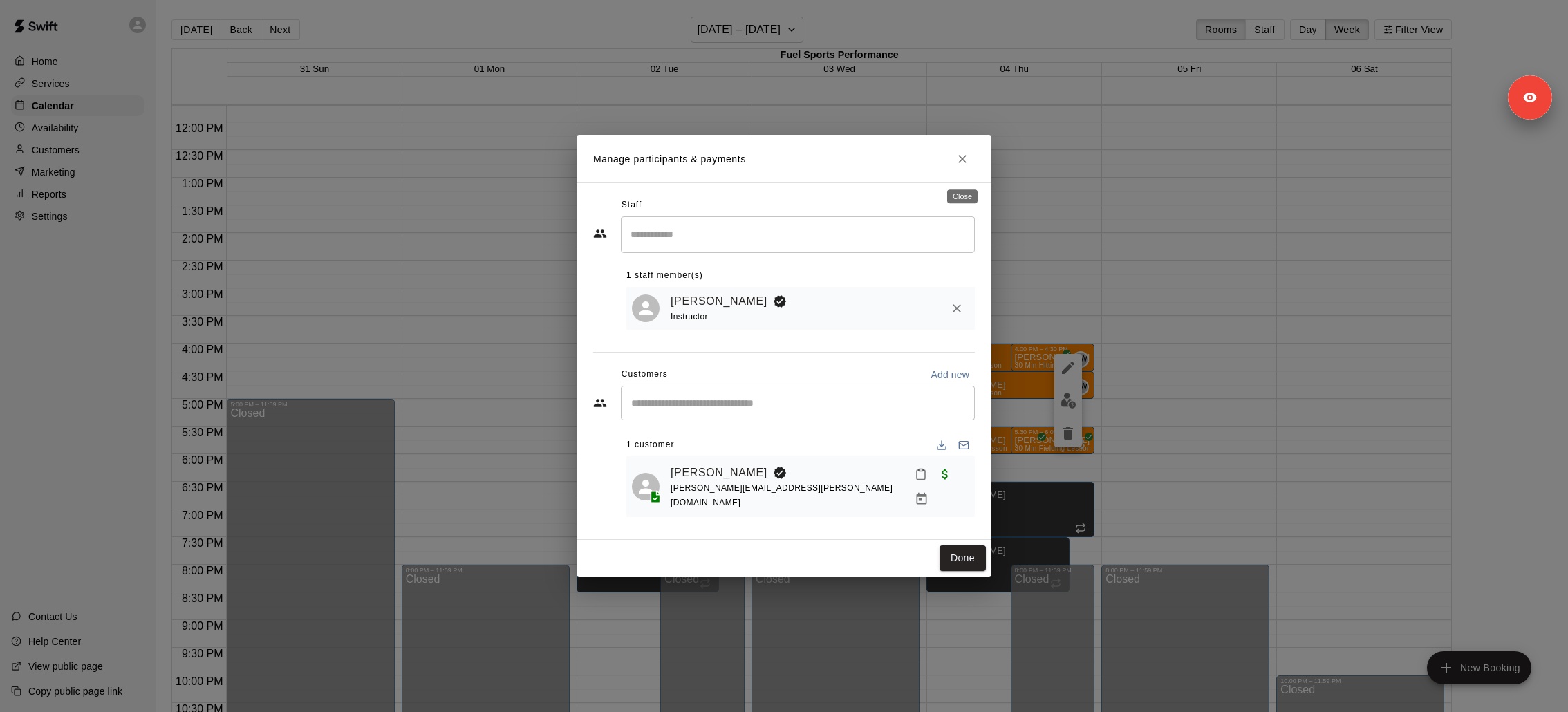
click at [972, 164] on button "Close" at bounding box center [962, 159] width 25 height 25
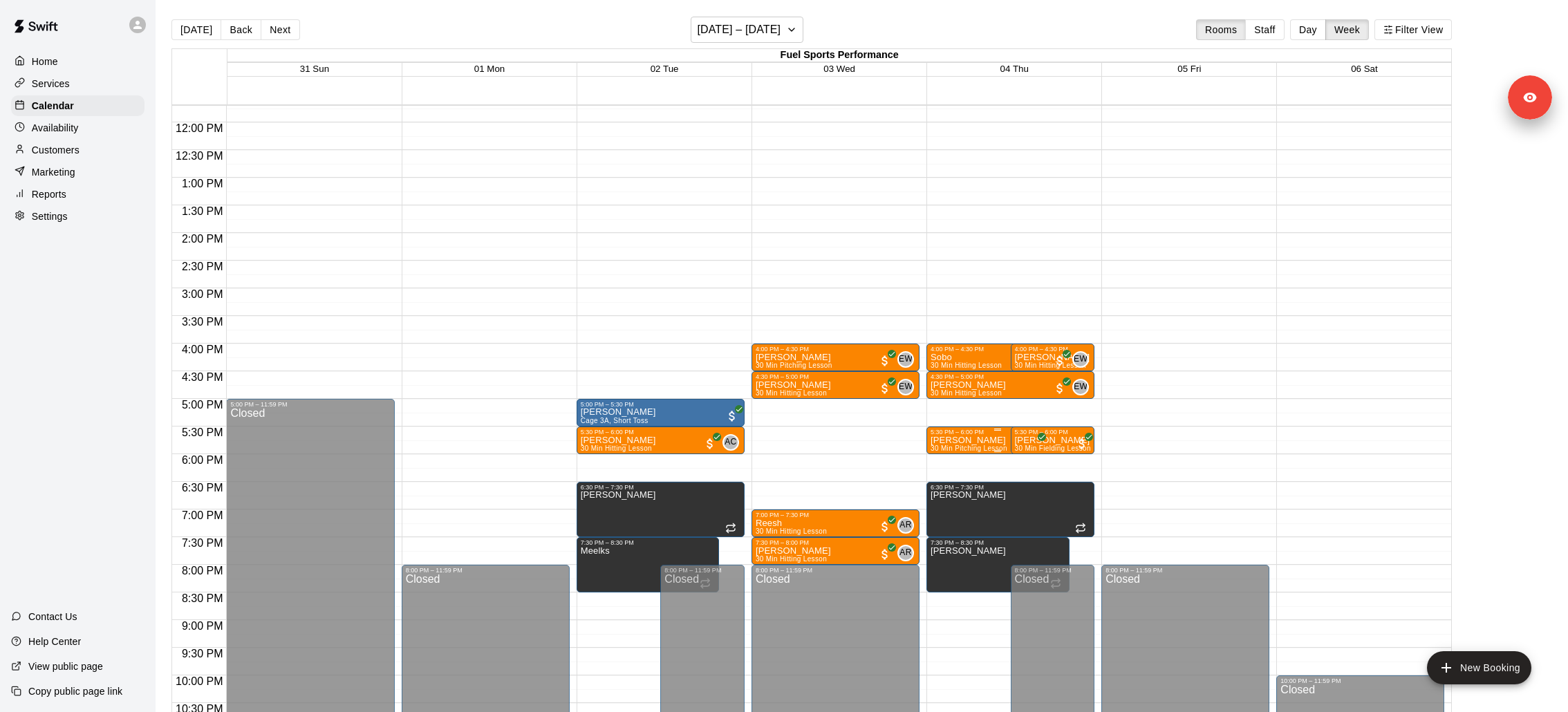
click at [1046, 437] on div "12:00 AM – 9:00 AM Closed 4:00 PM – 4:30 PM Sobo 30 Min Hitting Lesson AS 0 4:3…" at bounding box center [1011, 122] width 168 height 1327
click at [1041, 440] on p "[PERSON_NAME]" at bounding box center [1053, 440] width 76 height 0
click at [1033, 490] on img "edit" at bounding box center [1029, 487] width 16 height 16
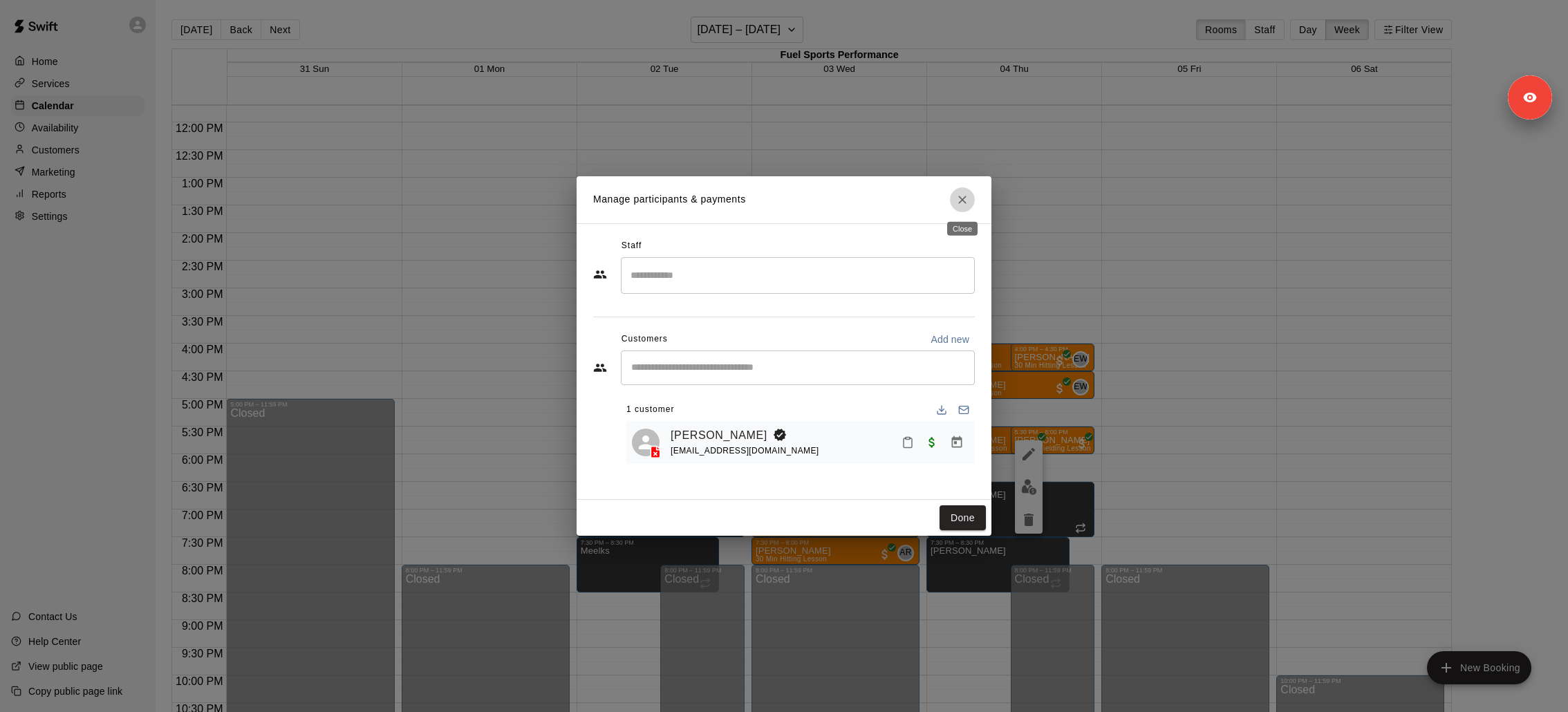
click at [963, 199] on icon "Close" at bounding box center [962, 200] width 8 height 8
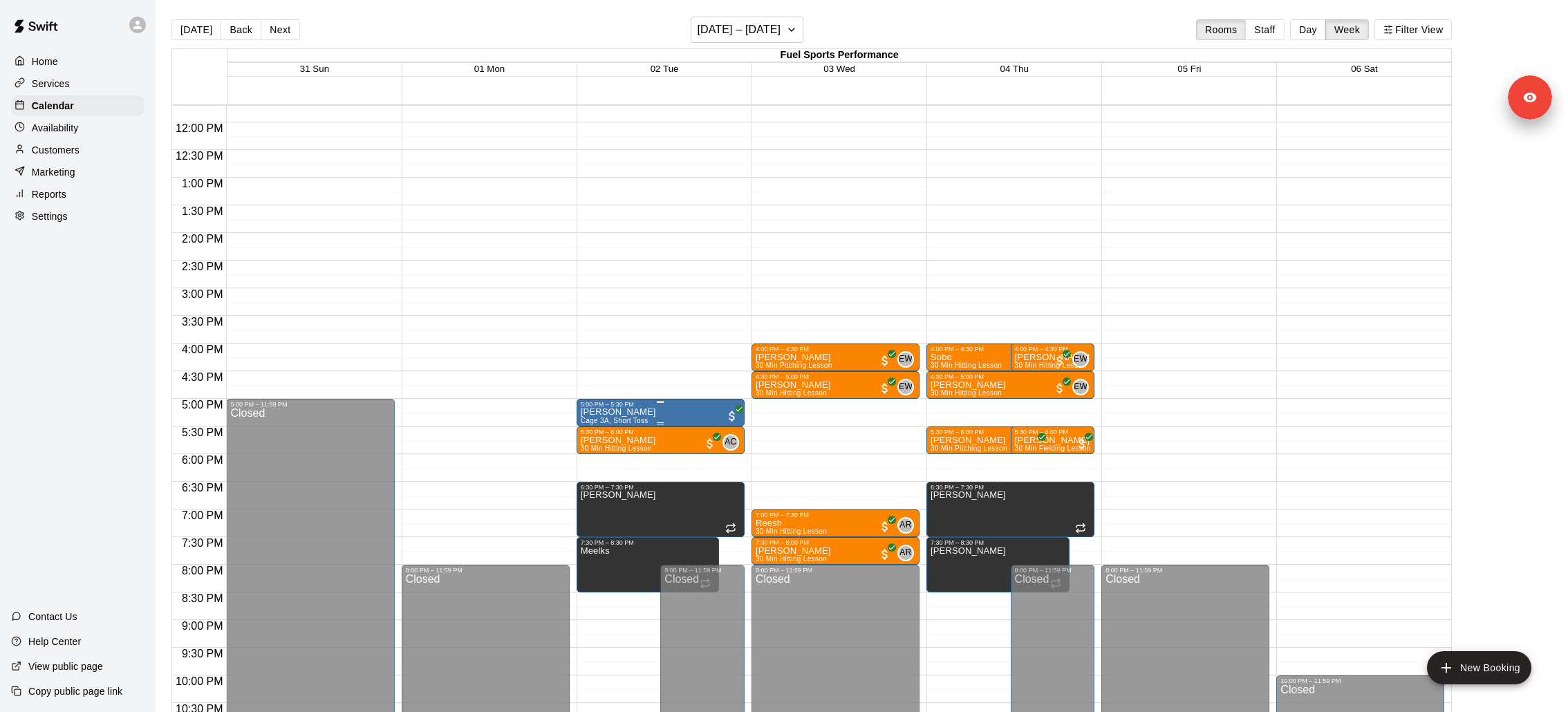
click at [620, 412] on p "[PERSON_NAME]" at bounding box center [617, 412] width 75 height 0
click at [598, 451] on img "edit" at bounding box center [595, 459] width 16 height 16
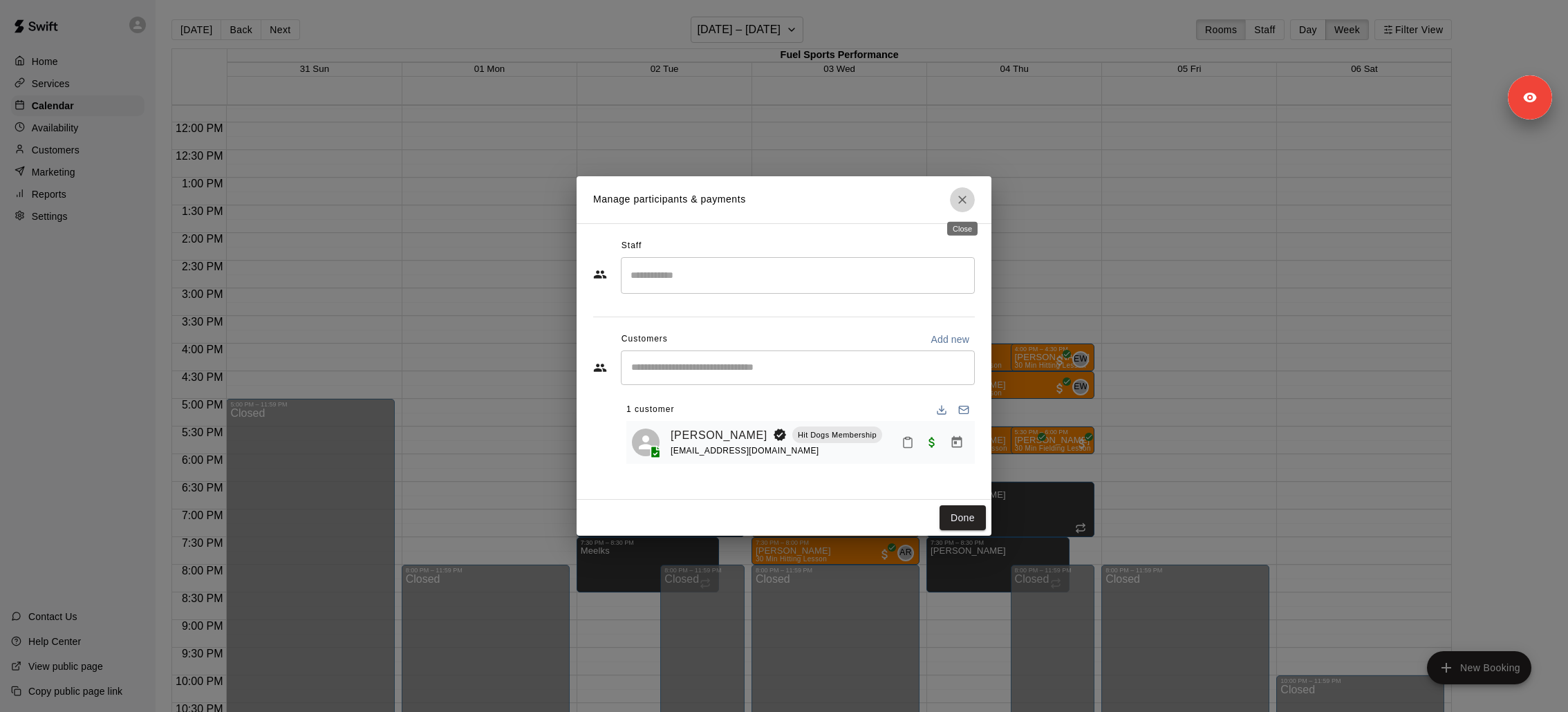
click at [971, 198] on button "Close" at bounding box center [962, 200] width 25 height 25
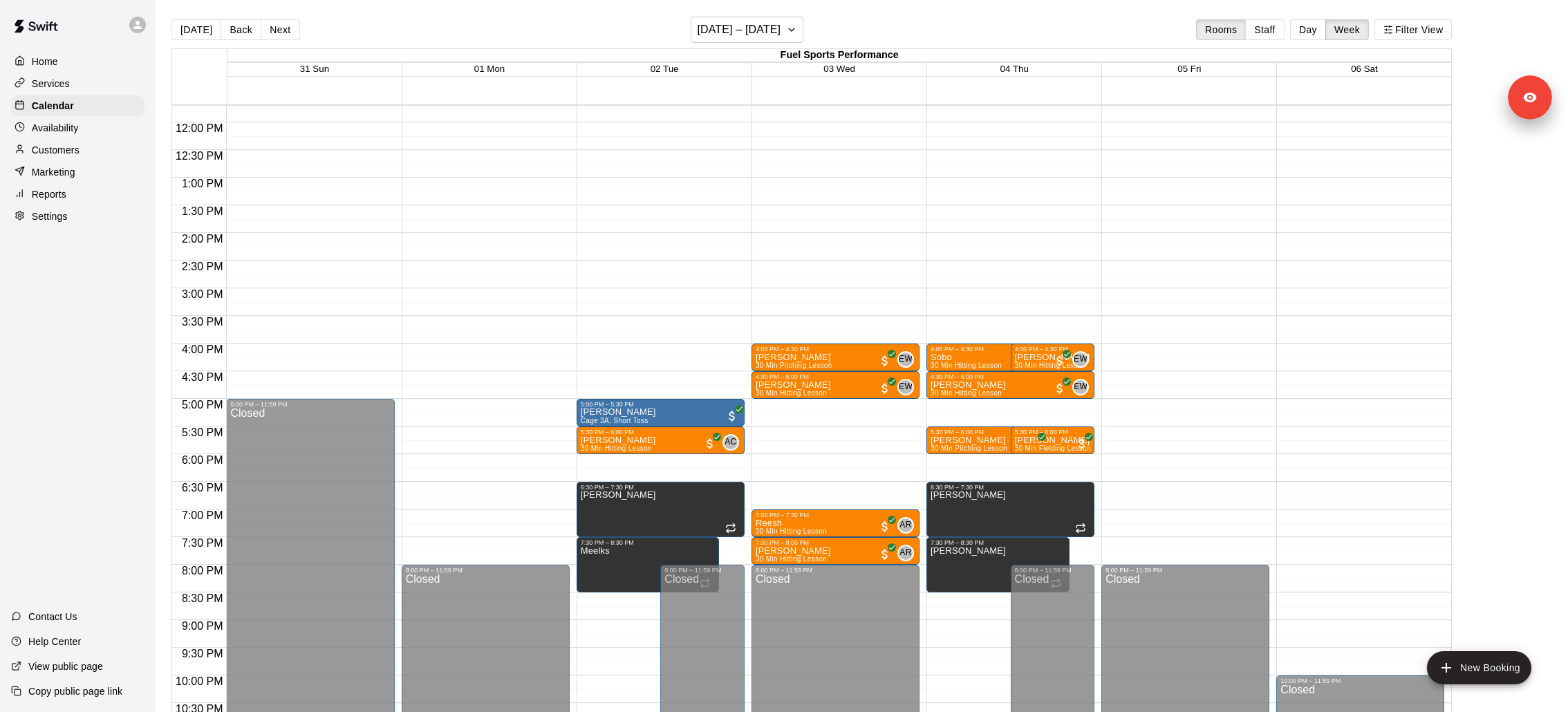
click at [50, 91] on div "Services" at bounding box center [78, 83] width 134 height 21
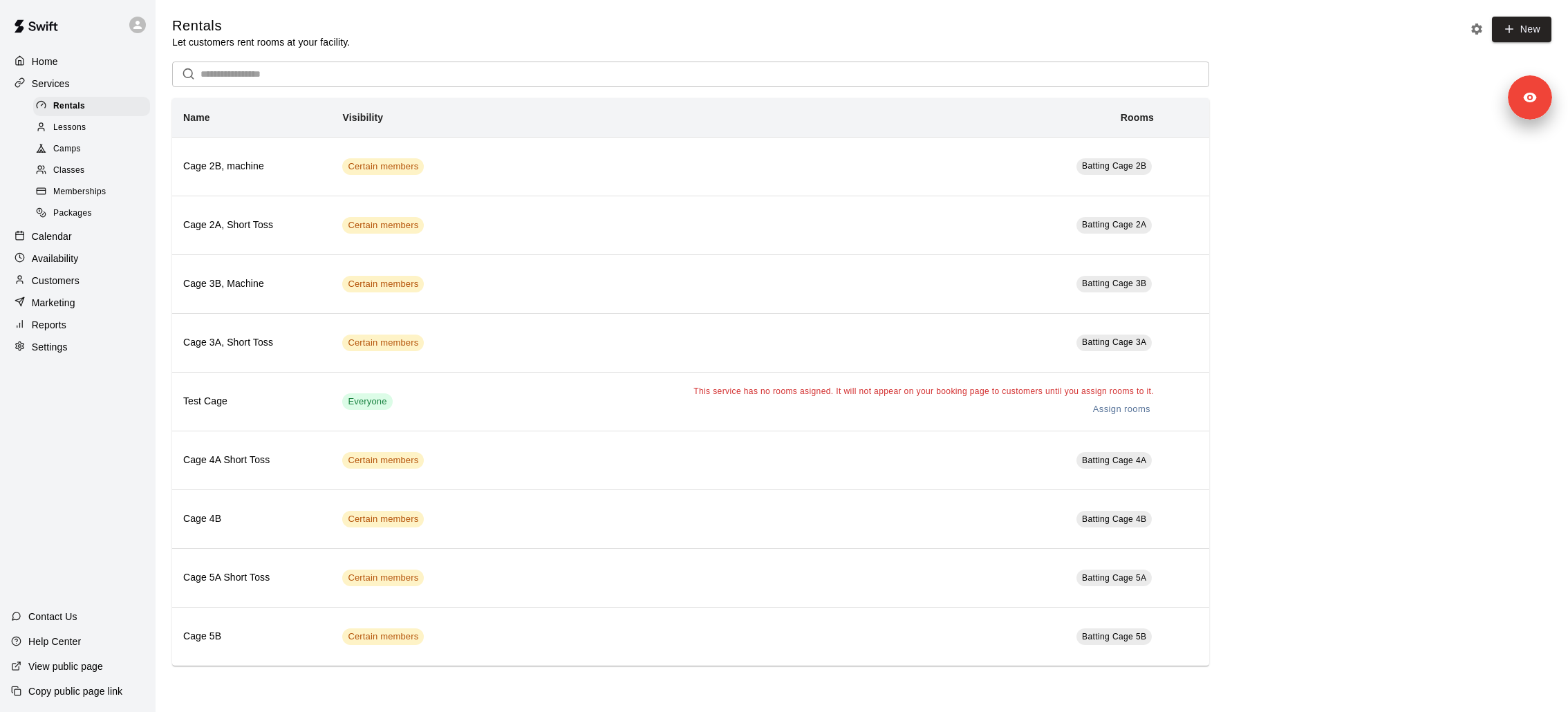
click at [97, 182] on link "Memberships" at bounding box center [94, 192] width 123 height 21
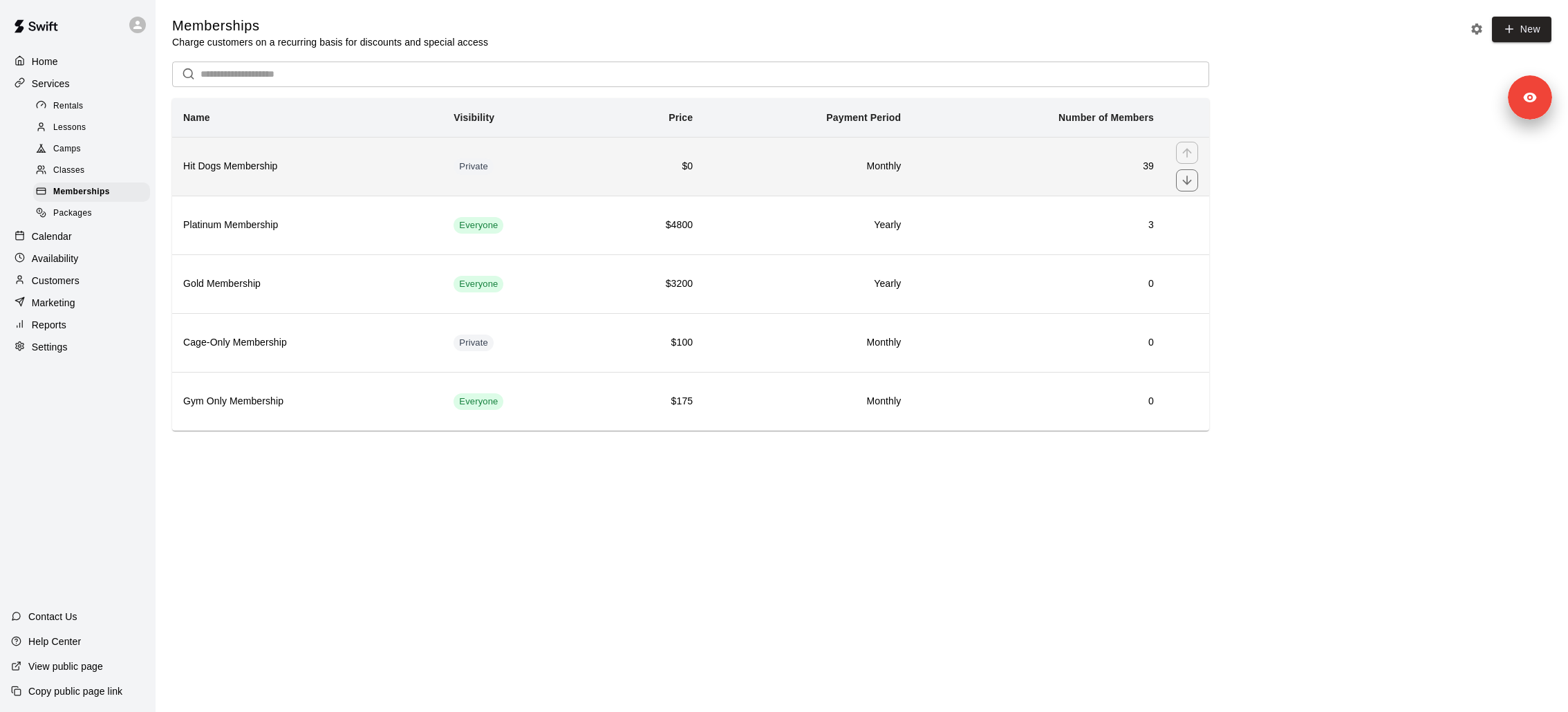
click at [320, 177] on th "Hit Dogs Membership" at bounding box center [307, 166] width 271 height 59
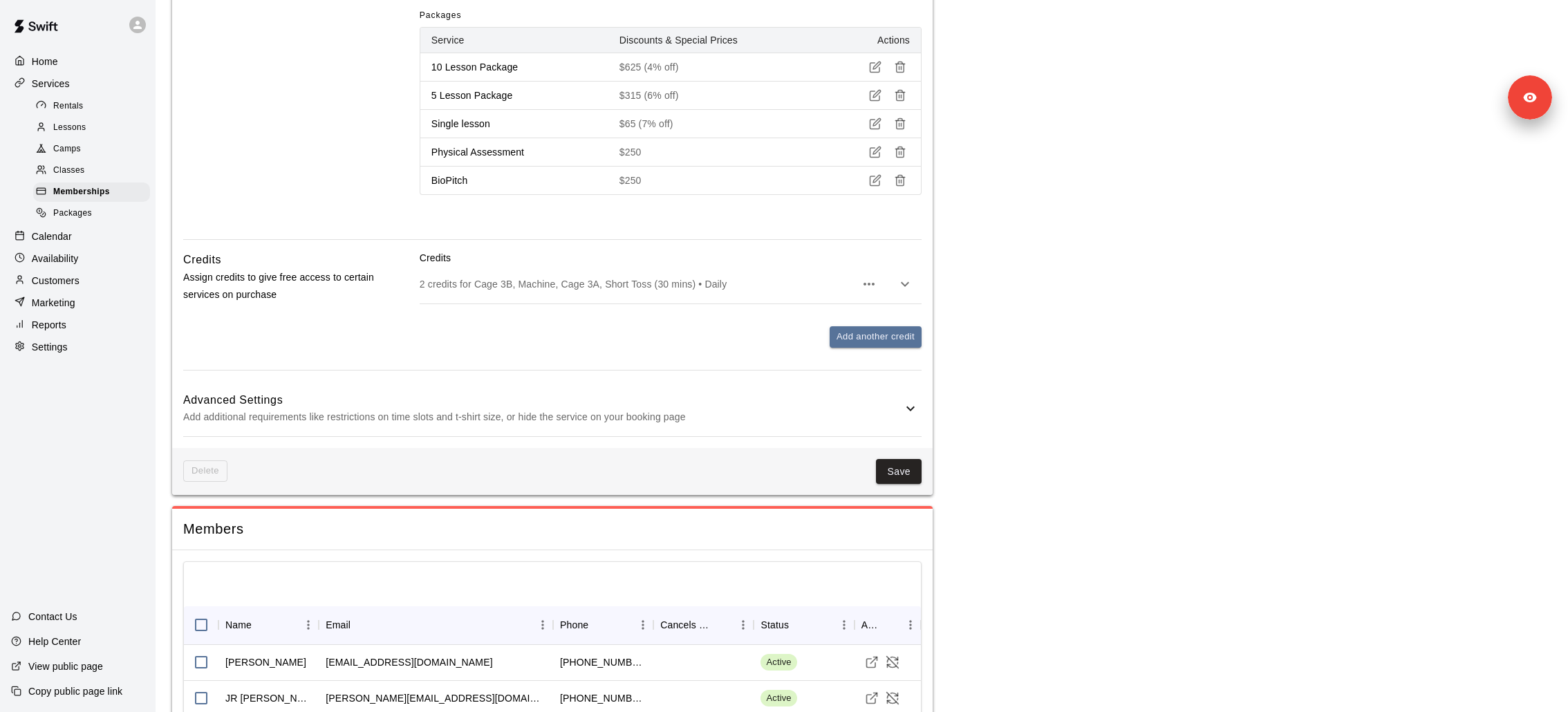
scroll to position [1121, 0]
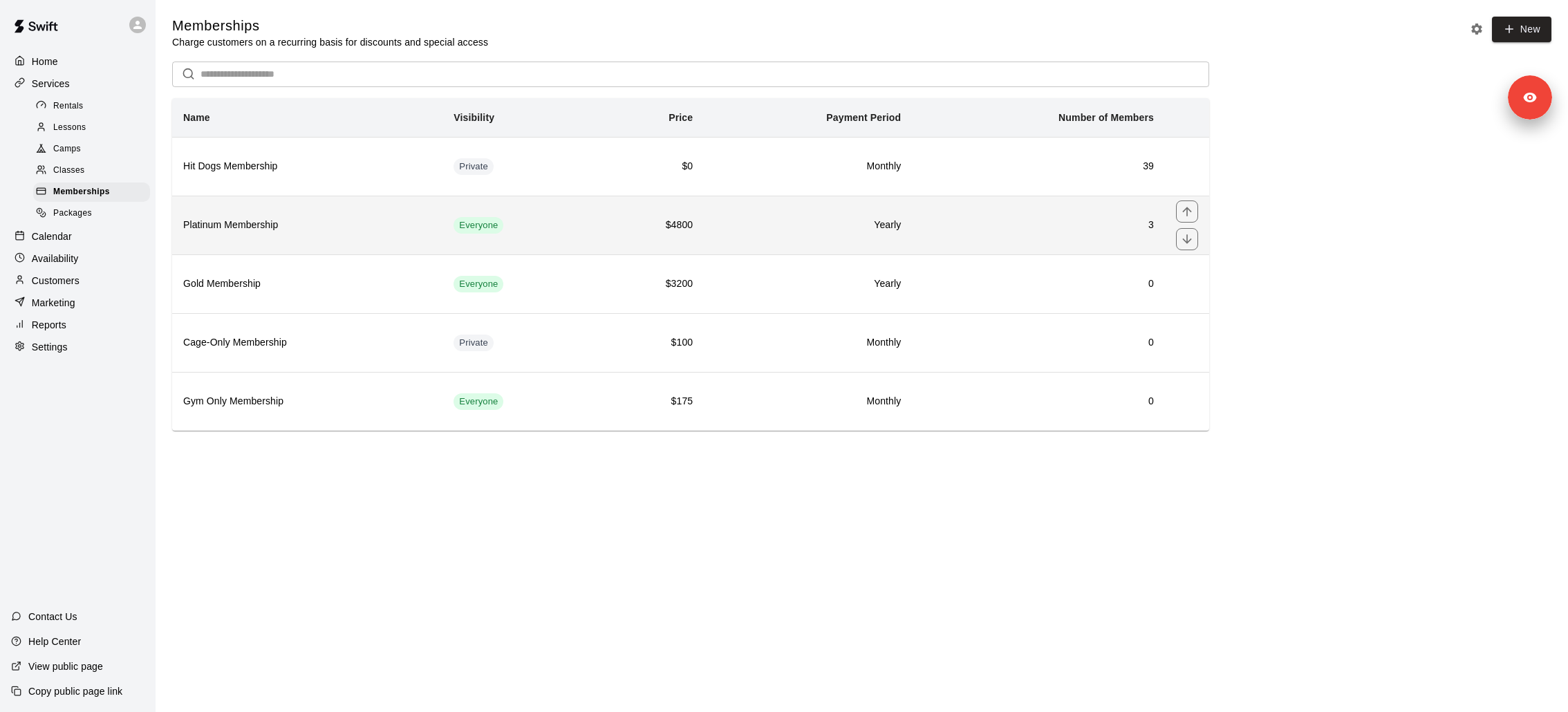
click at [267, 209] on th "Platinum Membership" at bounding box center [307, 225] width 271 height 59
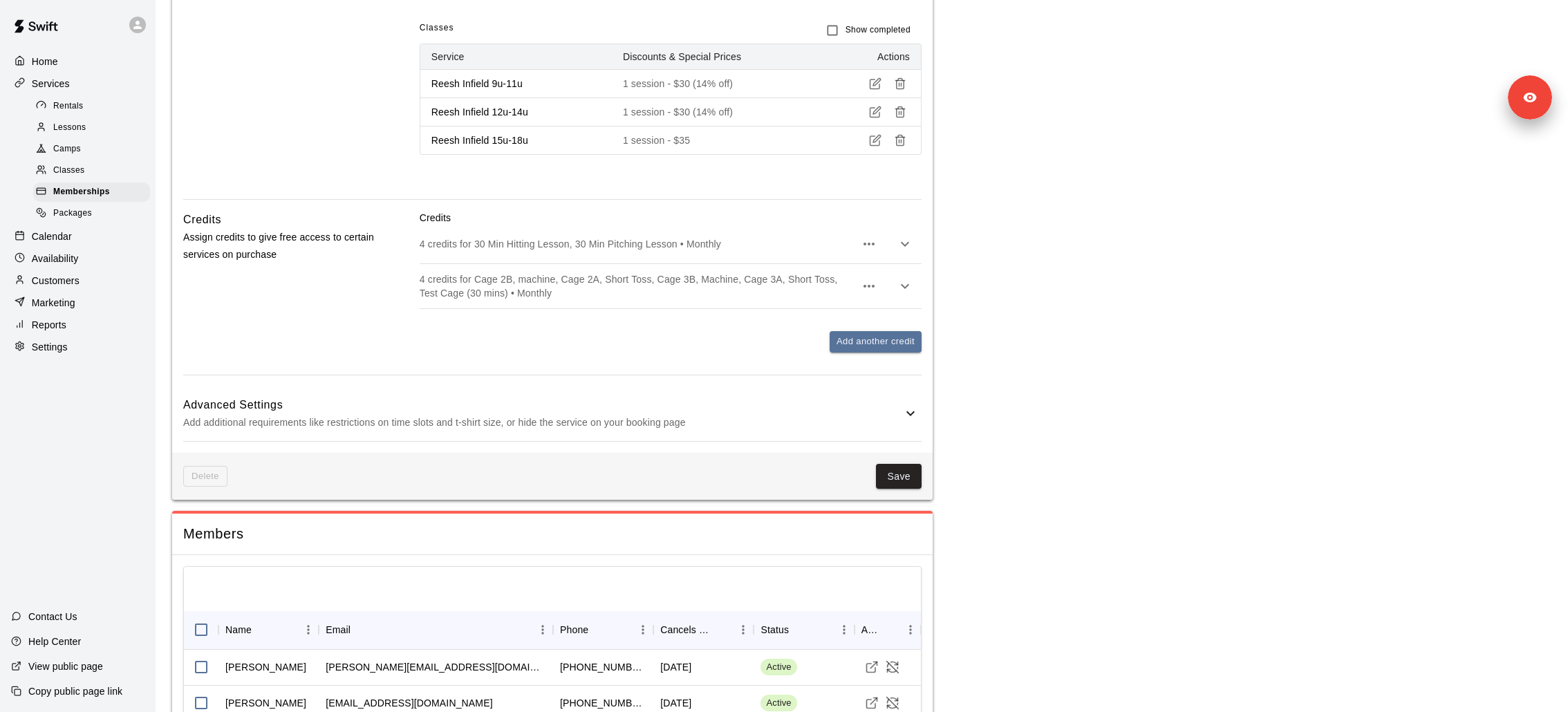
scroll to position [1033, 0]
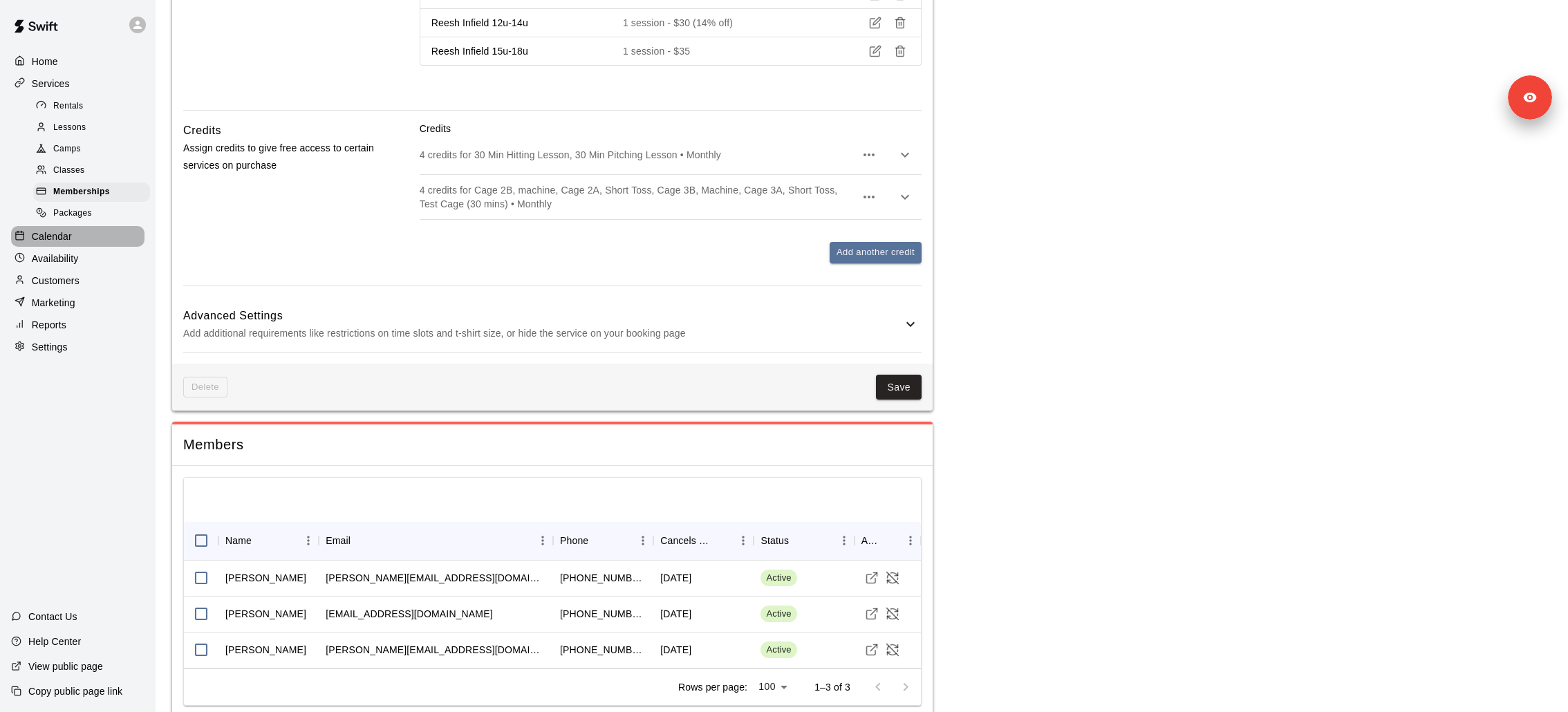
click at [64, 237] on p "Calendar" at bounding box center [52, 237] width 40 height 14
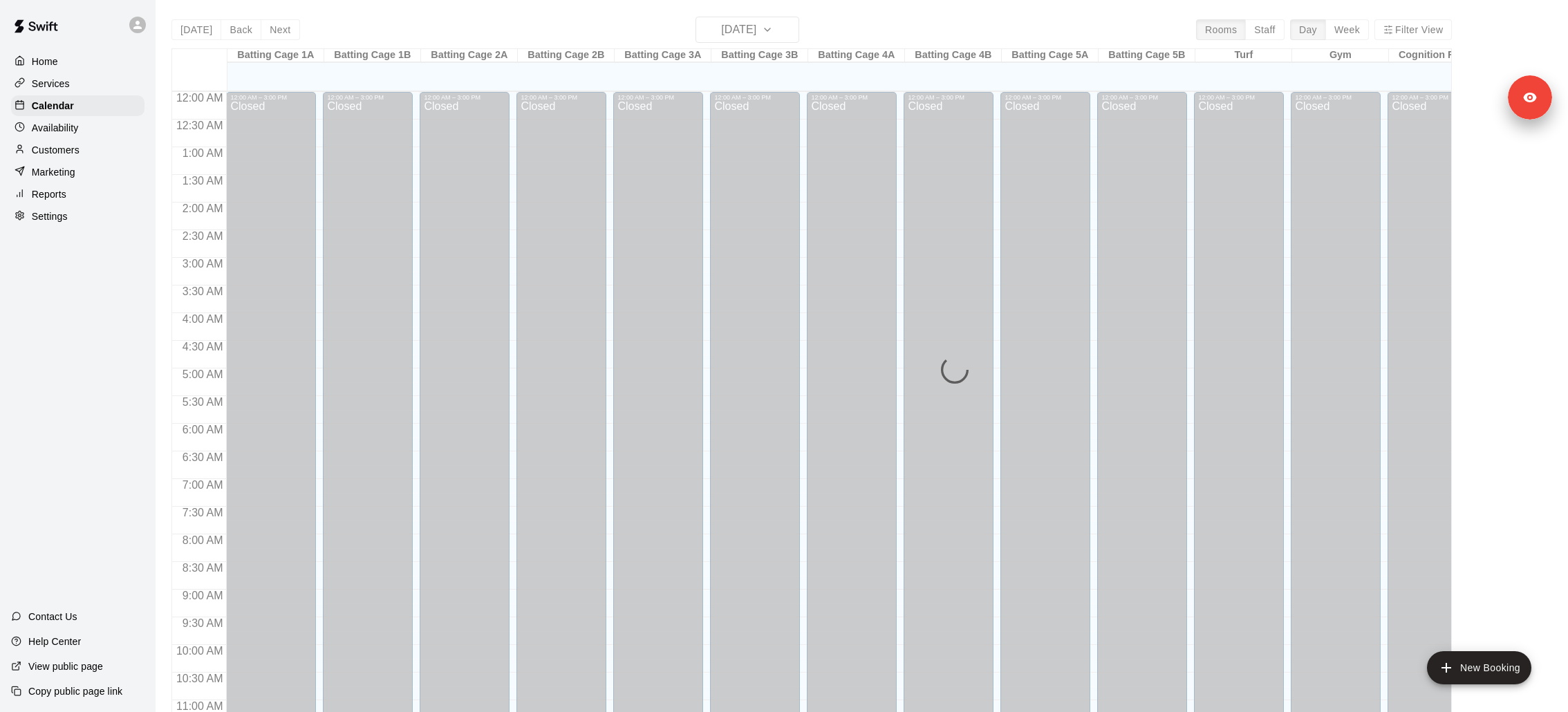
scroll to position [649, 0]
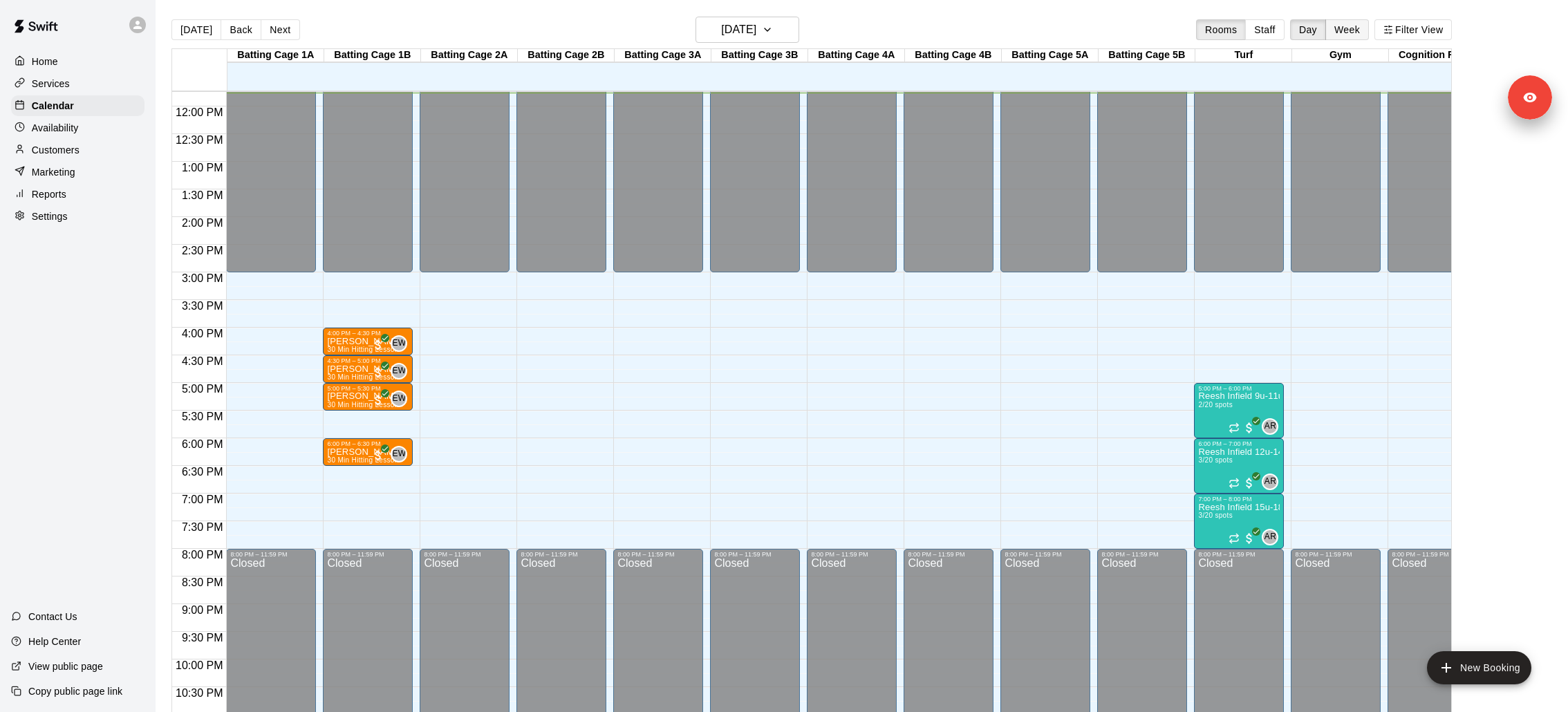
click at [1348, 34] on button "Week" at bounding box center [1347, 29] width 44 height 21
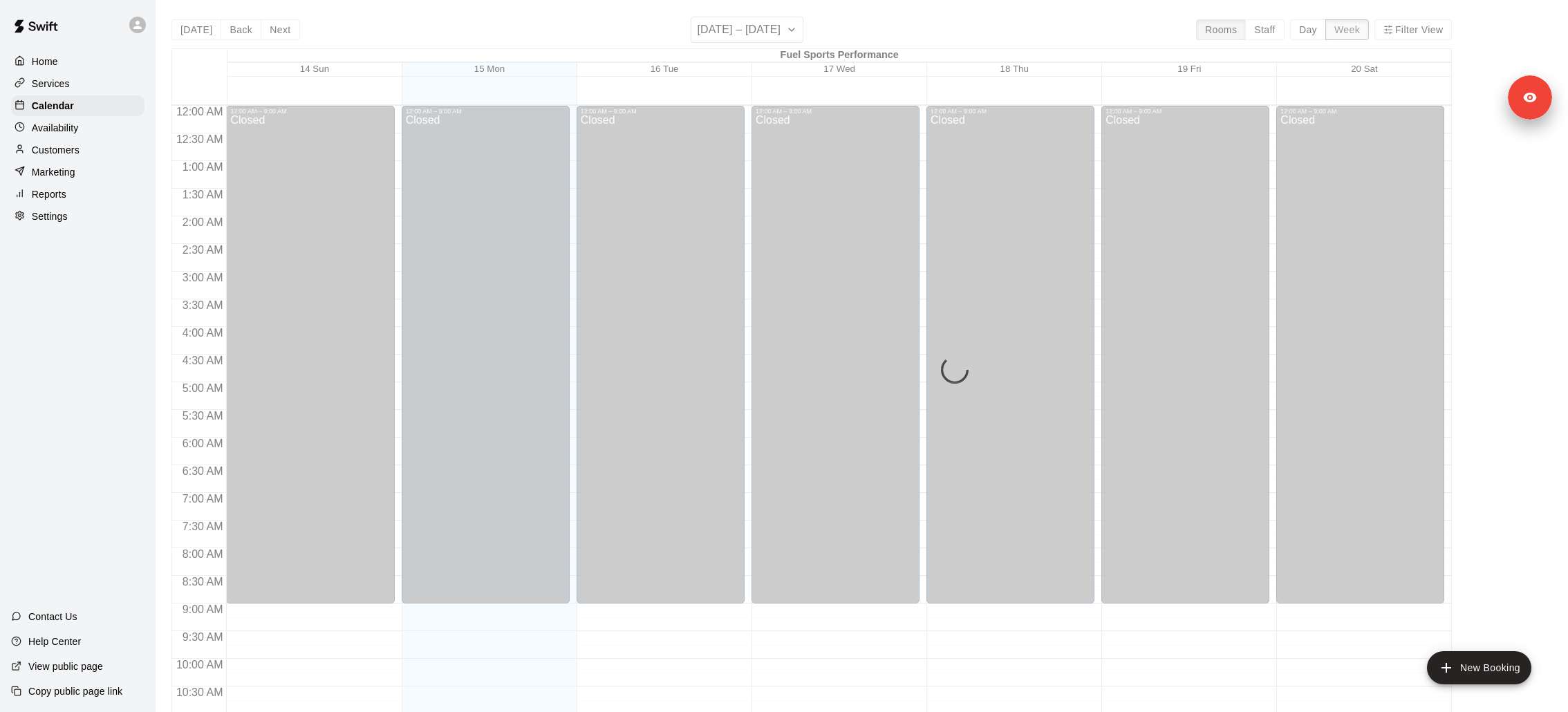
scroll to position [650, 0]
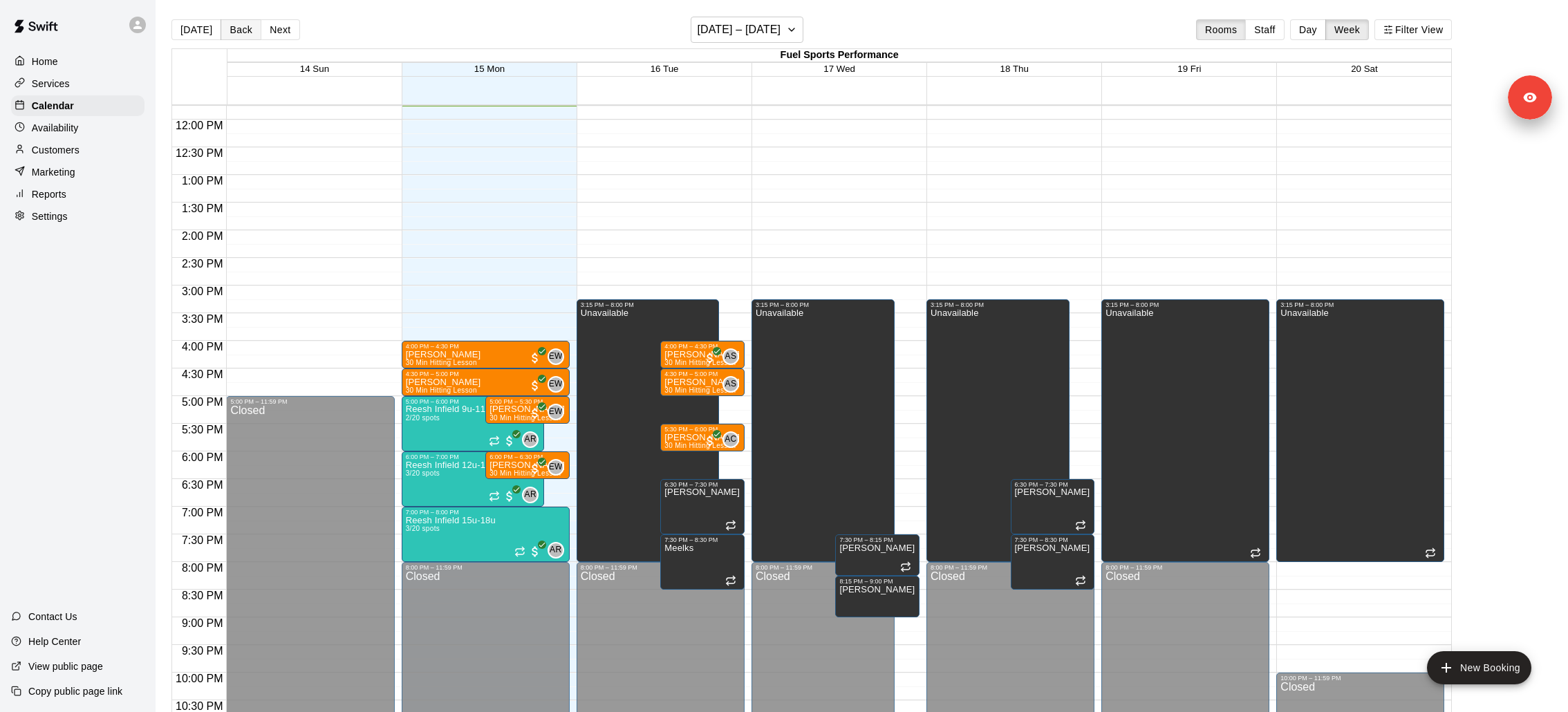
click at [239, 30] on button "Back" at bounding box center [241, 29] width 41 height 21
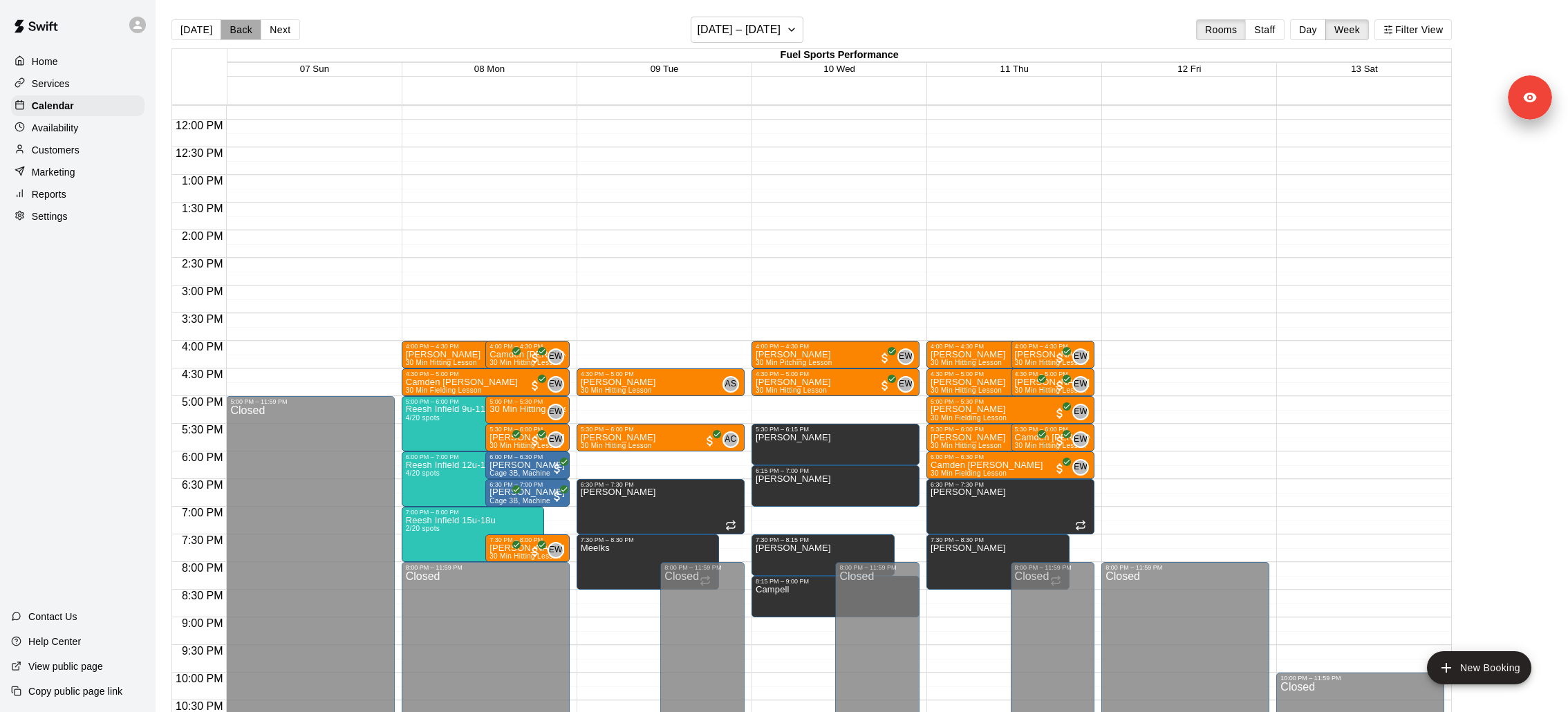
click at [226, 32] on button "Back" at bounding box center [241, 29] width 41 height 21
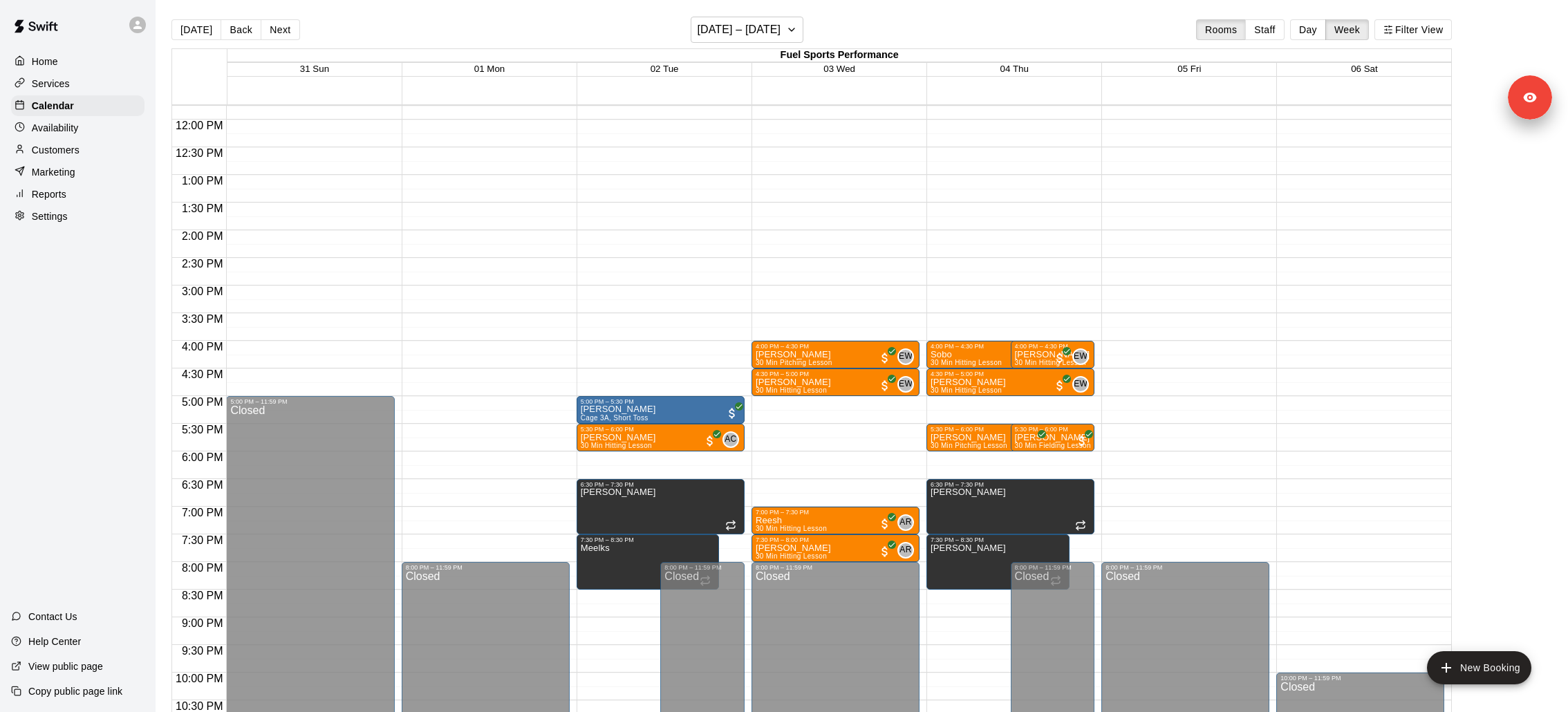
click at [269, 33] on button "Next" at bounding box center [280, 29] width 39 height 21
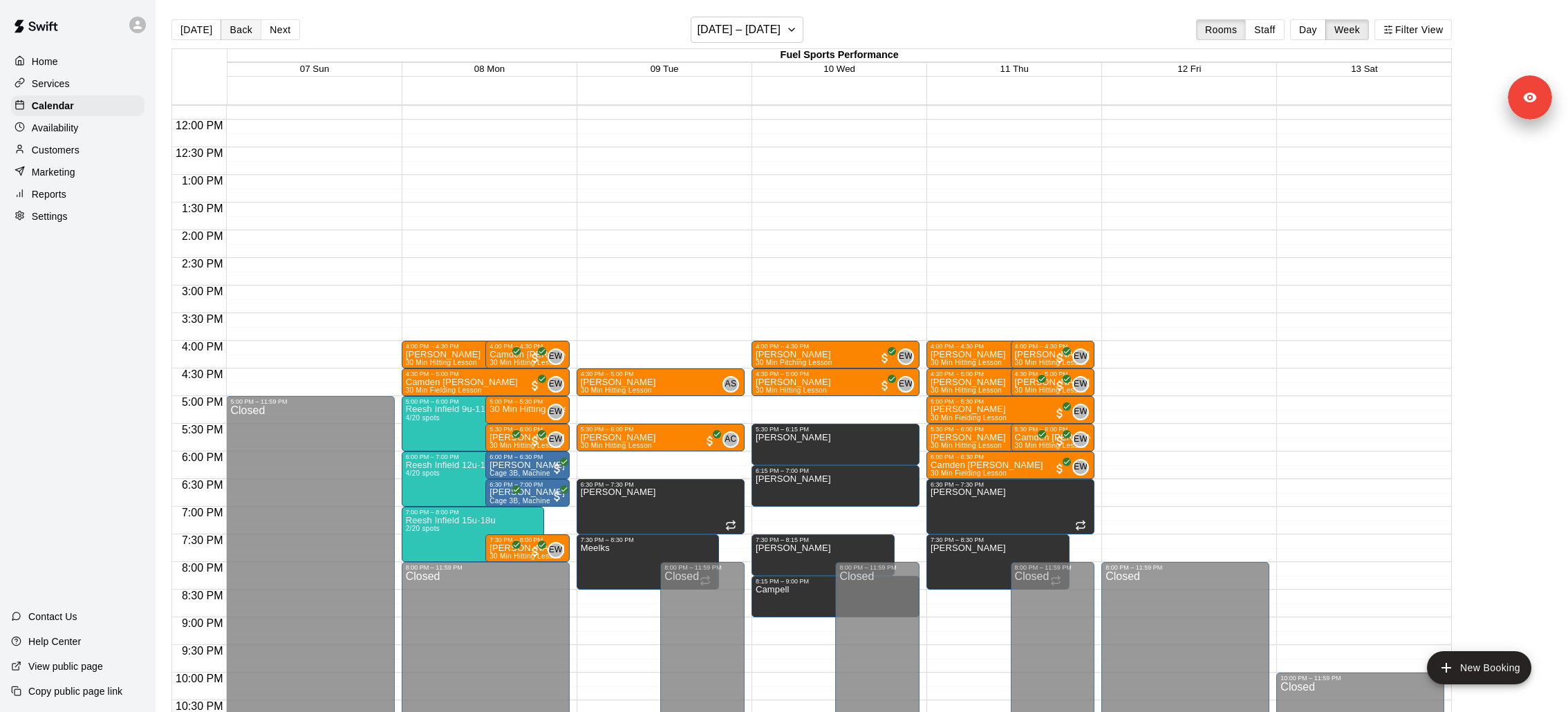
click at [229, 33] on button "Back" at bounding box center [241, 29] width 41 height 21
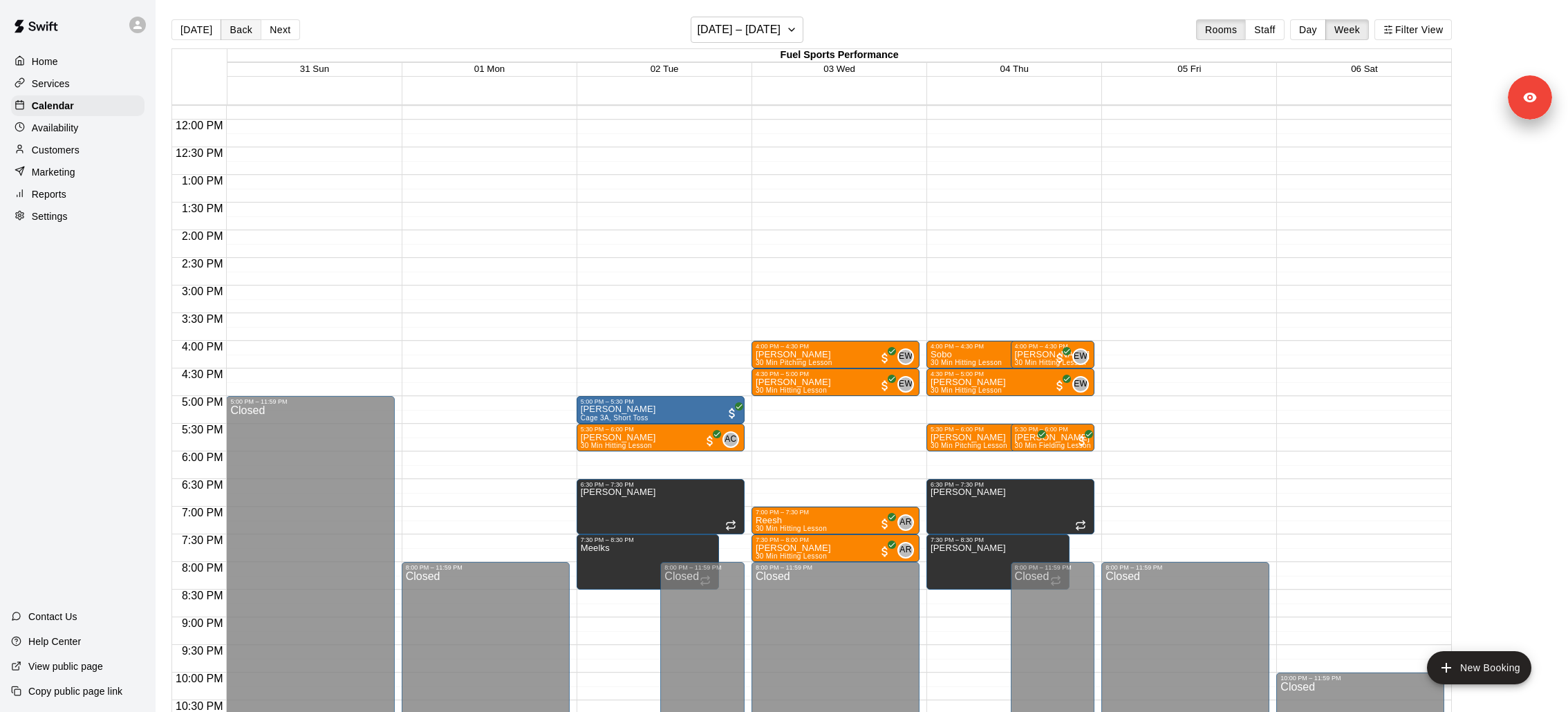
click at [229, 33] on button "Back" at bounding box center [241, 29] width 41 height 21
